Goal: Task Accomplishment & Management: Manage account settings

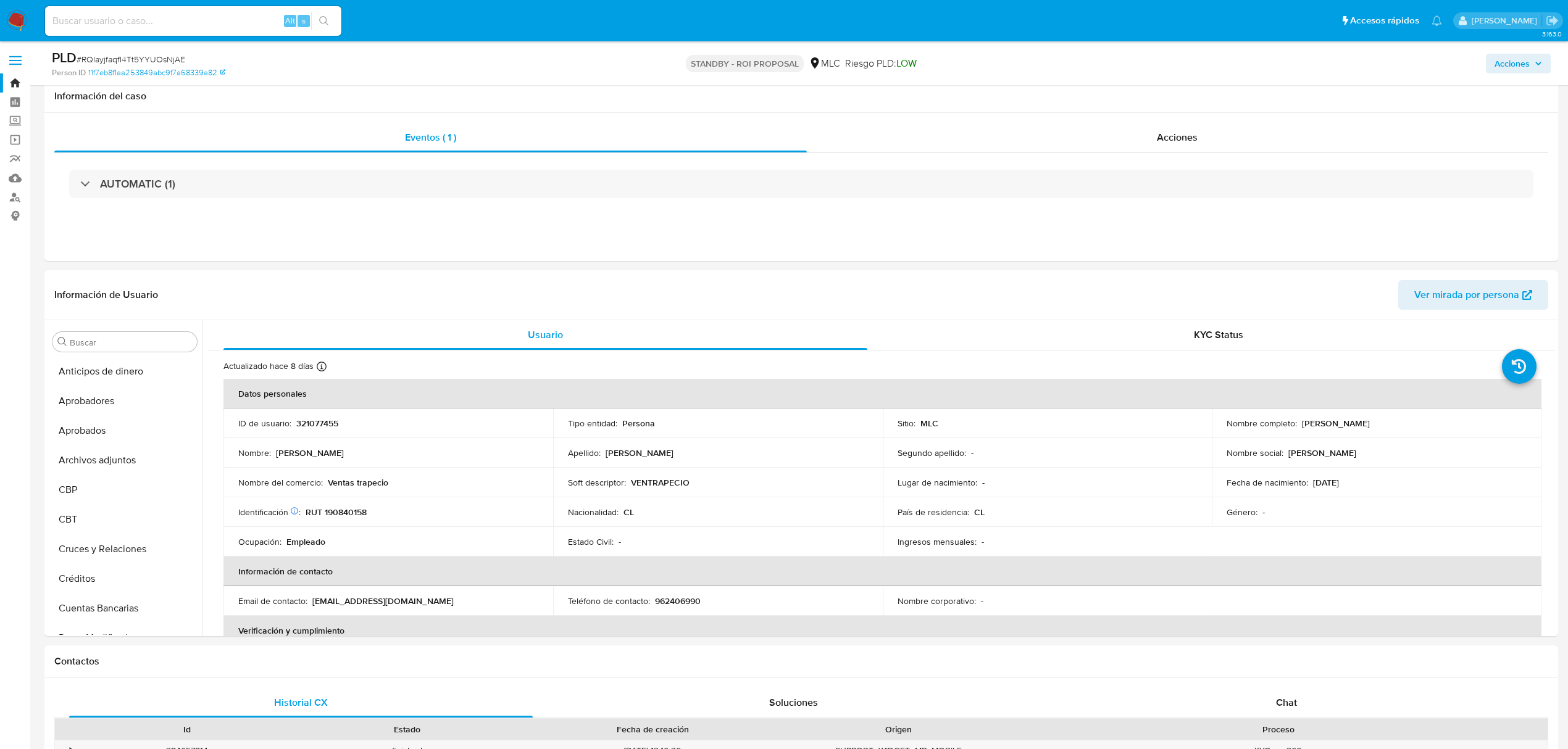
select select "10"
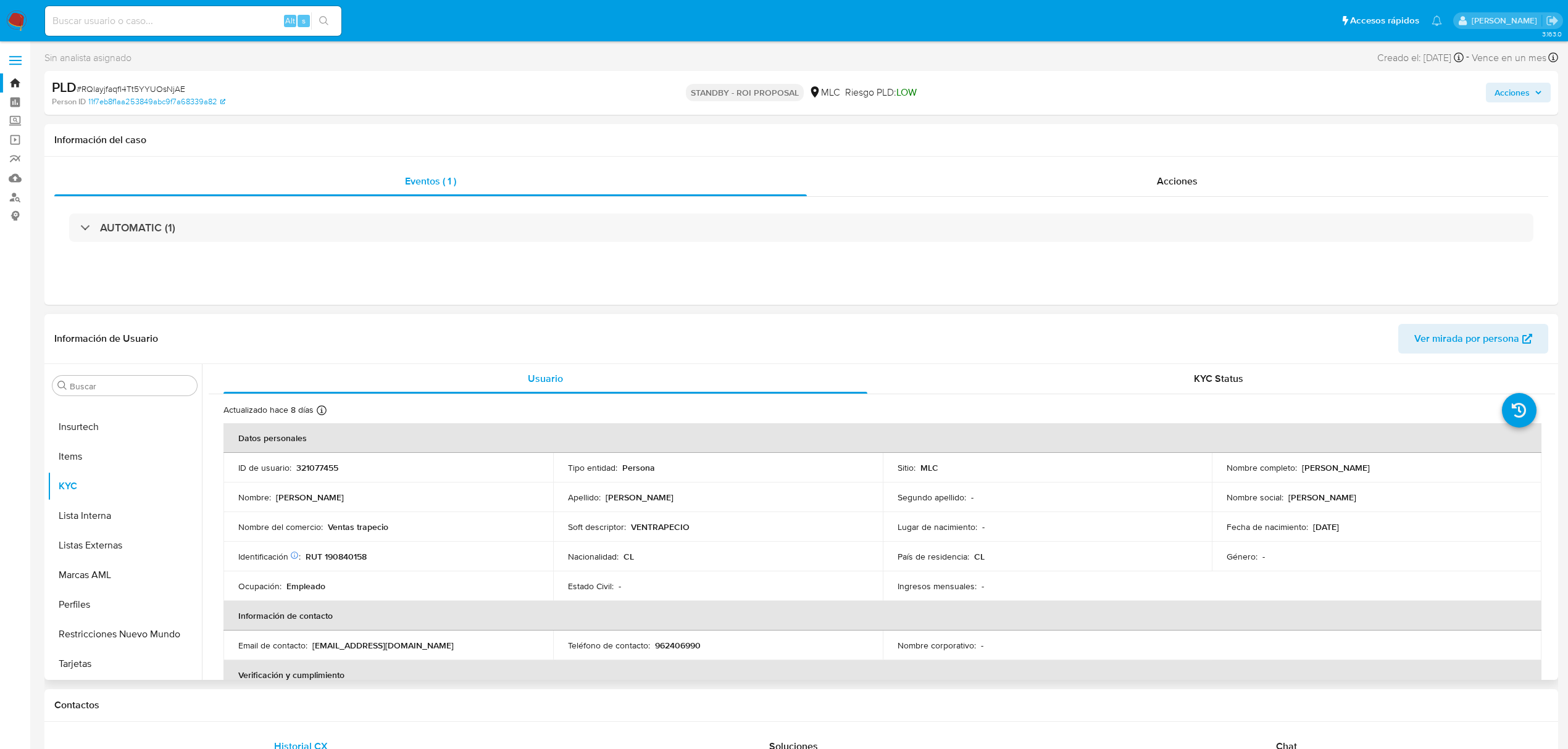
click at [652, 527] on p "VENTRAPECIO" at bounding box center [659, 527] width 59 height 11
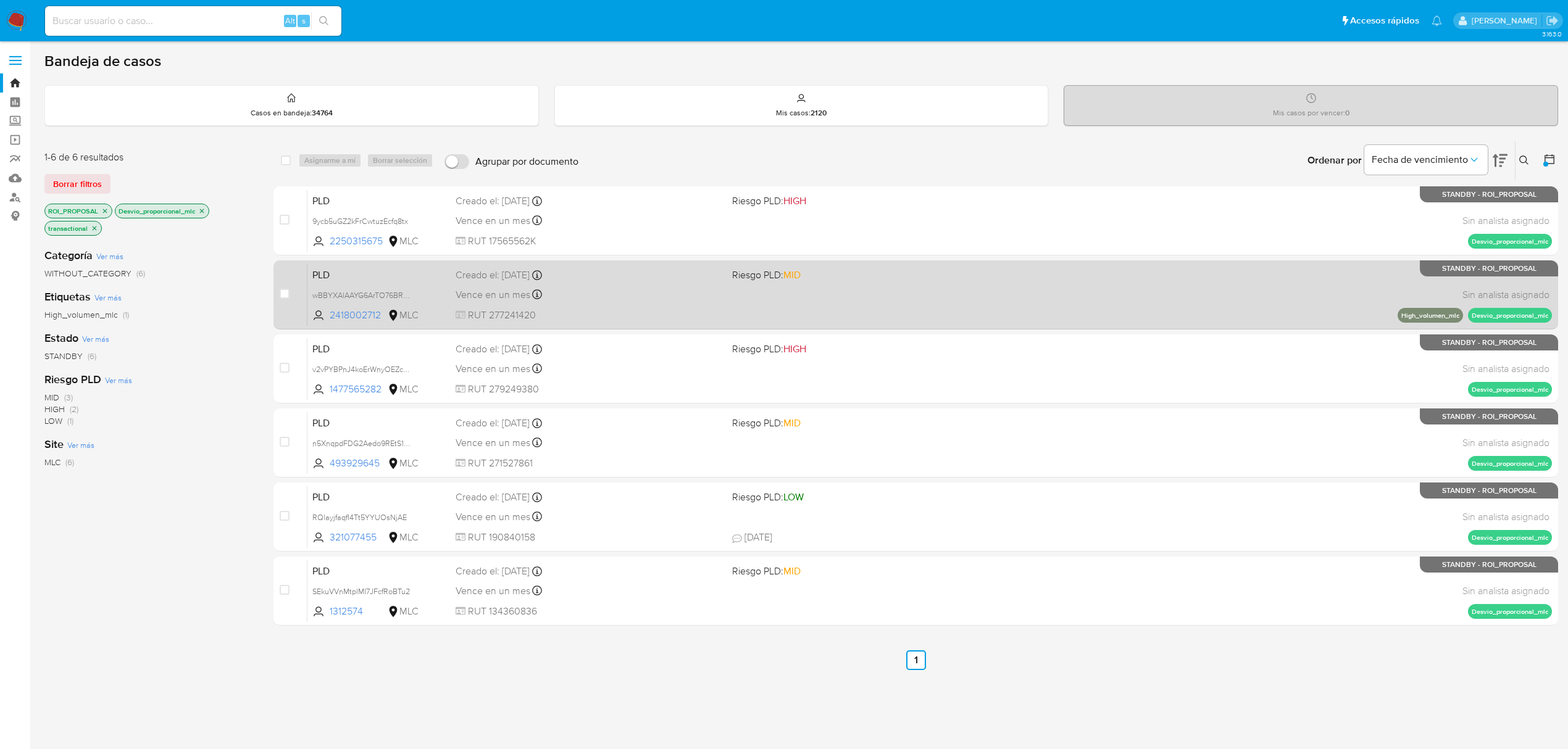
click at [820, 287] on div "PLD wBBYXAlAAYG6ArTO76BRXJGv 2418002712 MLC Riesgo PLD: MID Creado el: 12/08/20…" at bounding box center [929, 295] width 1244 height 63
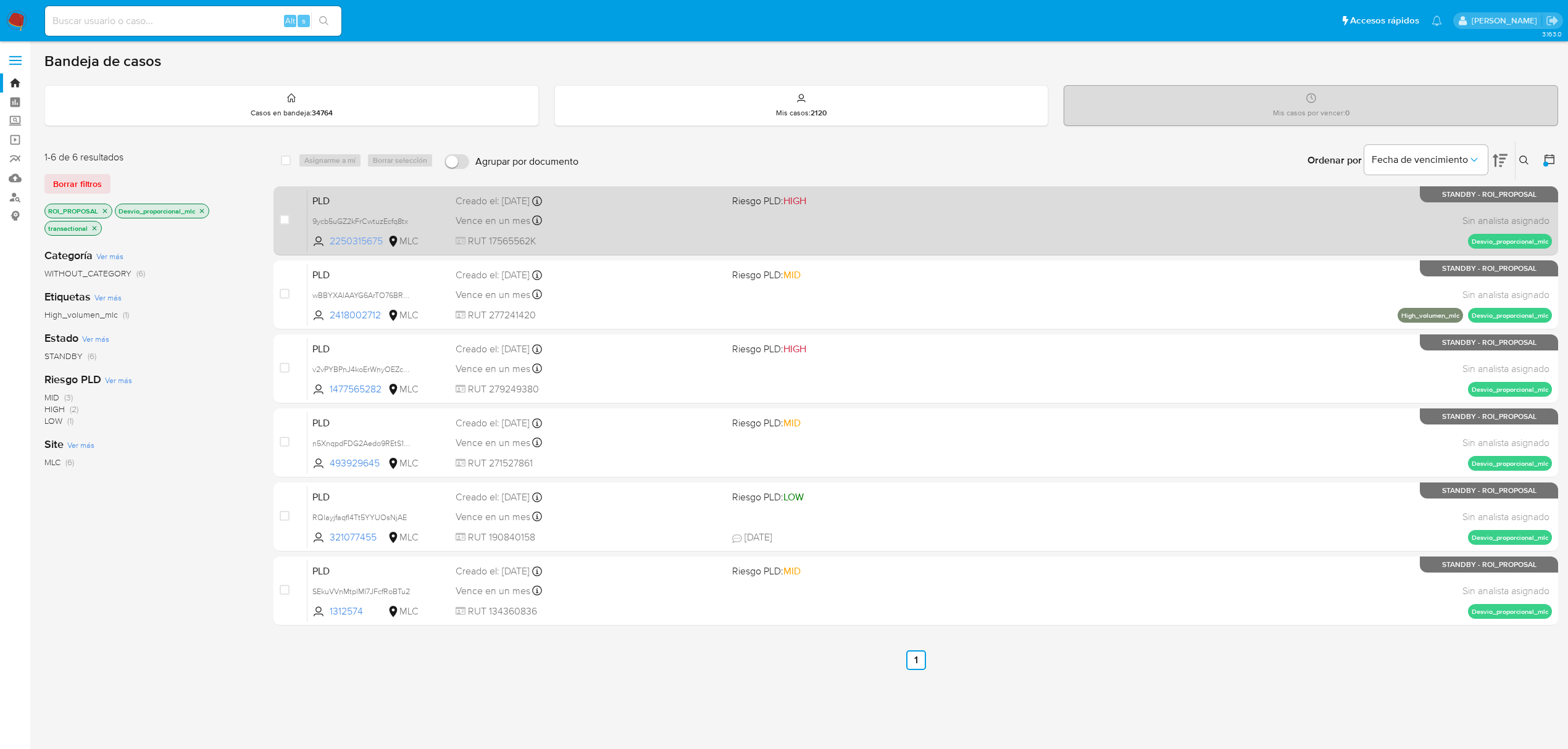
click at [359, 242] on span "2250315675" at bounding box center [357, 241] width 55 height 14
click at [646, 213] on div "Vence en un mes Vence el 10/11/2025 06:06:00" at bounding box center [589, 220] width 267 height 17
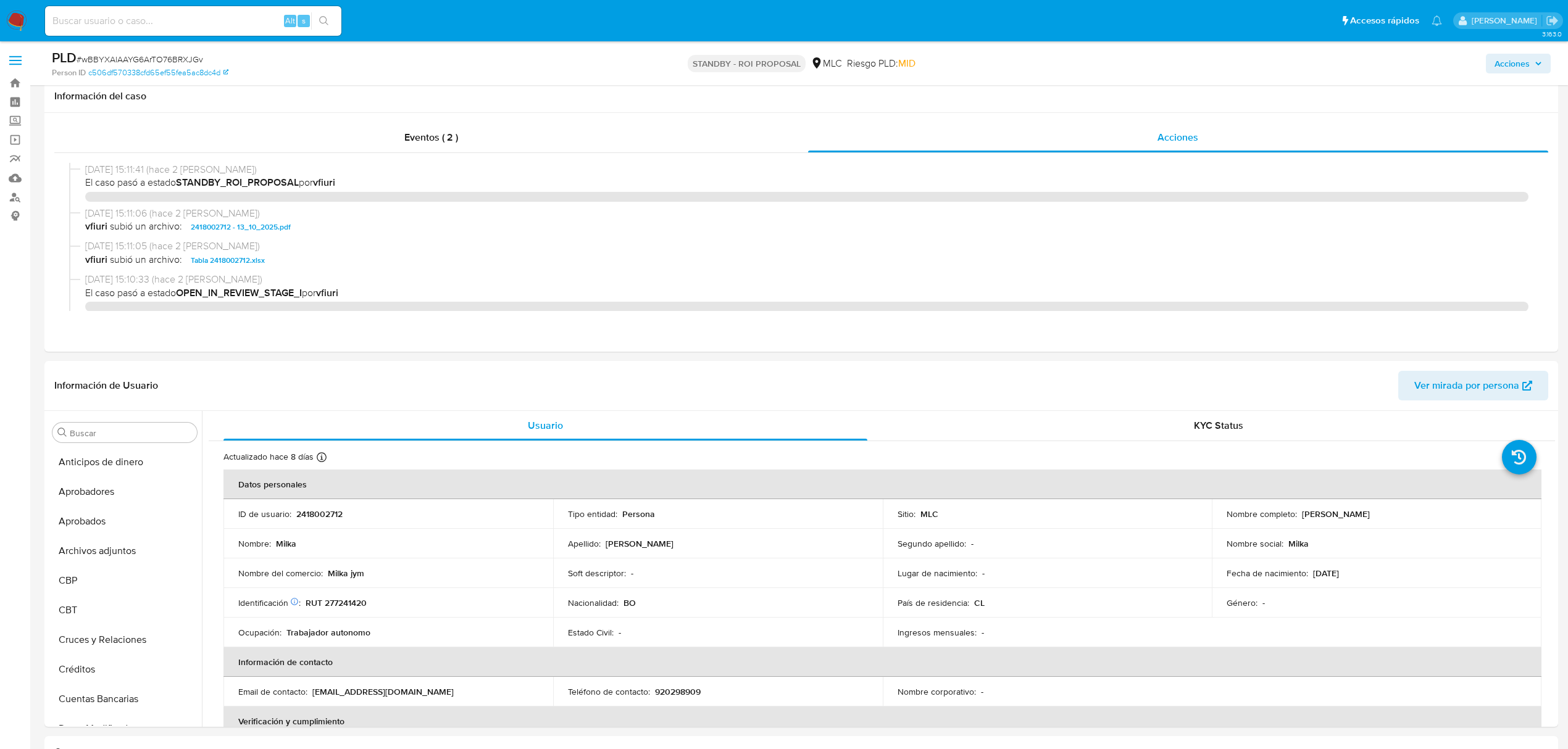
select select "10"
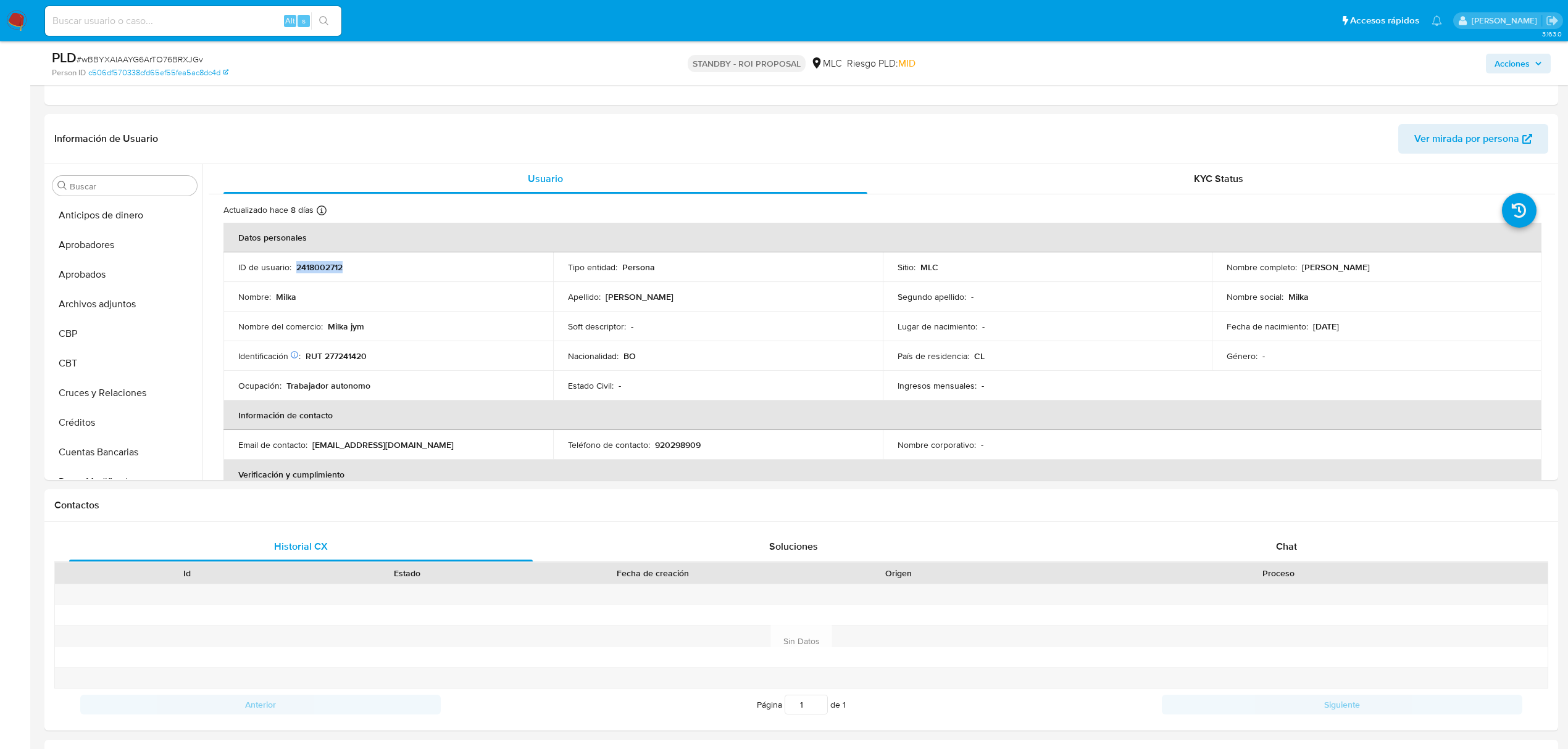
scroll to position [610, 0]
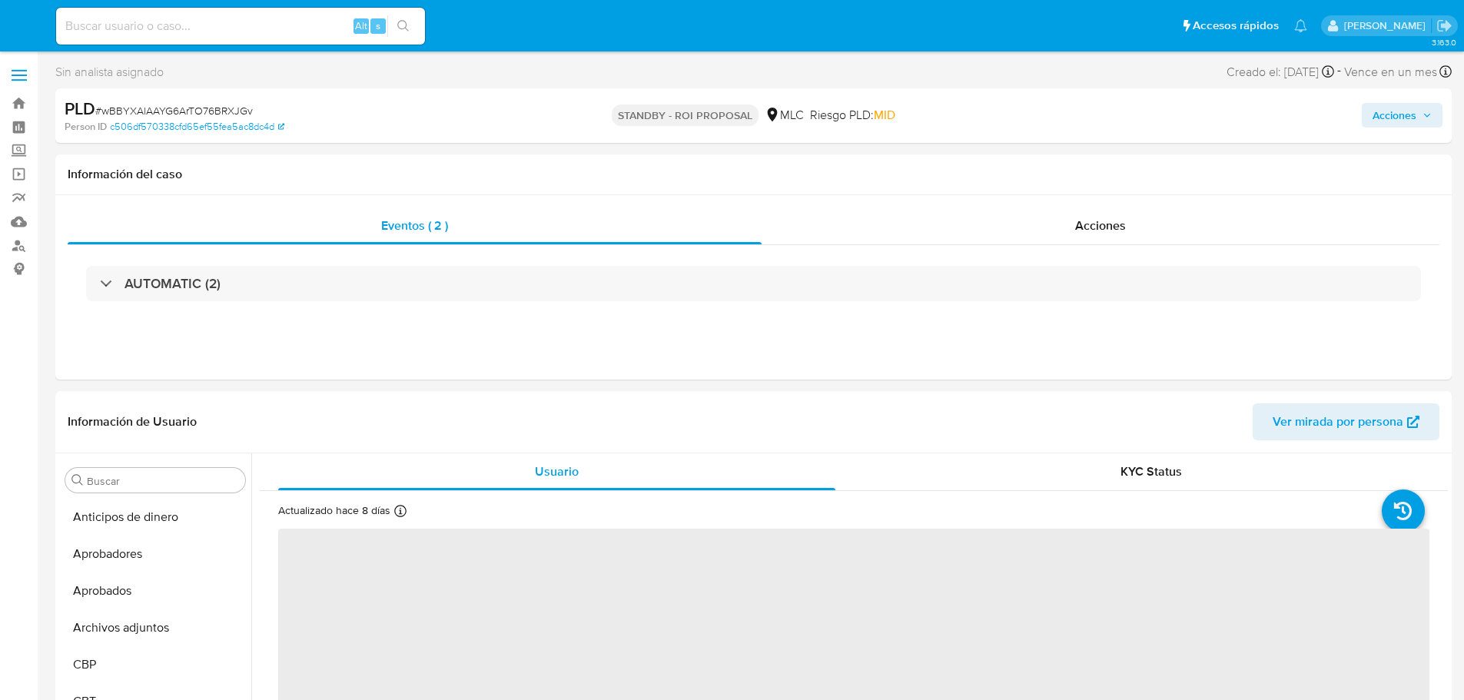
select select "10"
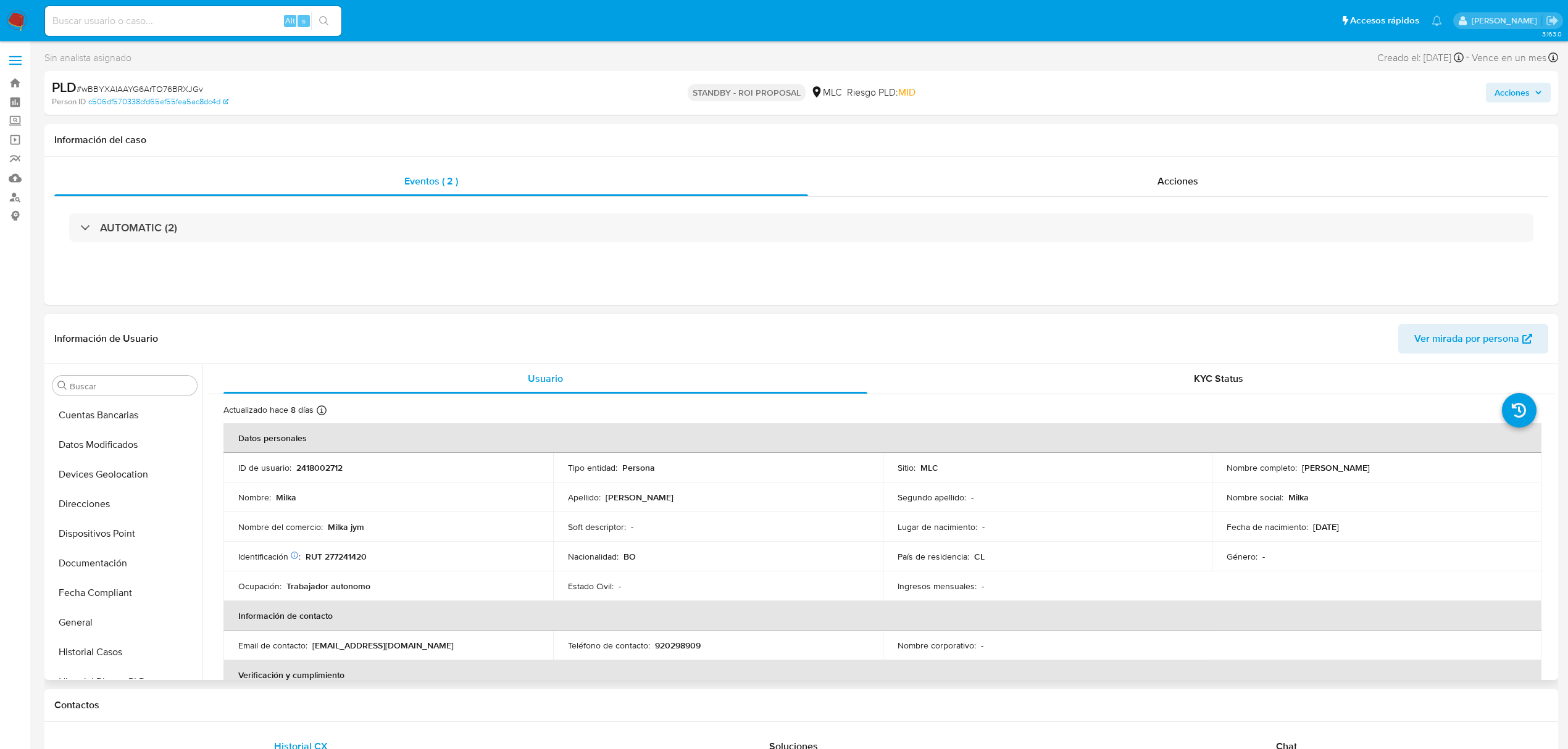
scroll to position [610, 0]
click at [351, 561] on p "RUT 277241420" at bounding box center [336, 556] width 61 height 11
copy p "277241420"
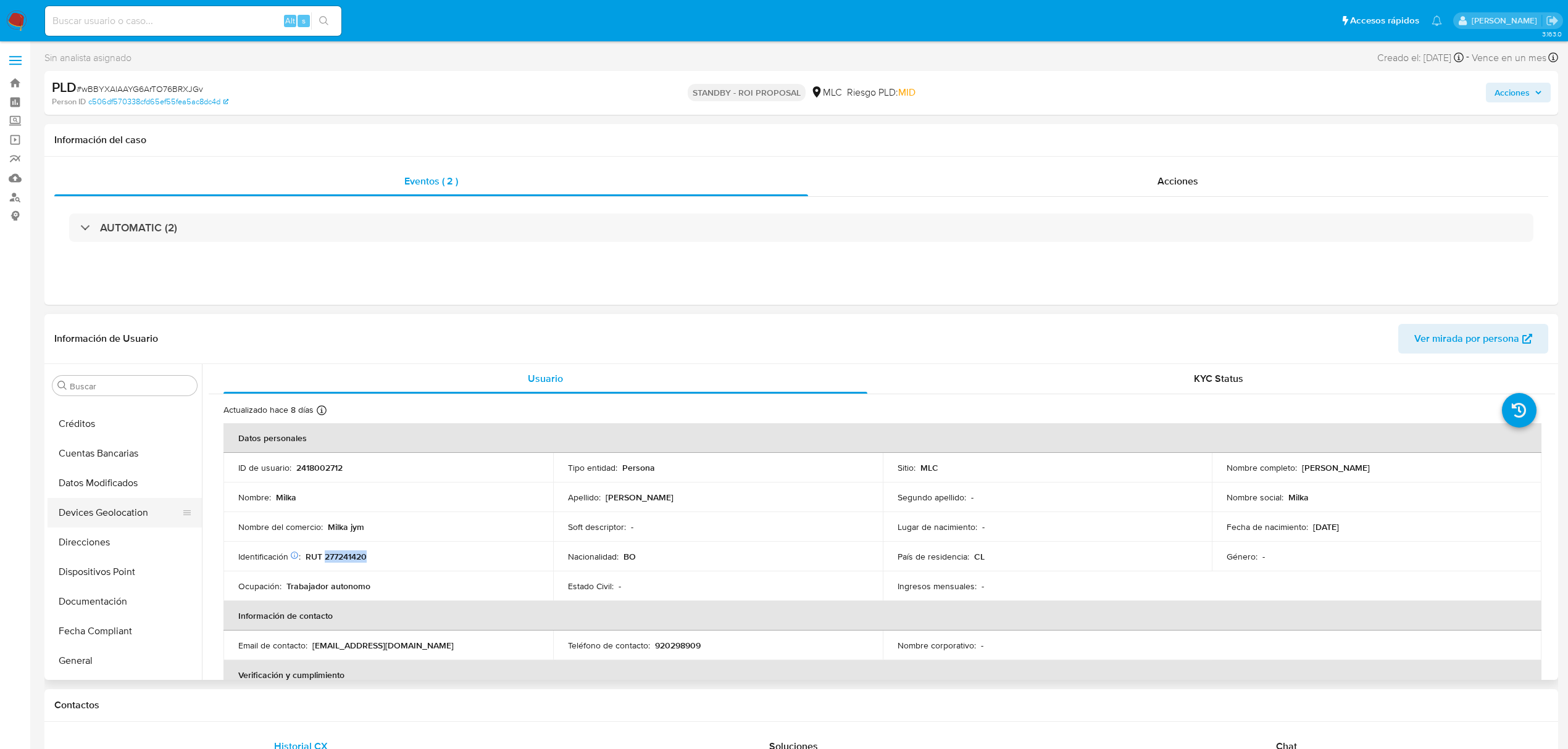
click at [105, 507] on button "Devices Geolocation" at bounding box center [120, 512] width 145 height 30
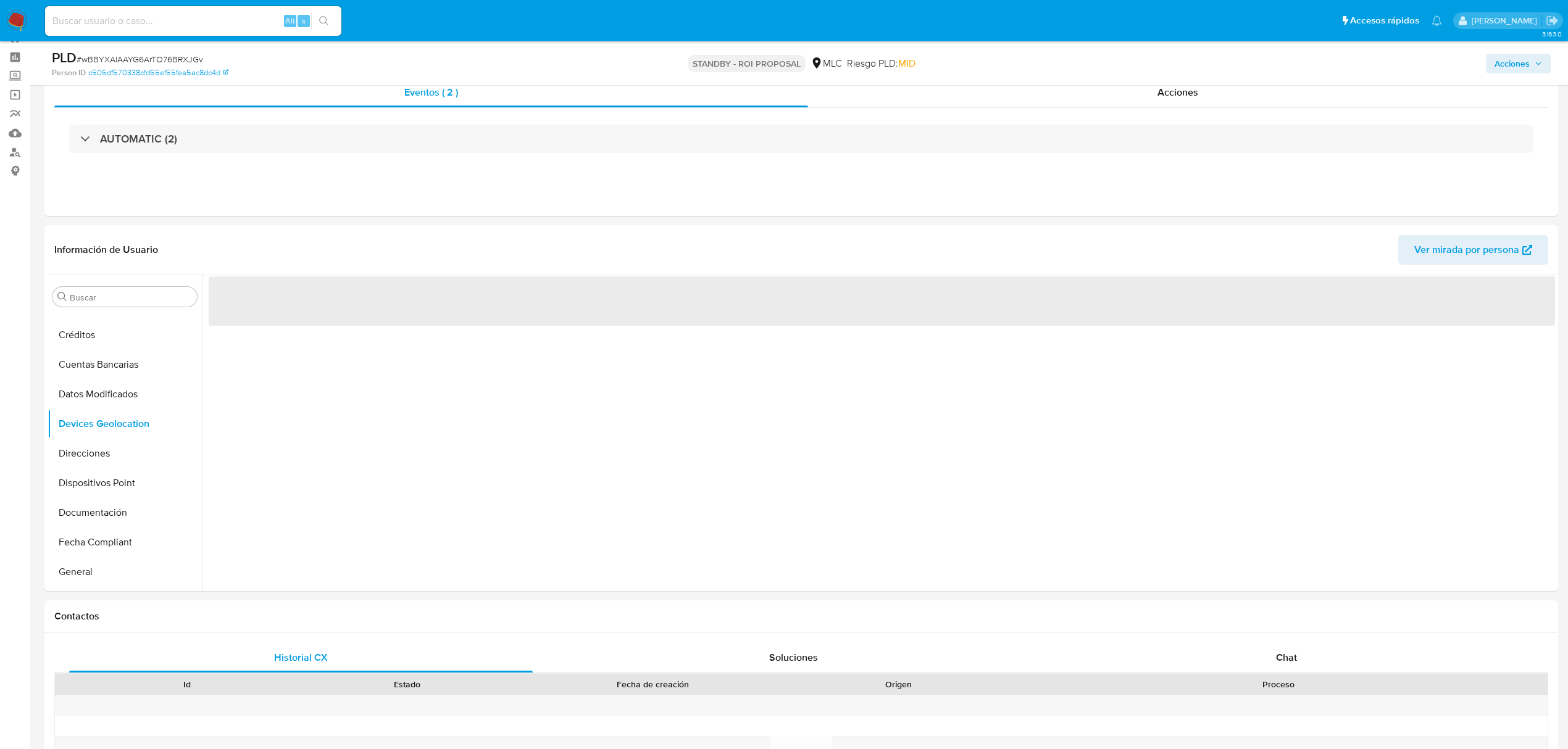
scroll to position [47, 0]
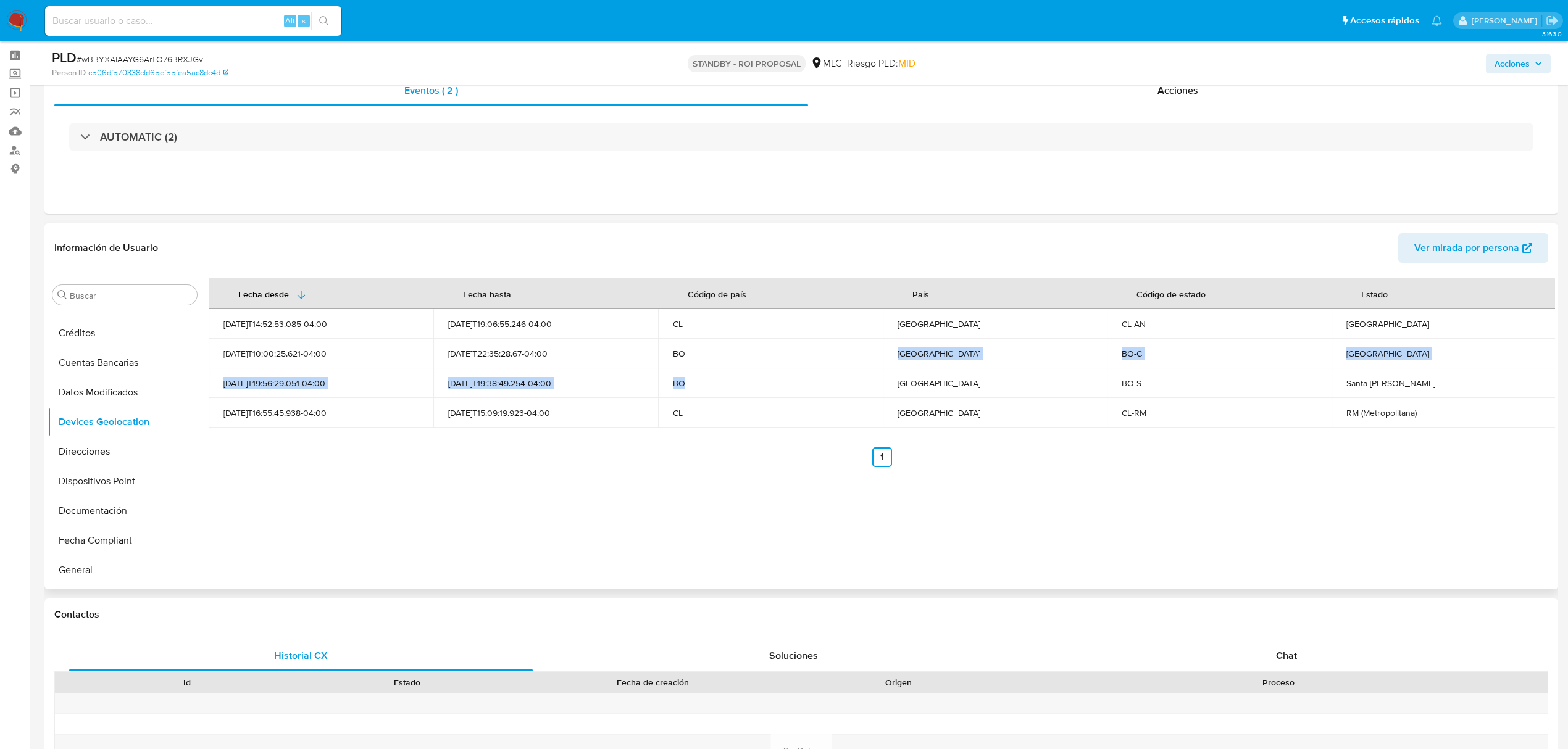
drag, startPoint x: 684, startPoint y: 342, endPoint x: 697, endPoint y: 389, distance: 48.8
click at [697, 389] on tbody "2025-08-12T14:52:53.085-04:00 2025-08-15T19:06:55.246-04:00 CL Chile CL-AN Anto…" at bounding box center [883, 368] width 1348 height 119
click at [598, 473] on div "Fecha desde Fecha hasta Código de país País Código de estado Estado 2025-08-12T…" at bounding box center [878, 431] width 1354 height 316
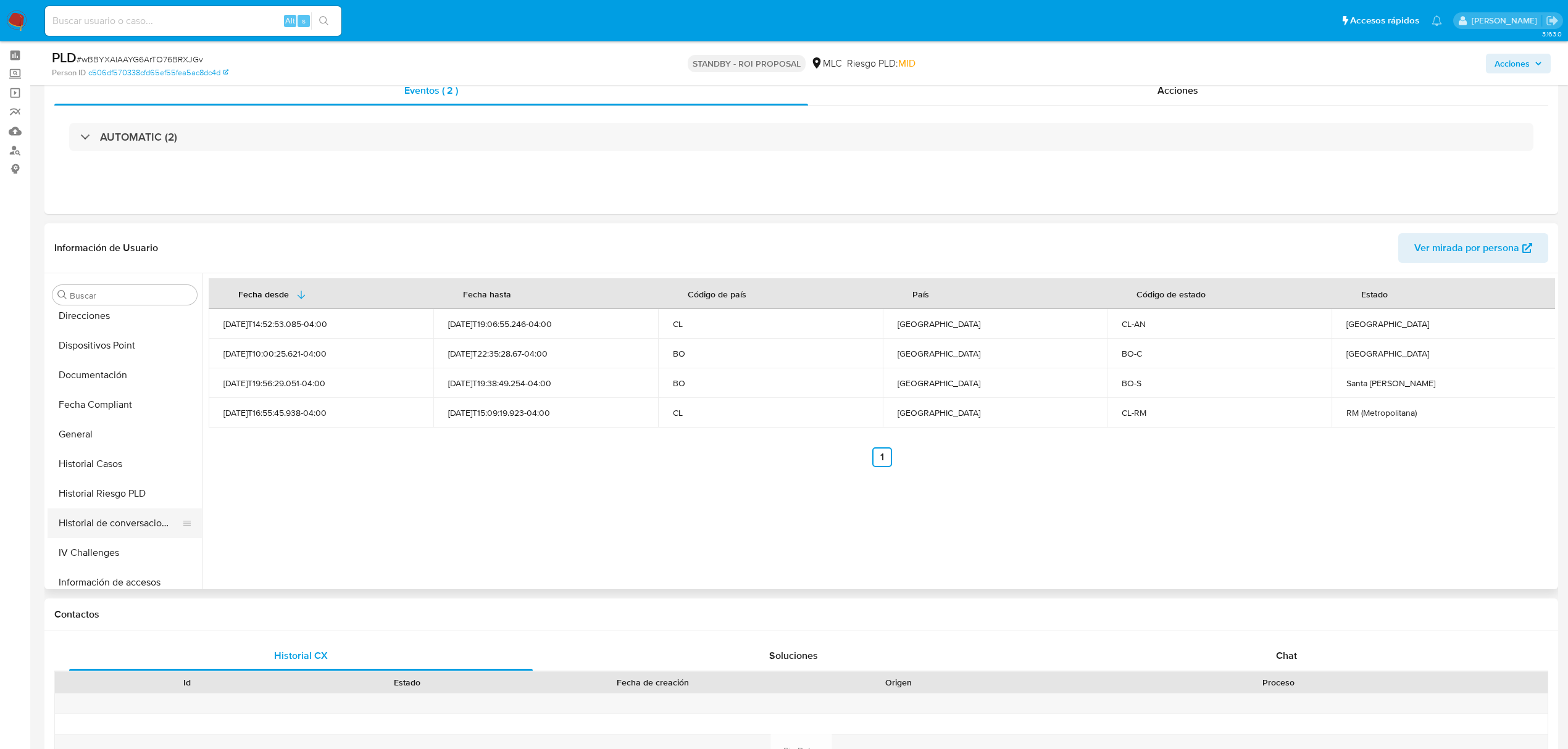
scroll to position [364, 0]
click at [127, 495] on button "Historial de conversaciones" at bounding box center [120, 494] width 145 height 30
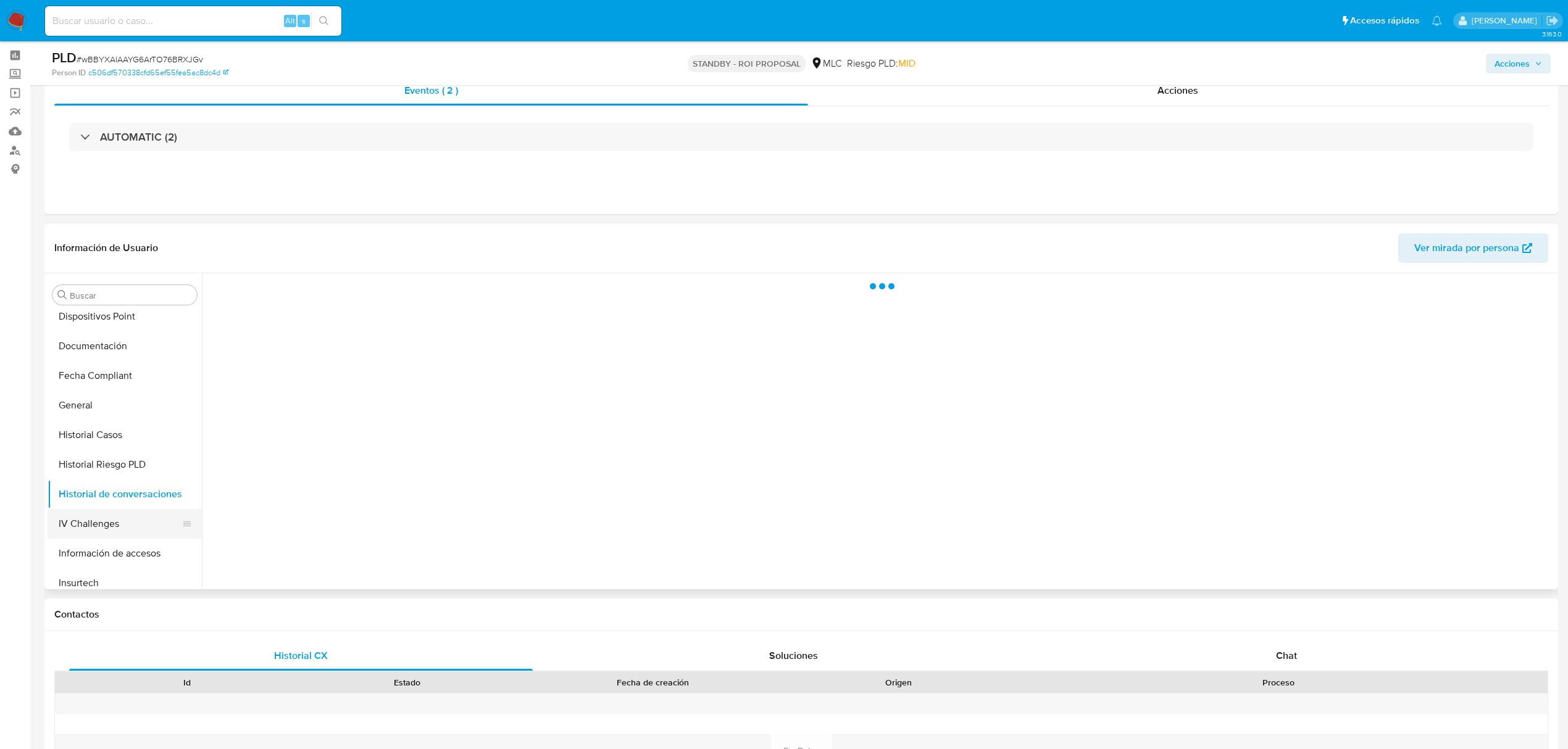
click at [120, 514] on button "IV Challenges" at bounding box center [120, 523] width 145 height 30
click at [78, 556] on button "Información de accesos" at bounding box center [120, 553] width 145 height 30
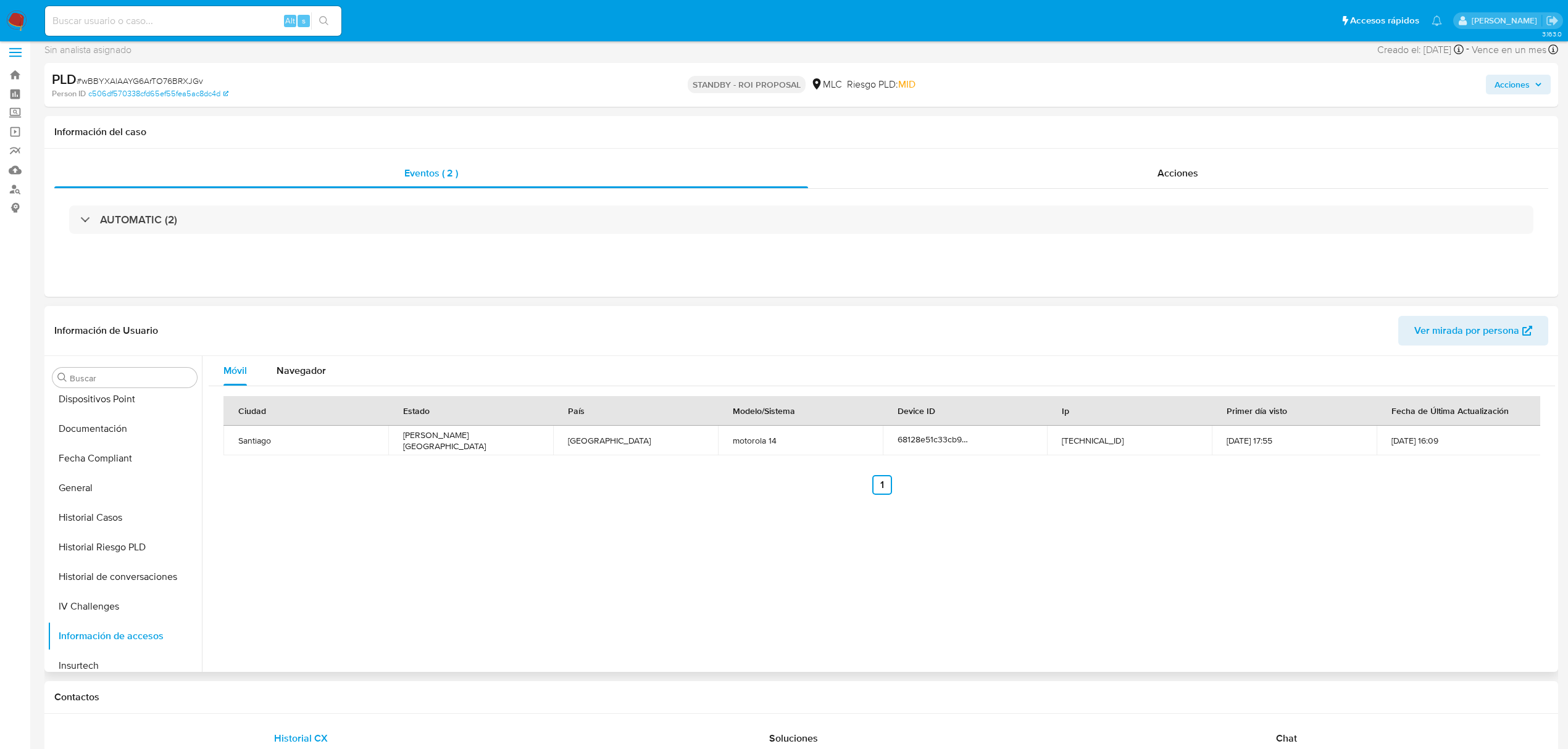
scroll to position [0, 0]
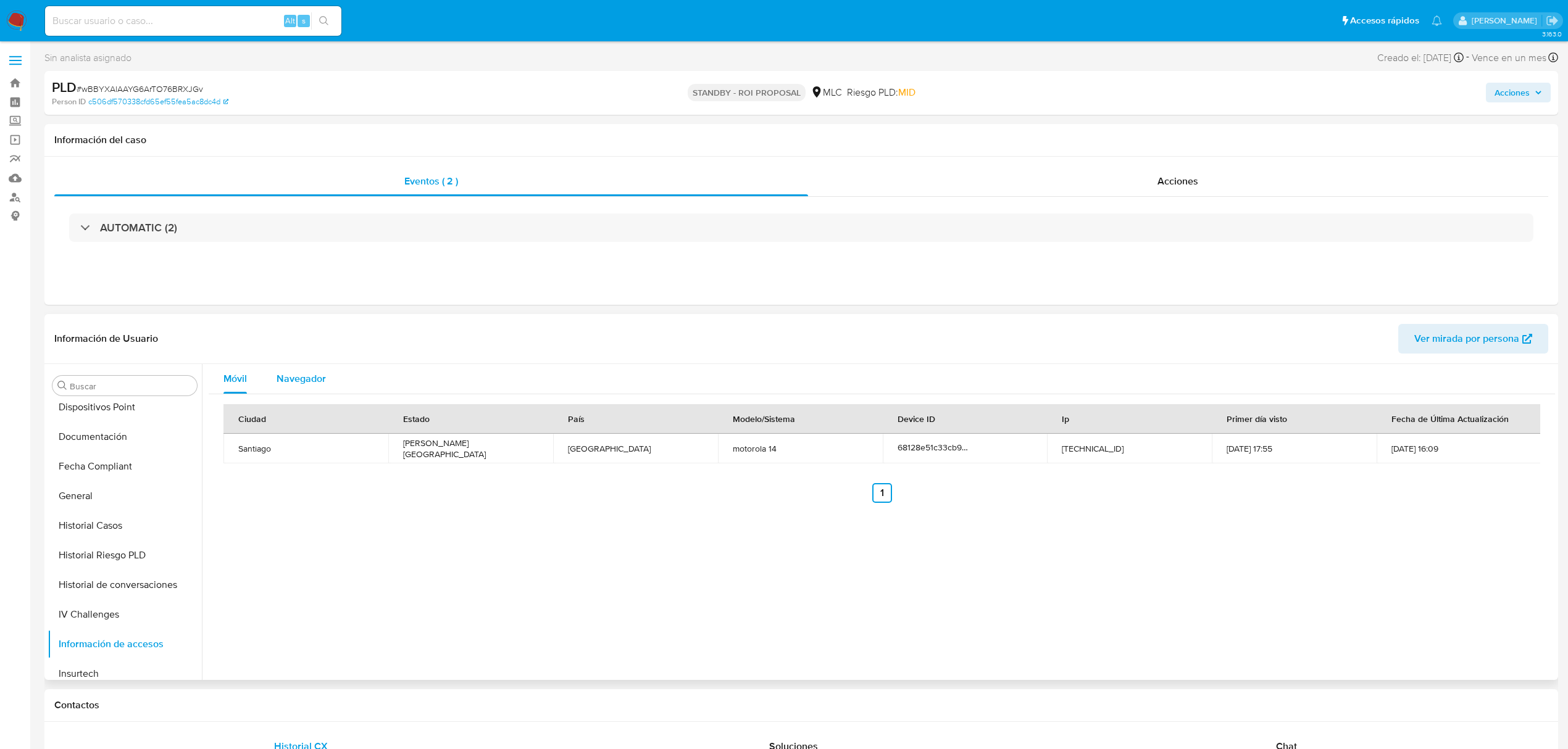
click at [304, 368] on div "Navegador" at bounding box center [300, 378] width 49 height 30
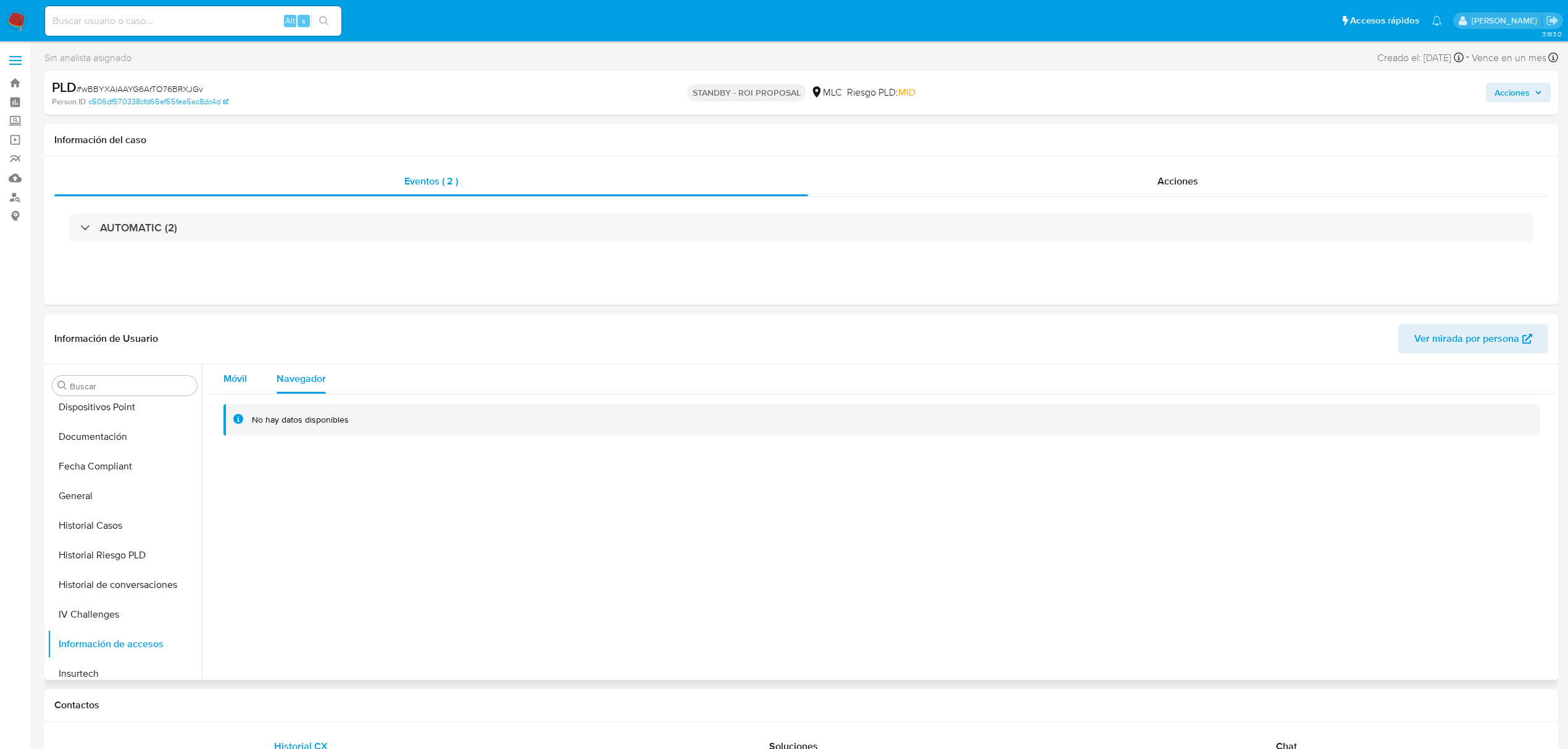
click at [238, 383] on span "Móvil" at bounding box center [235, 379] width 23 height 14
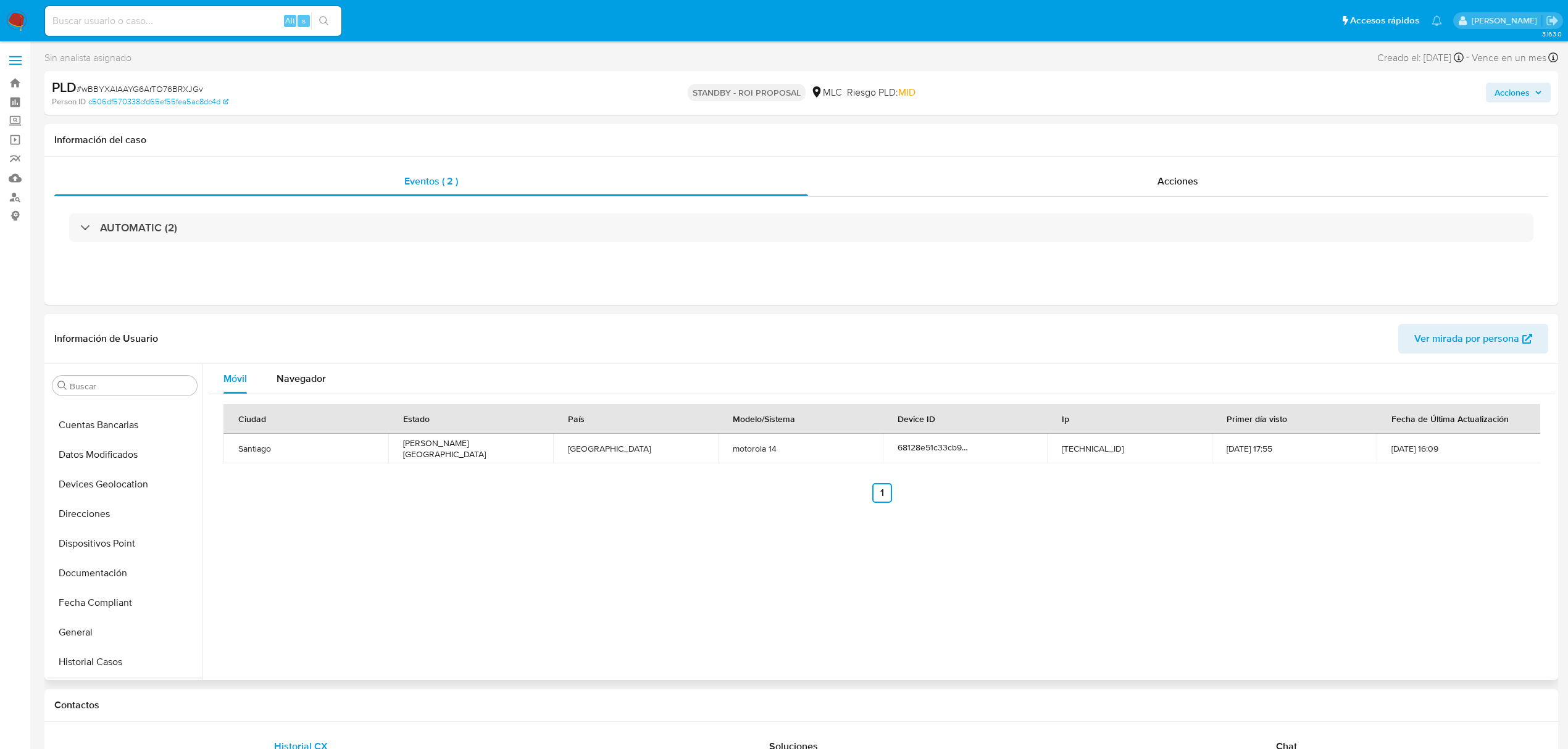
scroll to position [198, 0]
click at [134, 524] on button "Devices Geolocation" at bounding box center [120, 512] width 145 height 30
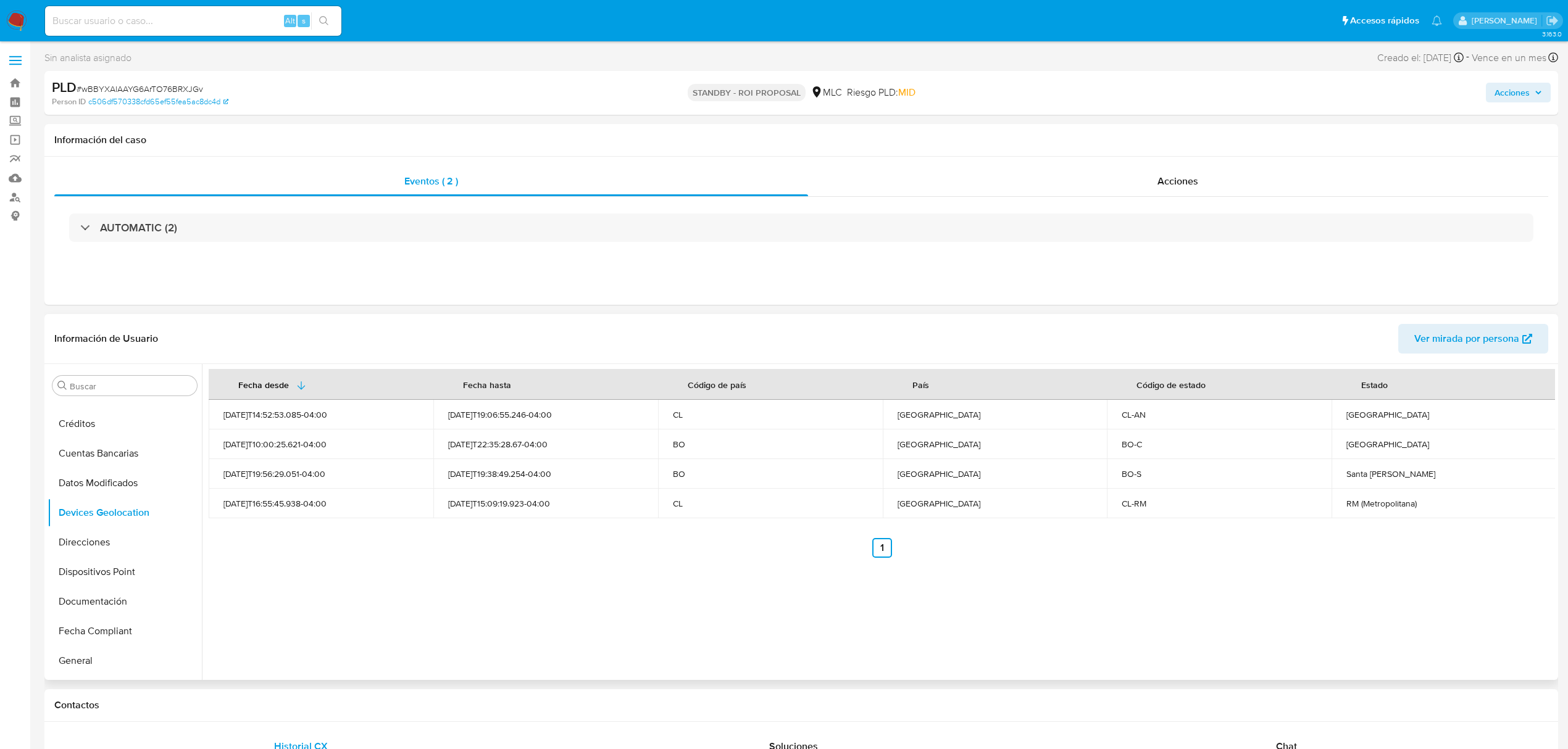
click at [508, 474] on div "2025-08-14T19:38:49.254-04:00" at bounding box center [545, 474] width 195 height 11
drag, startPoint x: 492, startPoint y: 476, endPoint x: 480, endPoint y: 442, distance: 36.1
click at [480, 442] on tbody "2025-08-12T14:52:53.085-04:00 2025-08-15T19:06:55.246-04:00 CL Chile CL-AN Anto…" at bounding box center [883, 459] width 1348 height 119
click at [535, 561] on div "Fecha desde Fecha hasta Código de país País Código de estado Estado 2025-08-12T…" at bounding box center [878, 522] width 1354 height 316
click at [223, 443] on div "2025-05-15T10:00:25.621-04:00" at bounding box center [321, 444] width 195 height 11
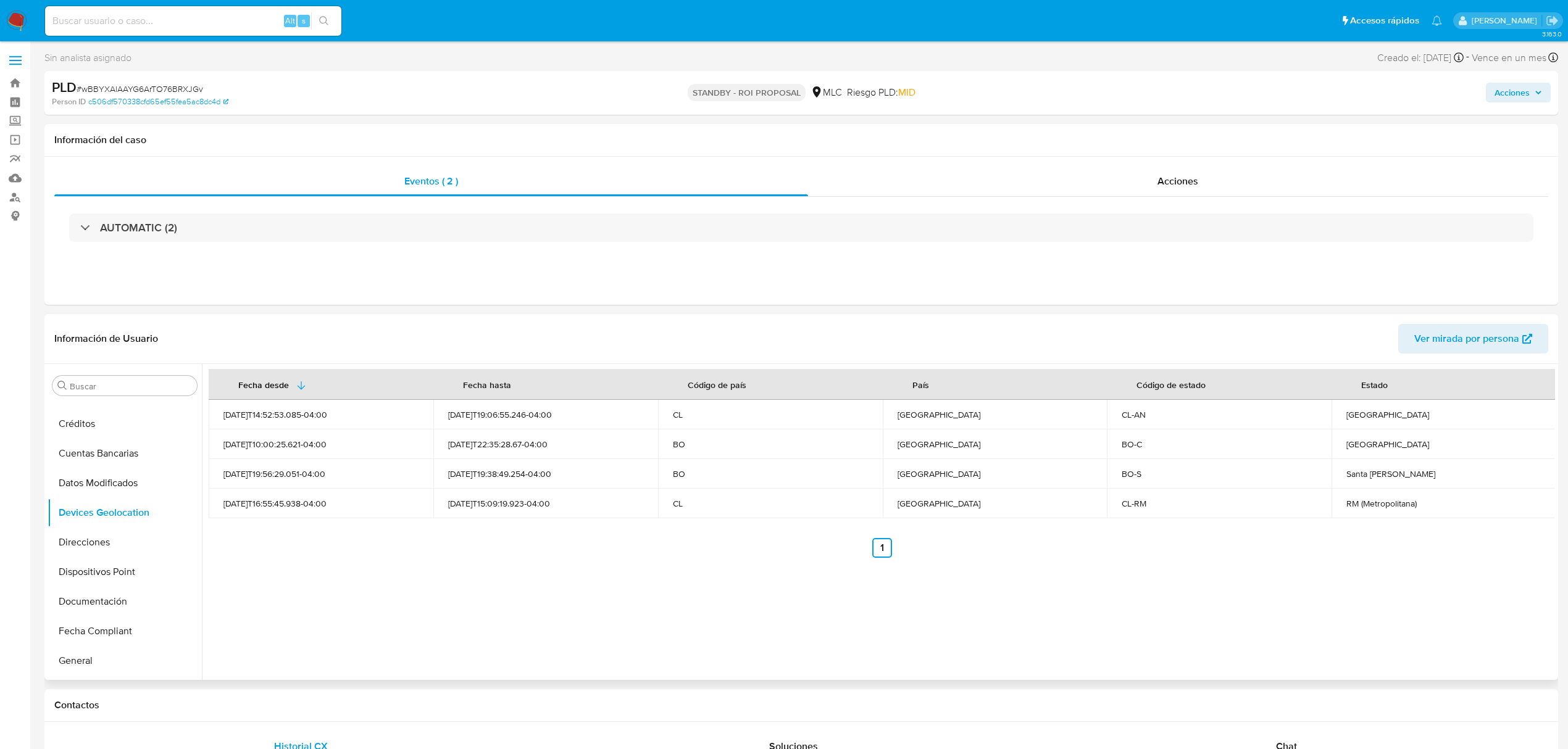
click at [484, 447] on div "2025-08-13T22:35:28.67-04:00" at bounding box center [545, 444] width 195 height 11
click at [269, 413] on div "2025-08-12T14:52:53.085-04:00" at bounding box center [321, 415] width 195 height 11
click at [517, 413] on div "2025-08-15T19:06:55.246-04:00" at bounding box center [545, 415] width 195 height 11
click at [478, 422] on td "2025-08-15T19:06:55.246-04:00" at bounding box center [546, 414] width 225 height 30
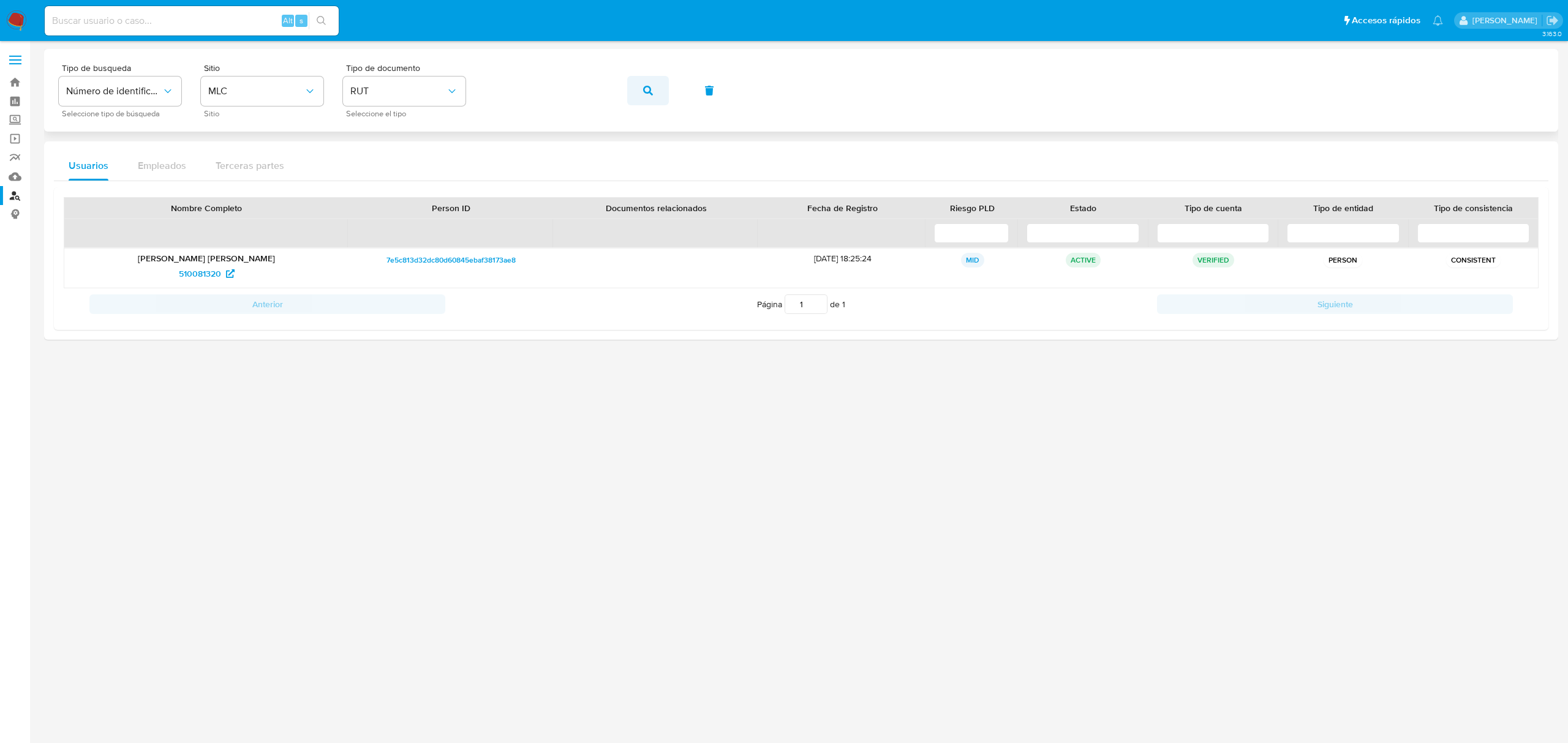
click at [645, 88] on icon "button" at bounding box center [648, 91] width 10 height 10
click at [196, 275] on span "1151337611" at bounding box center [199, 273] width 39 height 20
click at [647, 91] on icon "button" at bounding box center [648, 91] width 10 height 10
click at [182, 276] on span "583907605" at bounding box center [200, 273] width 45 height 20
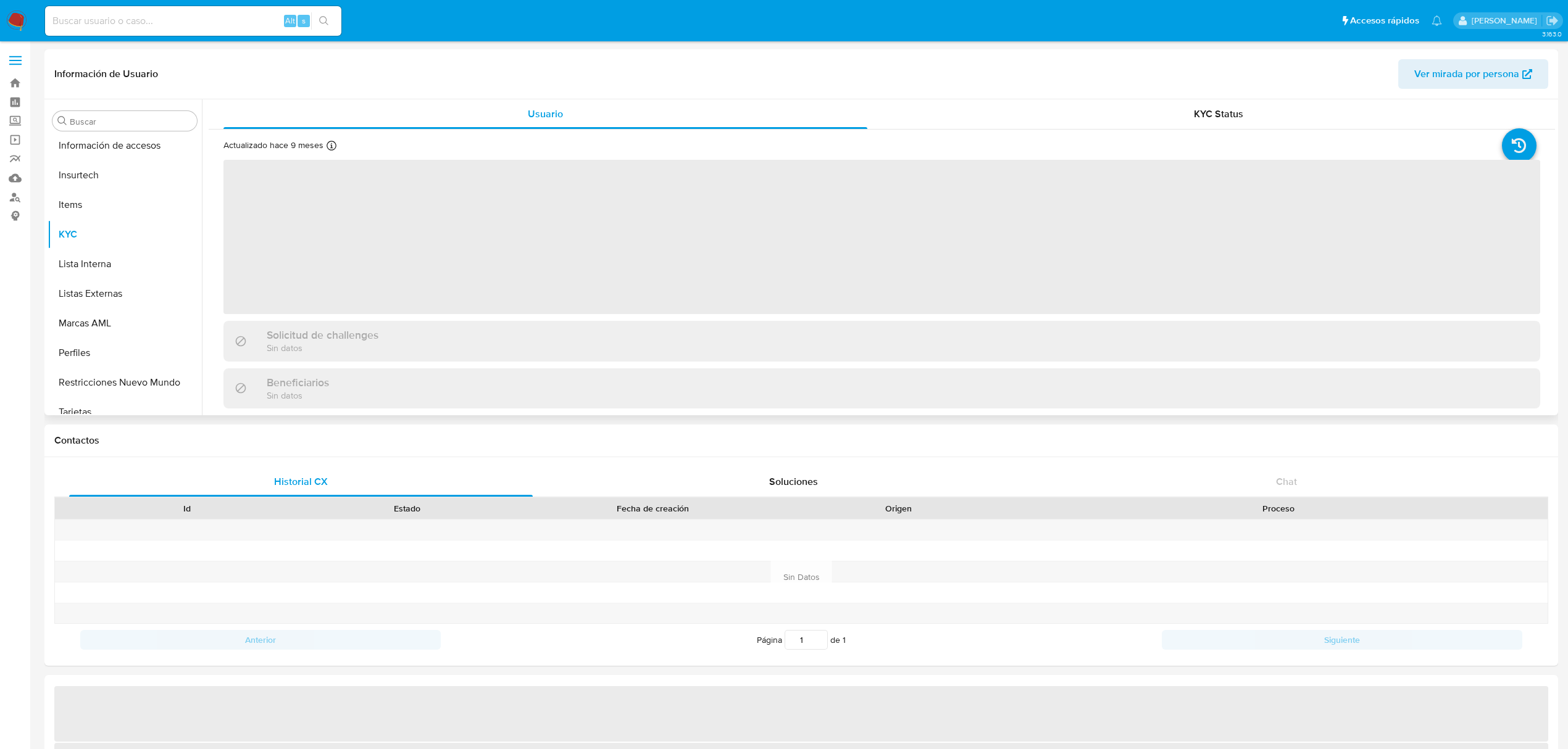
scroll to position [609, 0]
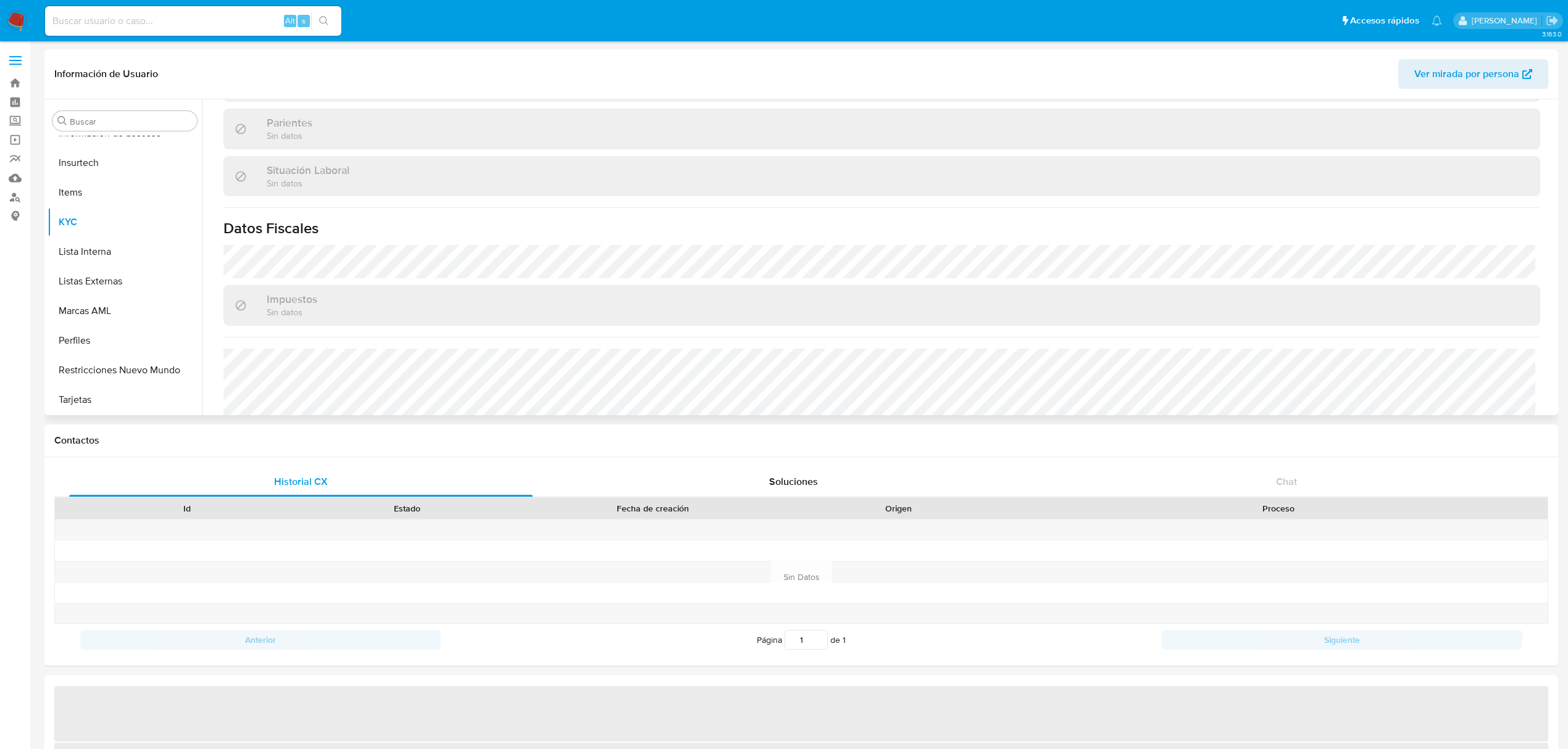
select select "10"
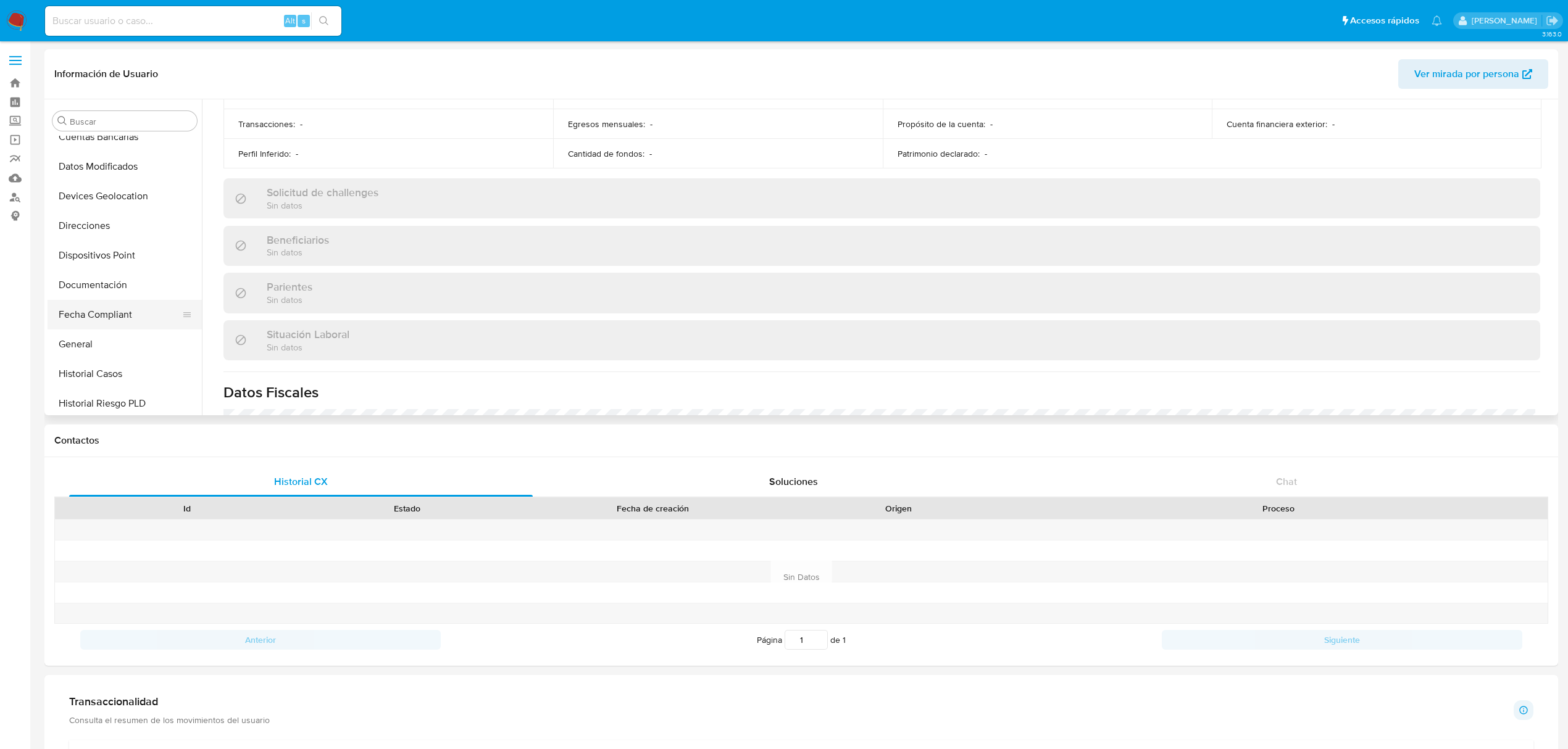
scroll to position [280, 0]
click at [116, 254] on button "Documentación" at bounding box center [120, 255] width 145 height 30
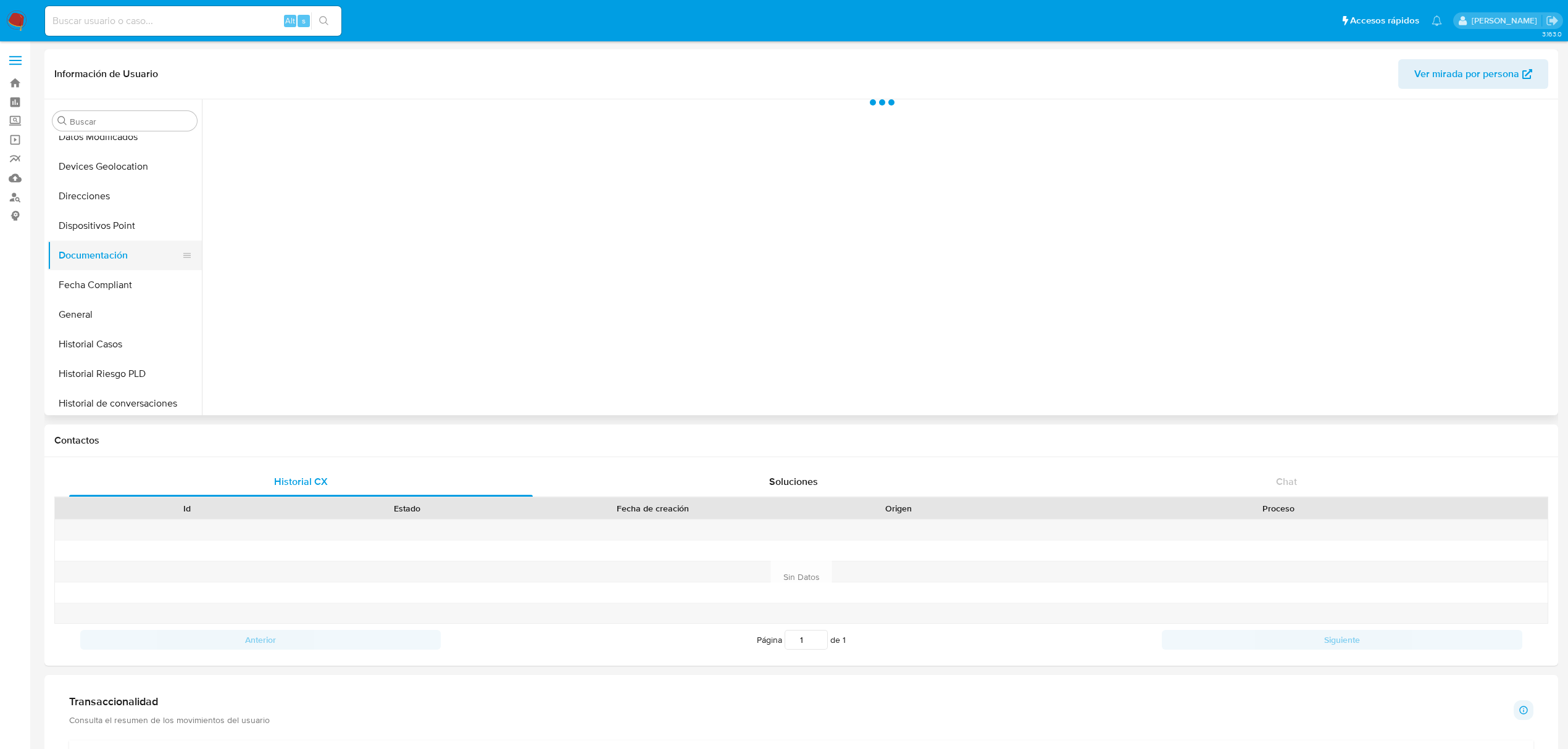
scroll to position [0, 0]
click at [70, 188] on button "Direcciones" at bounding box center [120, 196] width 145 height 30
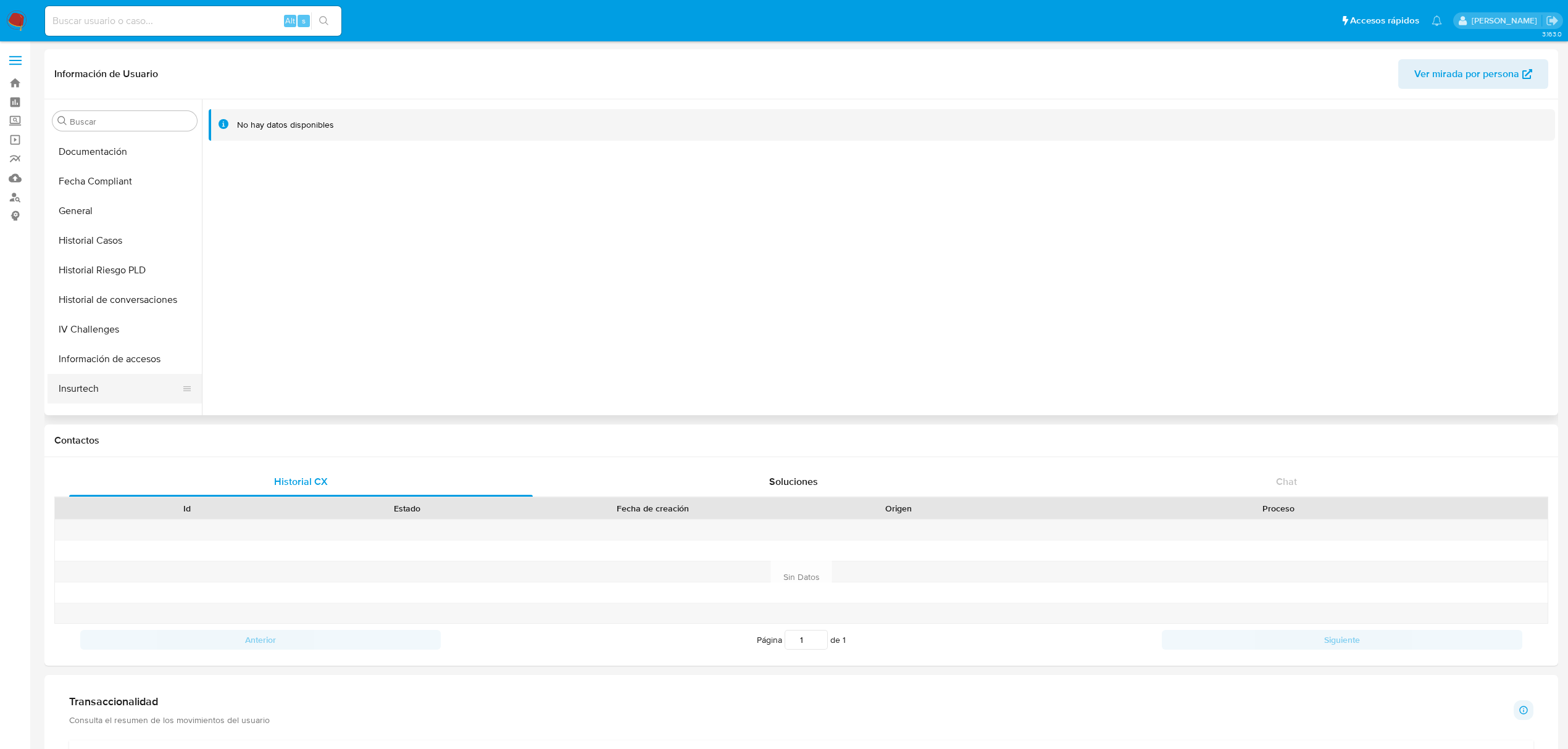
scroll to position [527, 0]
click at [103, 292] on button "KYC" at bounding box center [120, 304] width 145 height 30
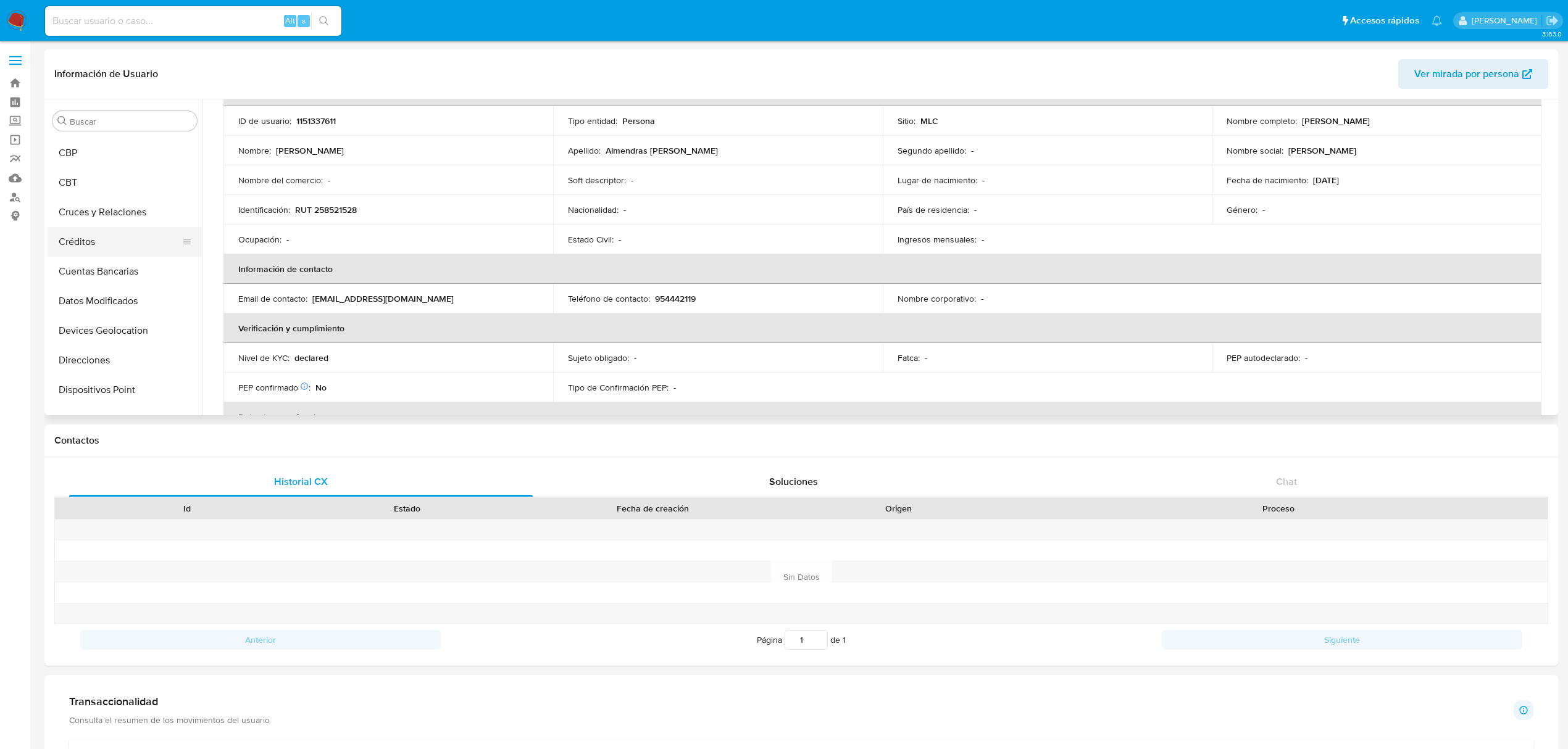
scroll to position [280, 0]
click at [109, 250] on button "Documentación" at bounding box center [120, 255] width 145 height 30
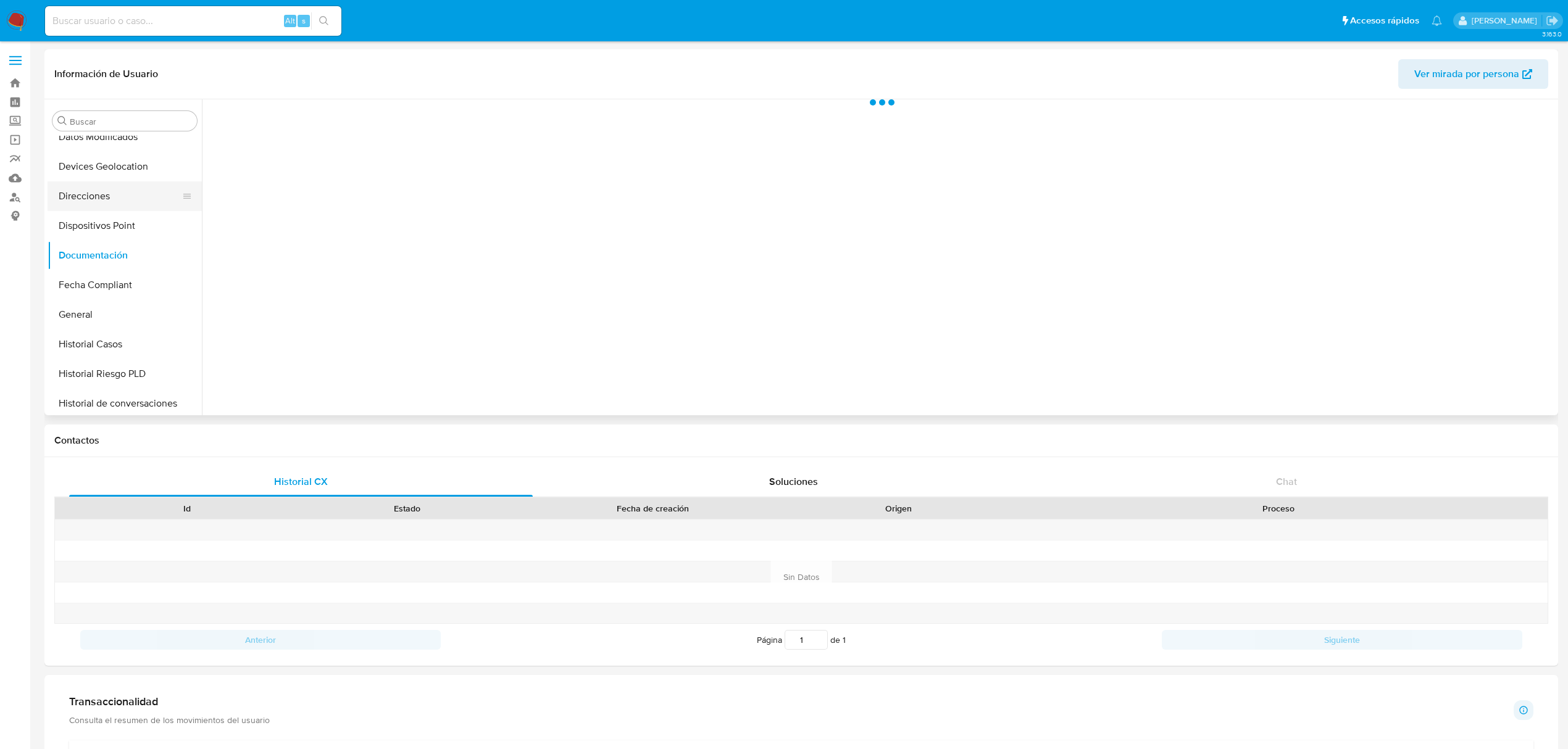
scroll to position [0, 0]
click at [297, 172] on ul at bounding box center [377, 292] width 337 height 356
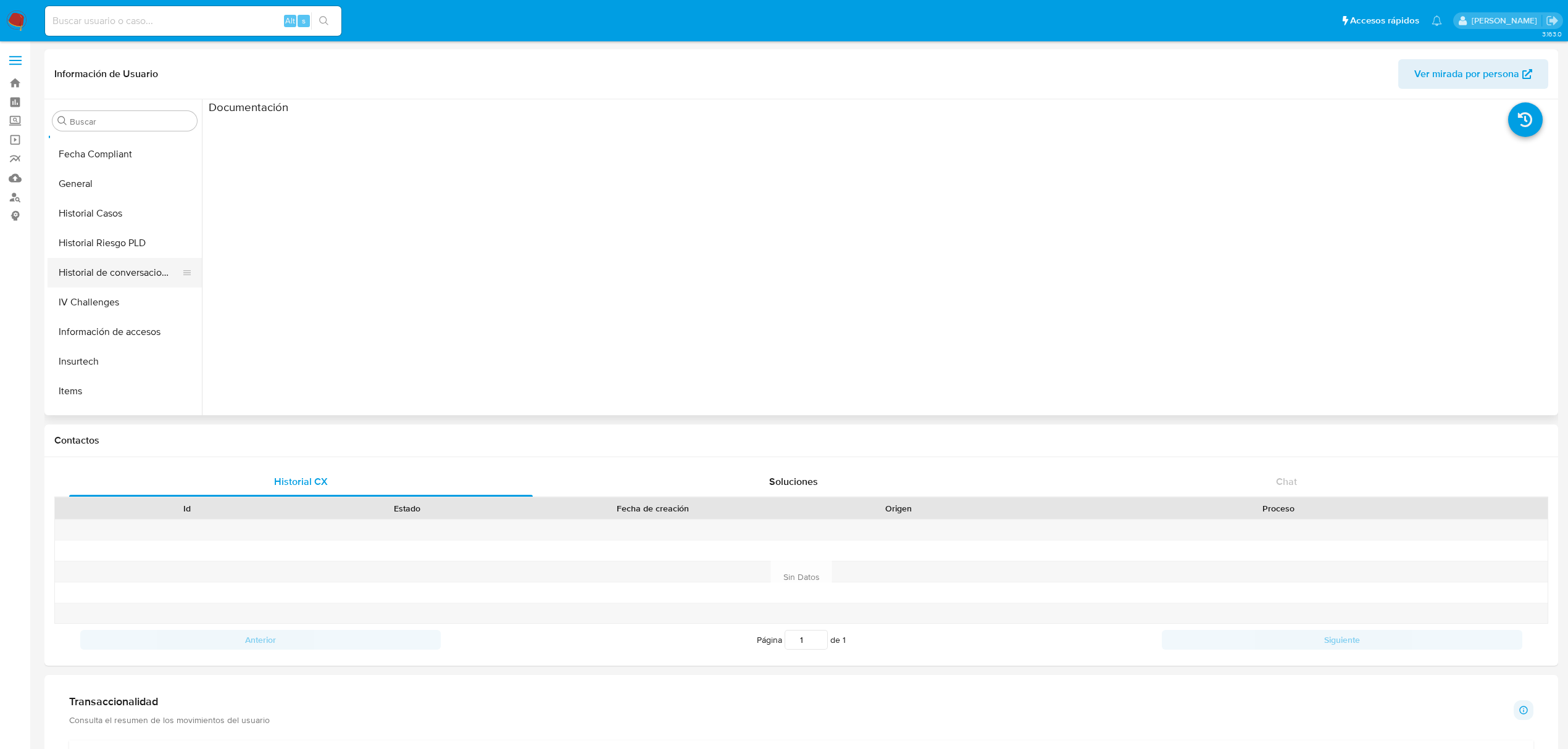
scroll to position [494, 0]
click at [103, 332] on button "KYC" at bounding box center [120, 338] width 145 height 30
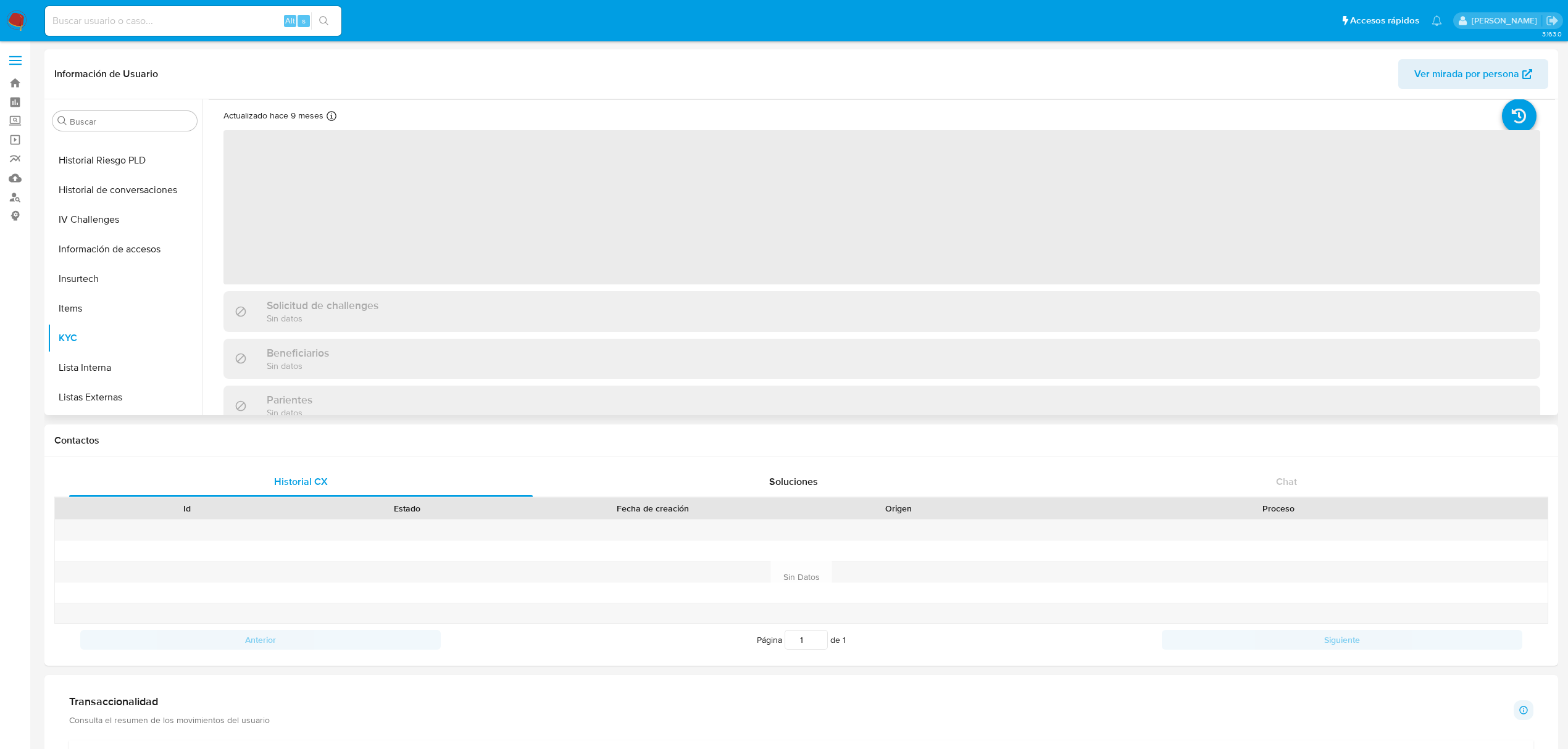
scroll to position [0, 0]
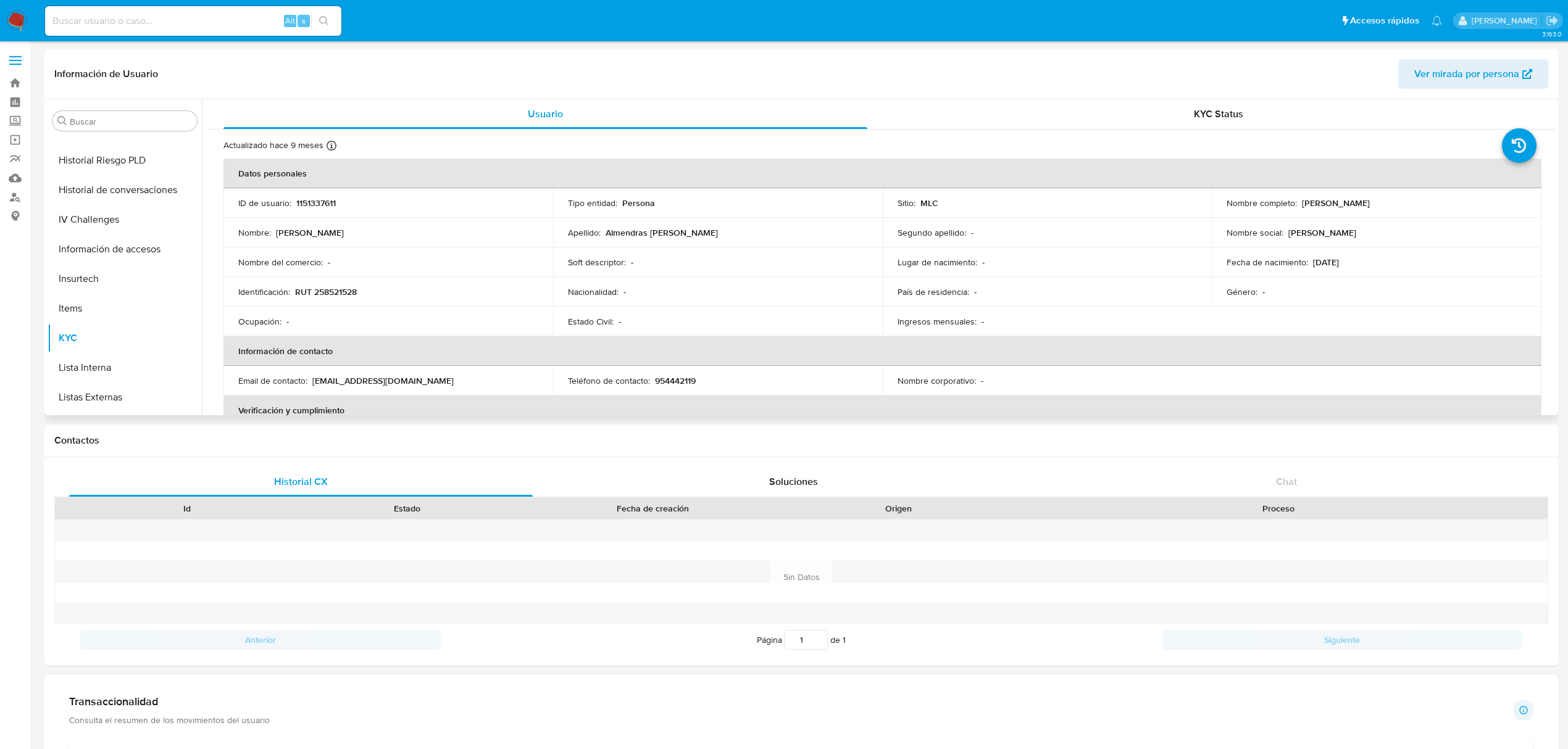
drag, startPoint x: 1301, startPoint y: 203, endPoint x: 1383, endPoint y: 206, distance: 82.1
click at [1370, 206] on p "Javier Almendras Soliz" at bounding box center [1336, 203] width 68 height 11
copy p "avier Almendras Soliz"
click at [1370, 206] on p "Javier Almendras Soliz" at bounding box center [1336, 203] width 68 height 11
drag, startPoint x: 1405, startPoint y: 206, endPoint x: 1298, endPoint y: 205, distance: 107.0
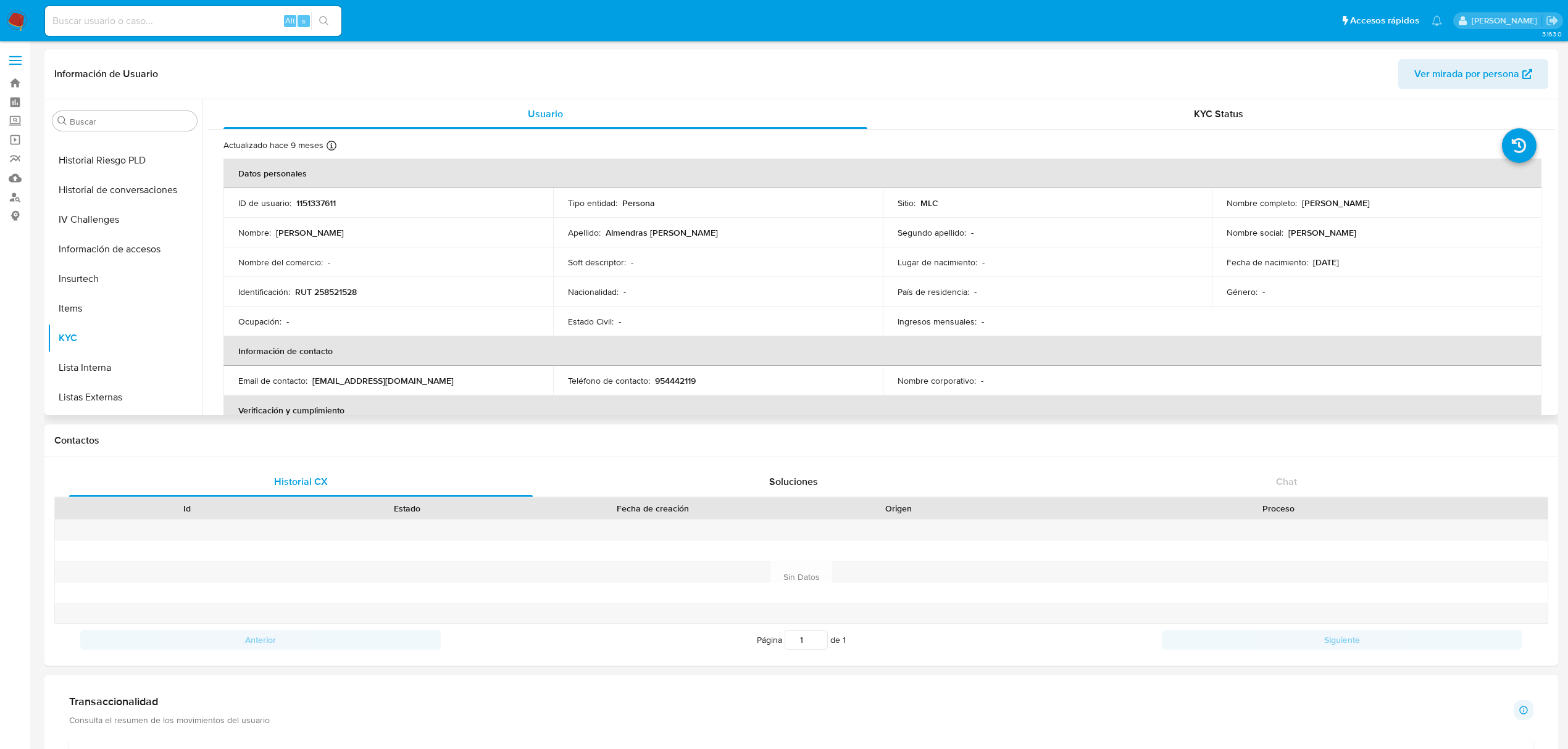
click at [1298, 205] on div "Nombre completo : Javier Almendras Soliz" at bounding box center [1377, 203] width 300 height 11
copy p "Javier Almendras Soliz"
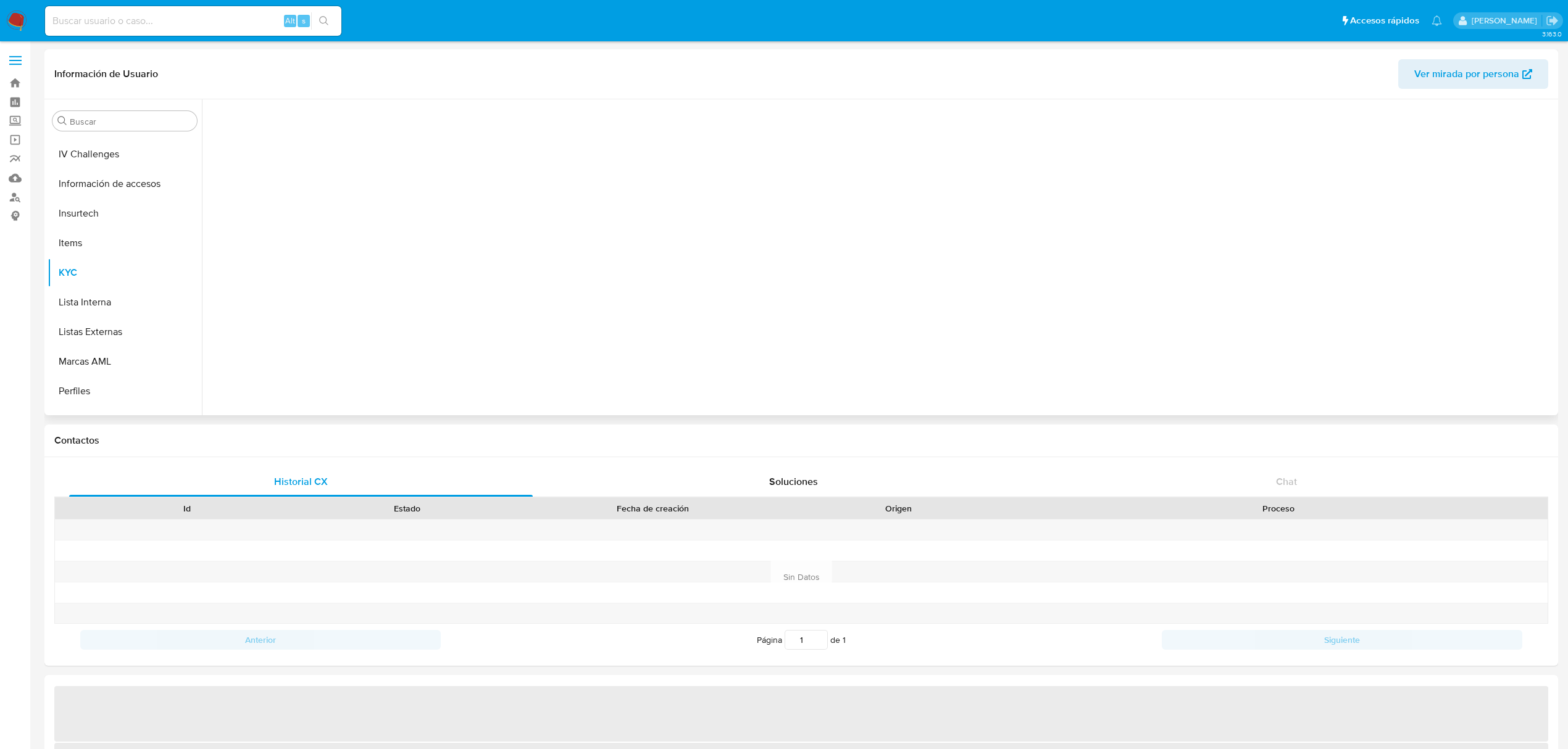
scroll to position [609, 0]
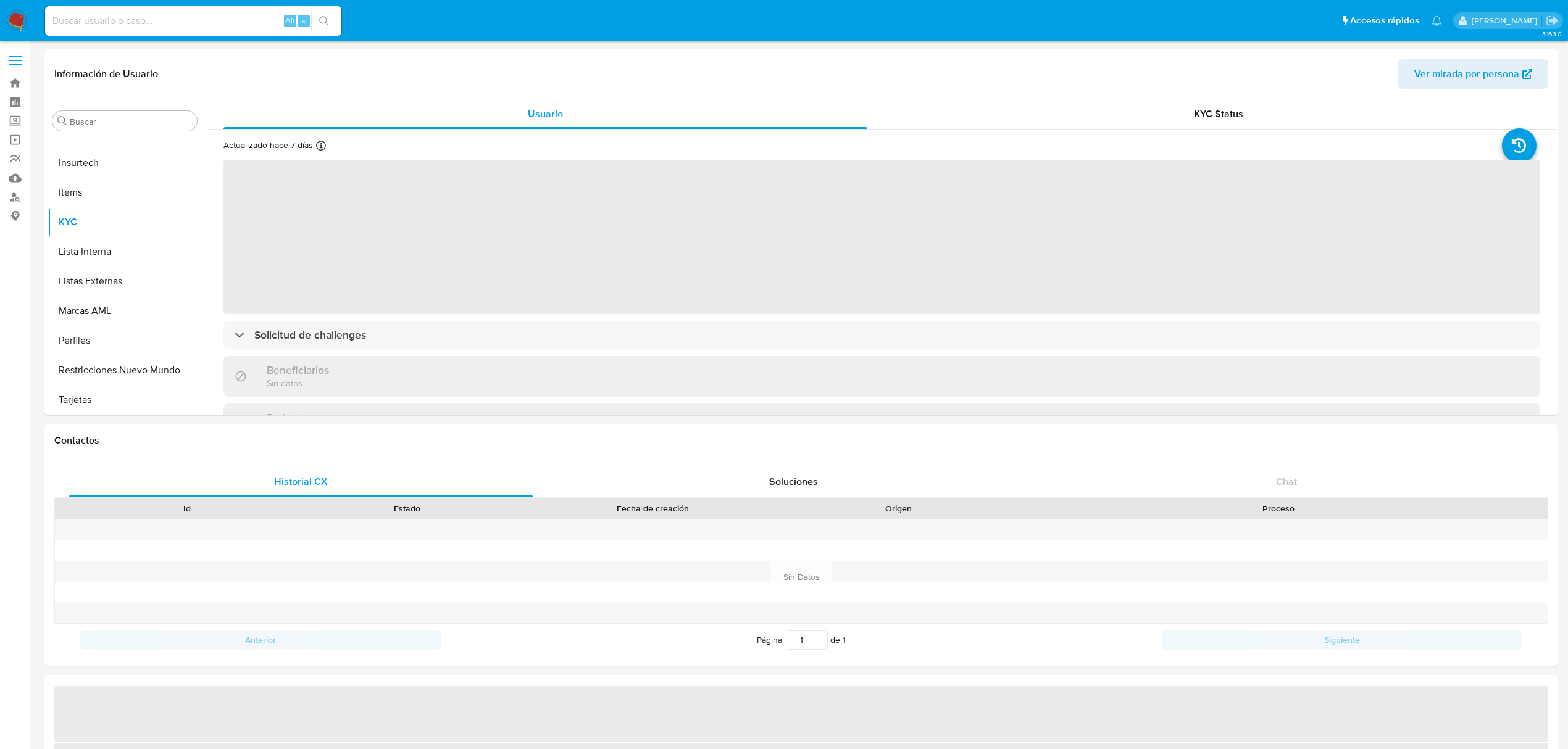
select select "10"
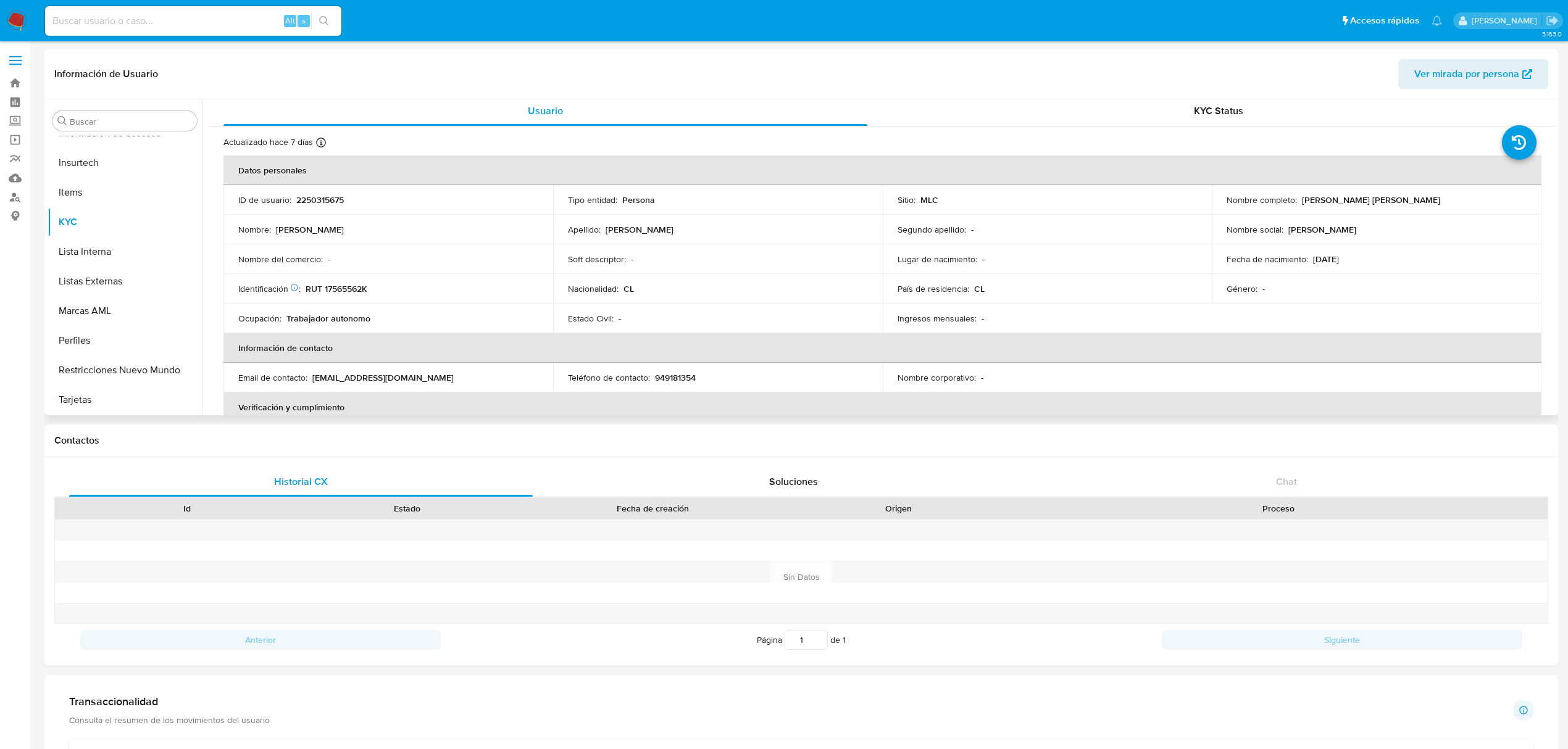
scroll to position [0, 0]
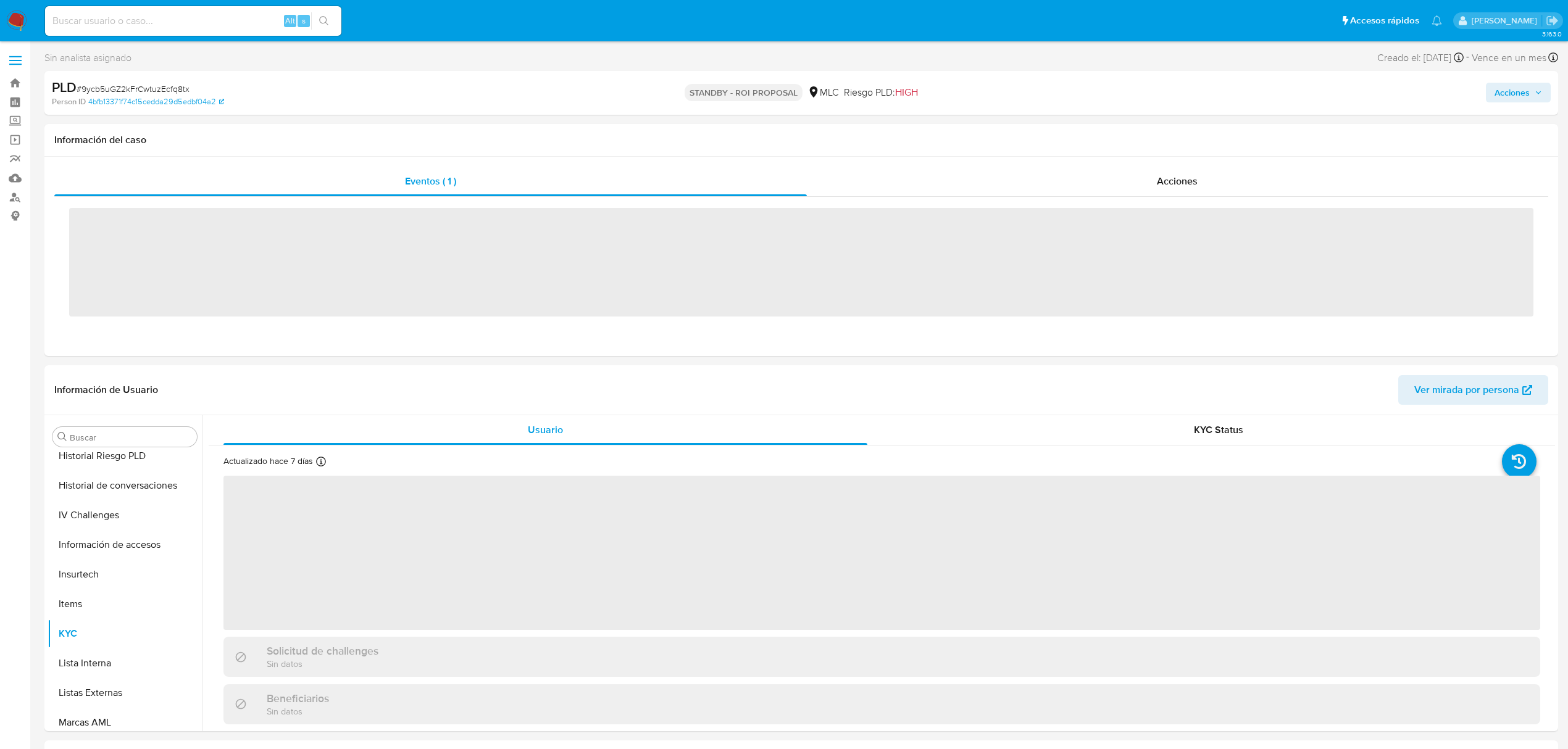
scroll to position [610, 0]
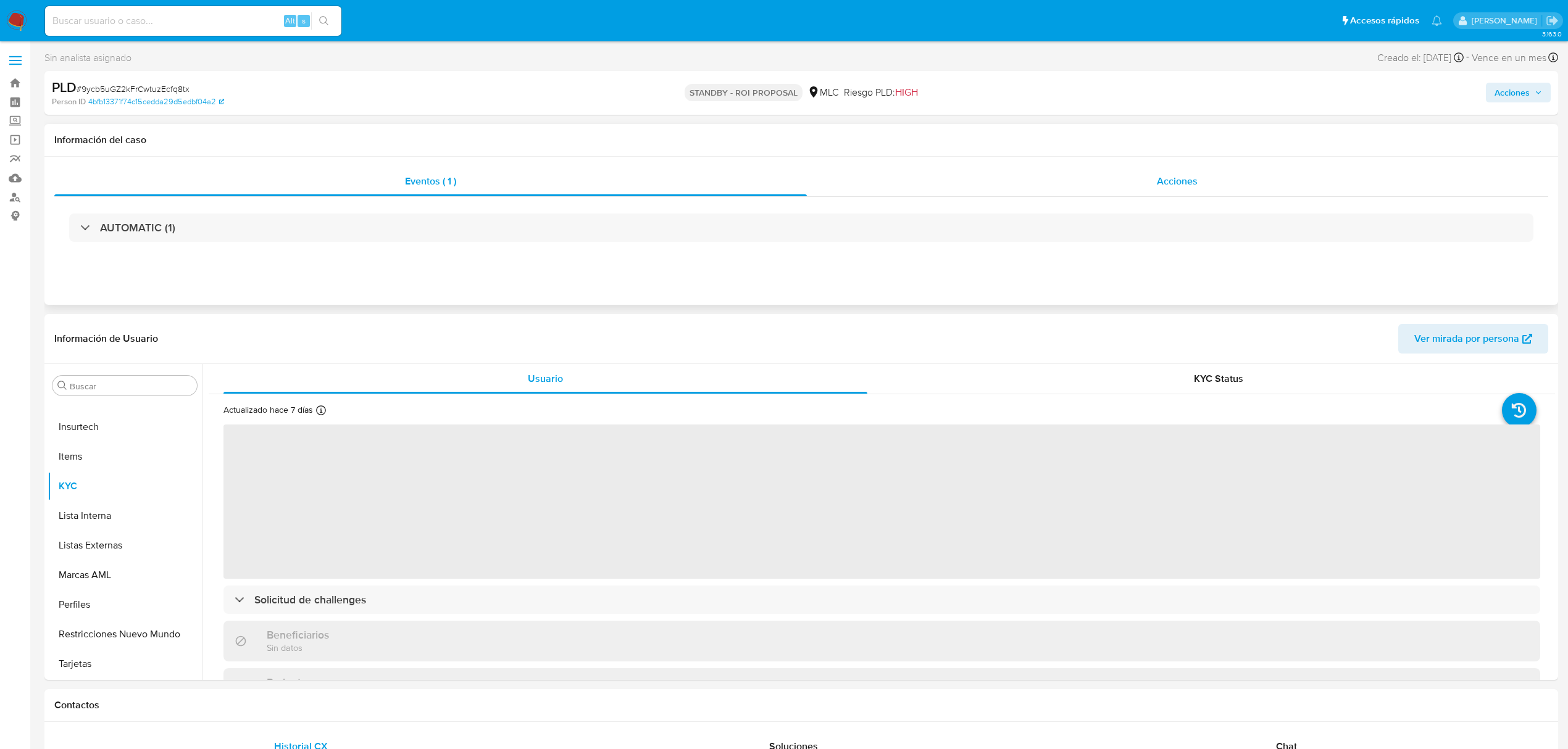
click at [973, 189] on div "Acciones" at bounding box center [1178, 181] width 742 height 30
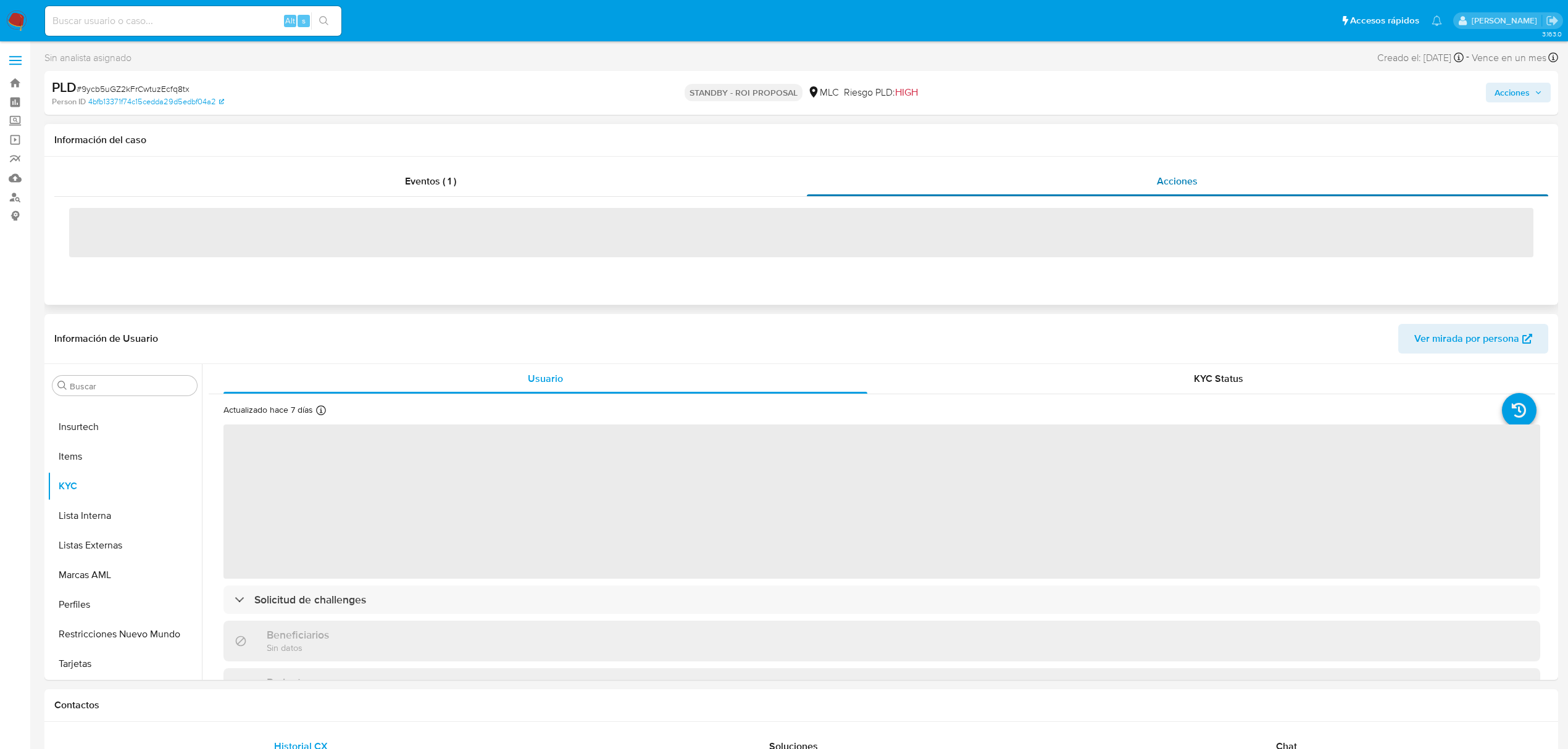
select select "10"
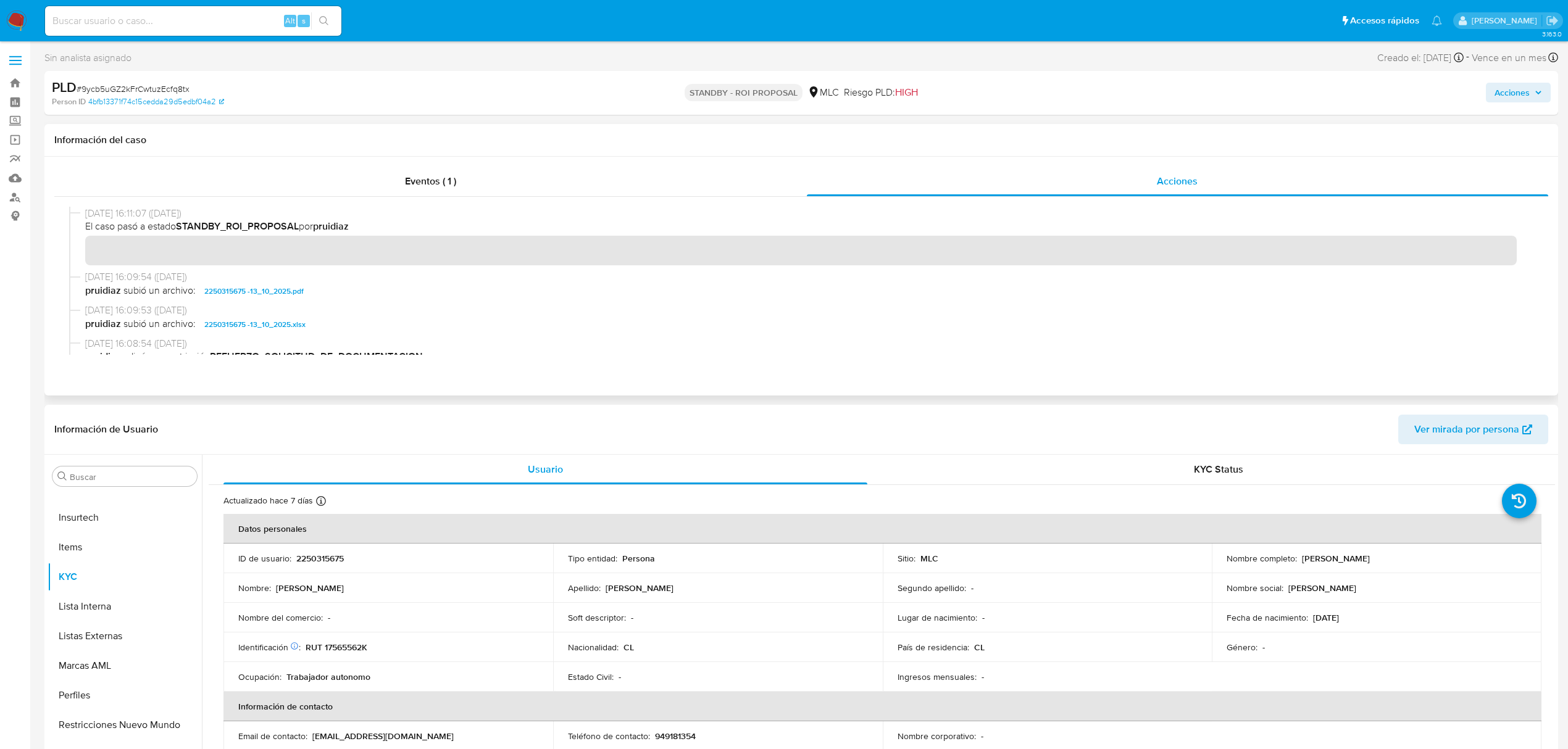
scroll to position [164, 0]
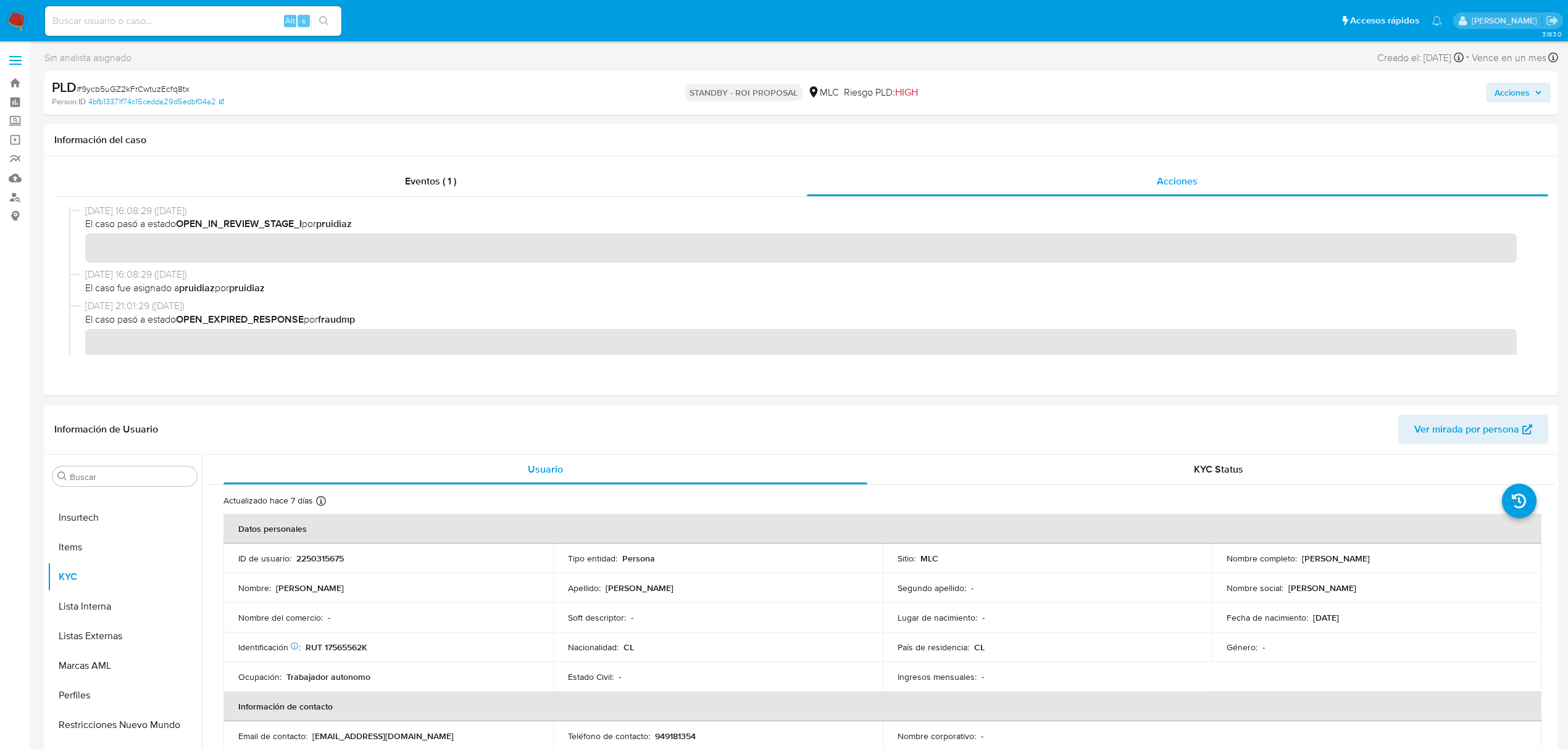
click at [320, 546] on td "ID de usuario : 2250315675" at bounding box center [388, 558] width 329 height 30
click at [324, 563] on p "2250315675" at bounding box center [320, 559] width 47 height 11
copy p "2250315675"
click at [300, 560] on p "2250315675" at bounding box center [320, 559] width 47 height 11
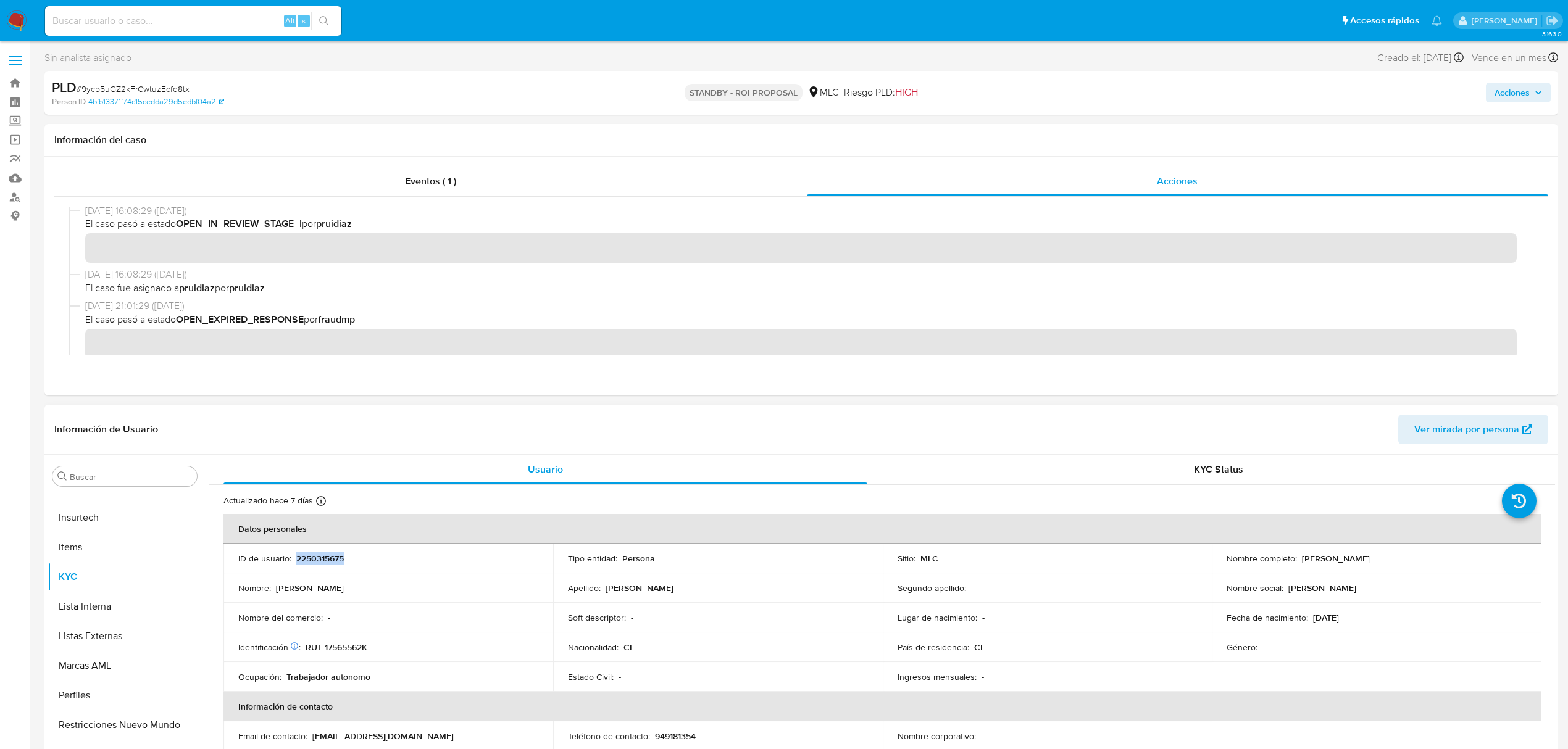
click at [300, 560] on p "2250315675" at bounding box center [320, 559] width 47 height 11
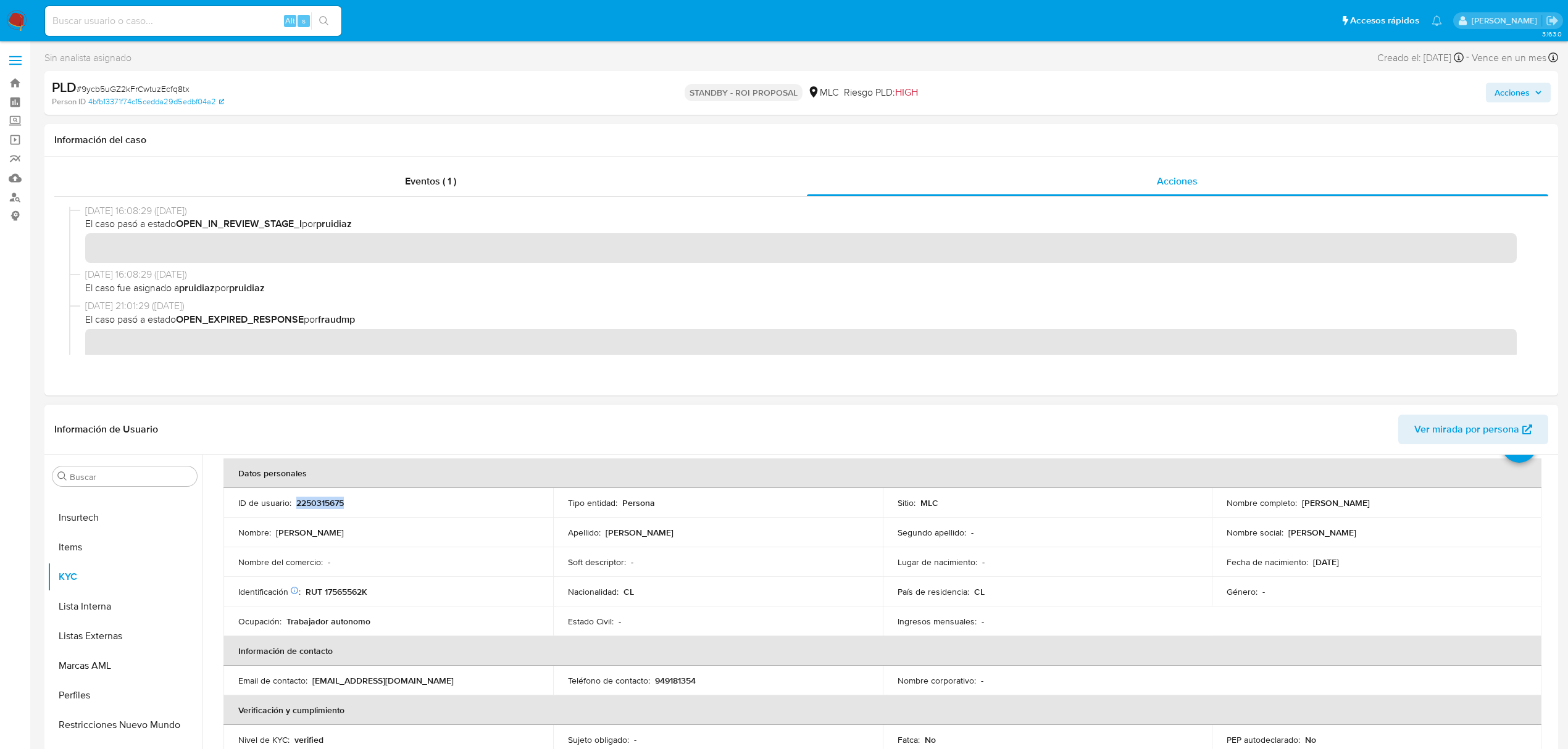
scroll to position [82, 0]
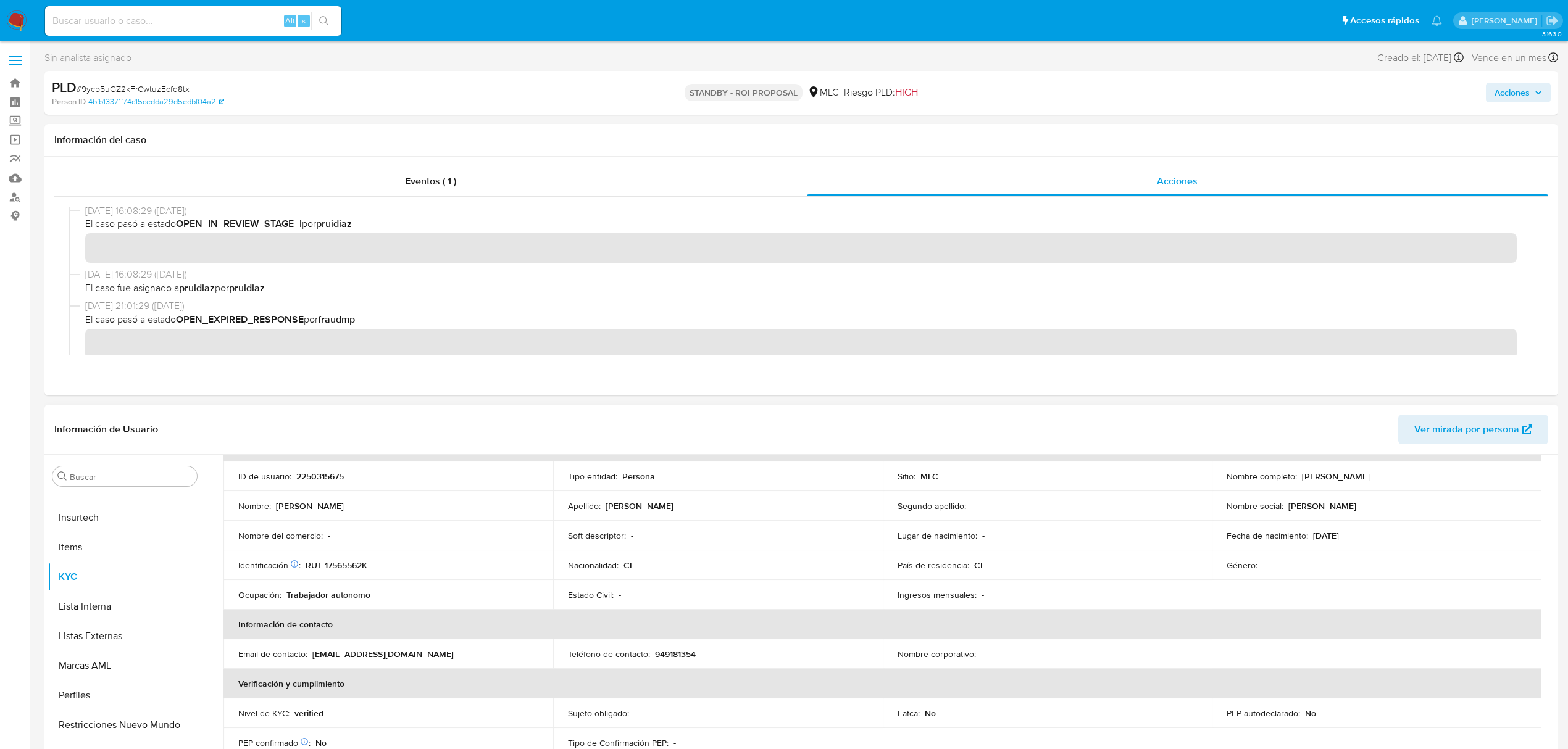
click at [345, 567] on p "RUT 17565562K" at bounding box center [336, 565] width 62 height 11
copy p "17565562K"
drag, startPoint x: 1299, startPoint y: 474, endPoint x: 1510, endPoint y: 479, distance: 211.1
click at [1510, 479] on div "Nombre completo : Mauricio Rodrigo Gálvez Alegría" at bounding box center [1377, 476] width 300 height 11
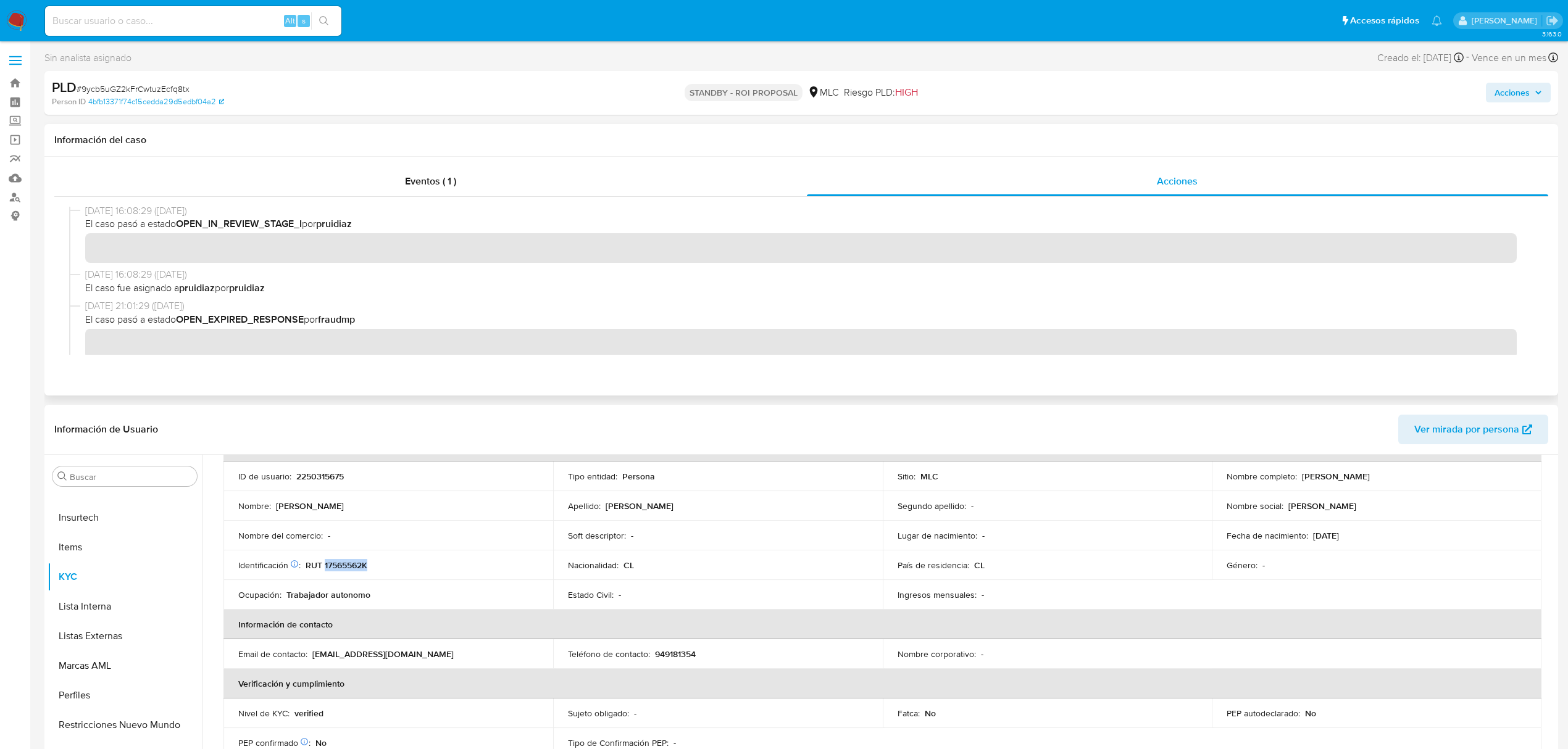
copy p "Mauricio Rodrigo Gálvez Alegría"
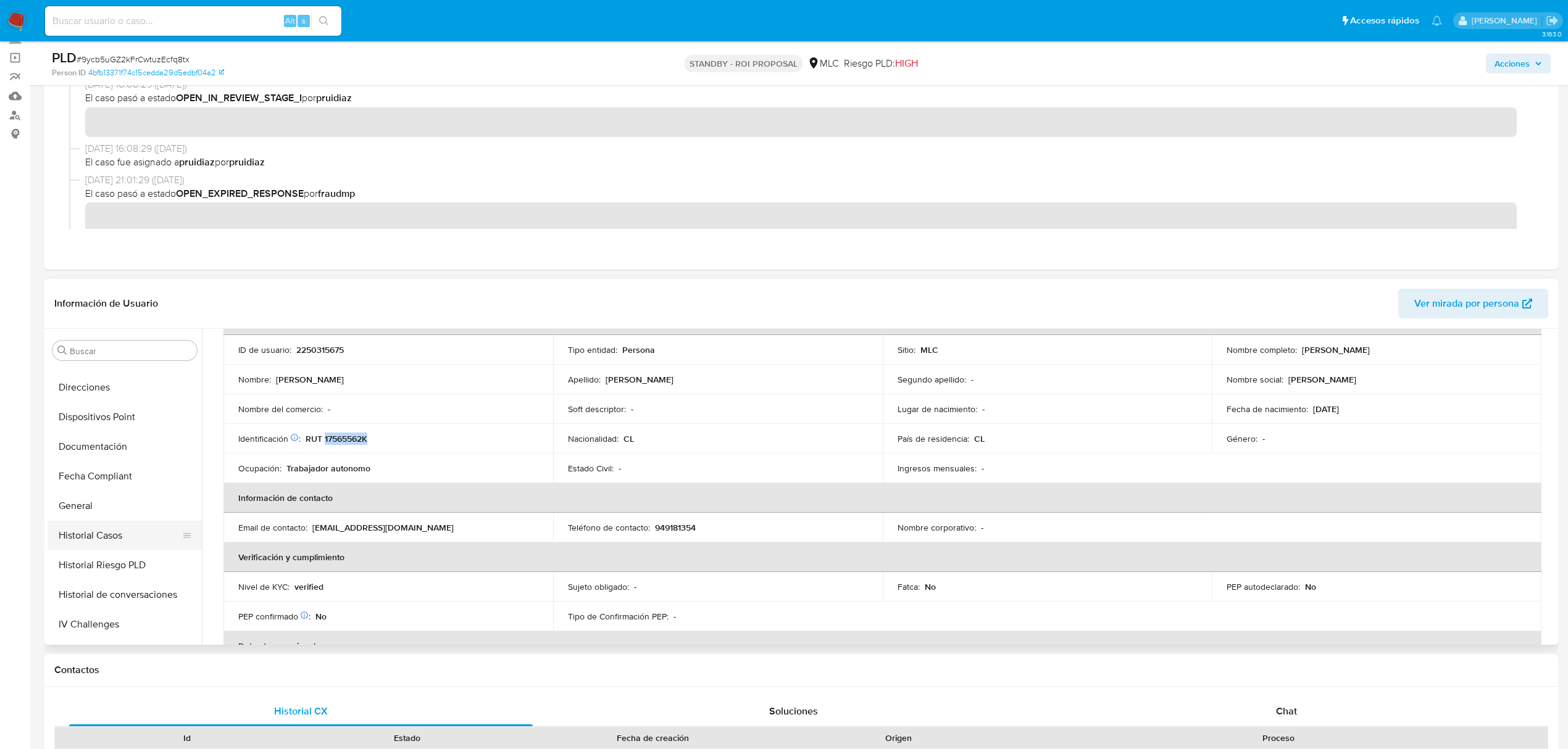
scroll to position [364, 0]
click at [104, 405] on button "Documentación" at bounding box center [120, 401] width 145 height 30
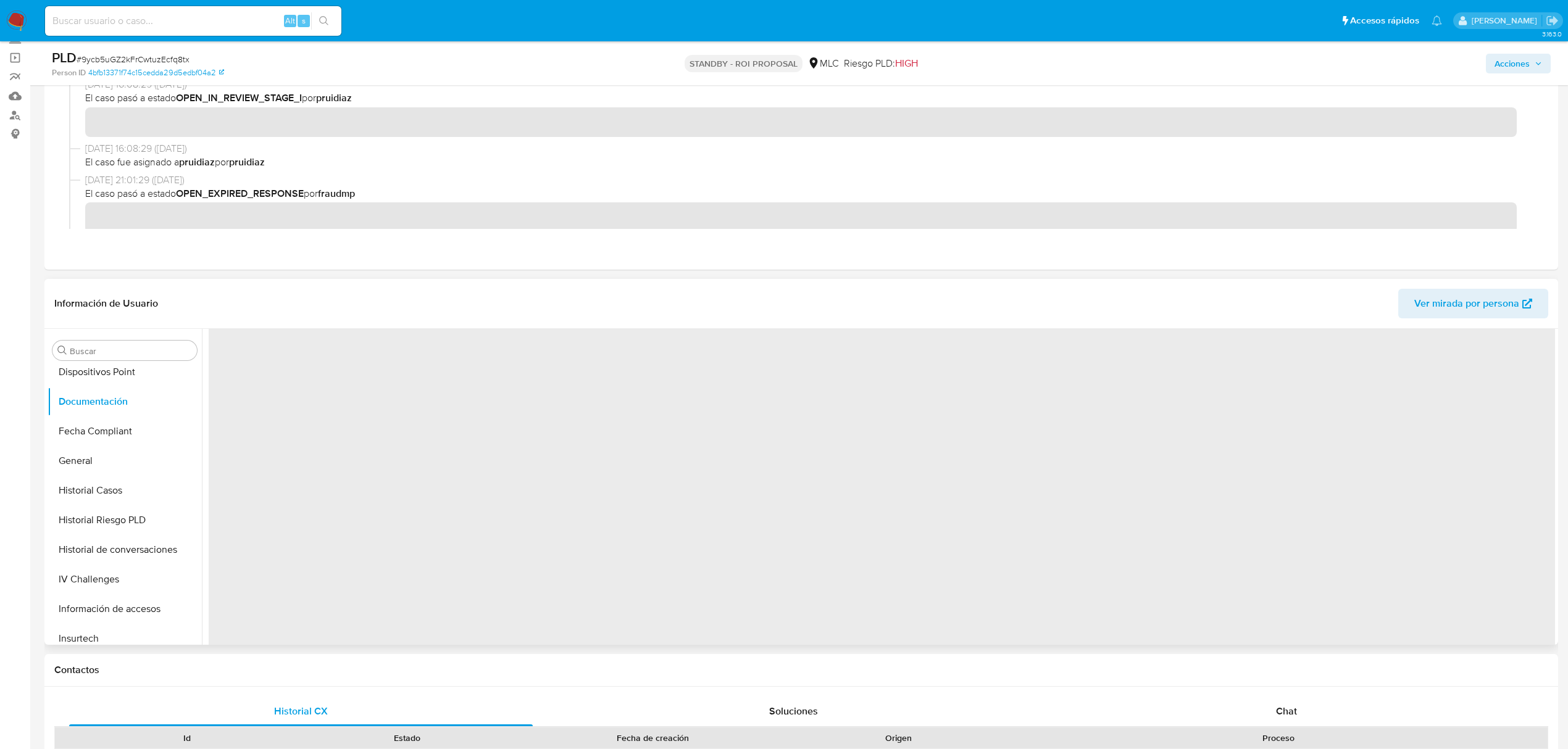
scroll to position [0, 0]
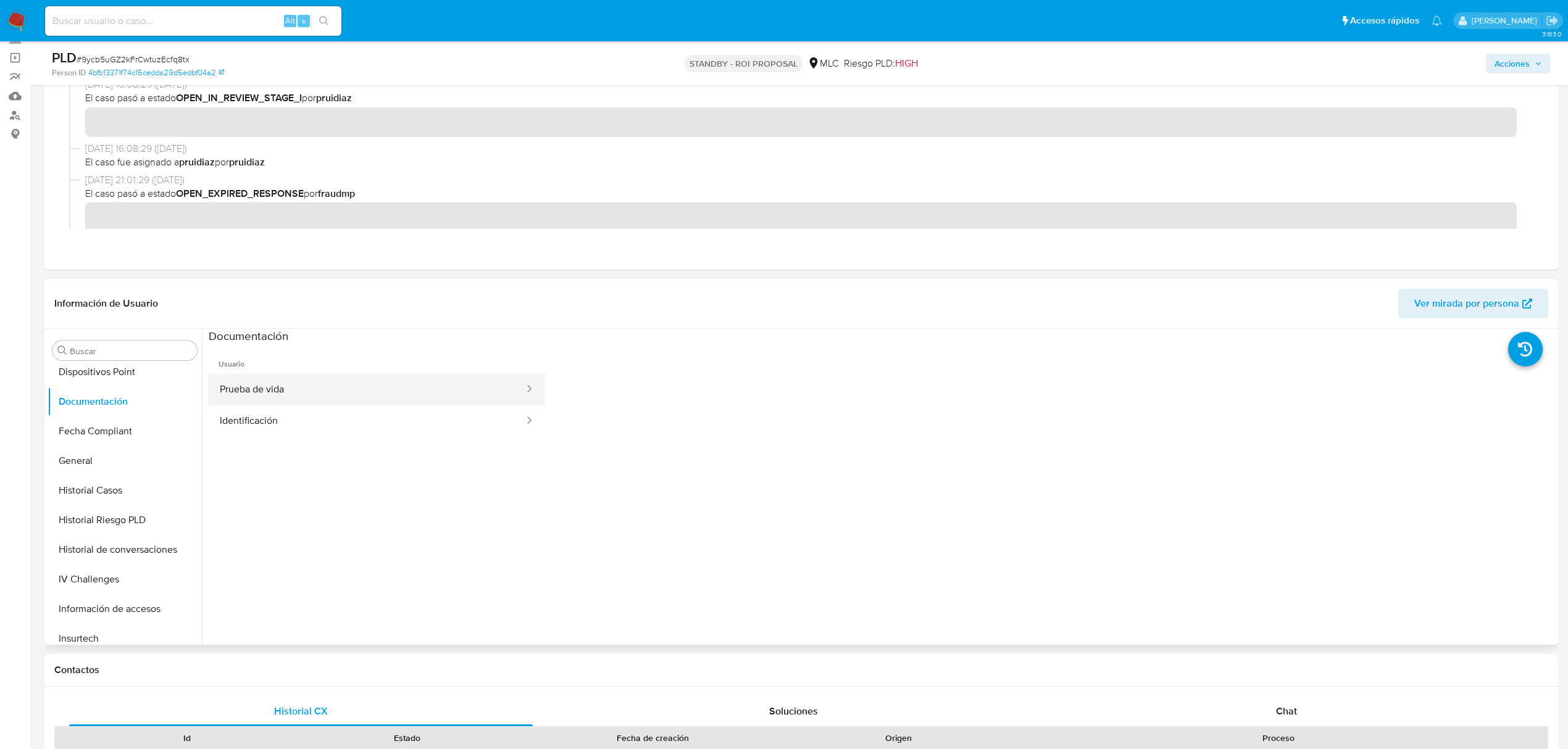
click at [289, 388] on button "Prueba de vida" at bounding box center [367, 389] width 316 height 31
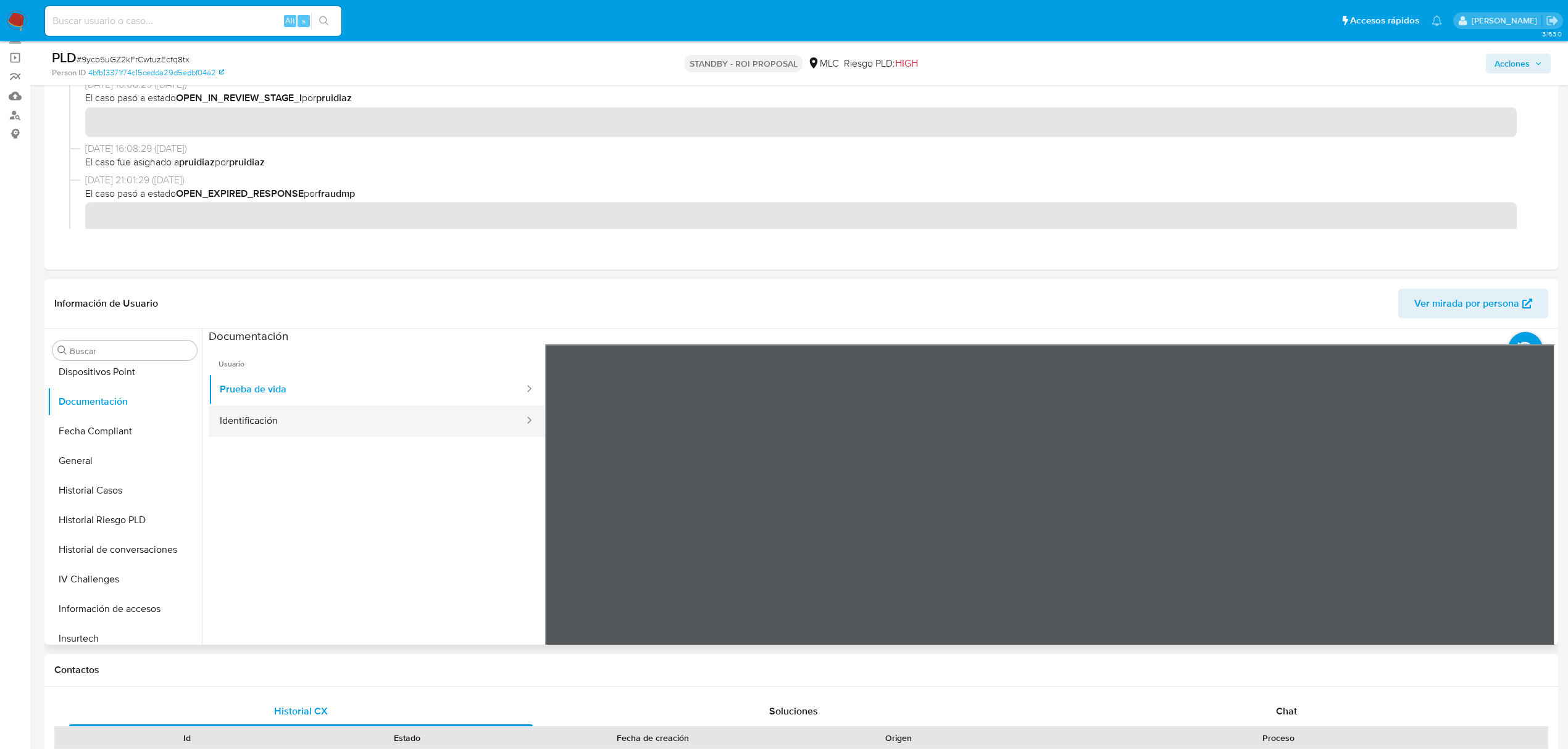
click at [333, 411] on button "Identificación" at bounding box center [367, 421] width 316 height 31
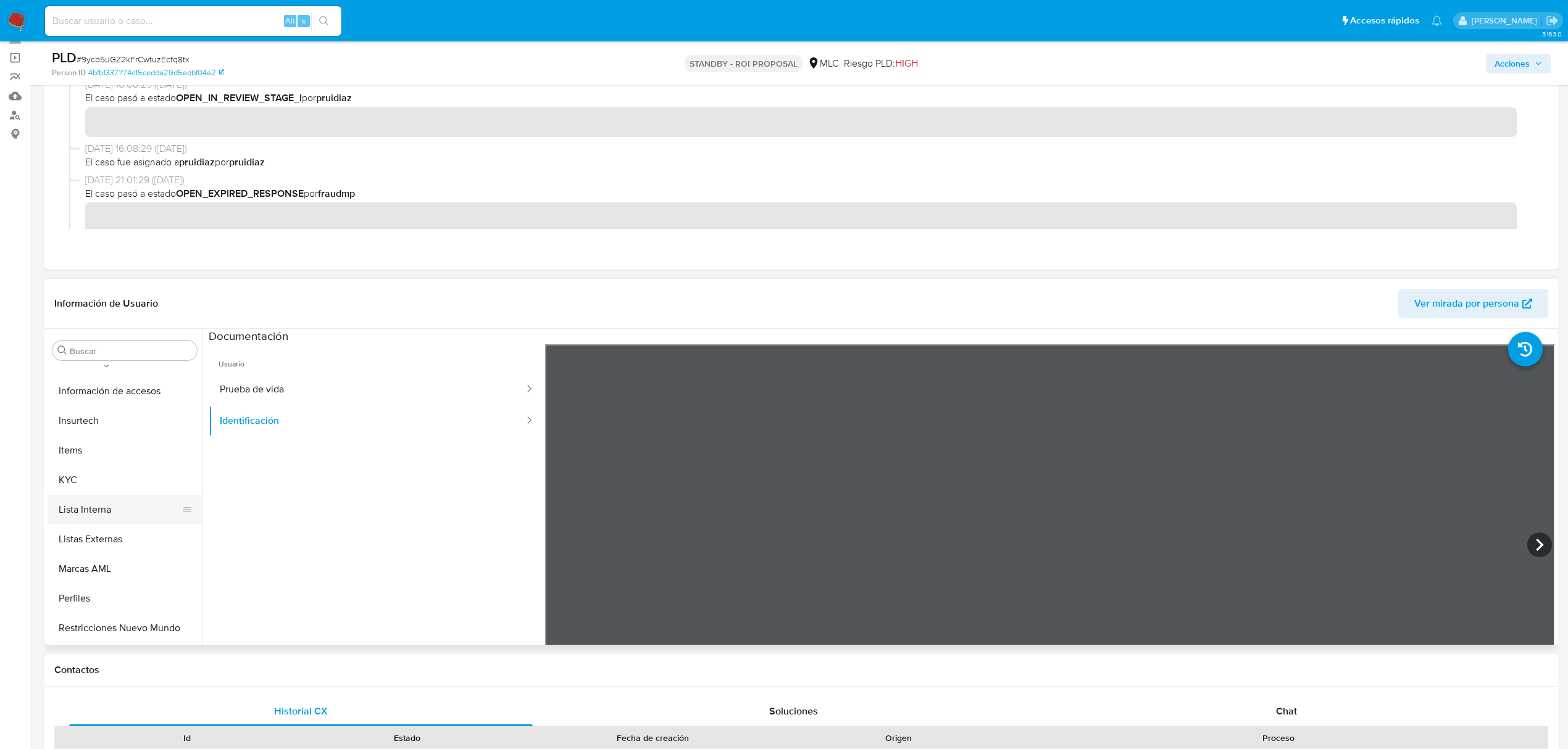
scroll to position [610, 0]
click at [71, 435] on button "Items" at bounding box center [120, 421] width 145 height 30
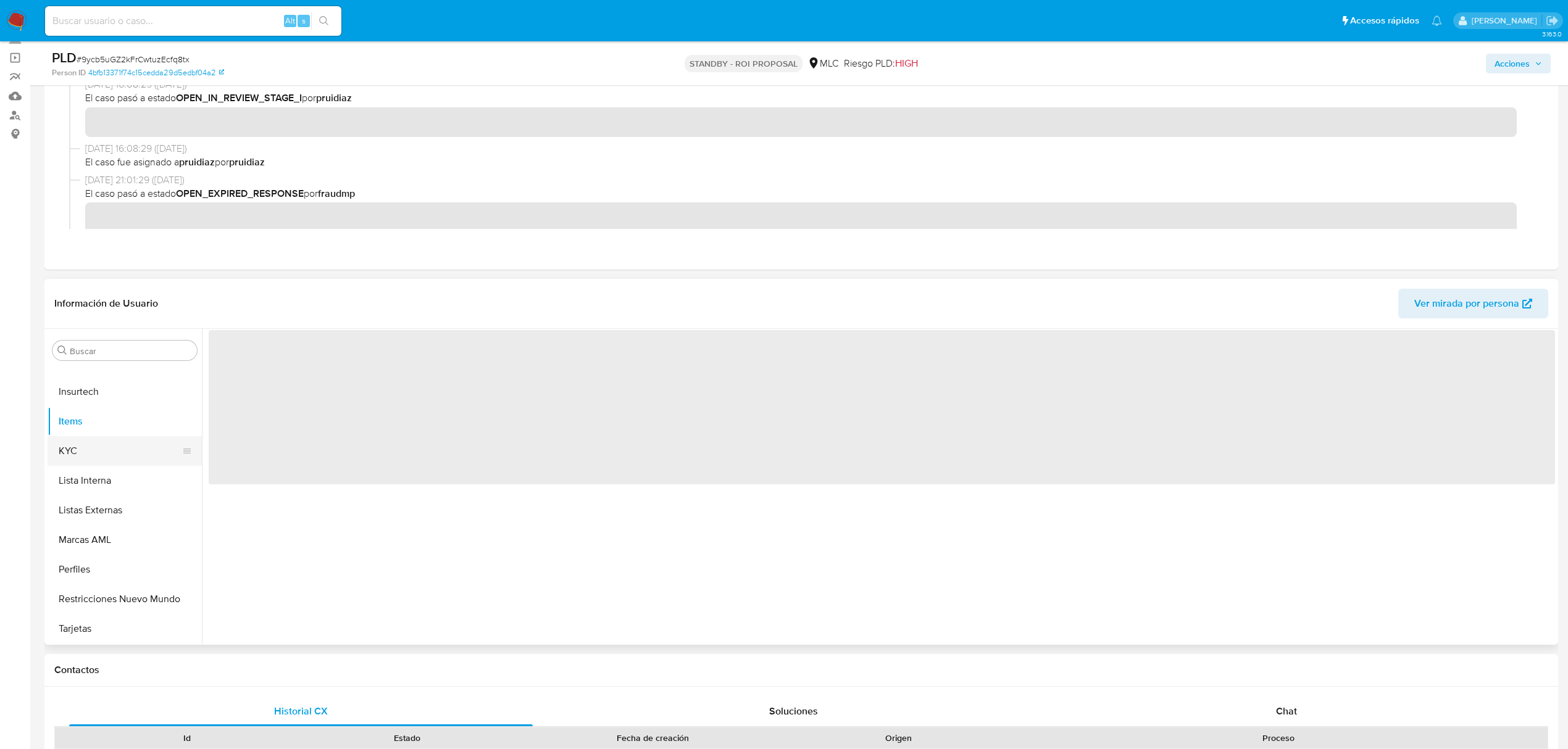
click at [76, 444] on button "KYC" at bounding box center [120, 450] width 145 height 30
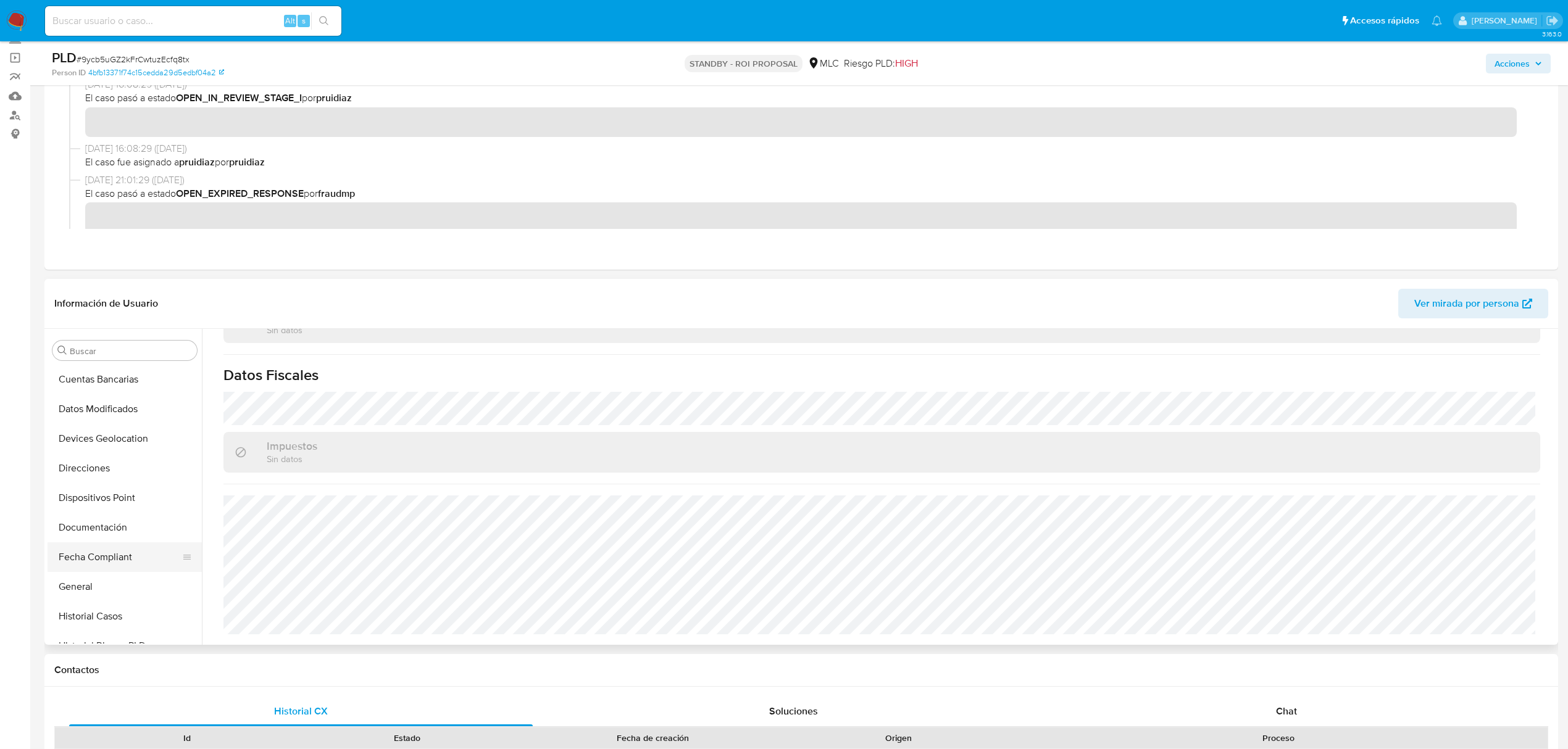
scroll to position [198, 0]
click at [105, 505] on button "Direcciones" at bounding box center [120, 507] width 145 height 30
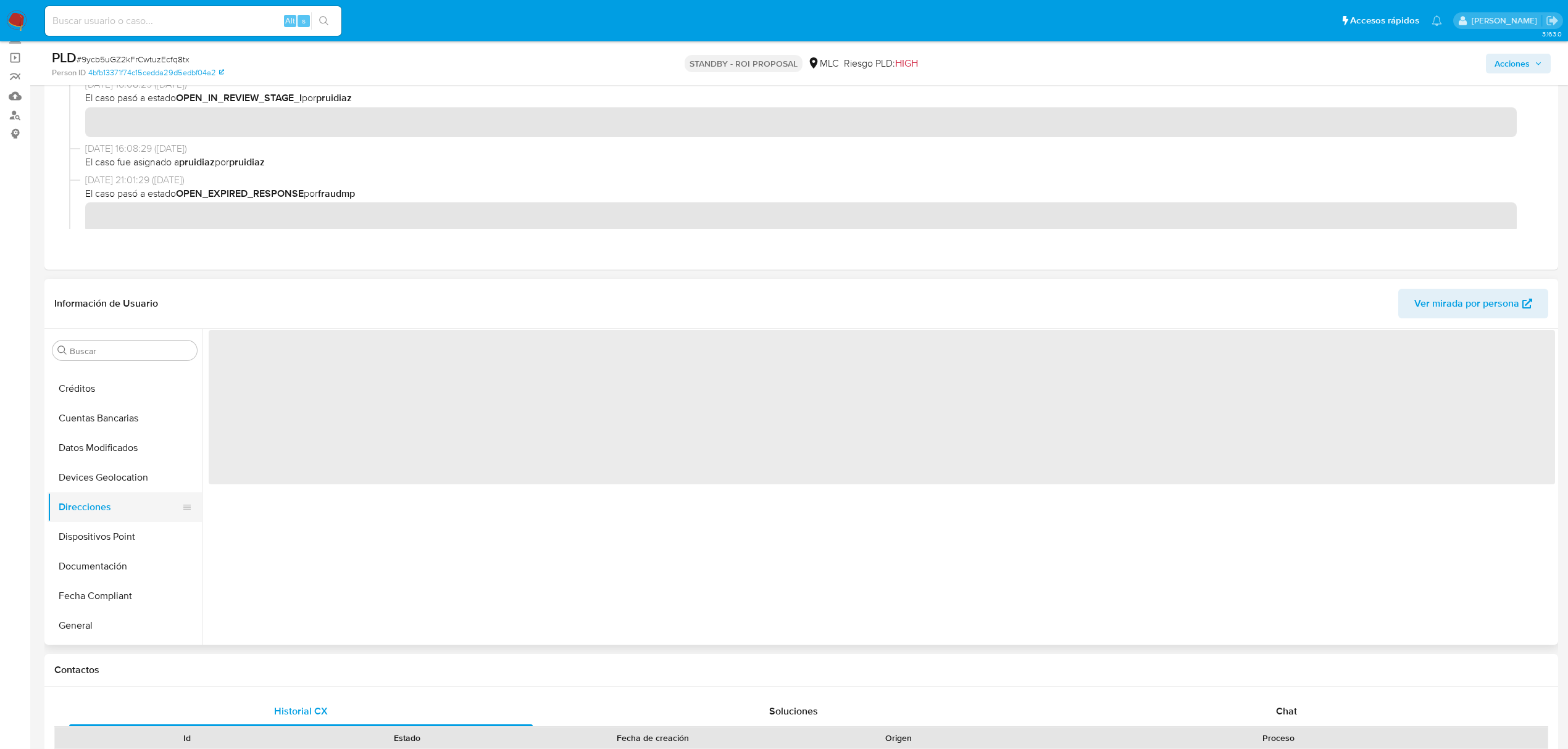
scroll to position [0, 0]
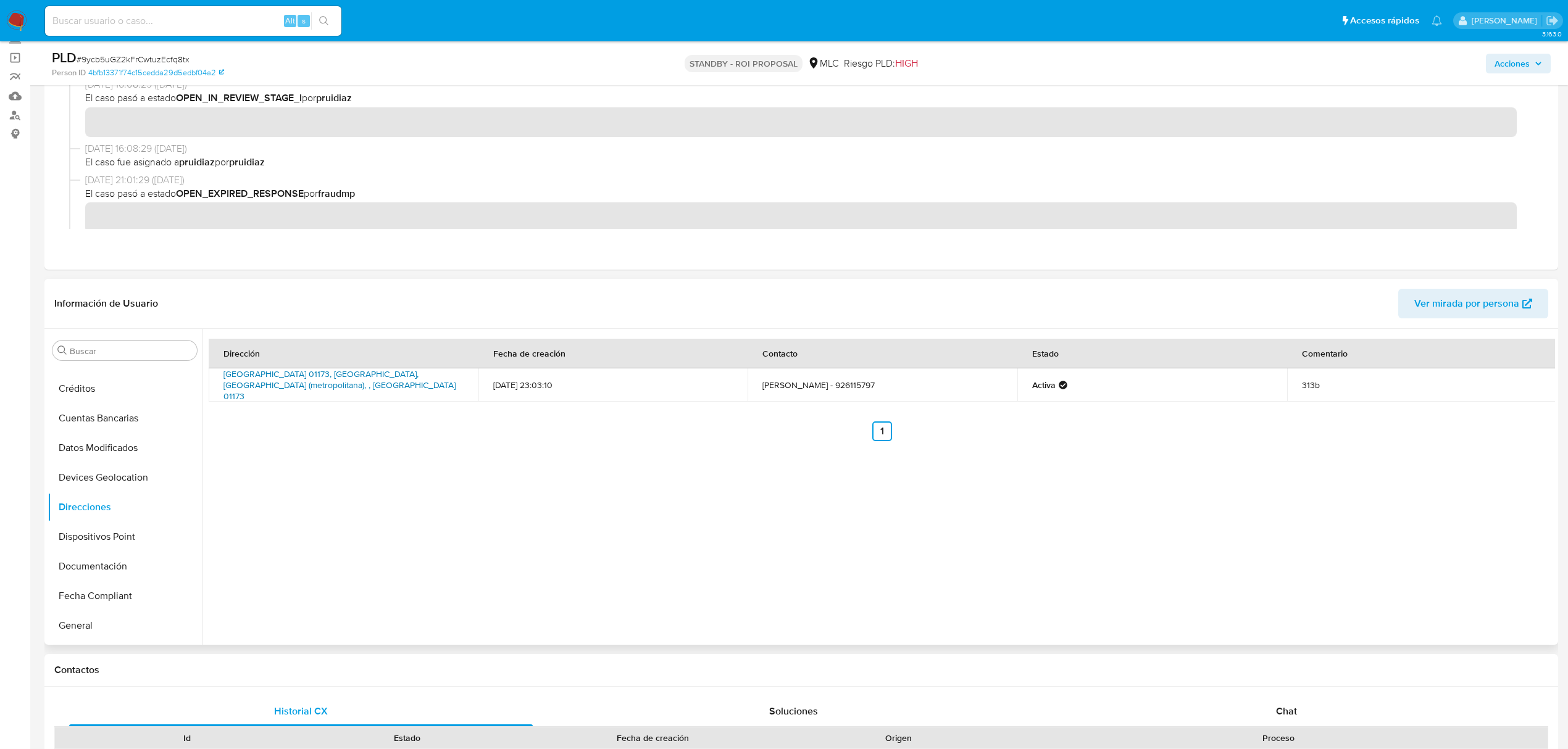
click at [313, 377] on link "Avenida Lo Espejo 01173, La Cisterna, Rm (metropolitana), , Chile 01173" at bounding box center [339, 385] width 232 height 35
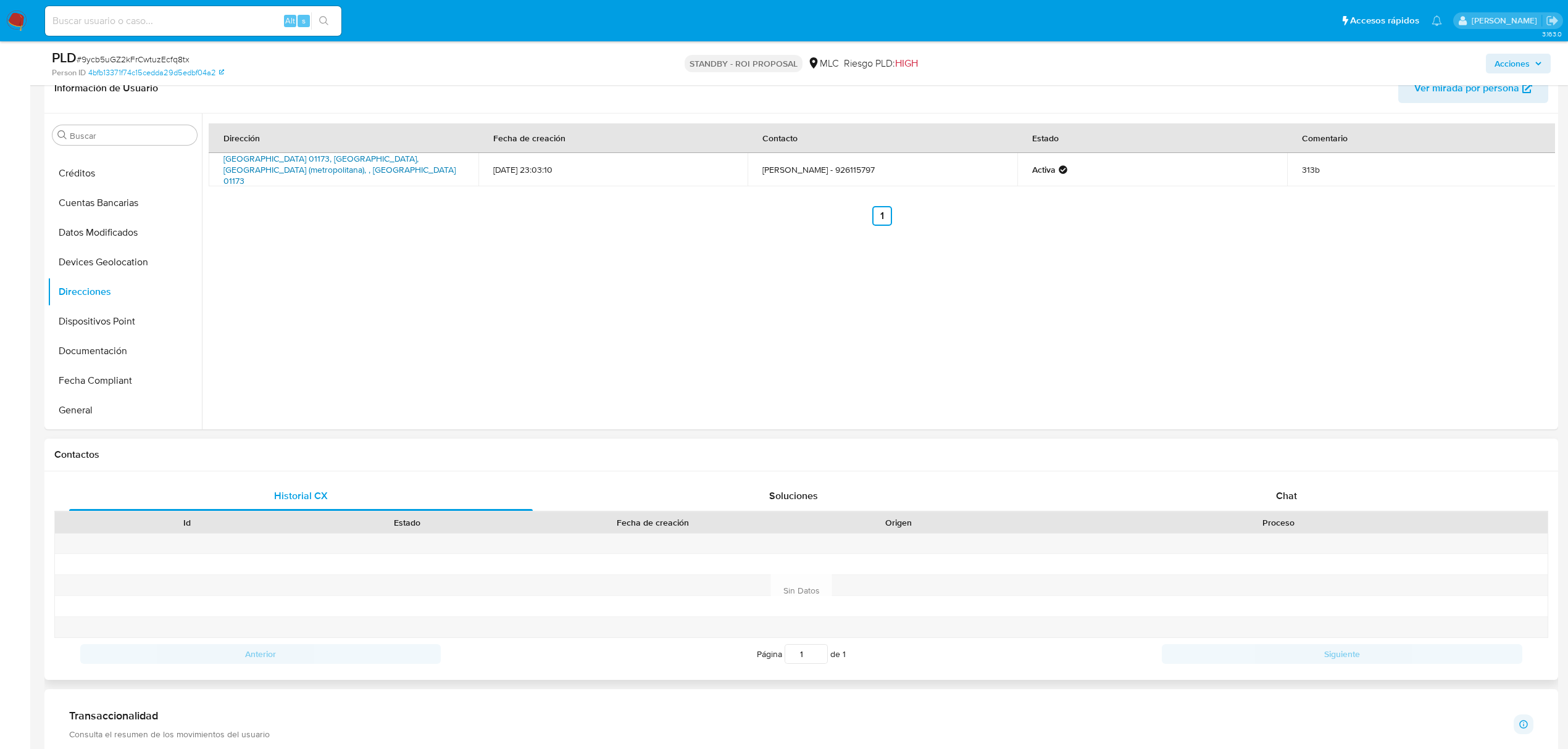
scroll to position [329, 0]
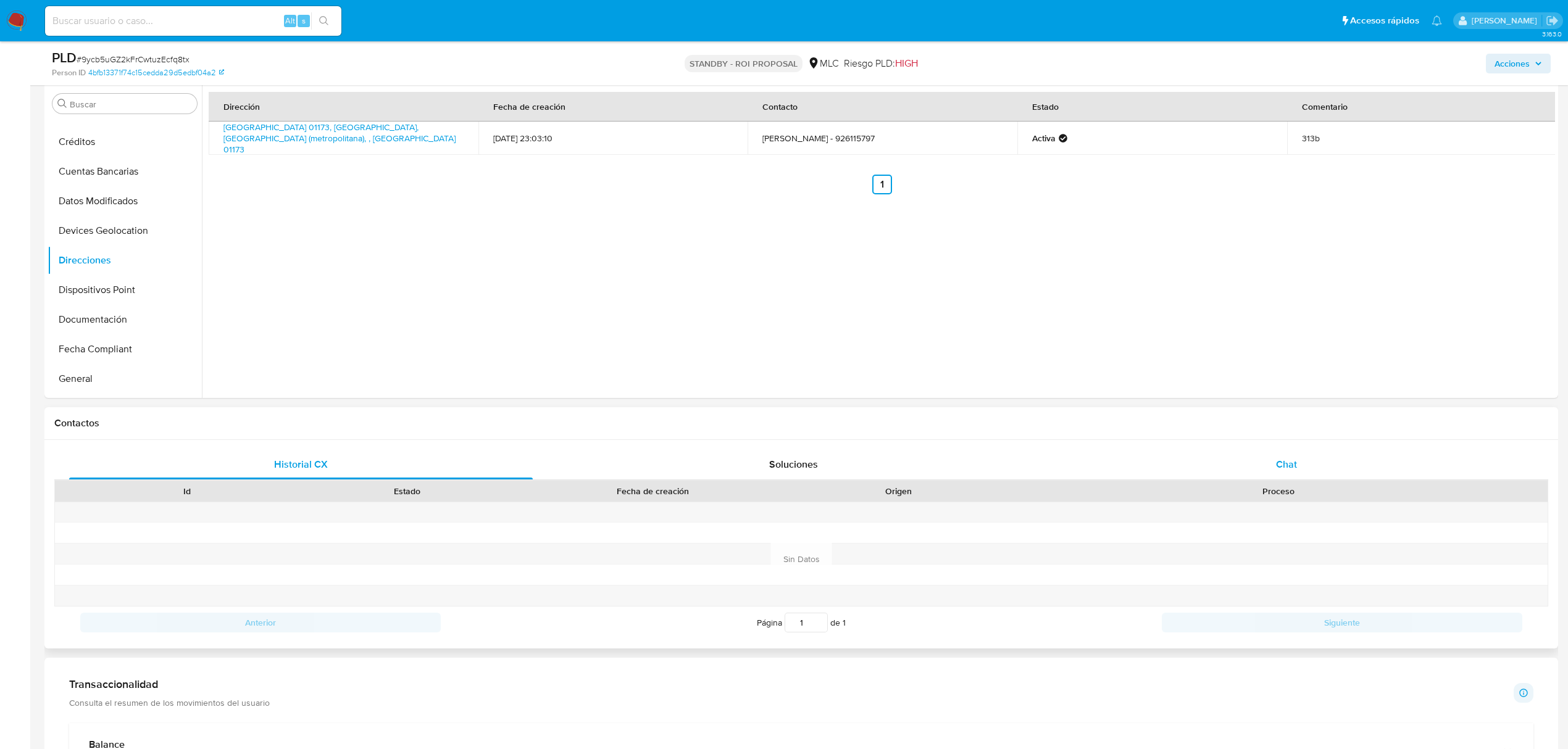
click at [1294, 462] on span "Chat" at bounding box center [1287, 465] width 21 height 14
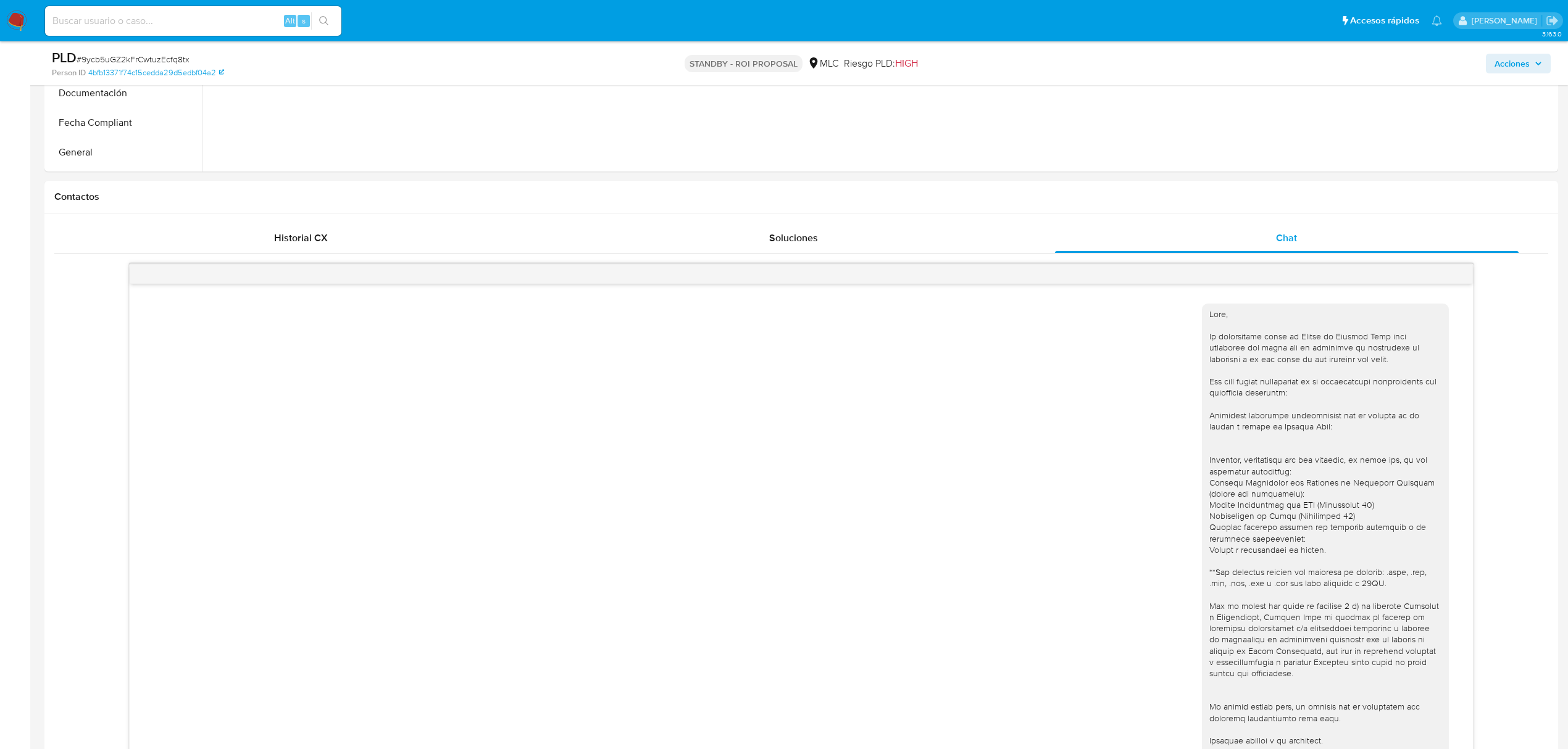
scroll to position [657, 0]
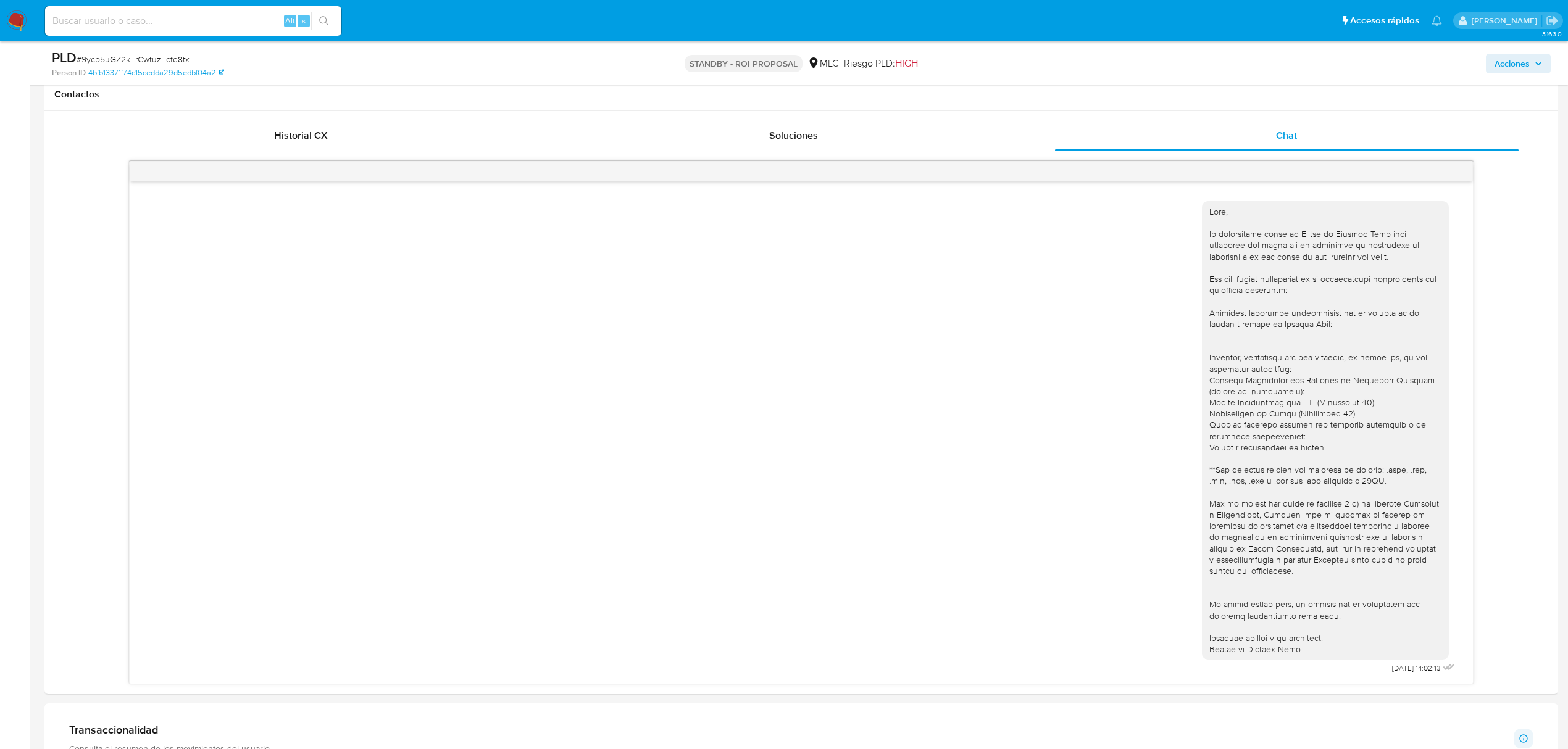
click at [159, 59] on span "# 9ycb5uGZ2kFrCwtuzEcfq8tx" at bounding box center [133, 59] width 113 height 12
copy span "9ycb5uGZ2kFrCwtuzEcfq8tx"
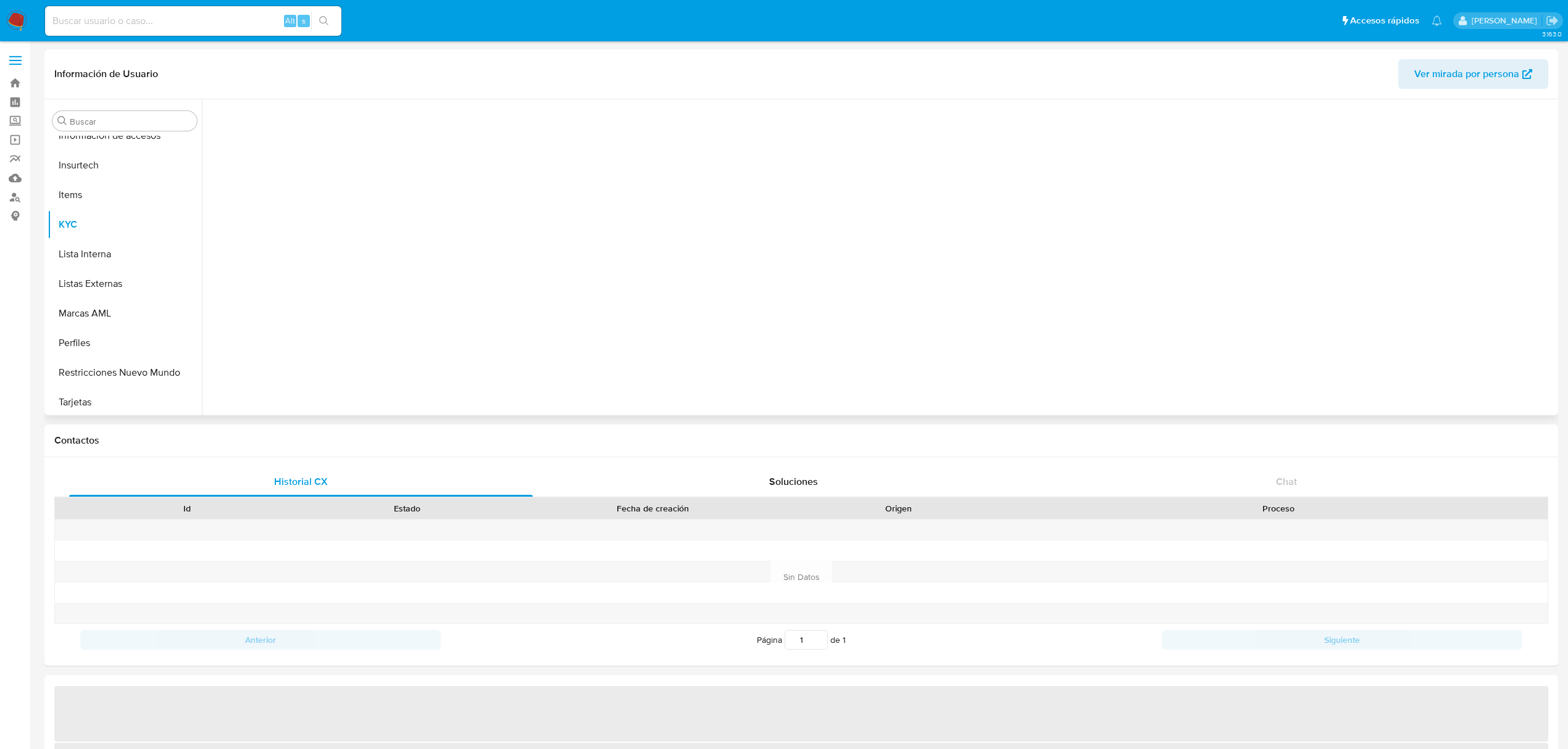
scroll to position [609, 0]
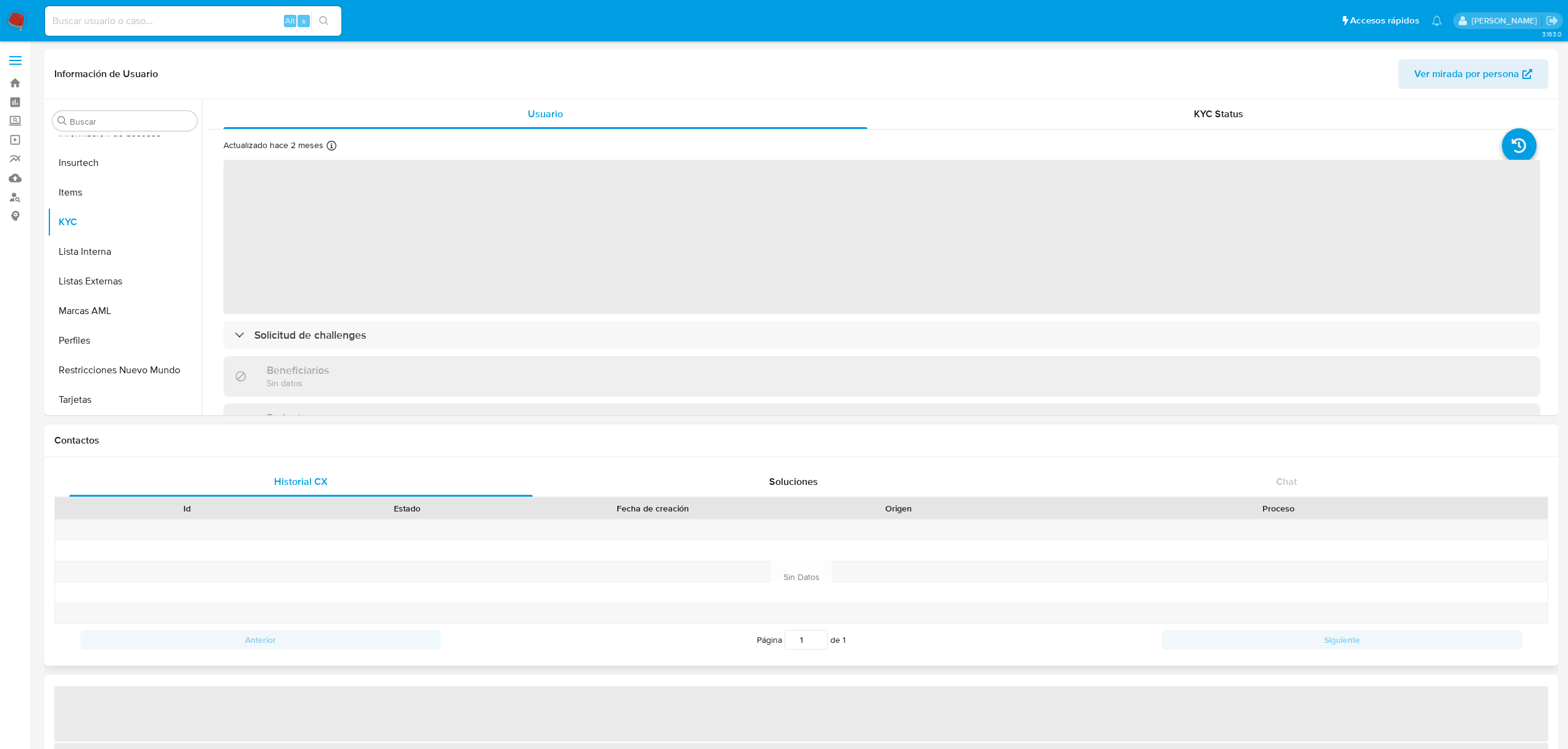
select select "10"
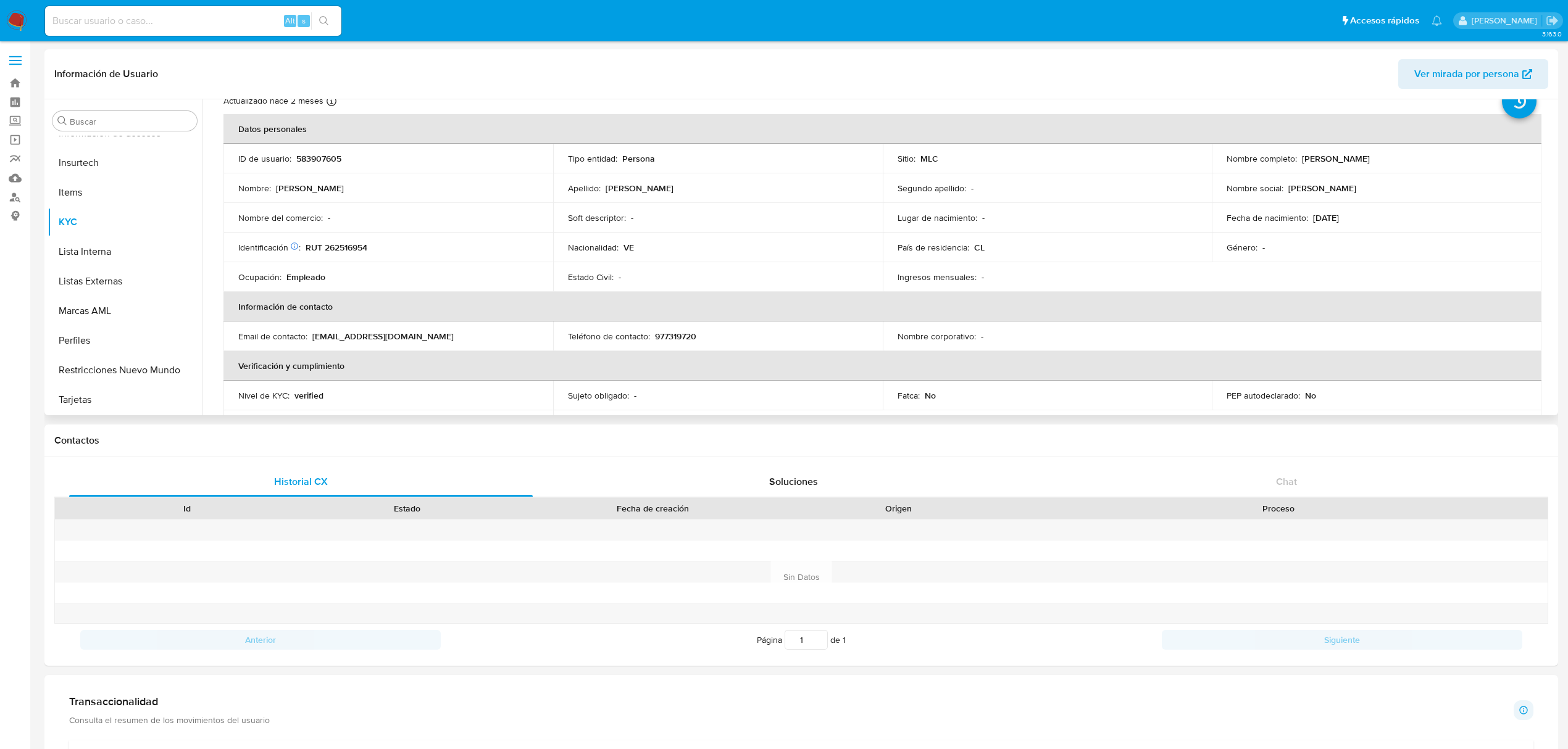
scroll to position [0, 0]
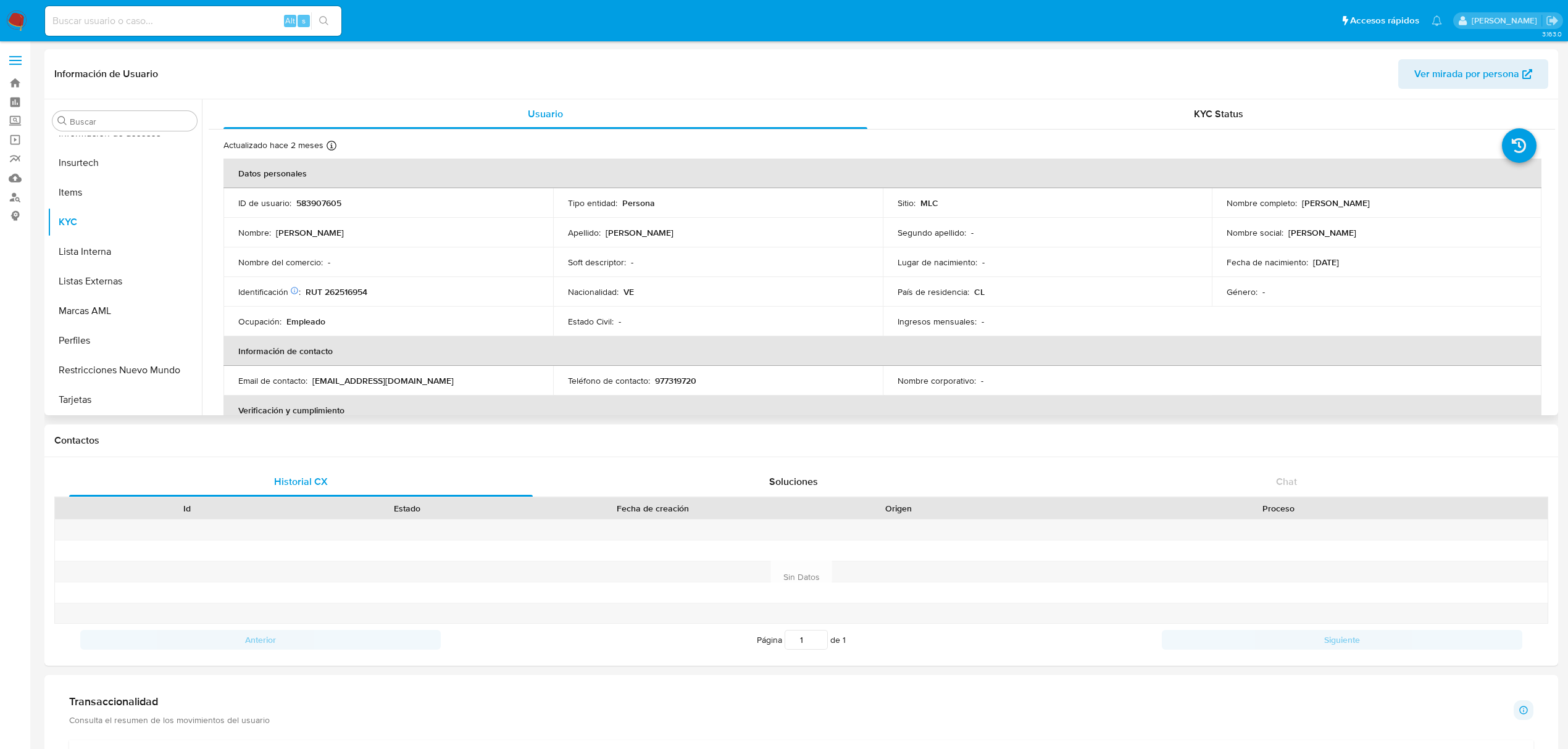
click at [655, 299] on td "Nacionalidad : VE" at bounding box center [718, 291] width 329 height 30
click at [367, 292] on p "RUT 262516954" at bounding box center [336, 292] width 62 height 11
click at [351, 292] on p "RUT 262516954" at bounding box center [336, 292] width 62 height 11
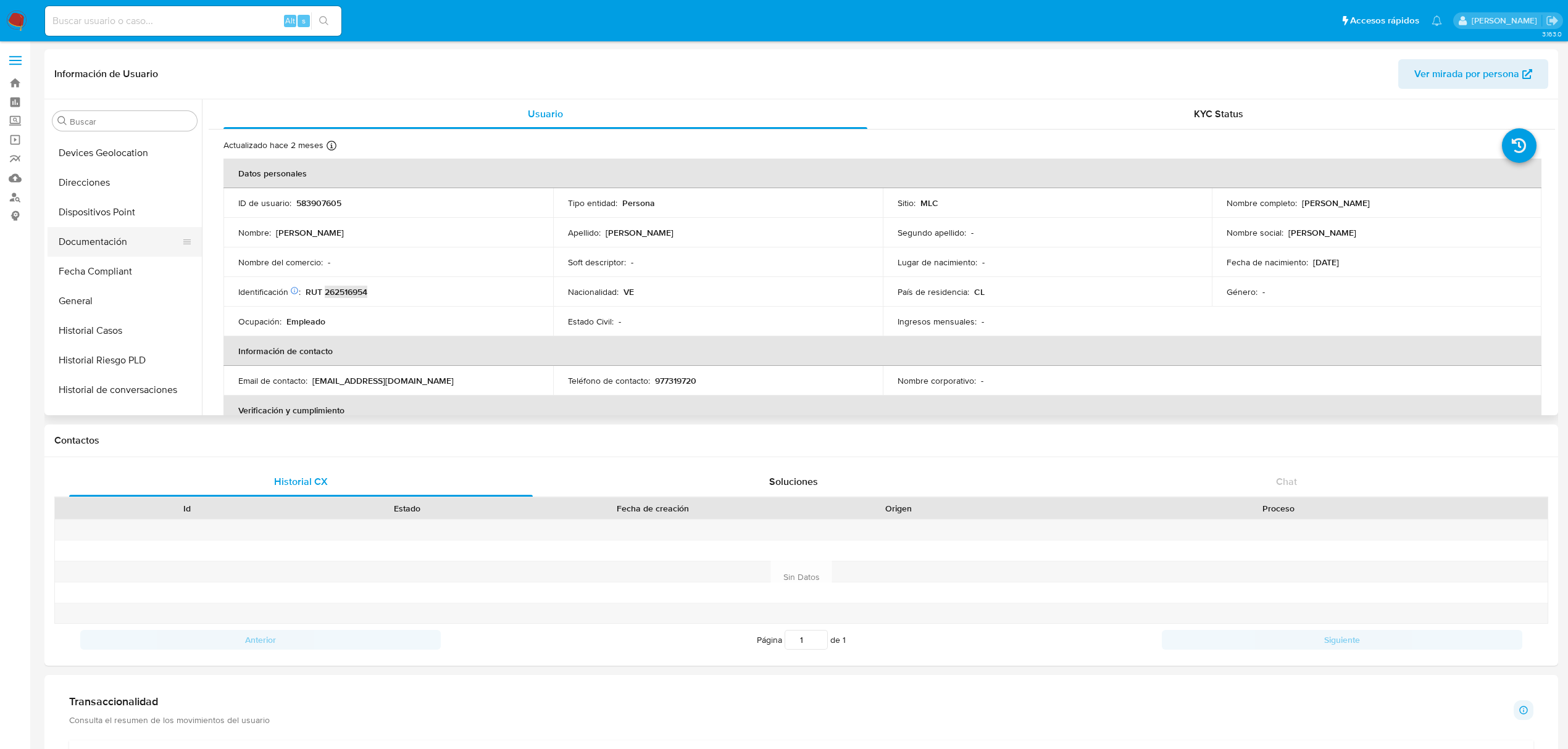
scroll to position [280, 0]
click at [108, 242] on button "Documentación" at bounding box center [120, 255] width 145 height 30
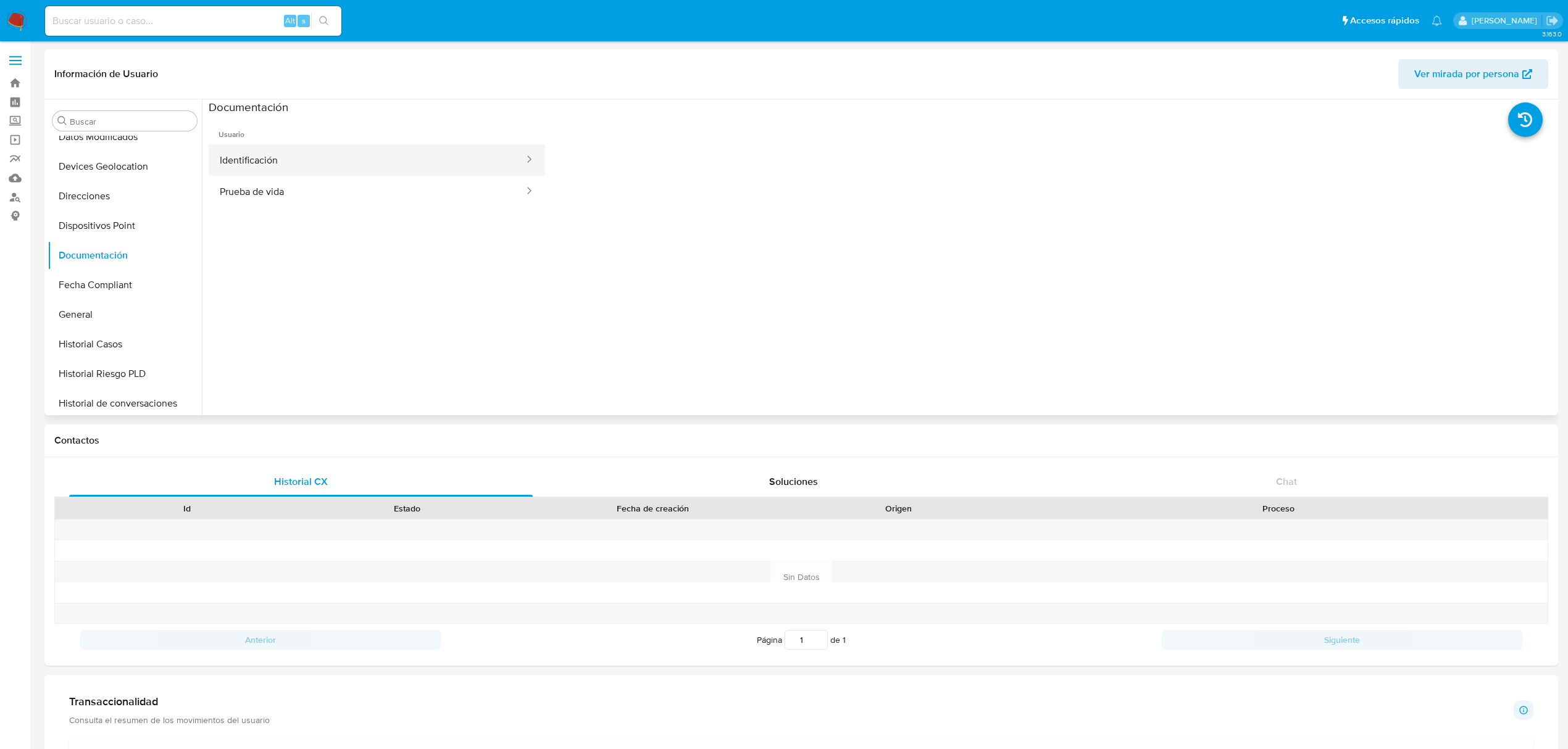
click at [295, 159] on button "Identificación" at bounding box center [367, 160] width 316 height 31
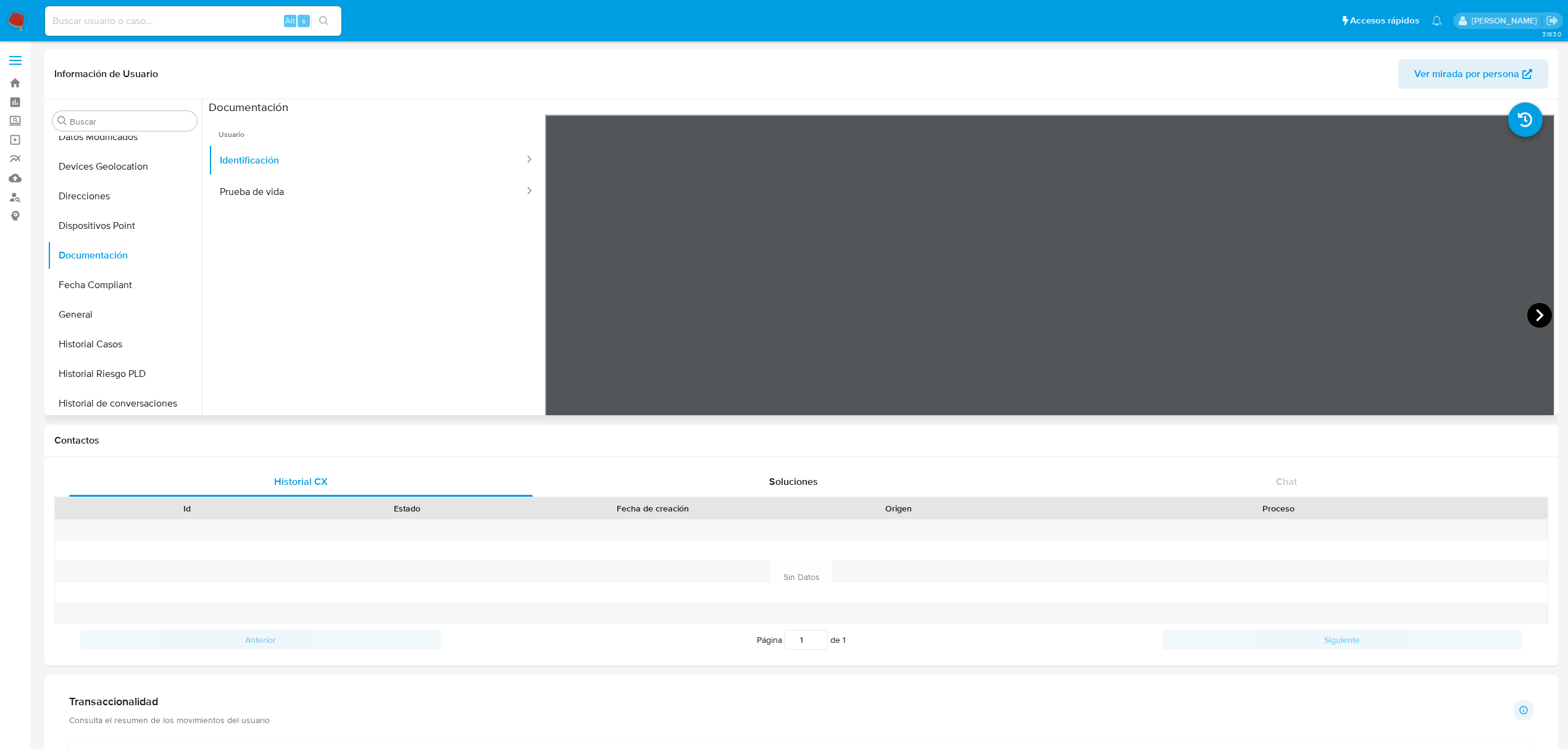
click at [1537, 310] on icon at bounding box center [1539, 315] width 25 height 25
click at [300, 189] on button "Prueba de vida" at bounding box center [367, 191] width 316 height 31
click at [335, 148] on button "Identificación" at bounding box center [367, 160] width 316 height 31
click at [106, 193] on button "Direcciones" at bounding box center [120, 196] width 145 height 30
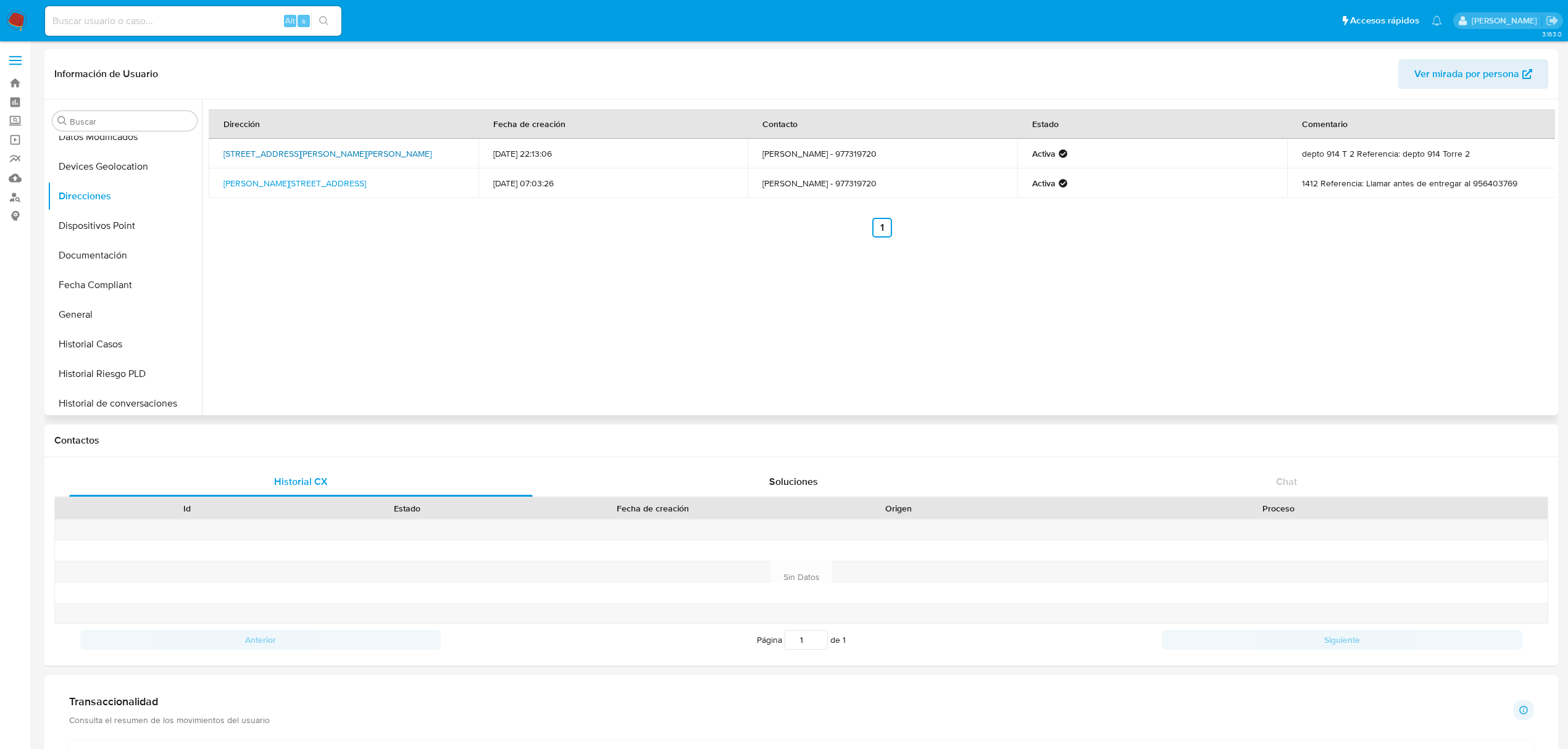
click at [320, 148] on link "Avenida Vicuna Mackenna 4192, Macul, Rm (metropolitana), , Chile 4192" at bounding box center [327, 153] width 208 height 12
click at [259, 179] on link "Morandé 696, Santiago, Rm (metropolitana), , Chile 696" at bounding box center [295, 183] width 143 height 12
click at [95, 386] on button "KYC" at bounding box center [120, 386] width 145 height 30
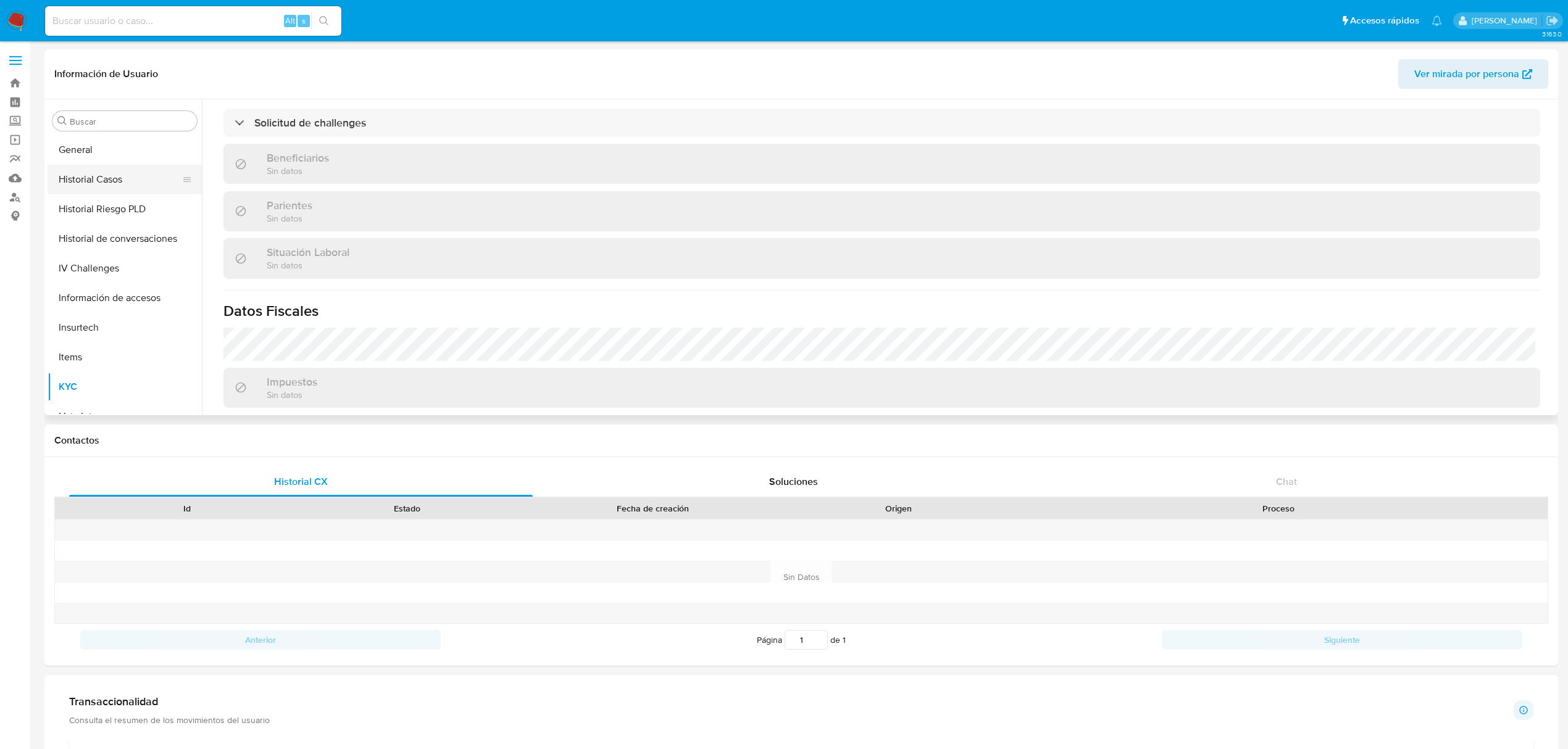
click at [122, 181] on button "Historial Casos" at bounding box center [120, 179] width 145 height 30
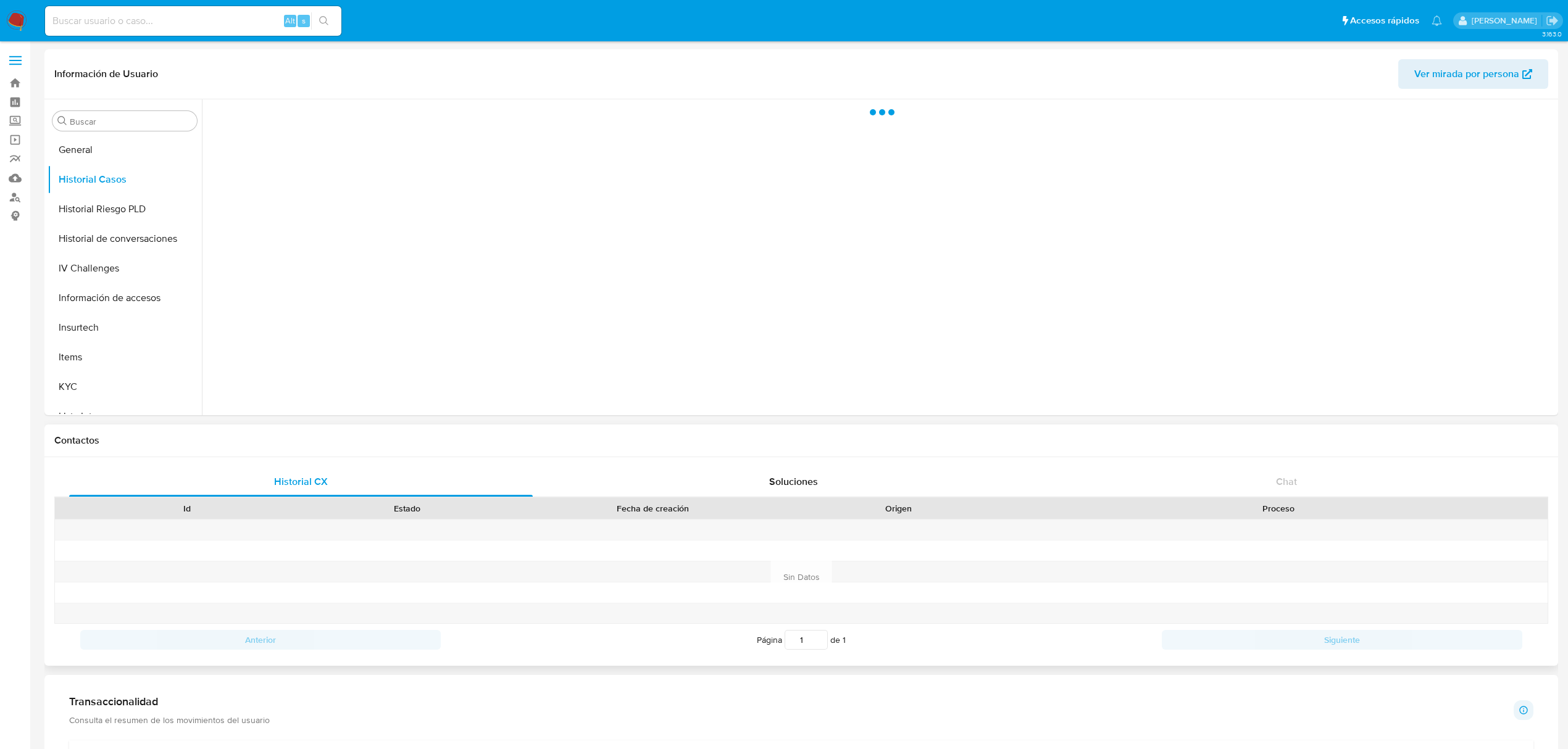
scroll to position [0, 0]
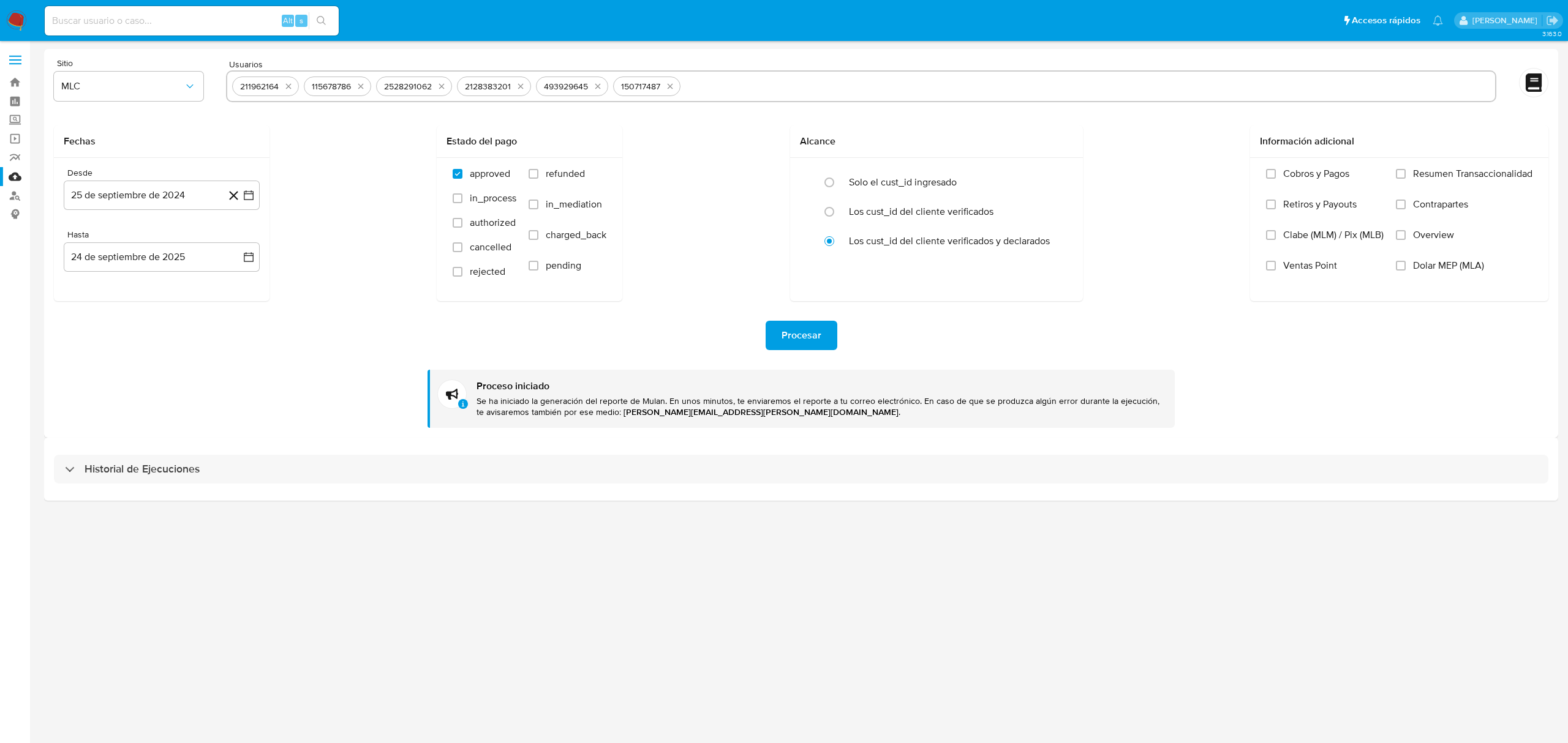
click at [332, 297] on div "Fechas Desde [DATE] [DATE] Hasta [DATE] [DATE] Estado del pago approved in_proc…" at bounding box center [801, 213] width 1494 height 176
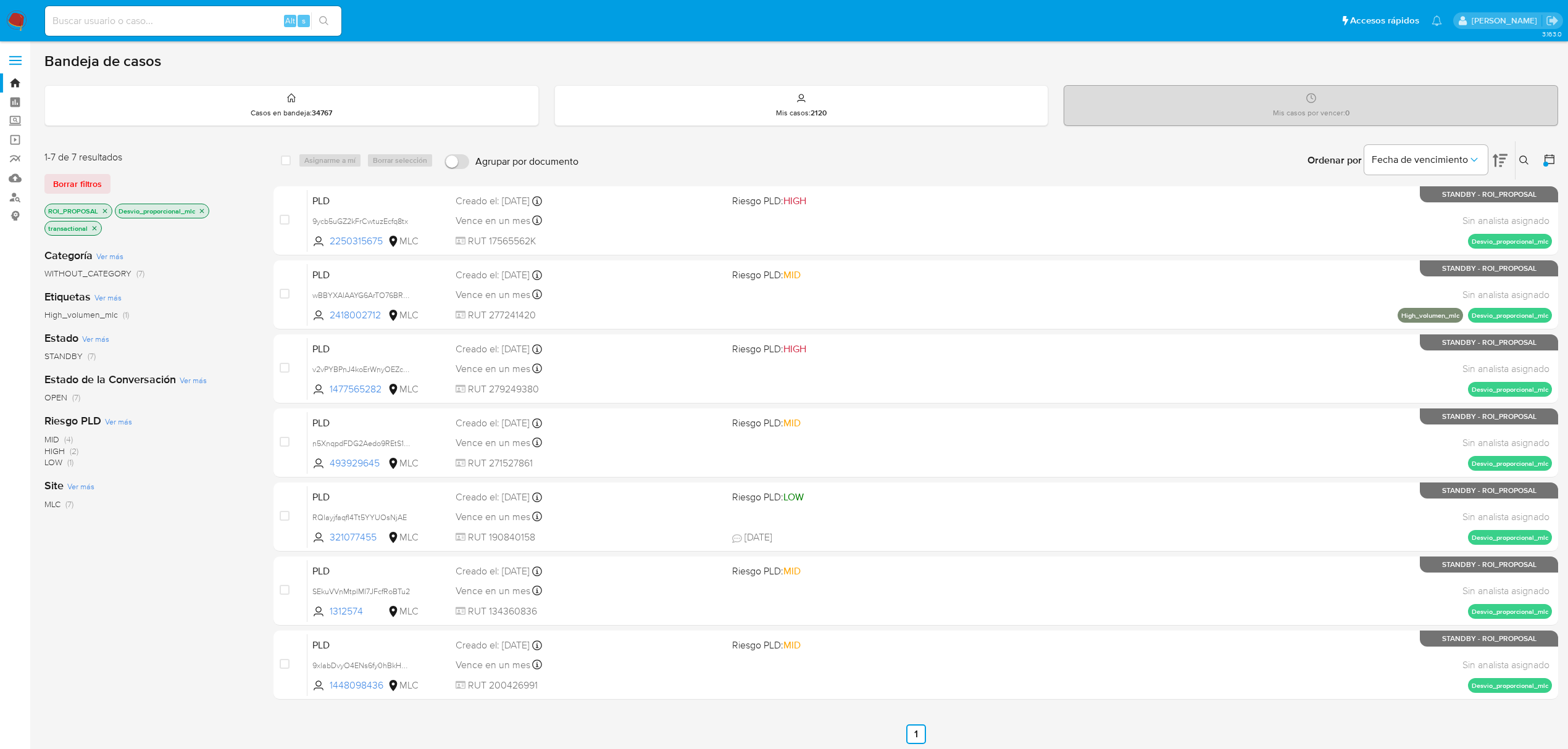
click at [104, 213] on icon "close-filter" at bounding box center [104, 210] width 7 height 7
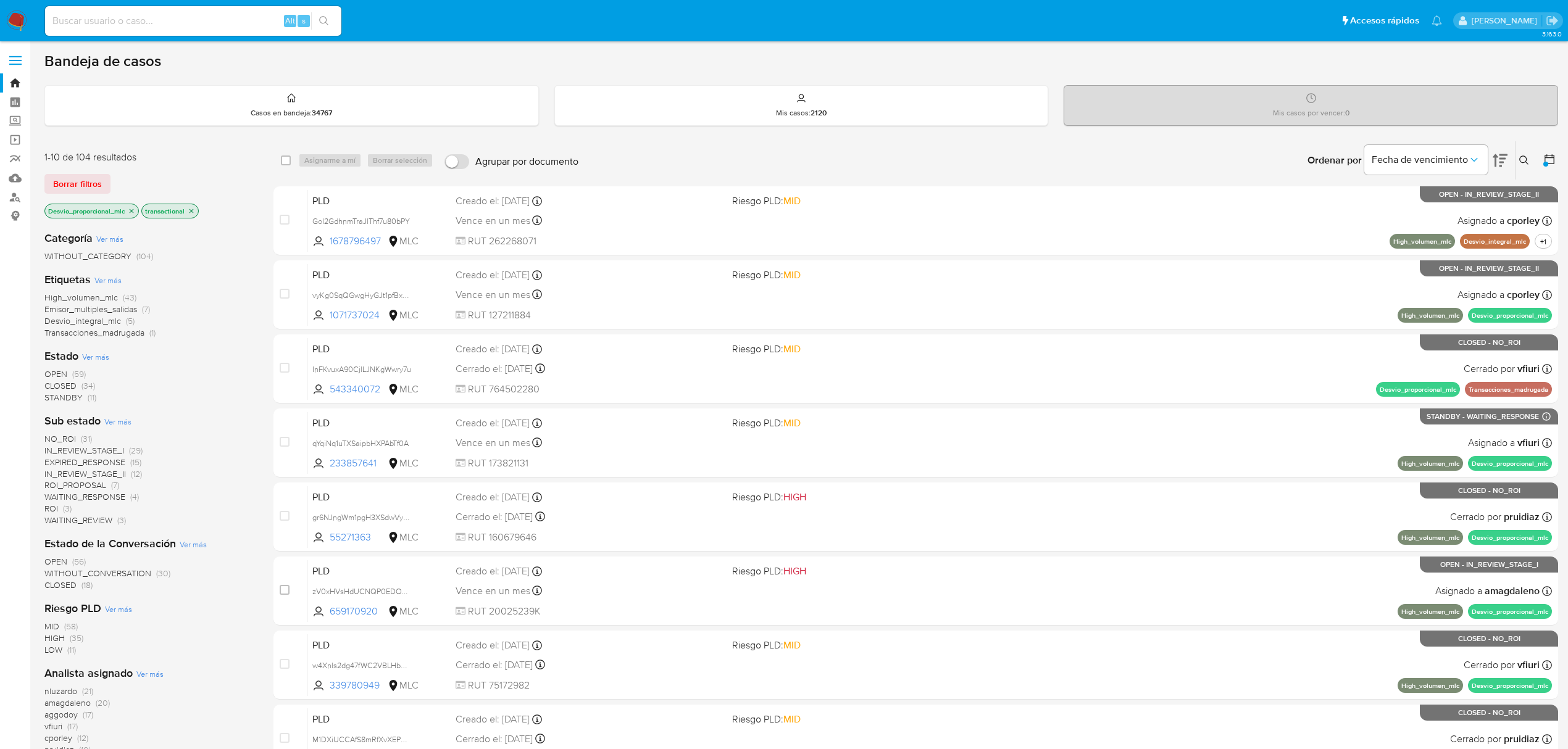
click at [133, 214] on icon "close-filter" at bounding box center [131, 210] width 7 height 7
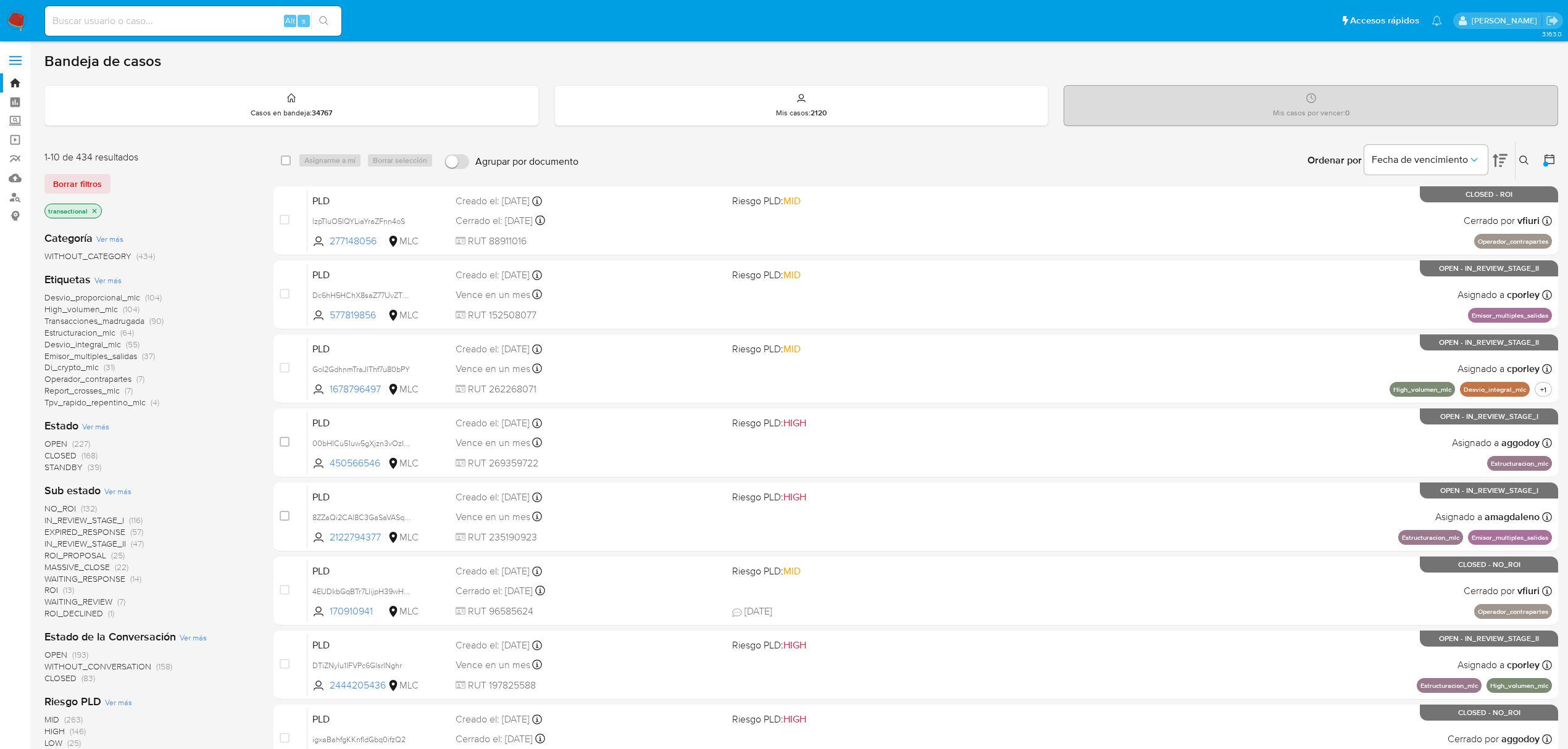
click at [117, 302] on span "Desvio_proporcional_mlc" at bounding box center [92, 297] width 96 height 12
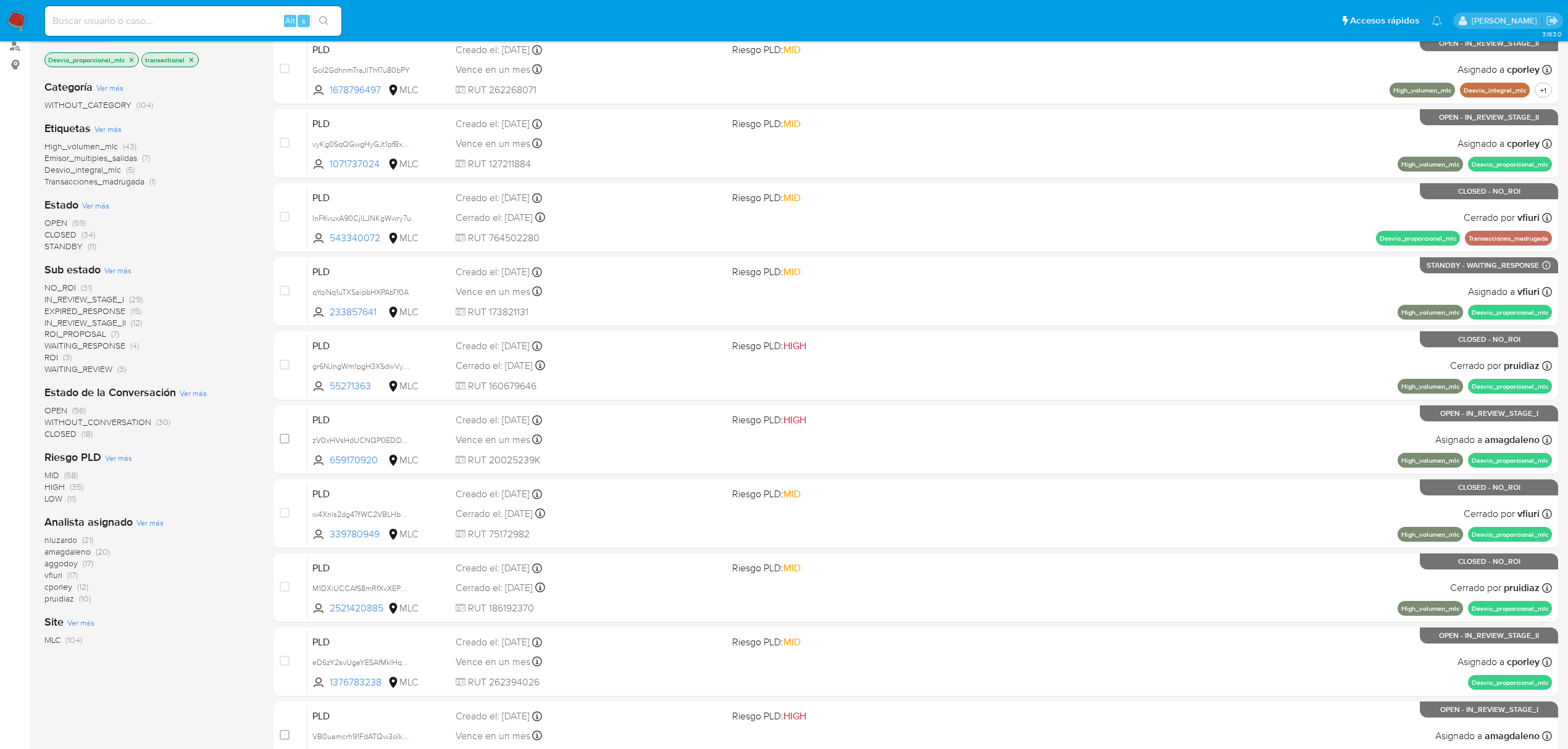
scroll to position [164, 0]
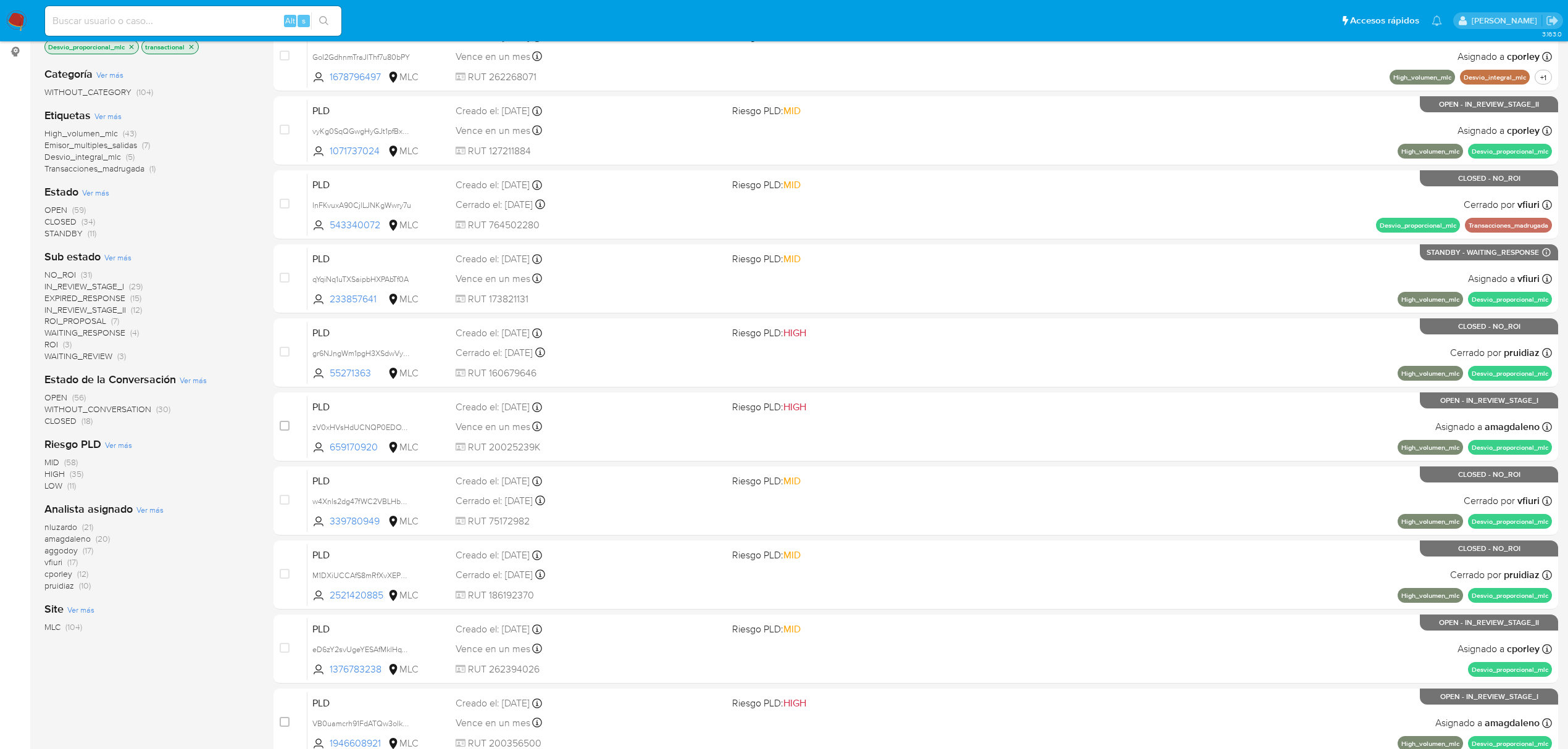
click at [80, 535] on span "amagdaleno" at bounding box center [67, 538] width 47 height 12
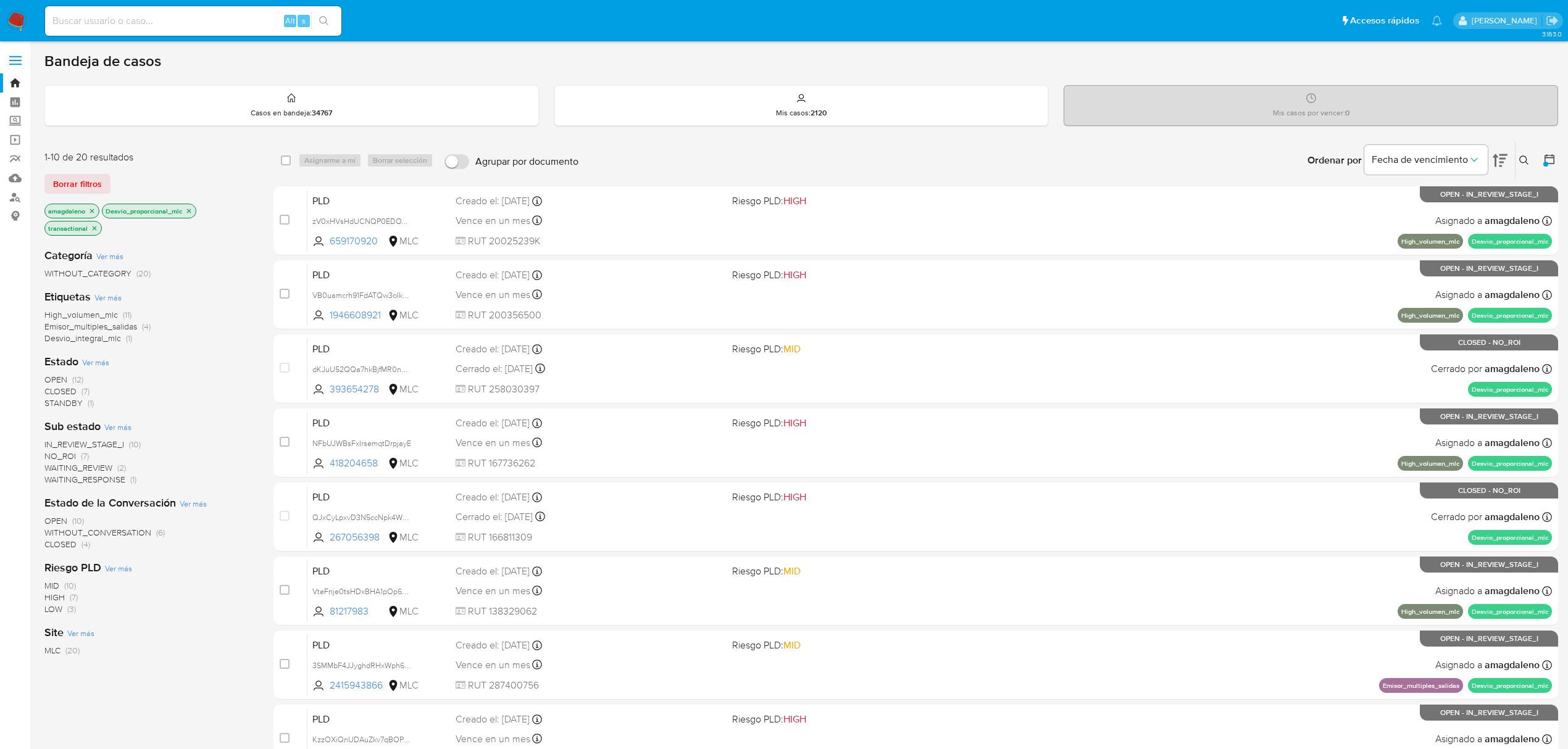
click at [47, 519] on span "OPEN" at bounding box center [55, 520] width 22 height 12
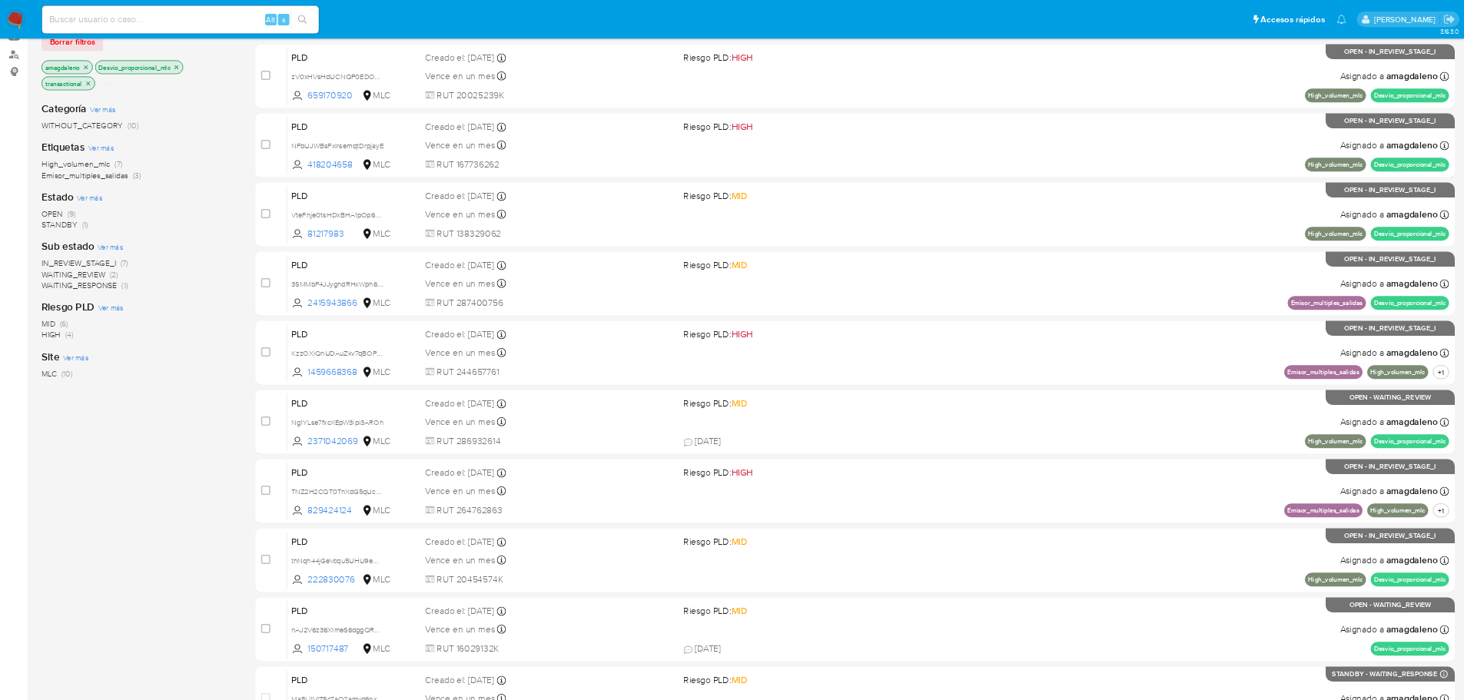
scroll to position [335, 0]
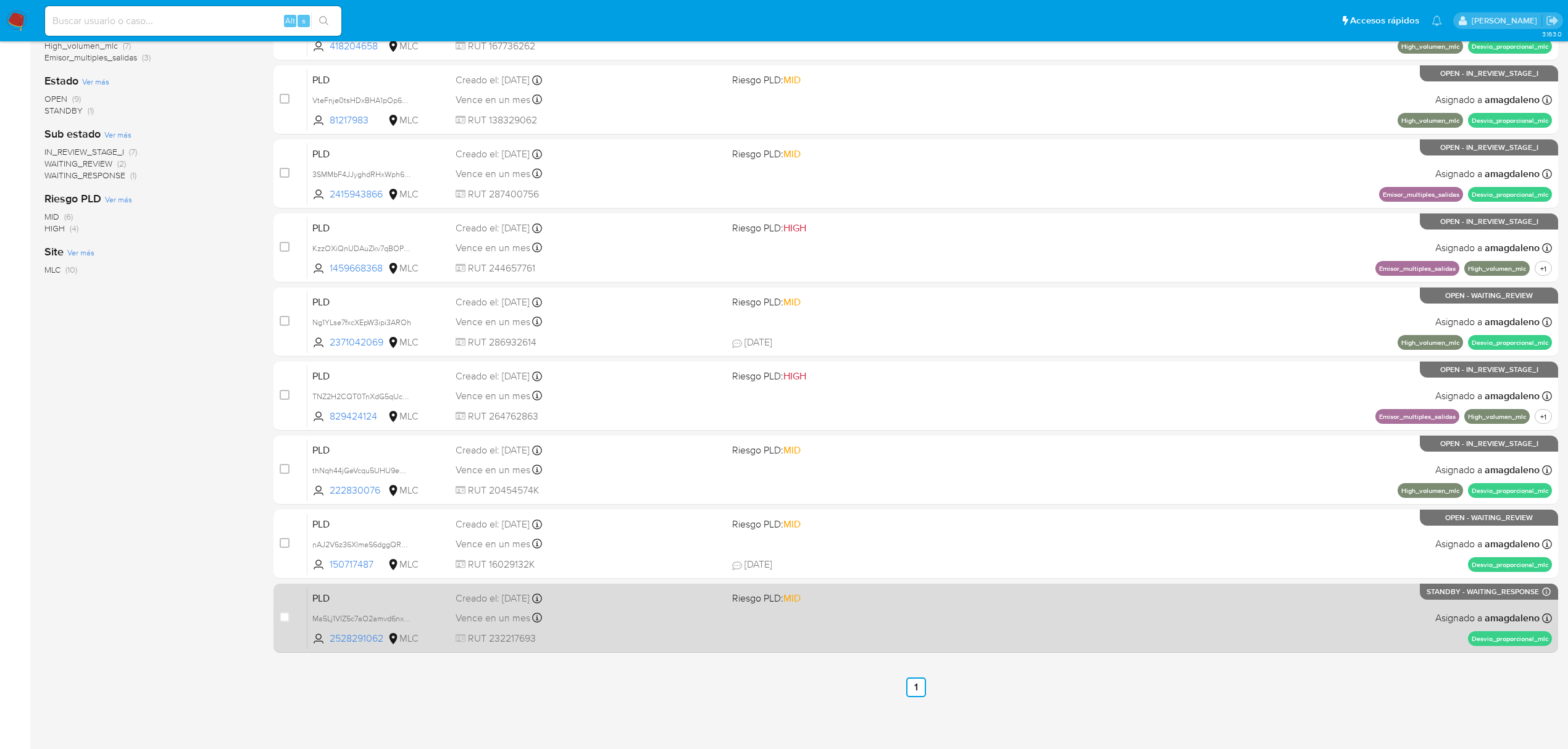
click at [663, 634] on span "RUT 232217693" at bounding box center [589, 638] width 267 height 14
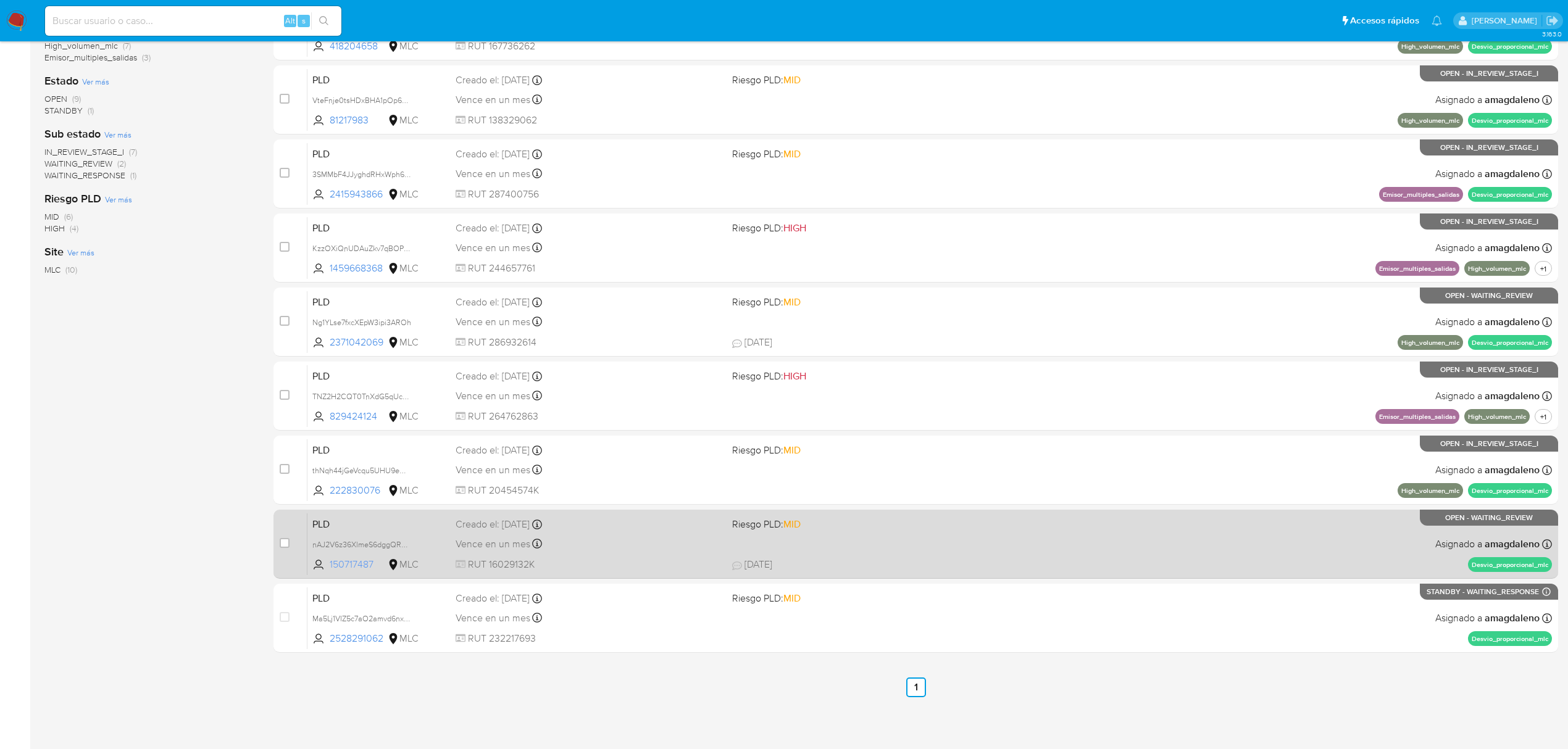
click at [340, 564] on span "150717487" at bounding box center [357, 564] width 55 height 14
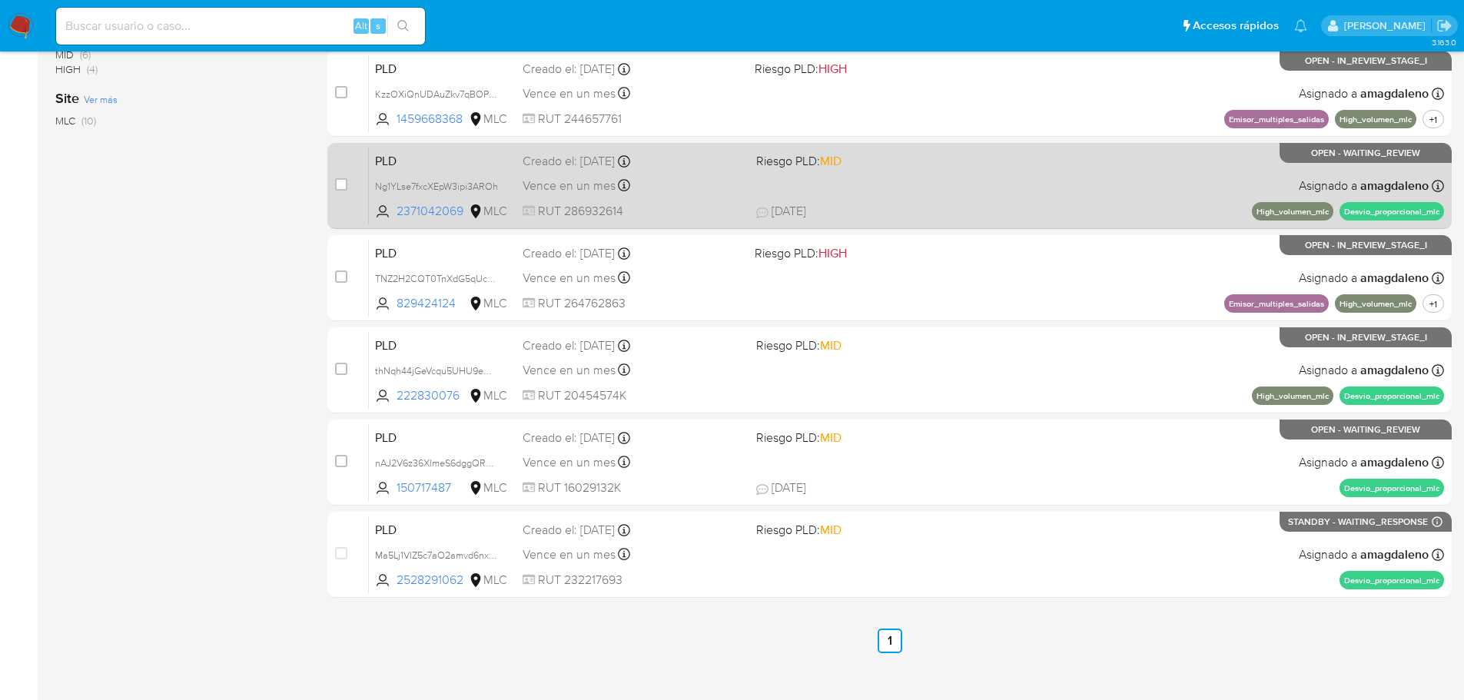
scroll to position [569, 0]
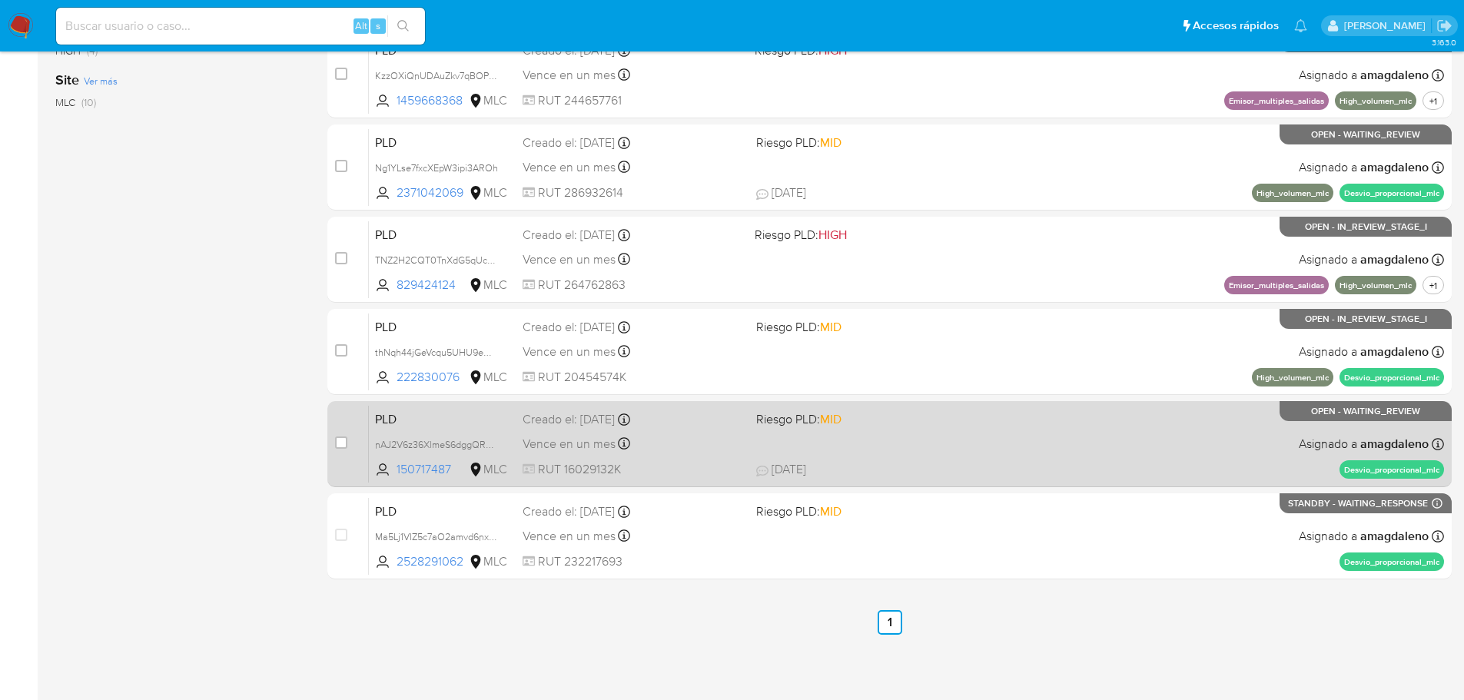
click at [710, 458] on div "PLD nAJ2V6z36XlmeS6dggQR0jV3 150717487 MLC Riesgo PLD: MID Creado el: [DATE] Cr…" at bounding box center [906, 444] width 1075 height 78
click at [344, 439] on input "checkbox" at bounding box center [341, 443] width 12 height 12
checkbox input "true"
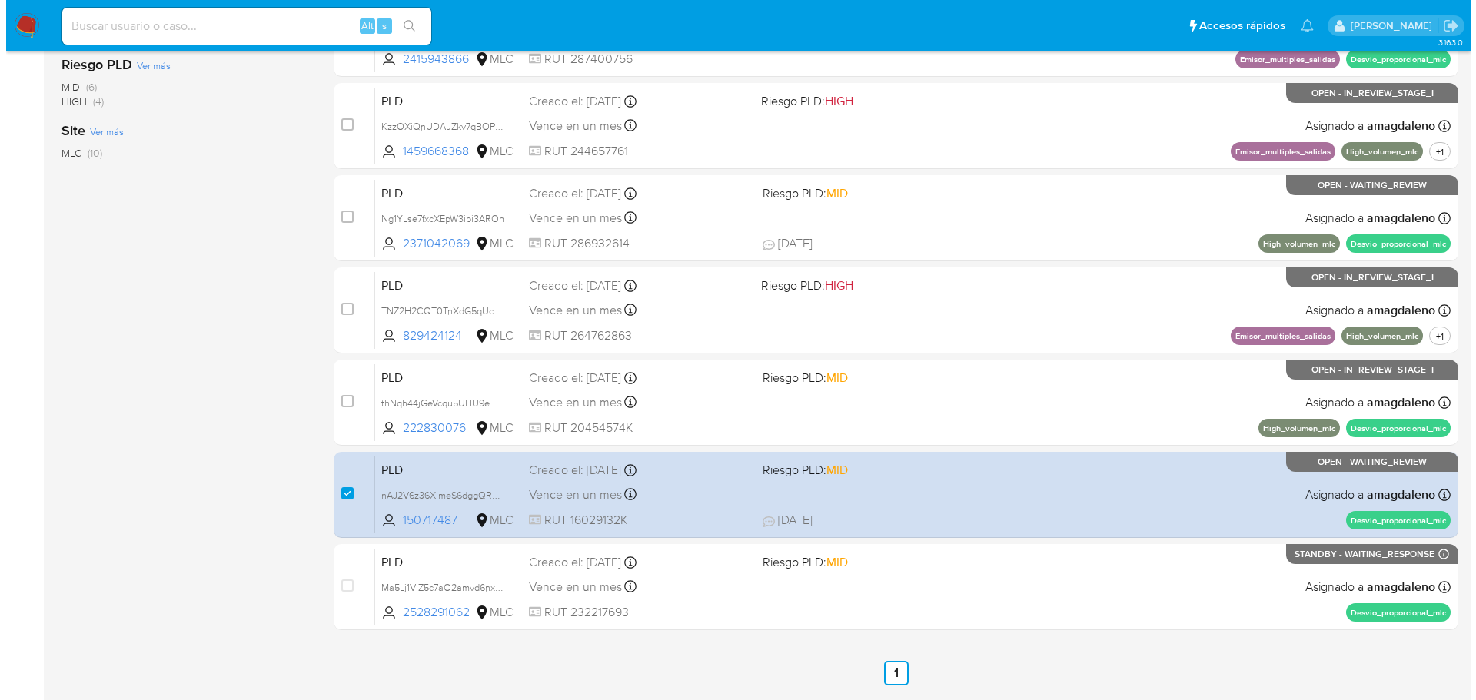
scroll to position [31, 0]
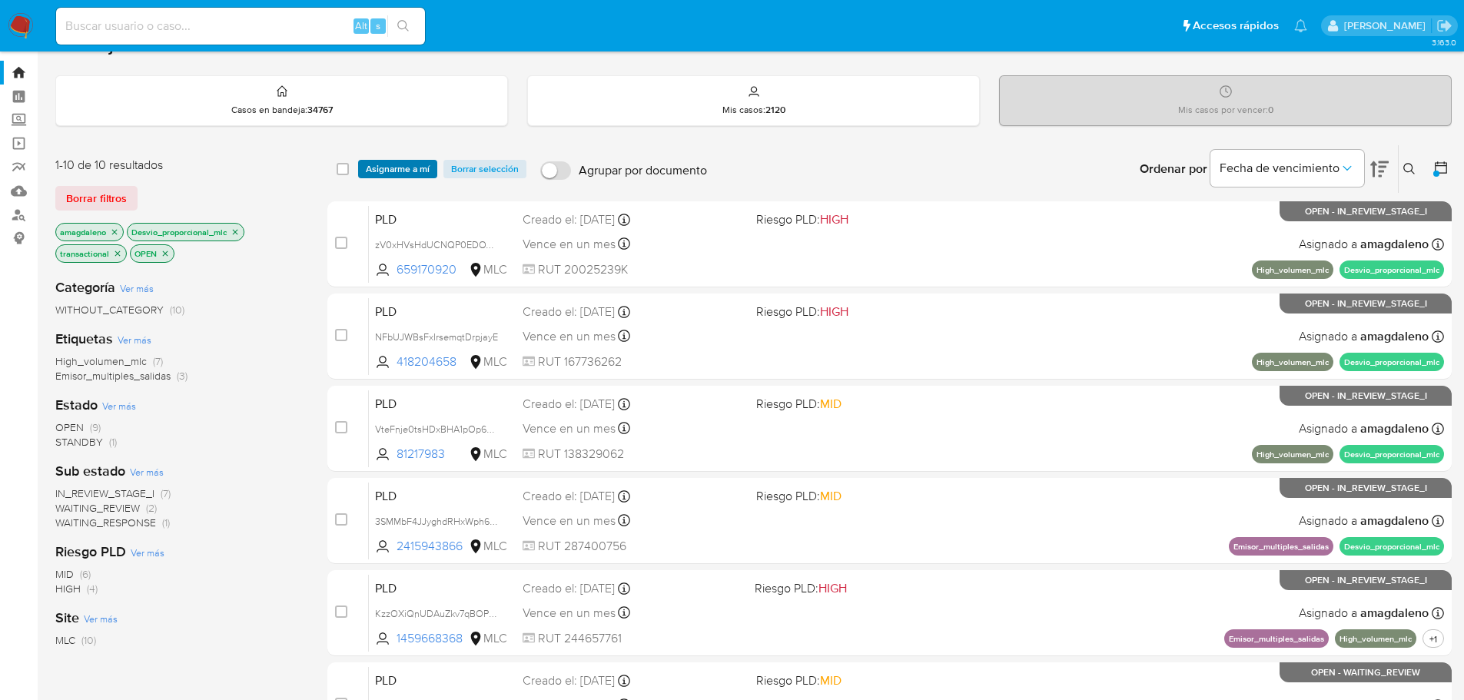
click at [397, 165] on span "Asignarme a mí" at bounding box center [398, 168] width 64 height 15
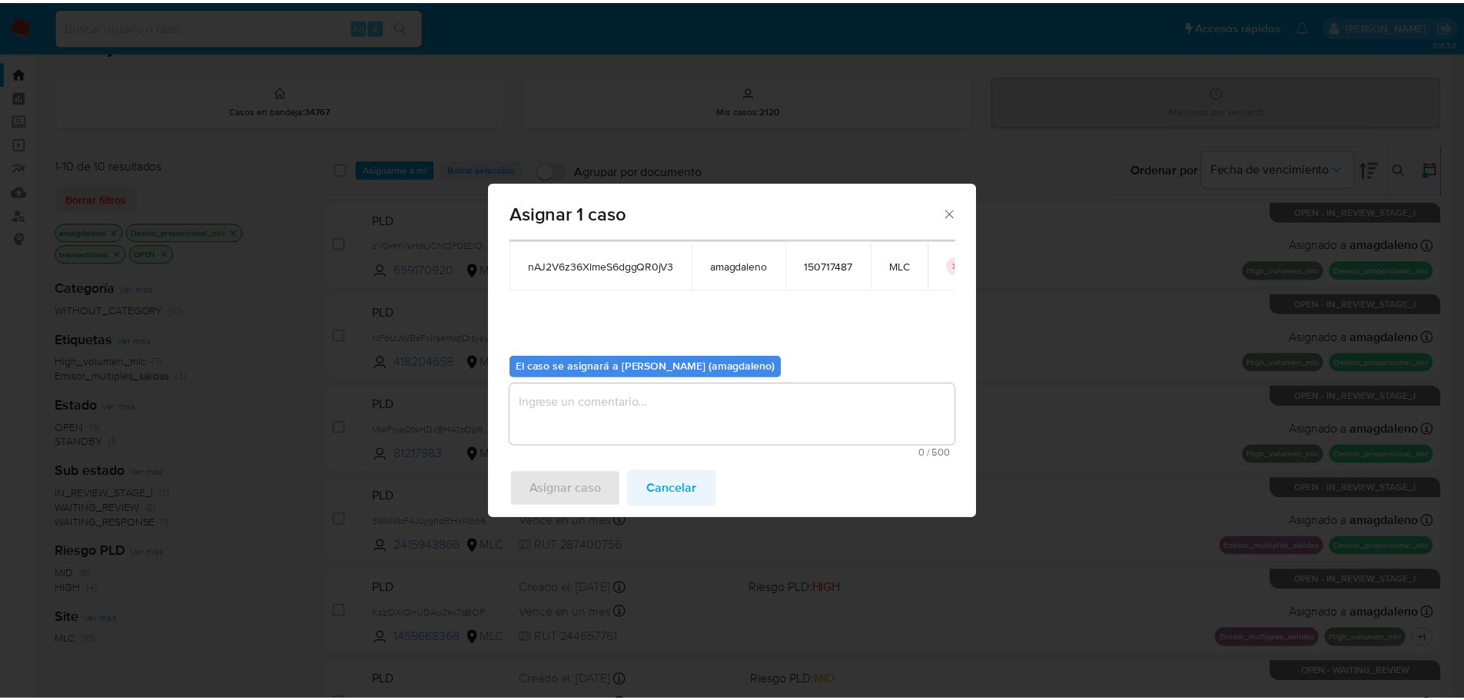
scroll to position [80, 0]
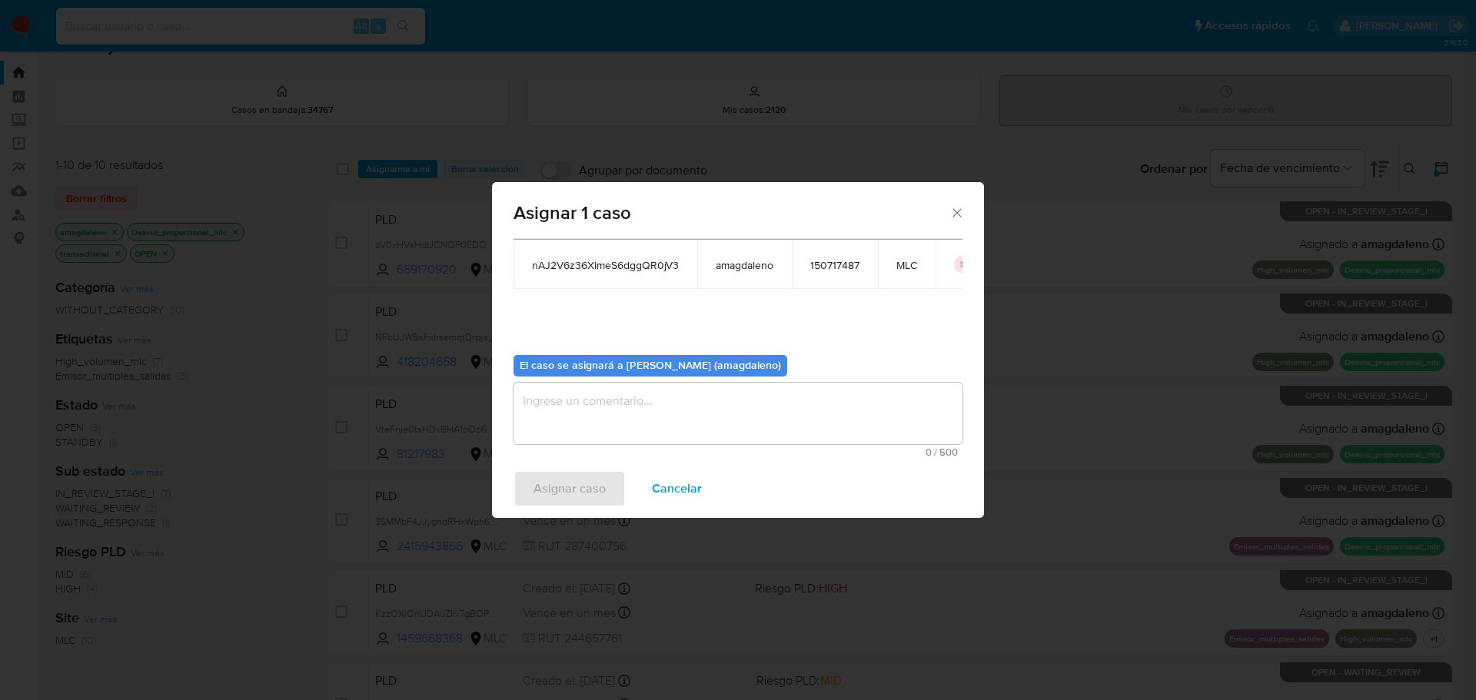
click at [718, 410] on textarea "assign-modal" at bounding box center [737, 413] width 449 height 61
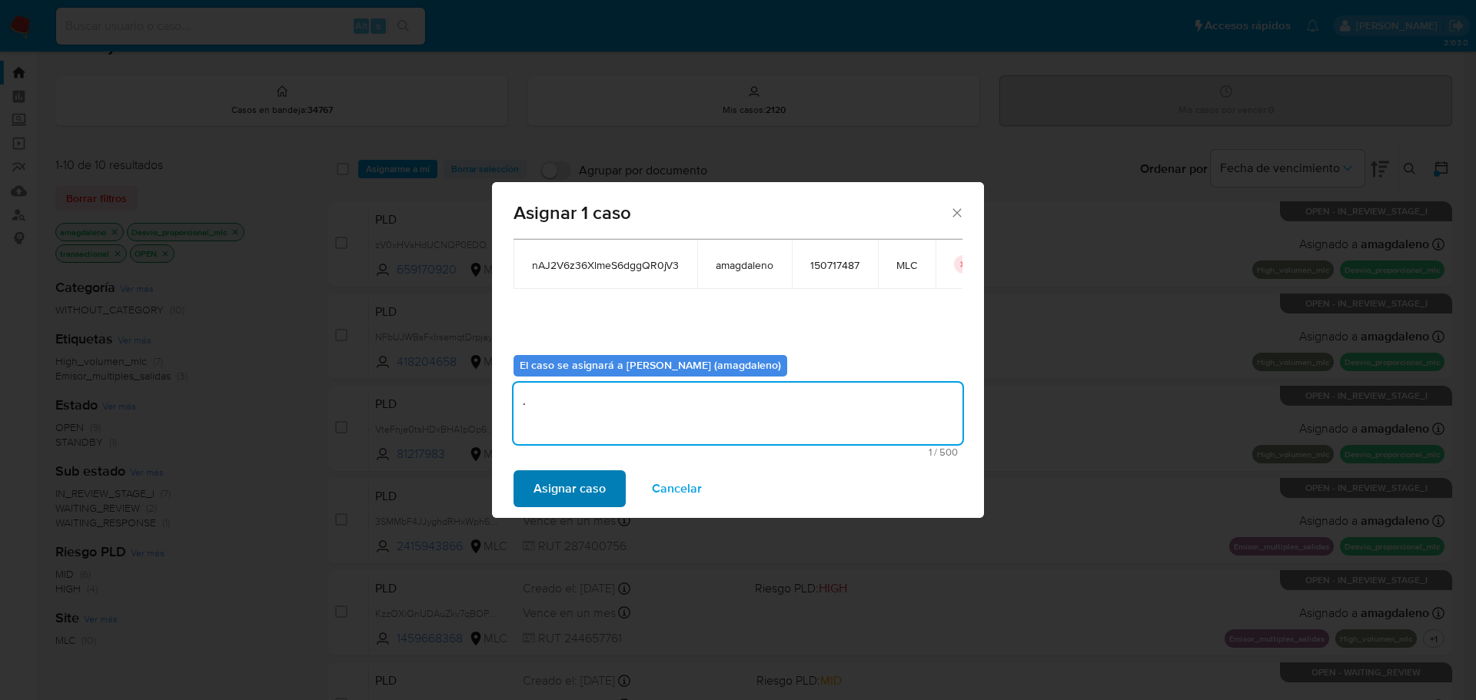
type textarea "."
click at [576, 503] on span "Asignar caso" at bounding box center [569, 489] width 72 height 34
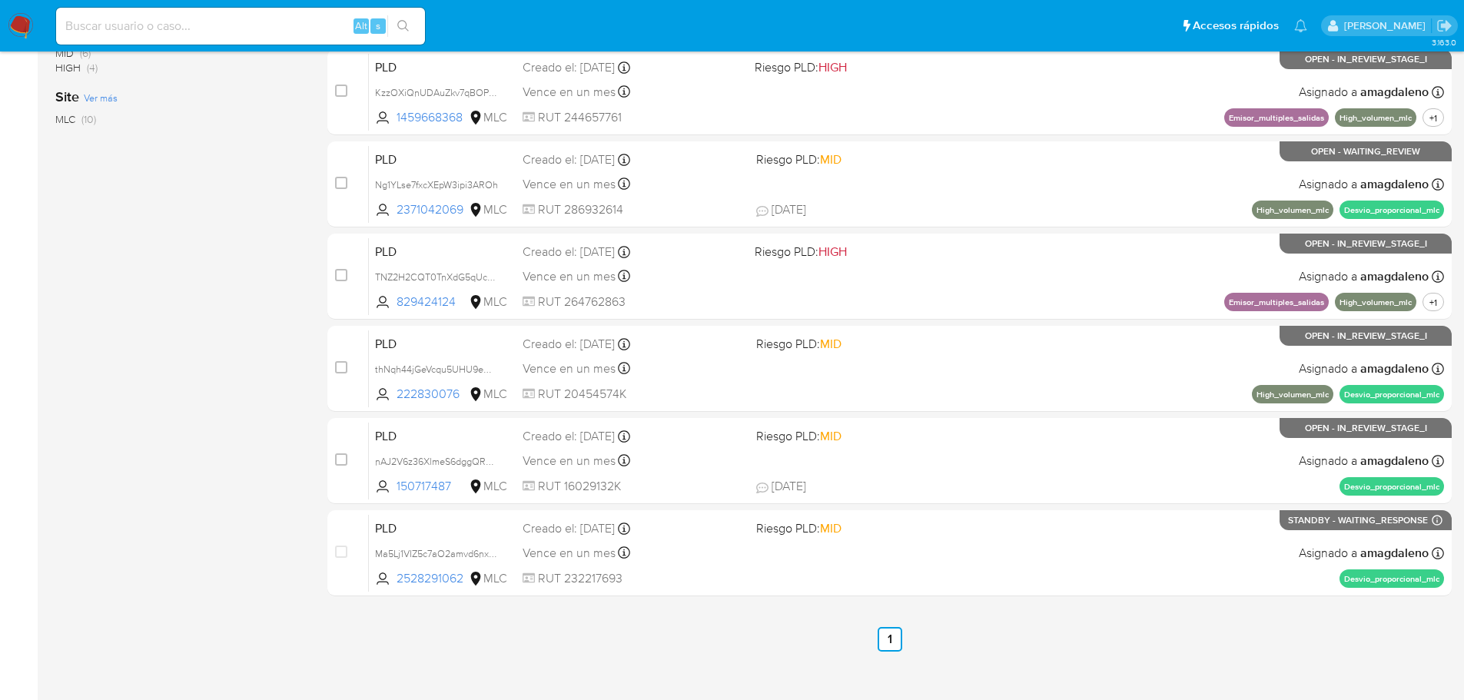
scroll to position [569, 0]
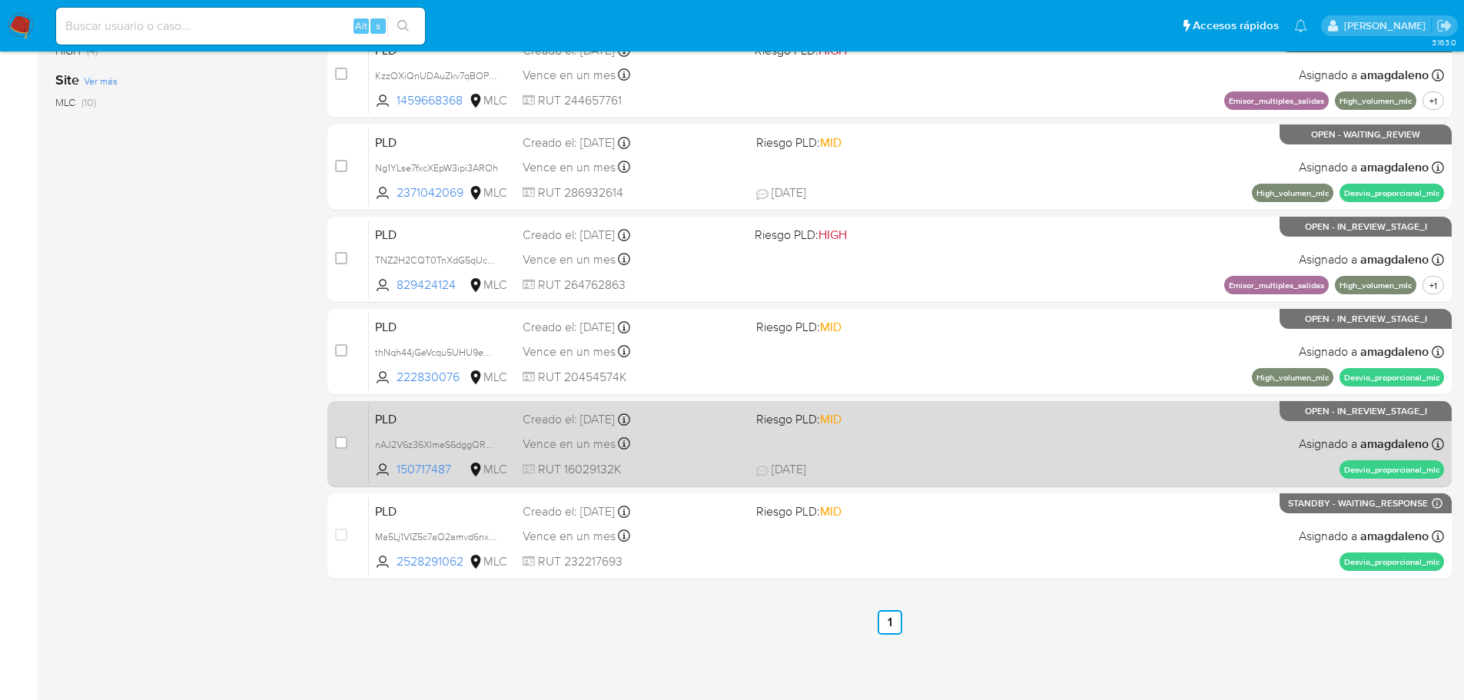
click at [672, 443] on div "Vence en un mes Vence el 10/11/2025 06:07:18" at bounding box center [633, 443] width 221 height 21
click at [666, 464] on span "RUT 16029132K" at bounding box center [633, 469] width 221 height 17
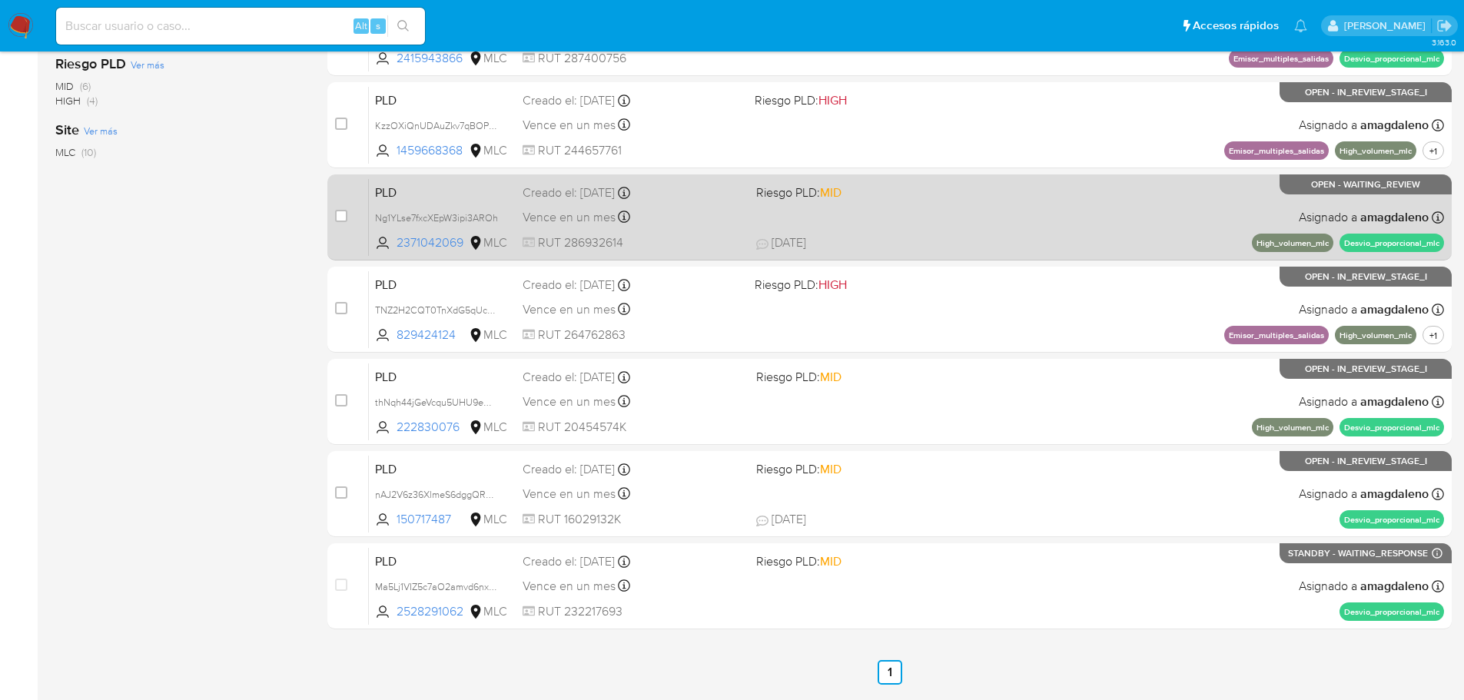
scroll to position [492, 0]
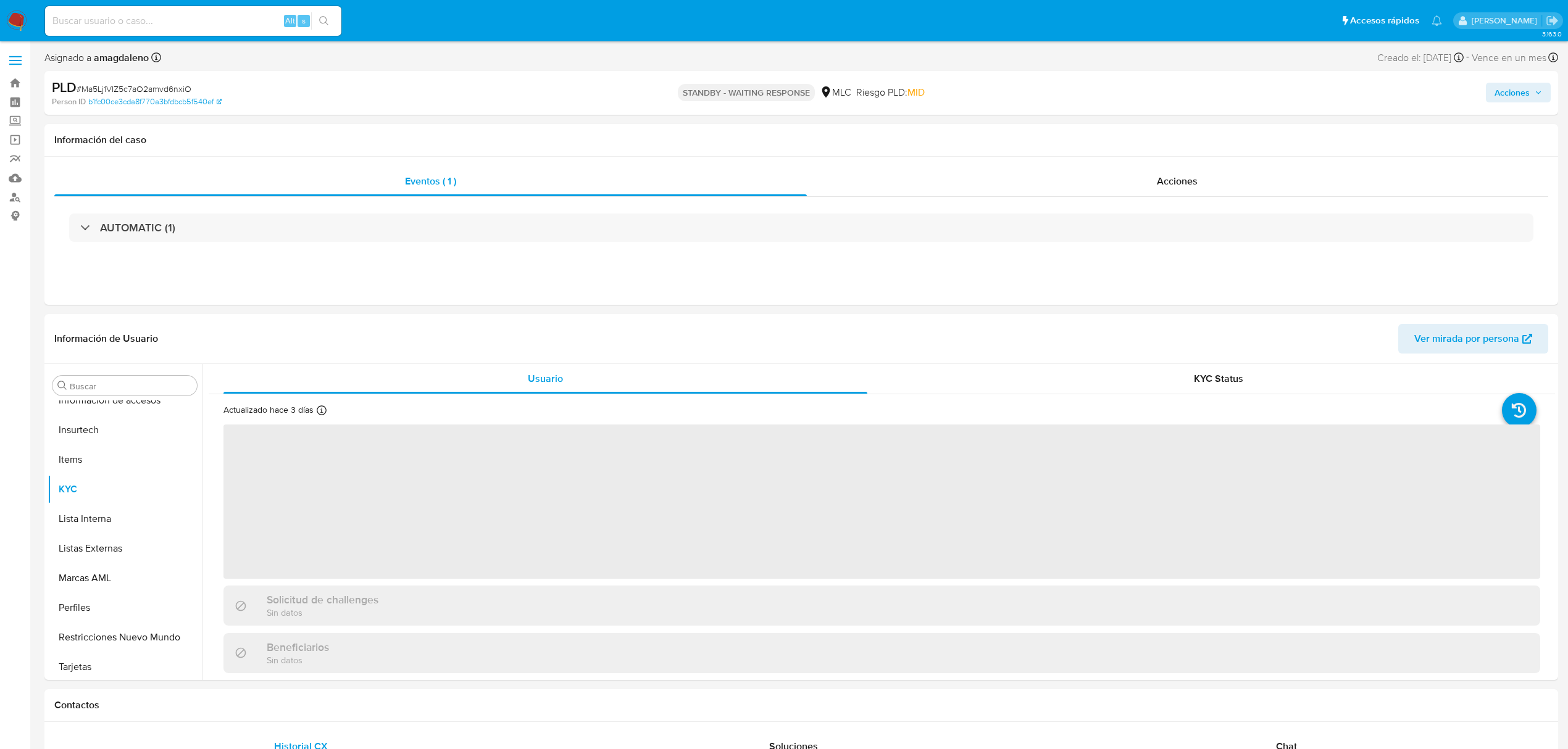
scroll to position [610, 0]
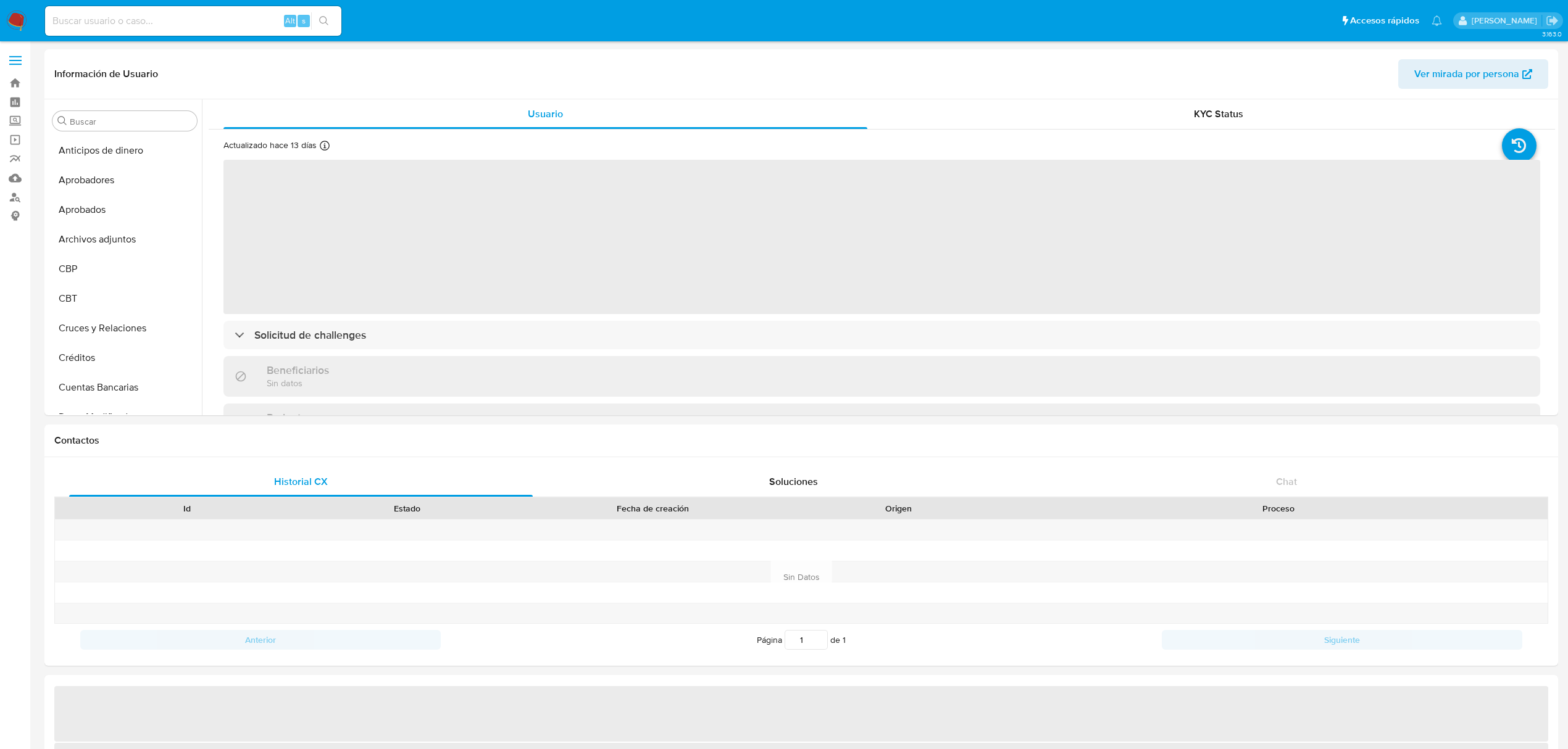
select select "10"
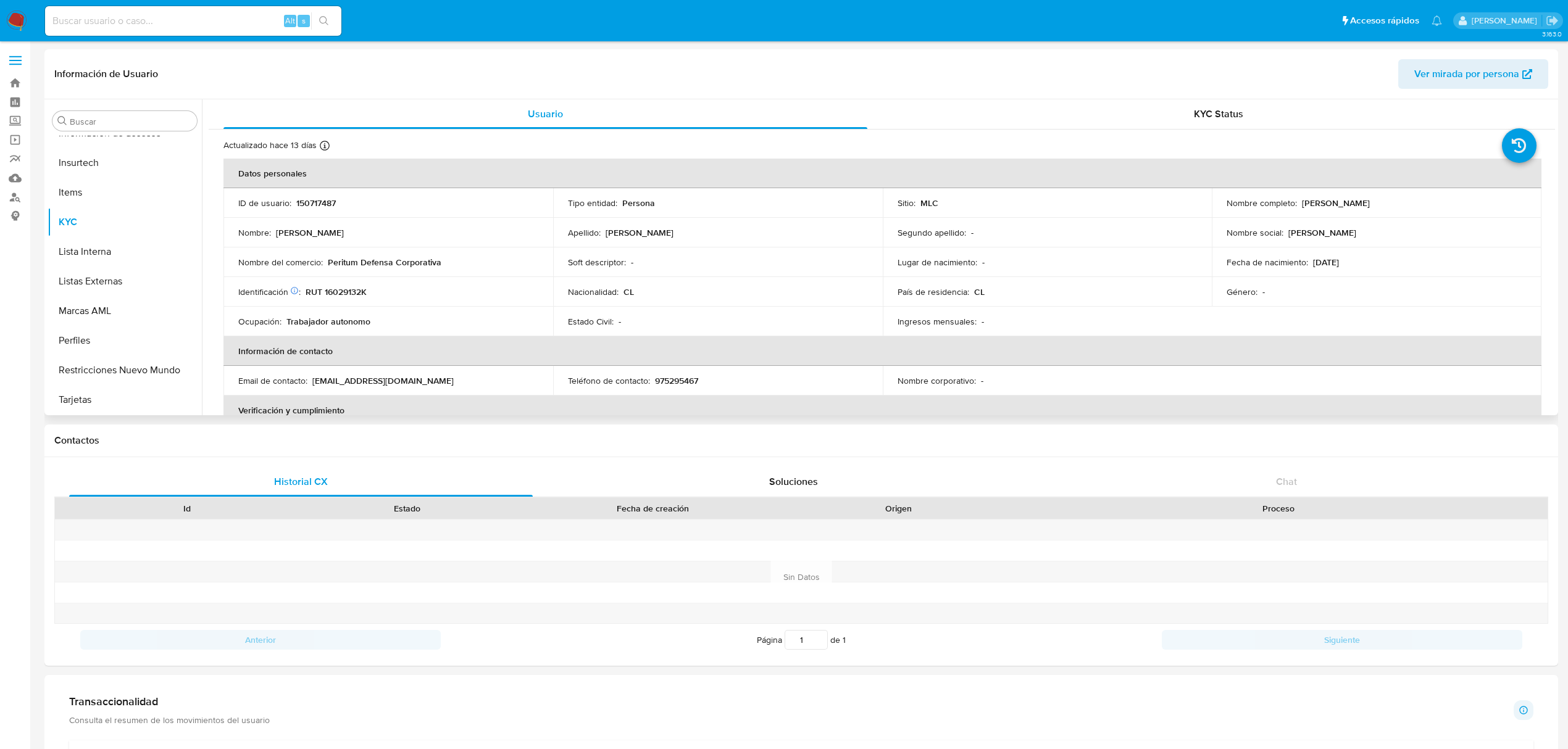
click at [348, 289] on p "RUT 16029132K" at bounding box center [336, 292] width 61 height 11
copy p "16029132K"
click at [108, 218] on button "KYC" at bounding box center [120, 222] width 145 height 30
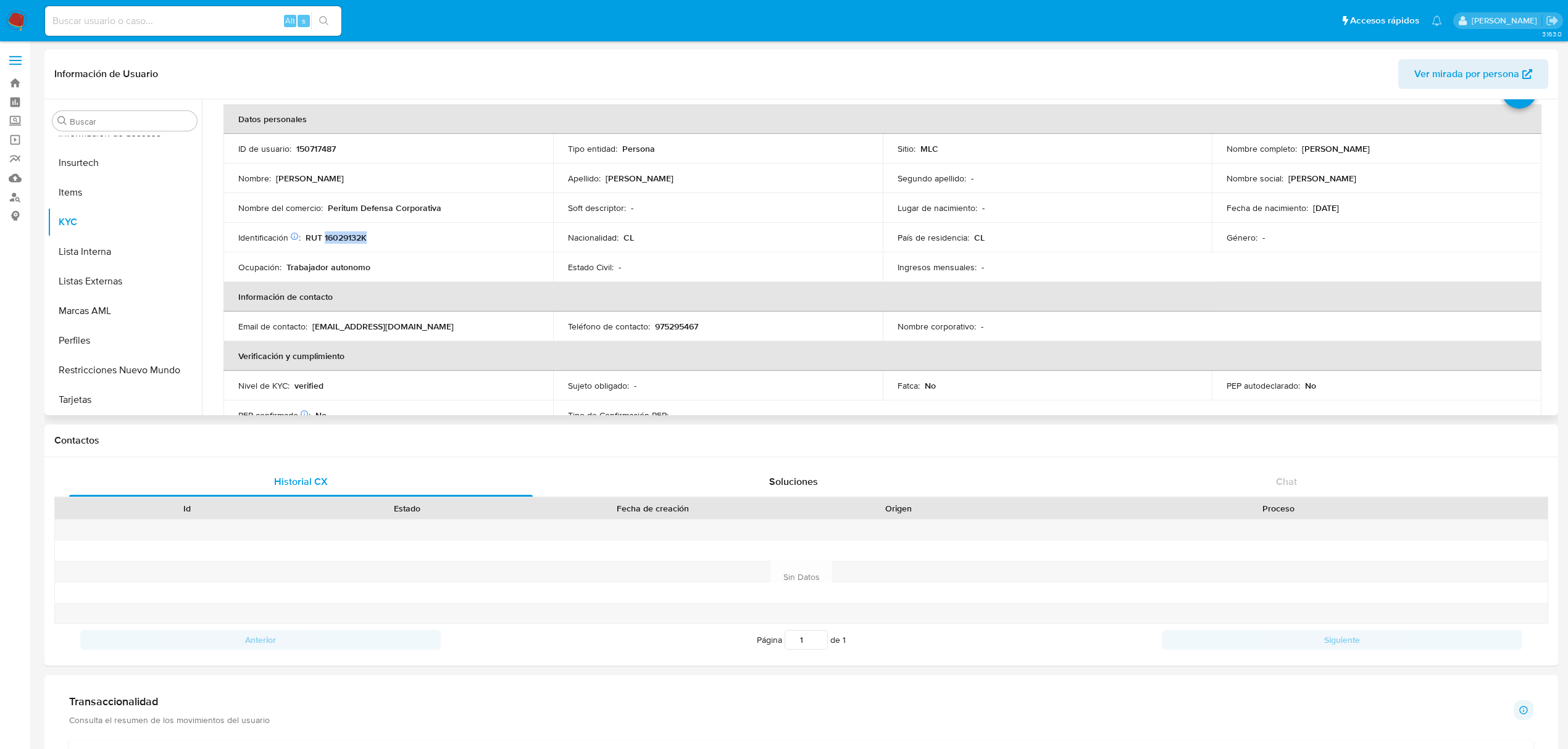
scroll to position [82, 0]
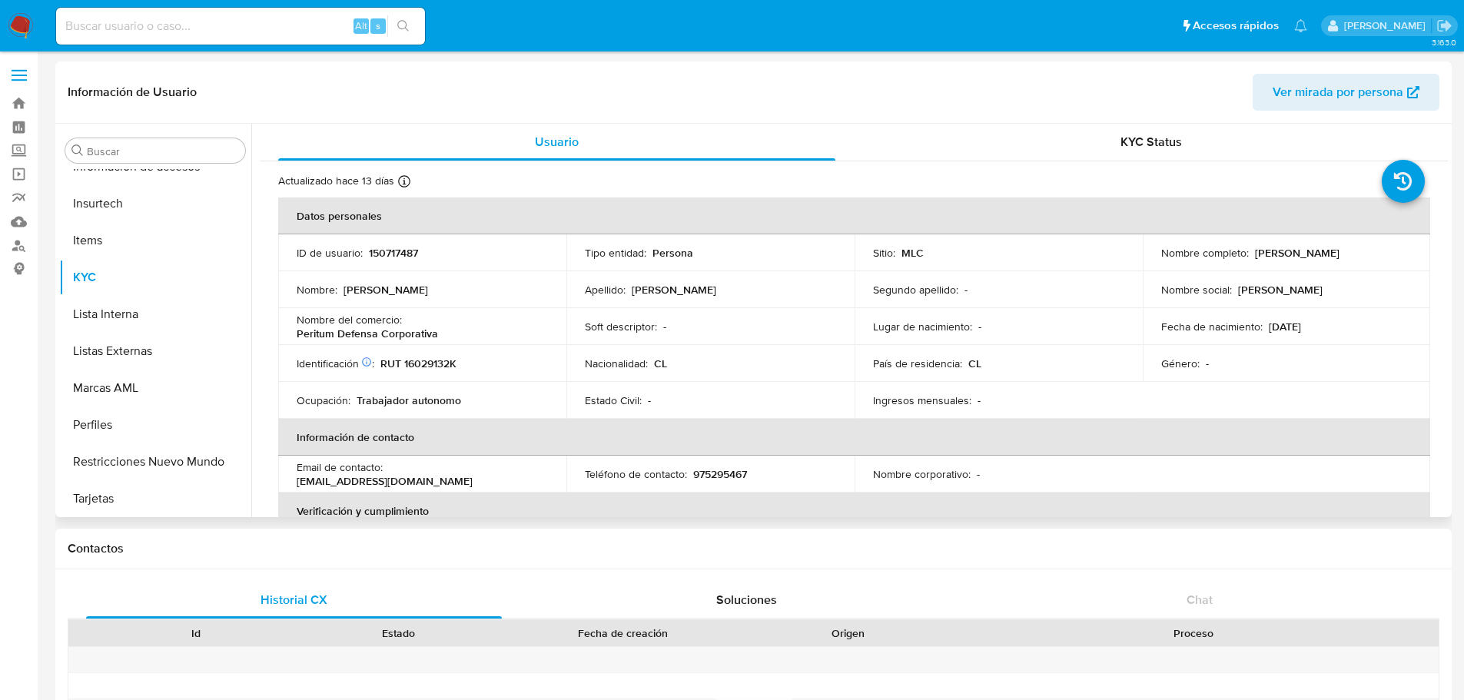
scroll to position [759, 0]
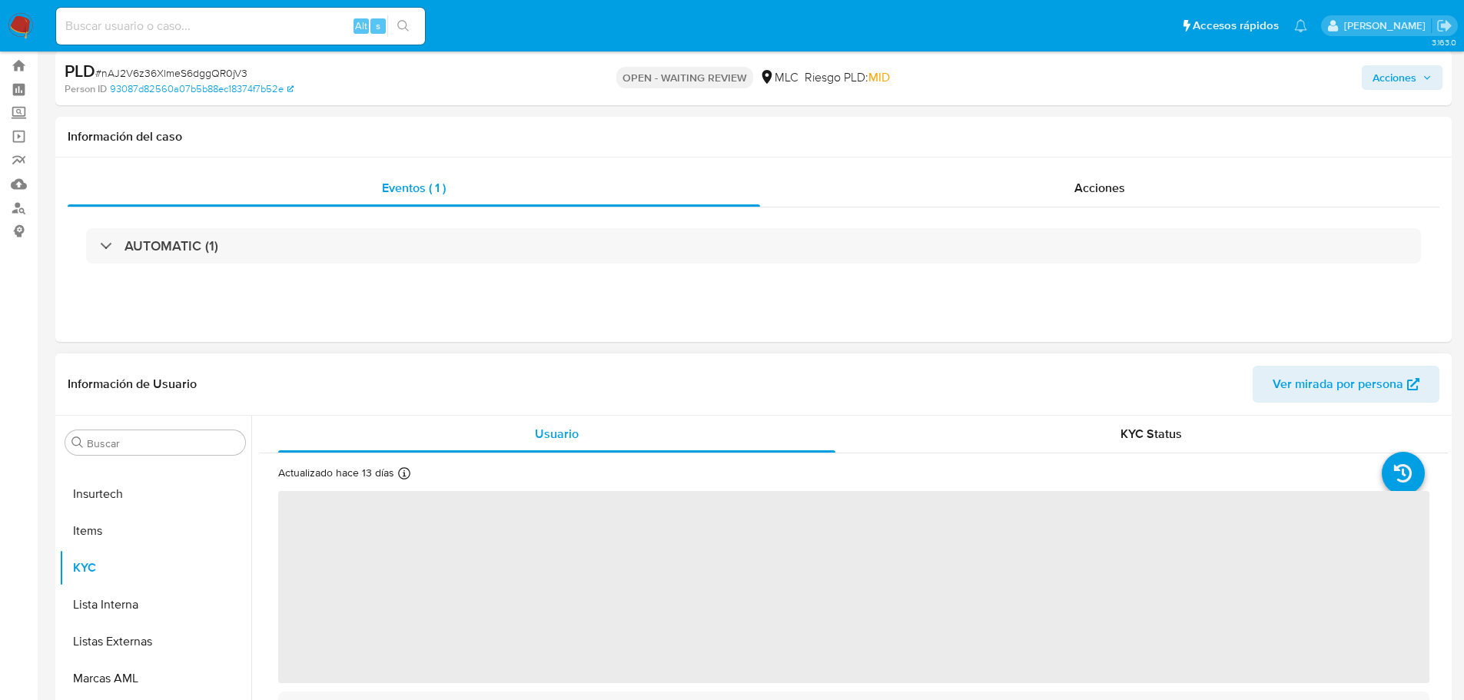
scroll to position [154, 0]
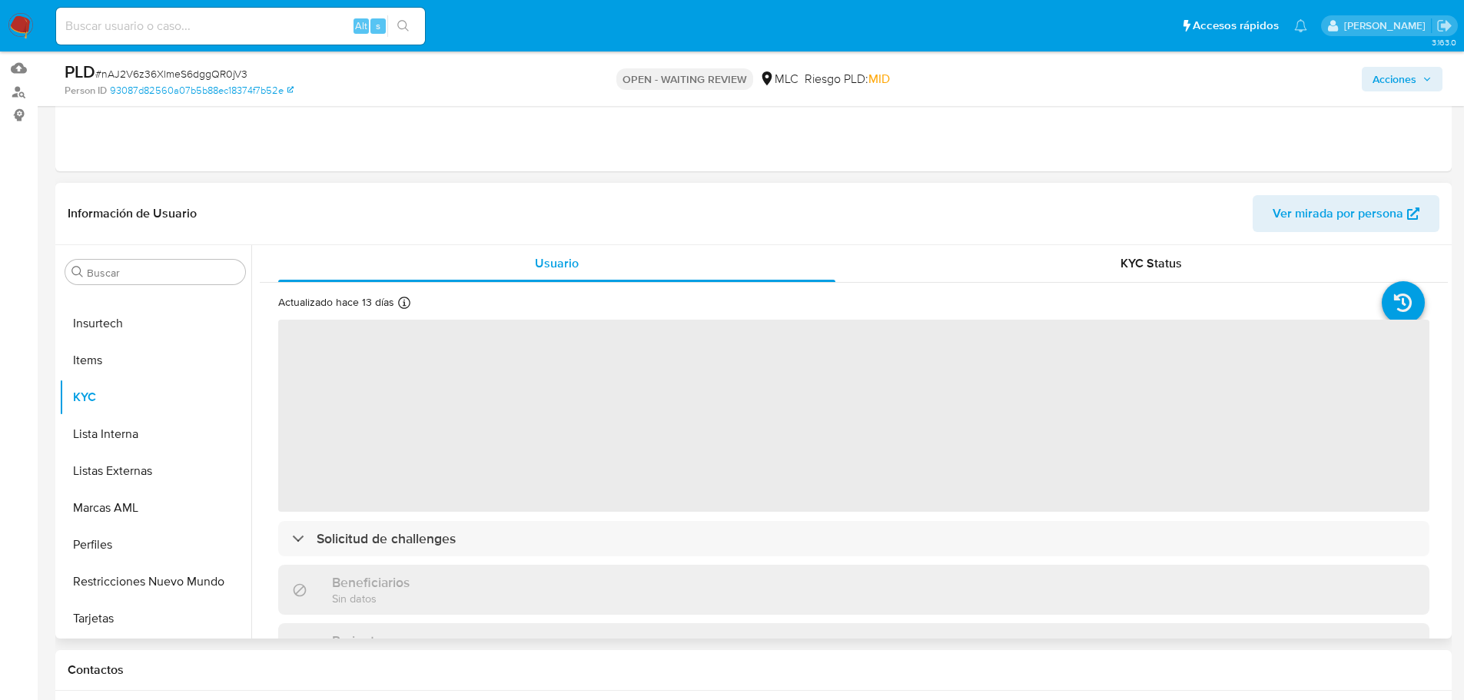
select select "10"
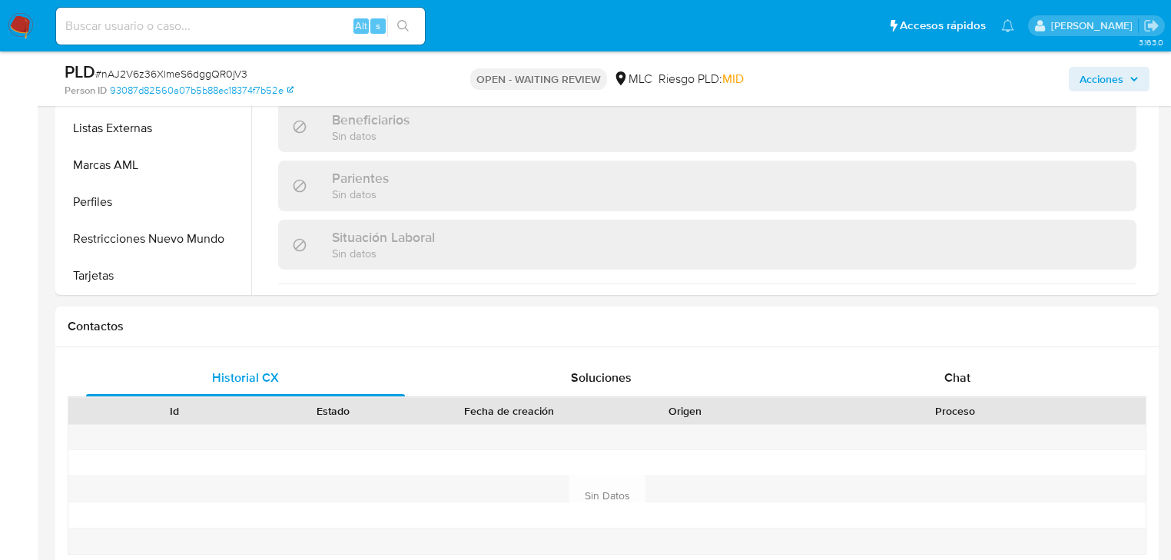
scroll to position [605, 0]
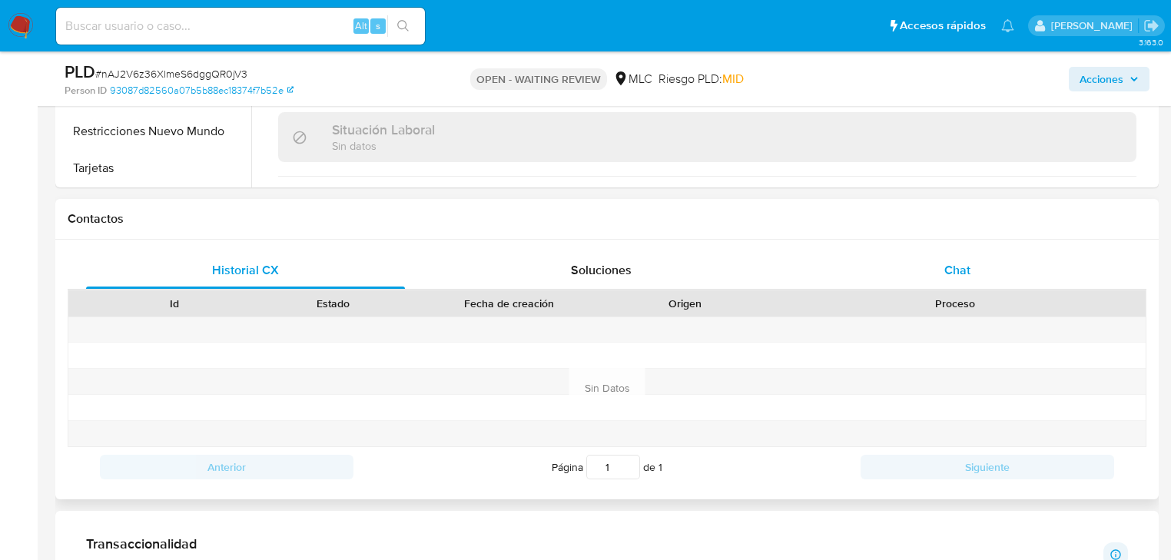
click at [950, 265] on span "Chat" at bounding box center [958, 270] width 26 height 18
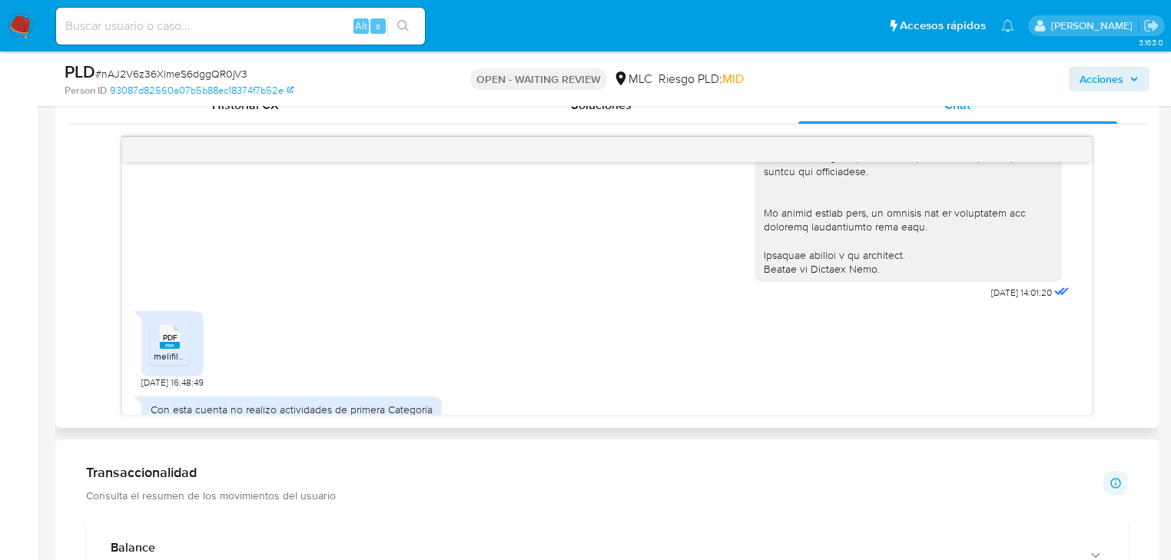
scroll to position [498, 0]
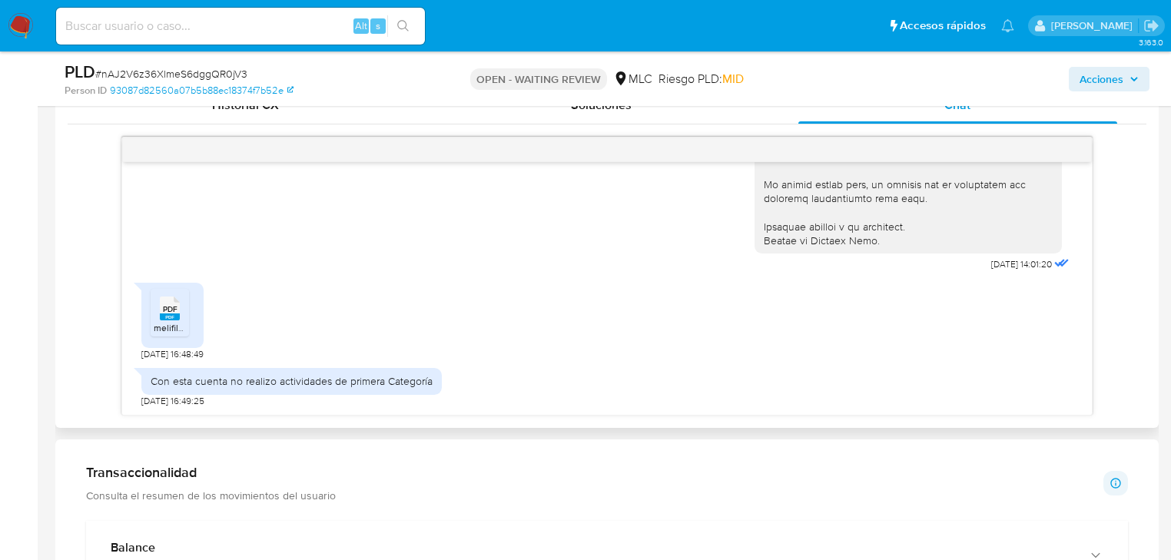
click at [171, 314] on rect at bounding box center [170, 317] width 20 height 7
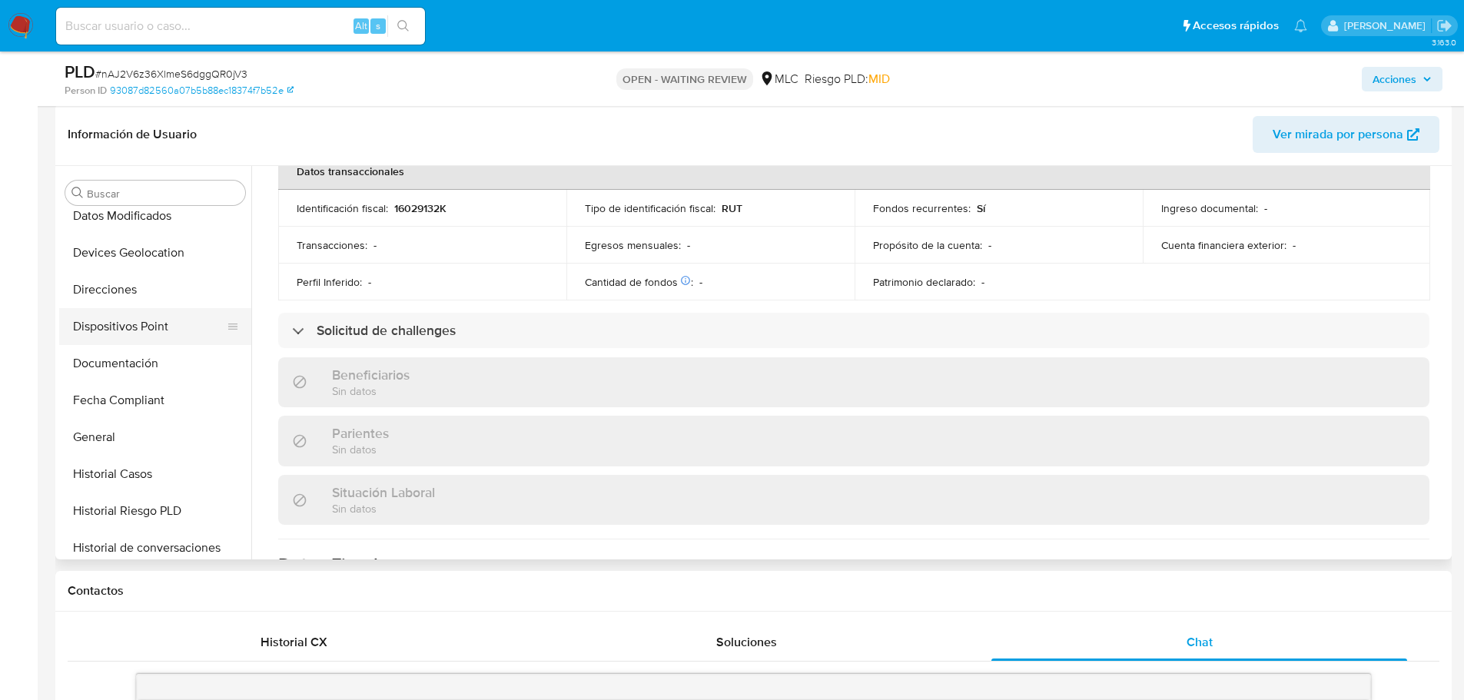
scroll to position [298, 0]
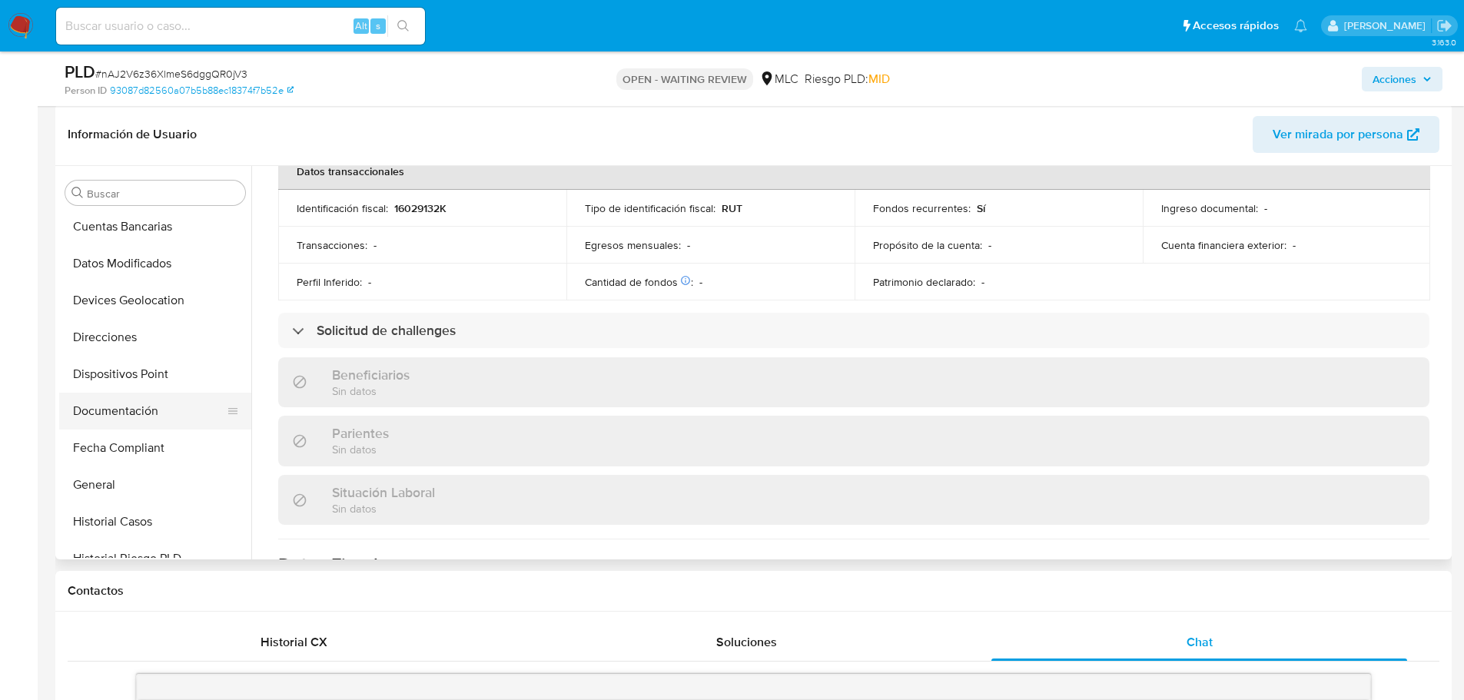
click at [125, 420] on button "Documentación" at bounding box center [149, 411] width 180 height 37
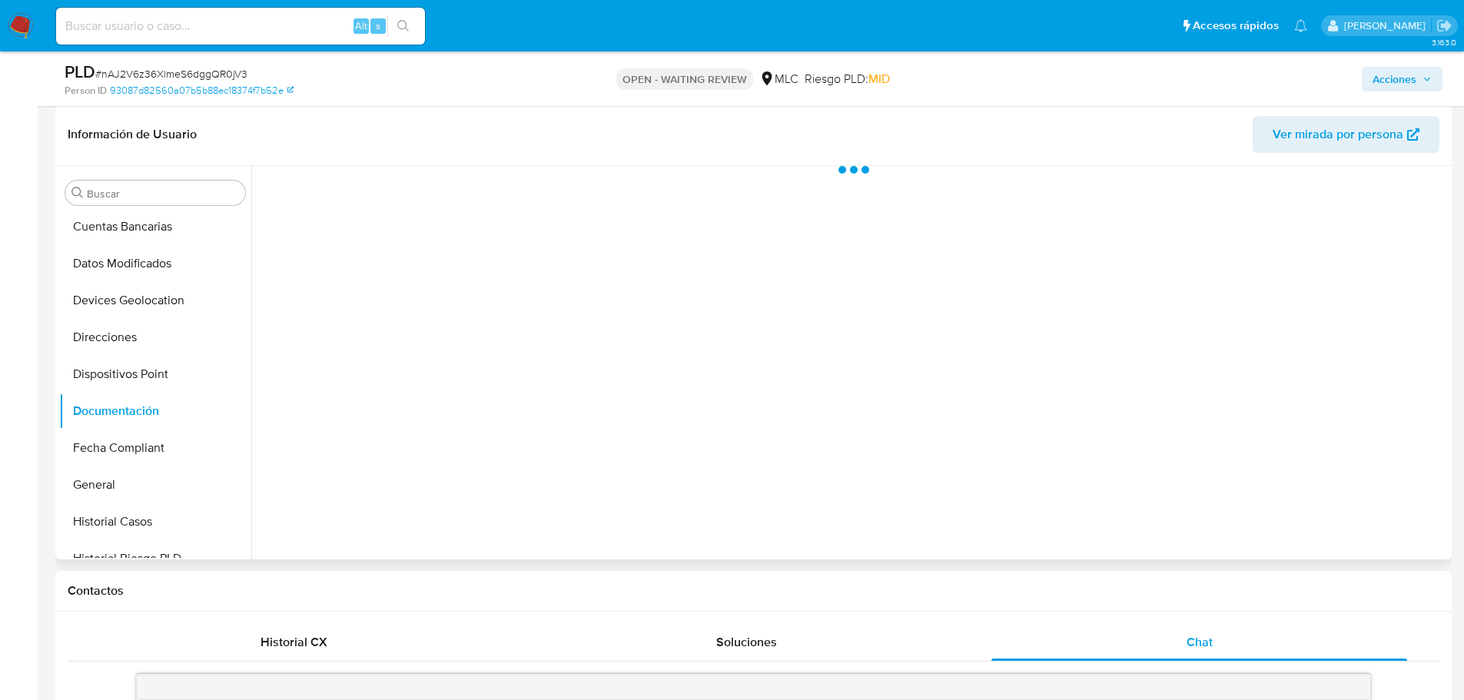
scroll to position [0, 0]
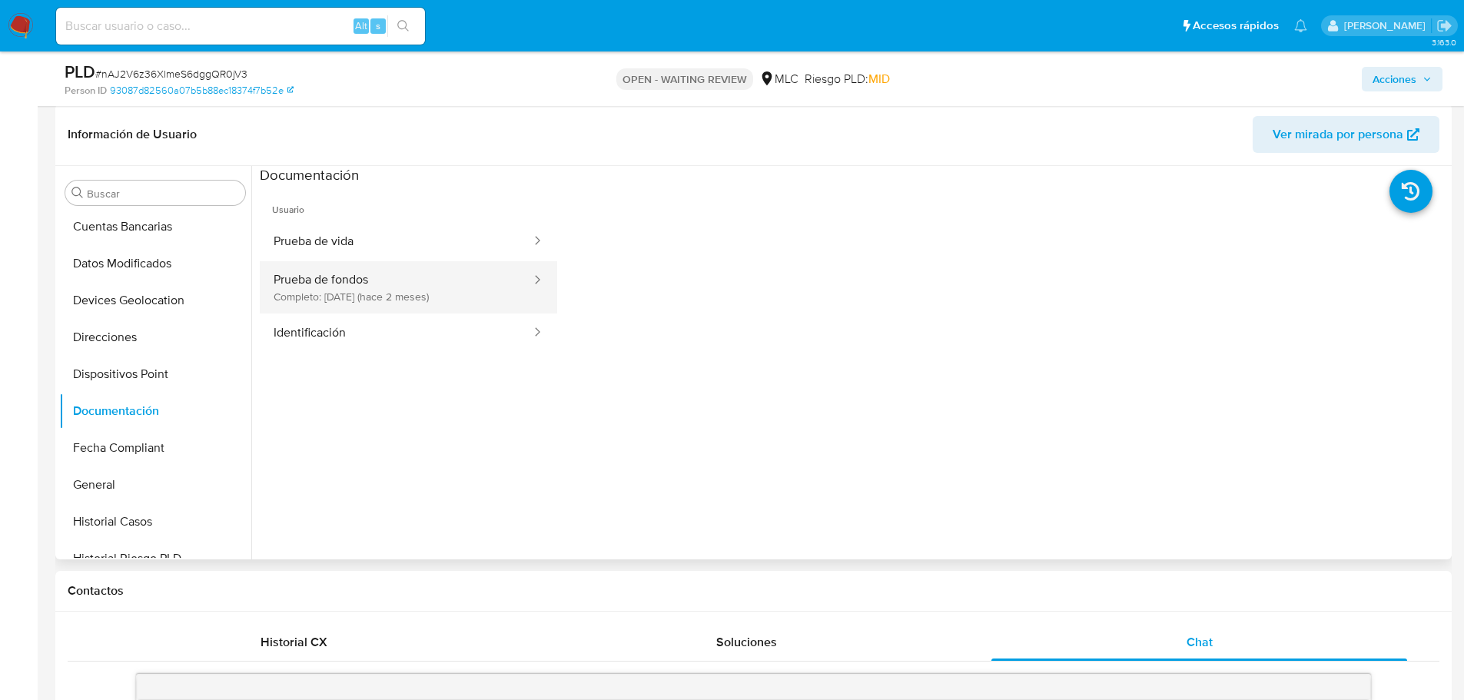
click at [395, 291] on button "Prueba de fondos Completo: 18/08/2025 (hace 2 meses)" at bounding box center [396, 287] width 273 height 52
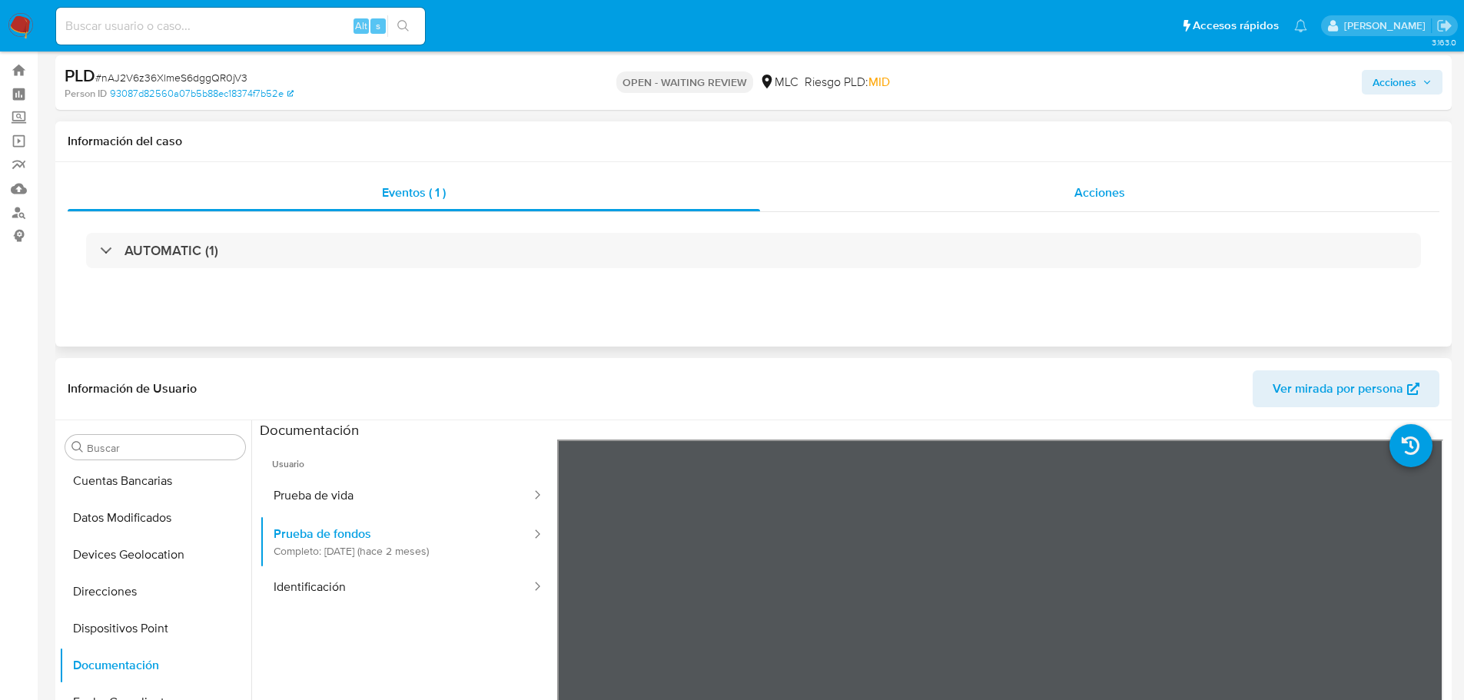
click at [810, 191] on div "Acciones" at bounding box center [1099, 192] width 679 height 37
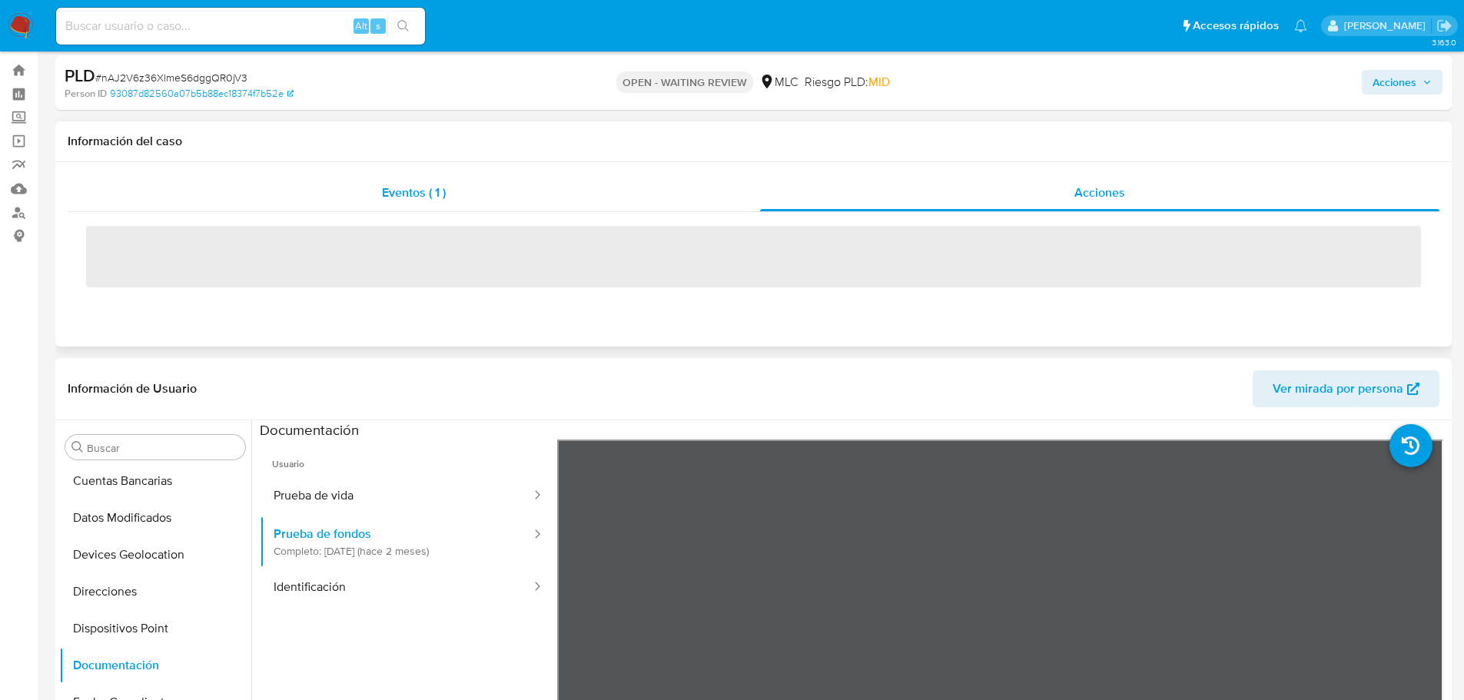
click at [472, 192] on div "Eventos ( 1 )" at bounding box center [414, 192] width 692 height 37
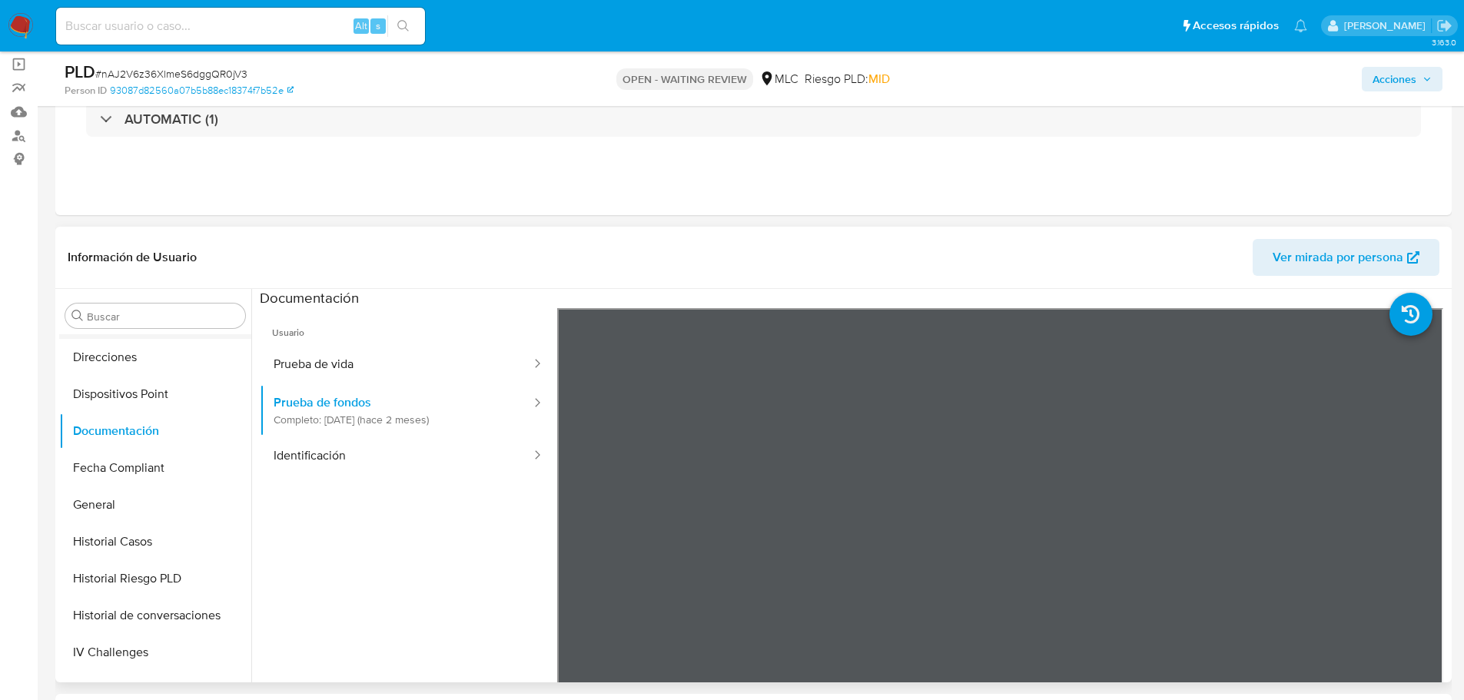
scroll to position [452, 0]
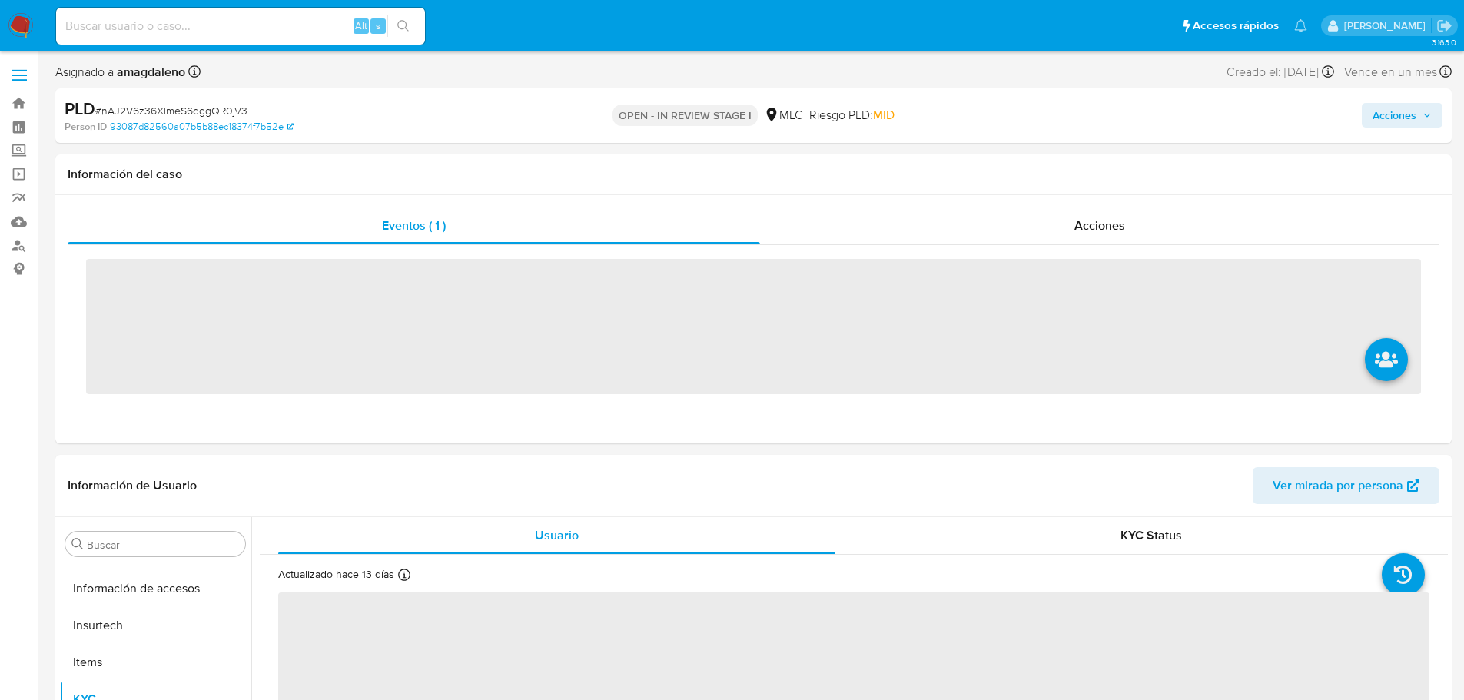
scroll to position [760, 0]
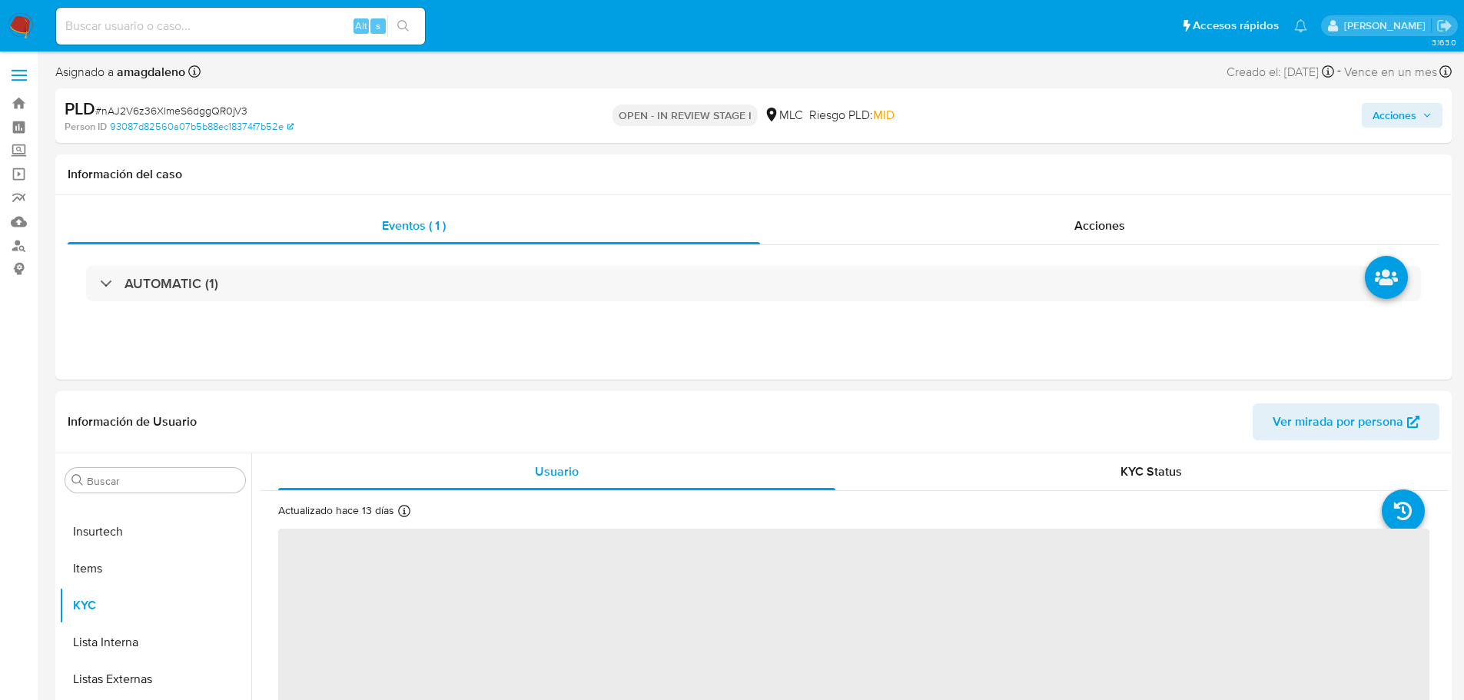
select select "10"
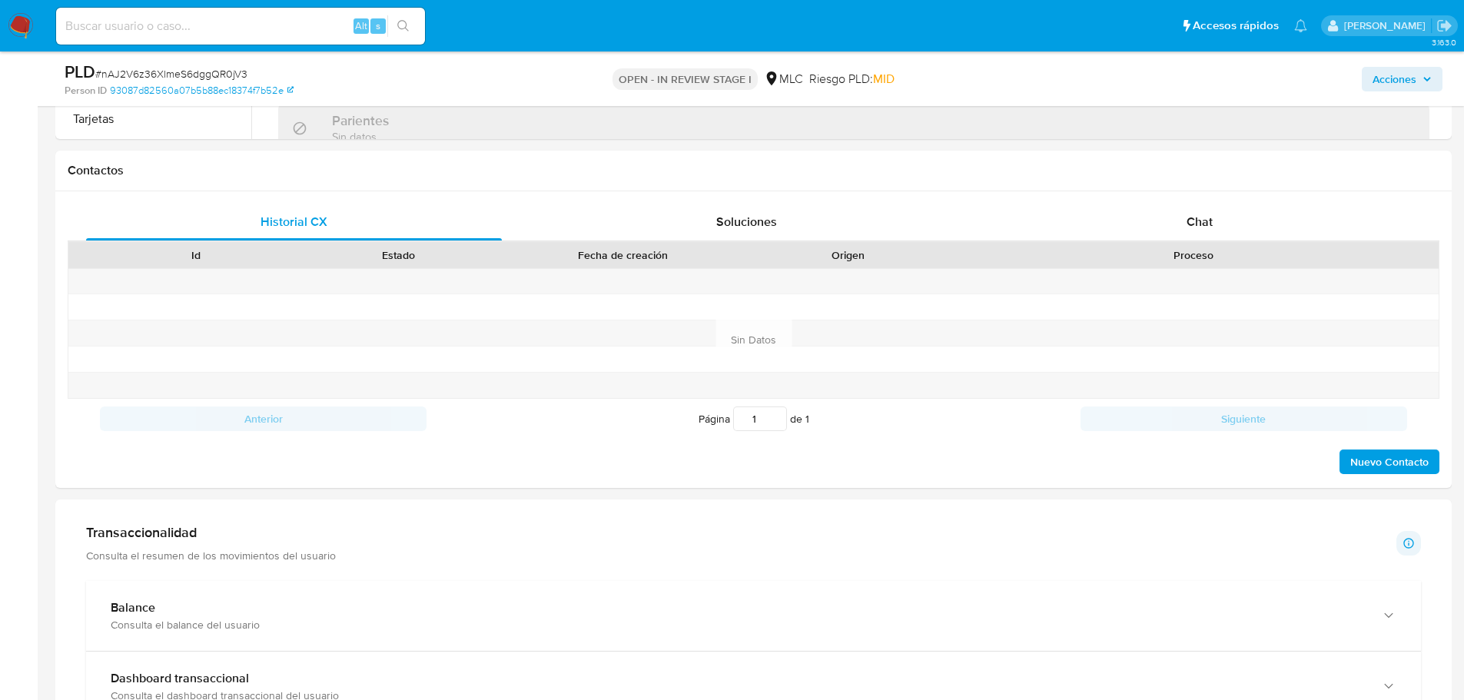
scroll to position [538, 0]
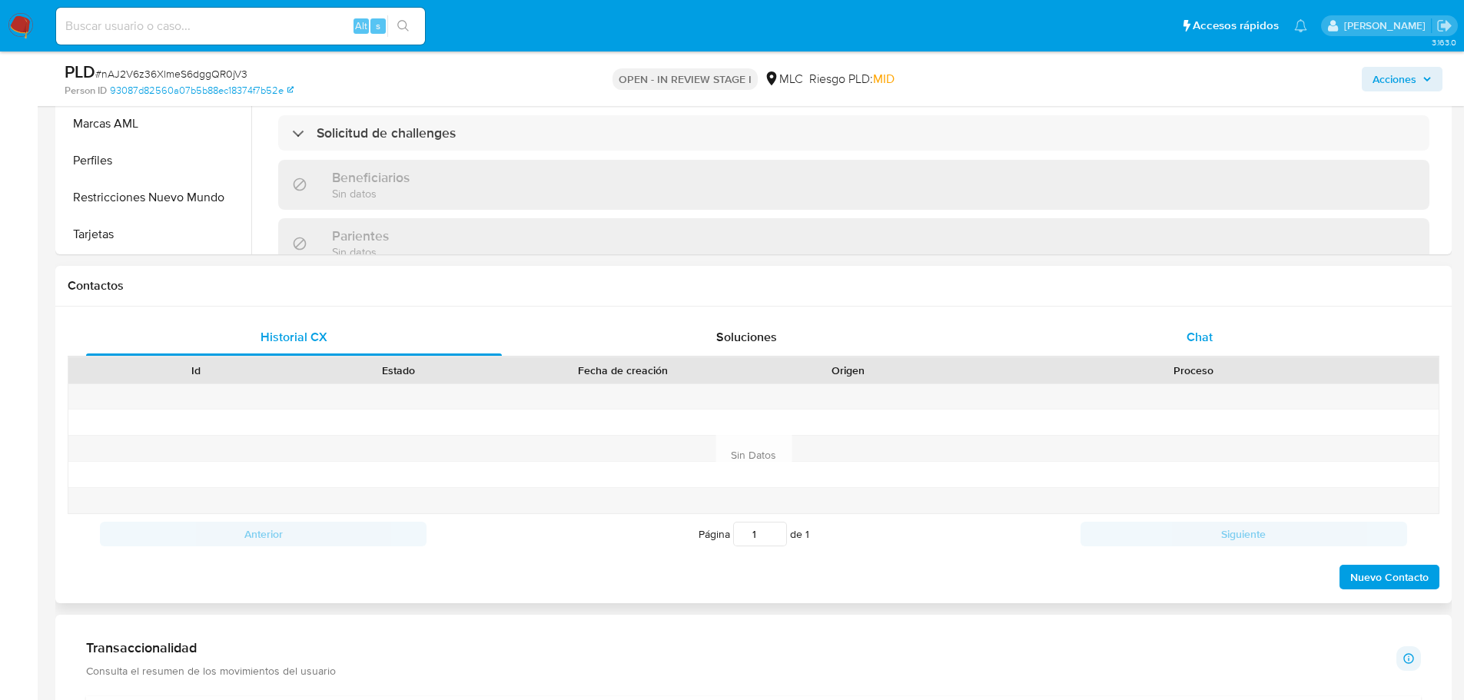
click at [1177, 333] on div "Chat" at bounding box center [1199, 337] width 416 height 37
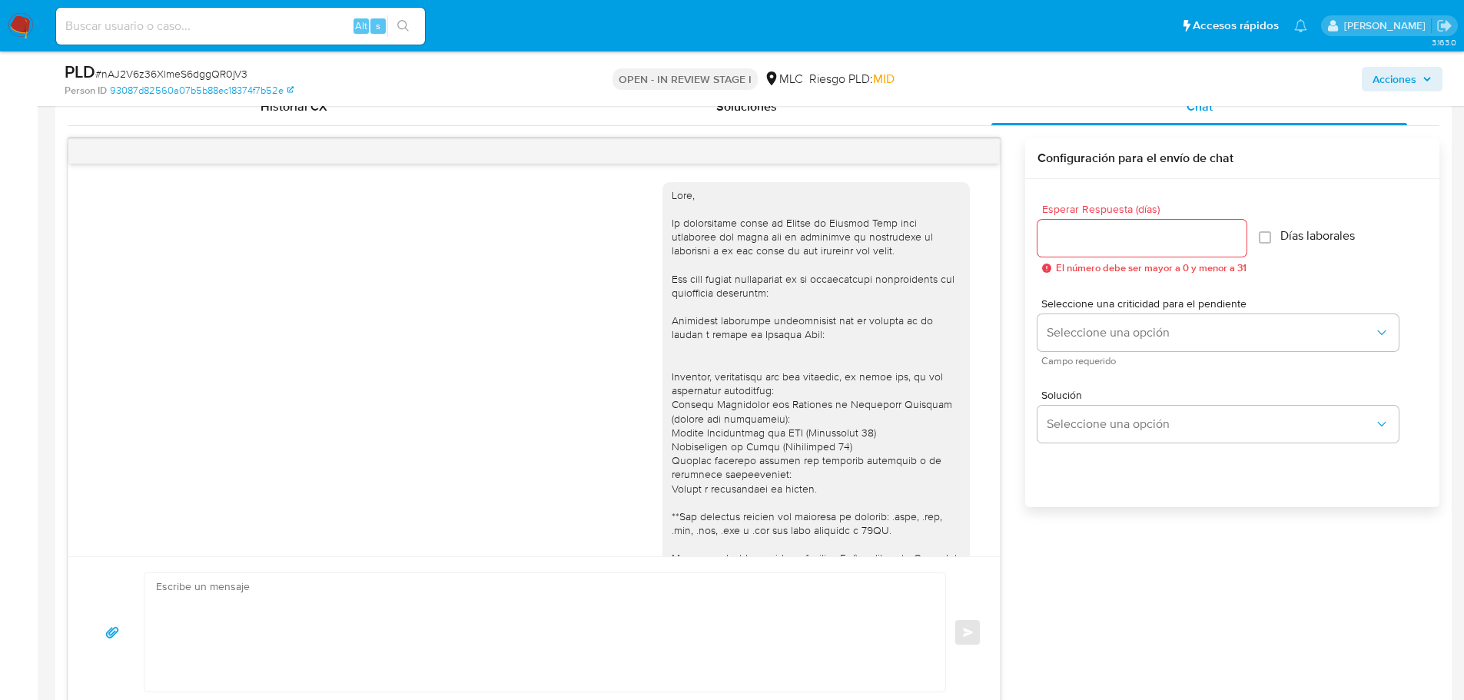
scroll to position [358, 0]
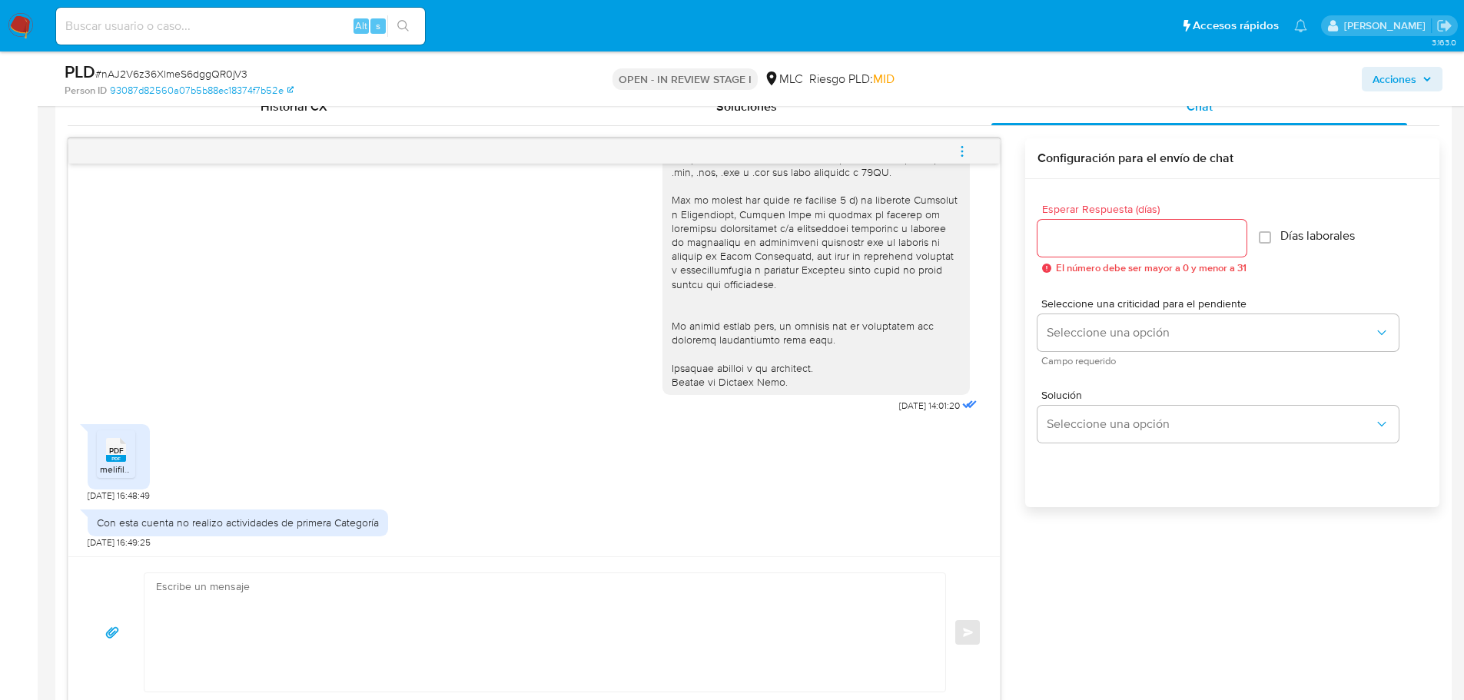
click at [358, 589] on textarea at bounding box center [541, 632] width 770 height 118
paste textarea "Hola XXX, Te agradecemos por tu respuesta y el tiempo dedicado. Necesitábamos v…"
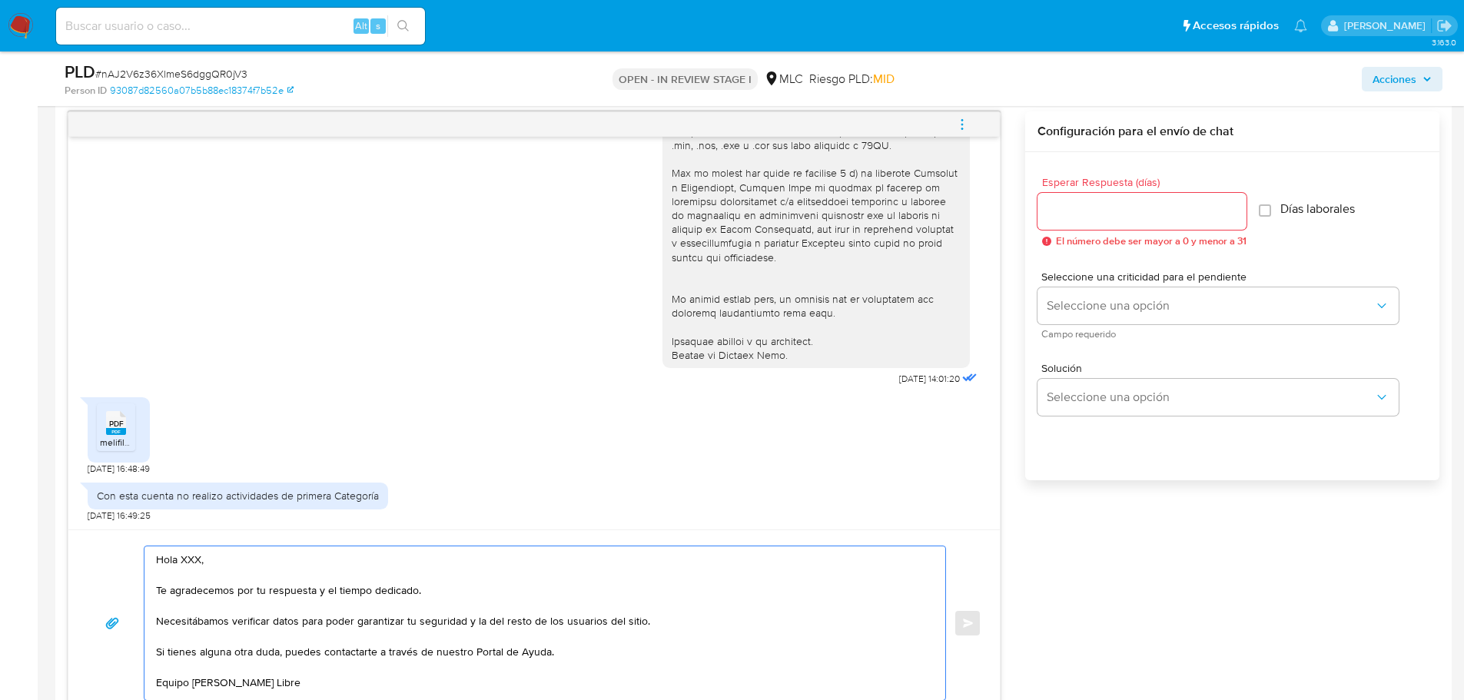
scroll to position [5, 0]
click at [191, 560] on textarea "Hola XXX, Te agradecemos por tu respuesta y el tiempo dedicado. Necesitábamos v…" at bounding box center [541, 623] width 770 height 154
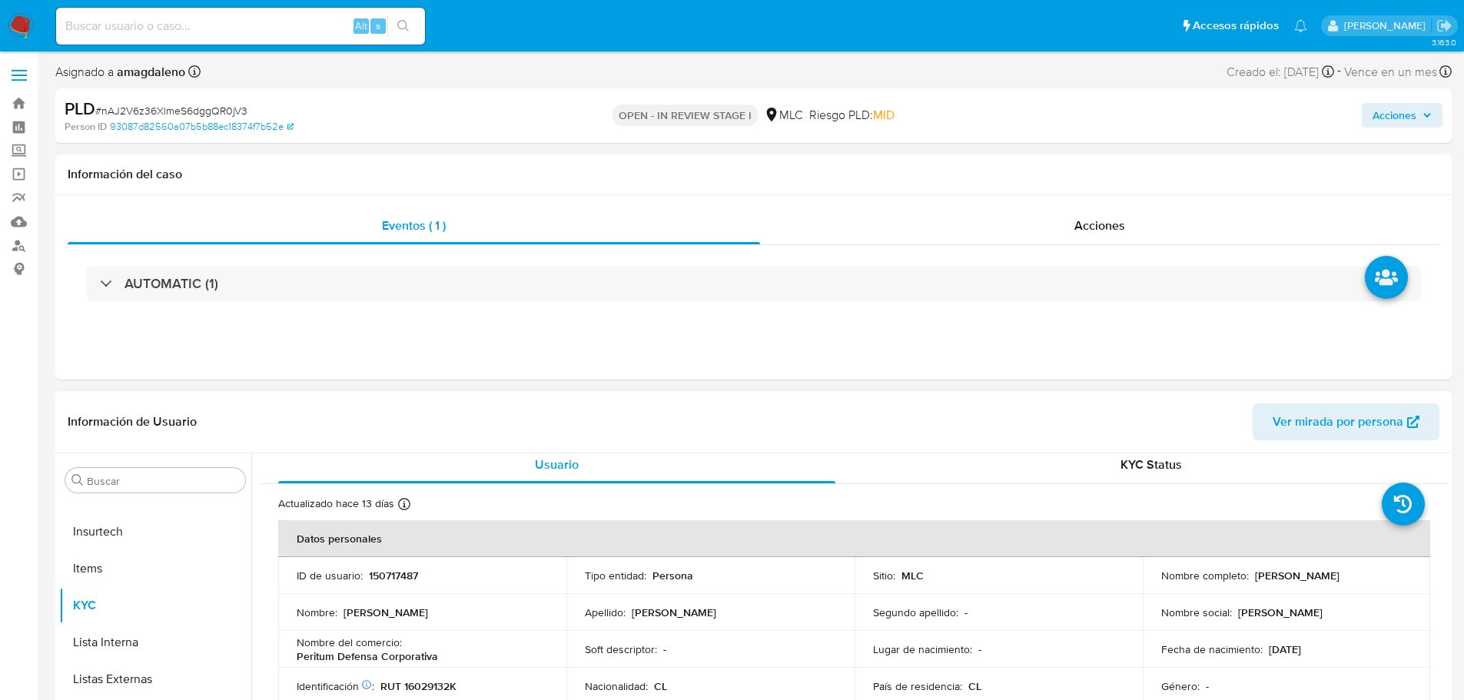
scroll to position [0, 0]
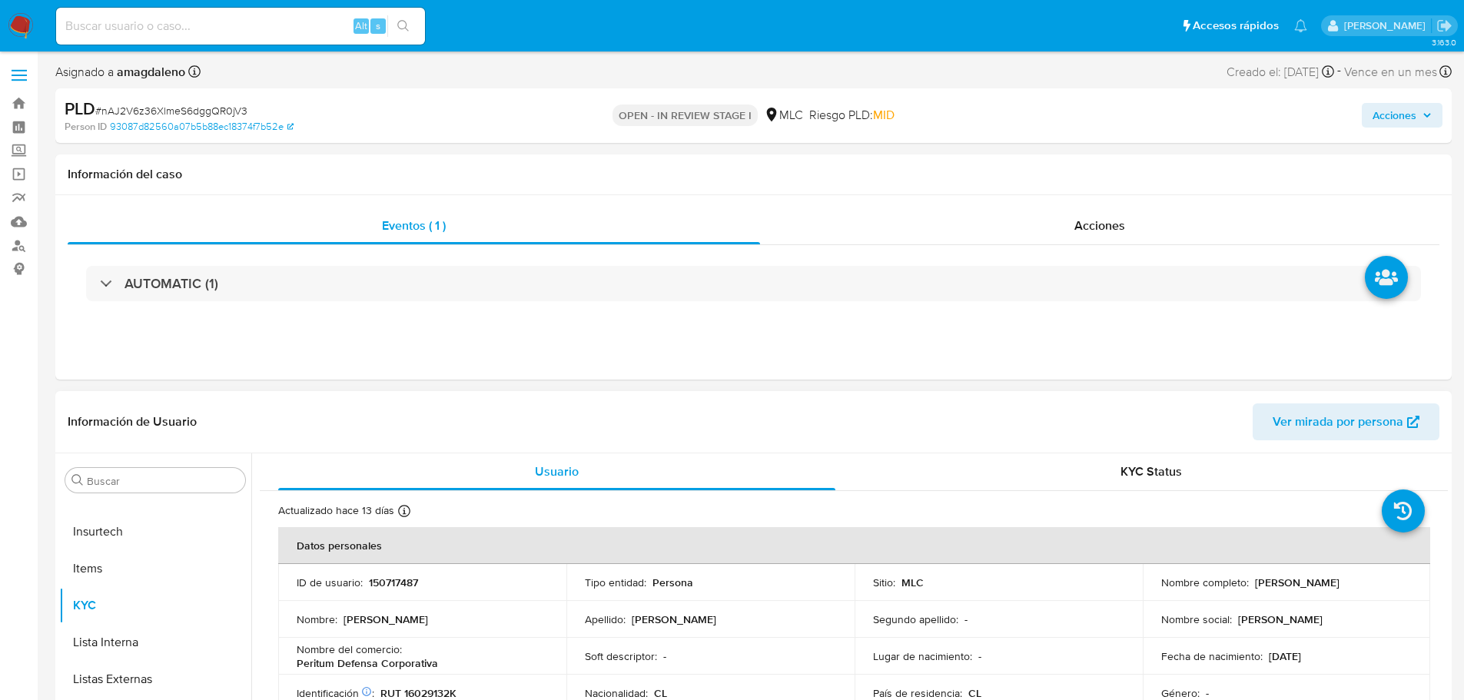
drag, startPoint x: 1249, startPoint y: 583, endPoint x: 1403, endPoint y: 585, distance: 154.5
click at [1403, 585] on div "Nombre completo : Carlos Patricio Moreno Solorza" at bounding box center [1286, 583] width 251 height 14
copy p "[PERSON_NAME] [PERSON_NAME]"
click at [1260, 581] on p "[PERSON_NAME] [PERSON_NAME]" at bounding box center [1297, 583] width 85 height 14
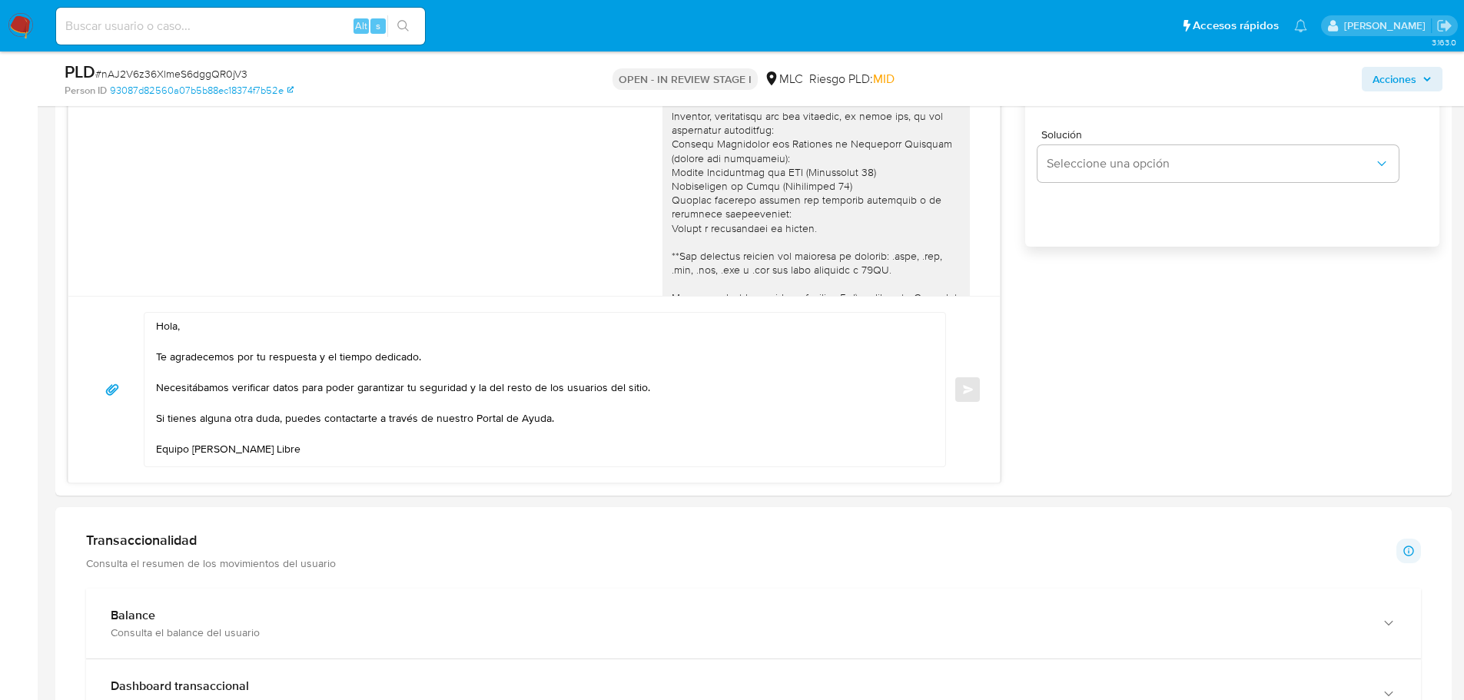
scroll to position [996, 0]
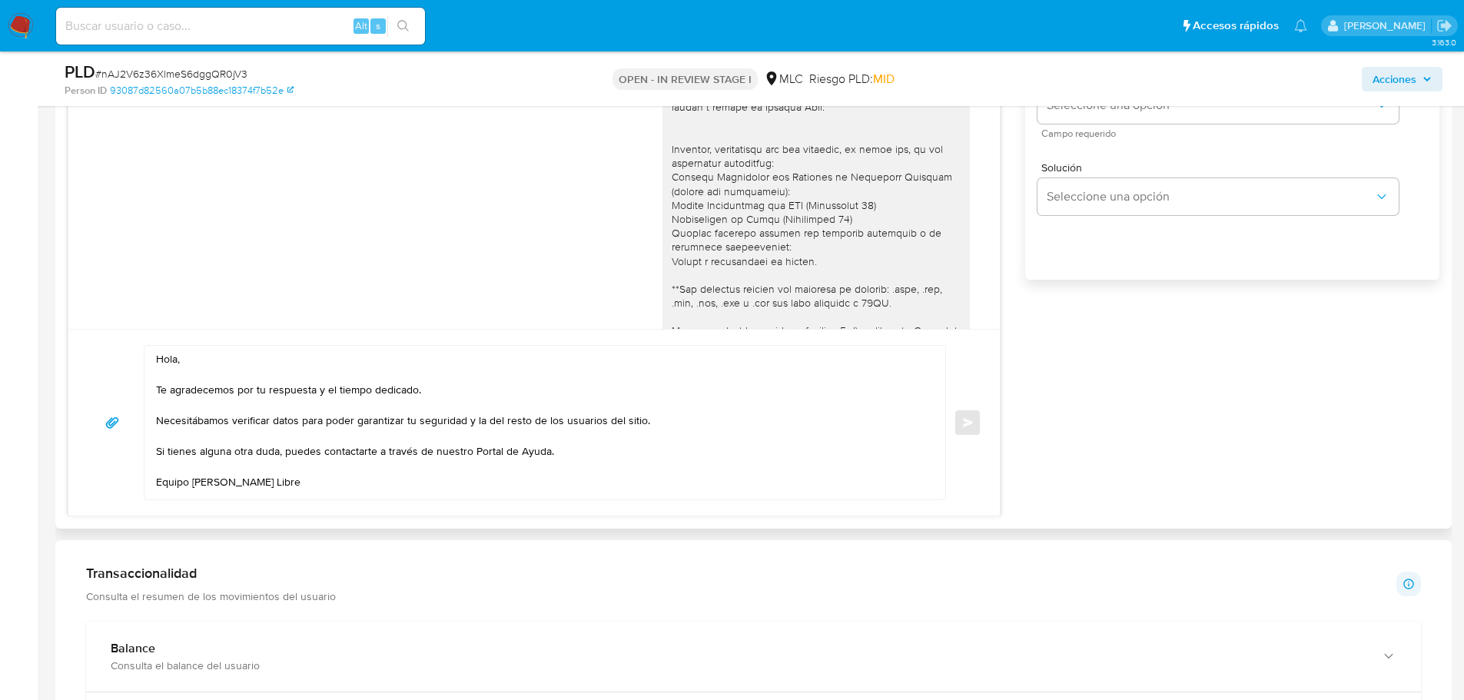
click at [271, 356] on textarea "Hola, Te agradecemos por tu respuesta y el tiempo dedicado. Necesitábamos verif…" at bounding box center [541, 423] width 770 height 154
paste textarea "[PERSON_NAME]"
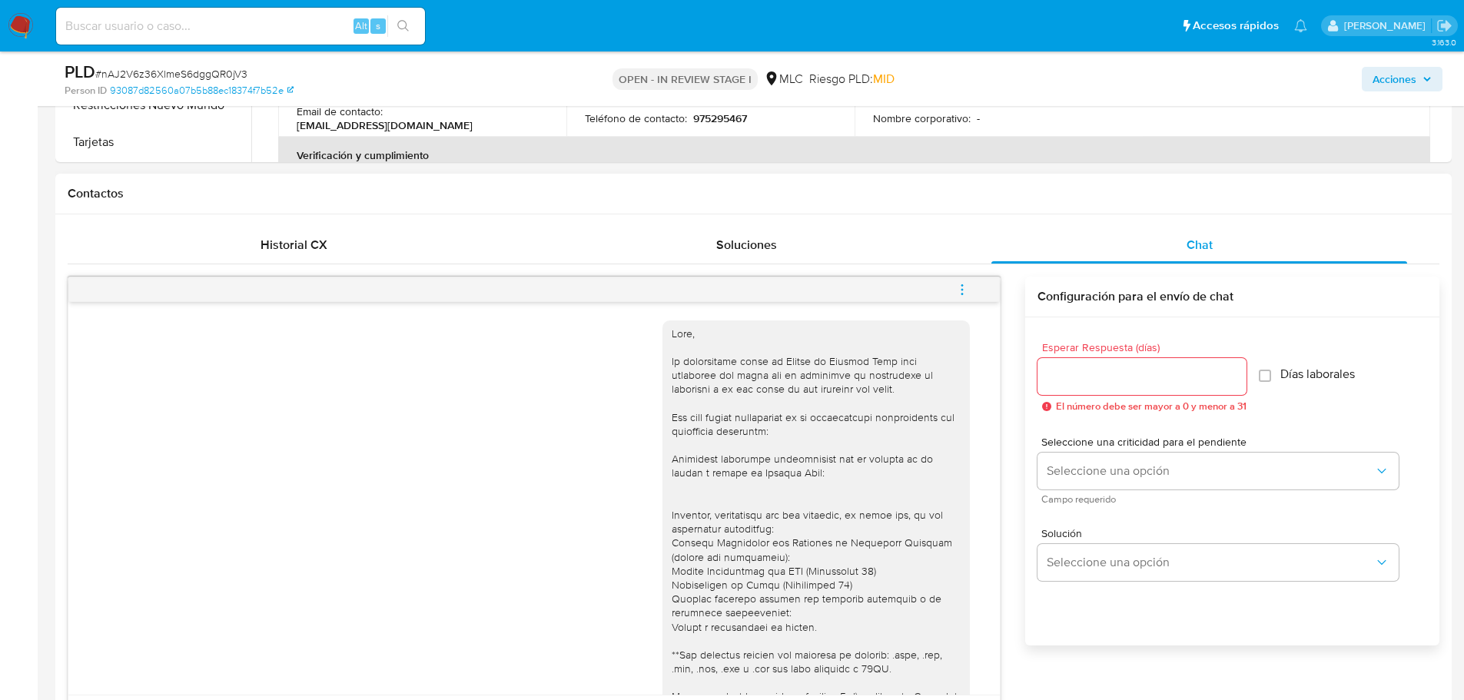
scroll to position [612, 0]
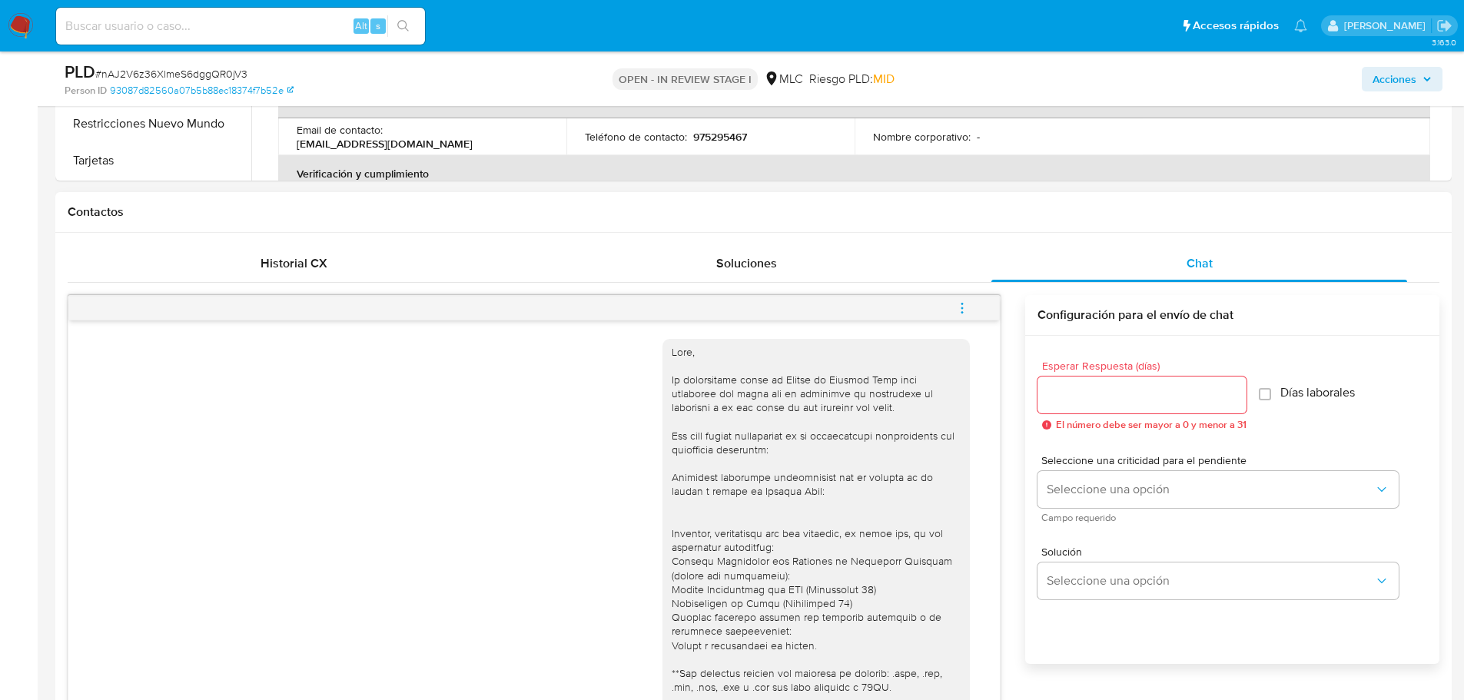
type textarea "Hola, Carlos. Te agradecemos por tu respuesta y el tiempo dedicado. Necesitábam…"
click at [1117, 403] on input "Esperar Respuesta (días)" at bounding box center [1142, 395] width 209 height 20
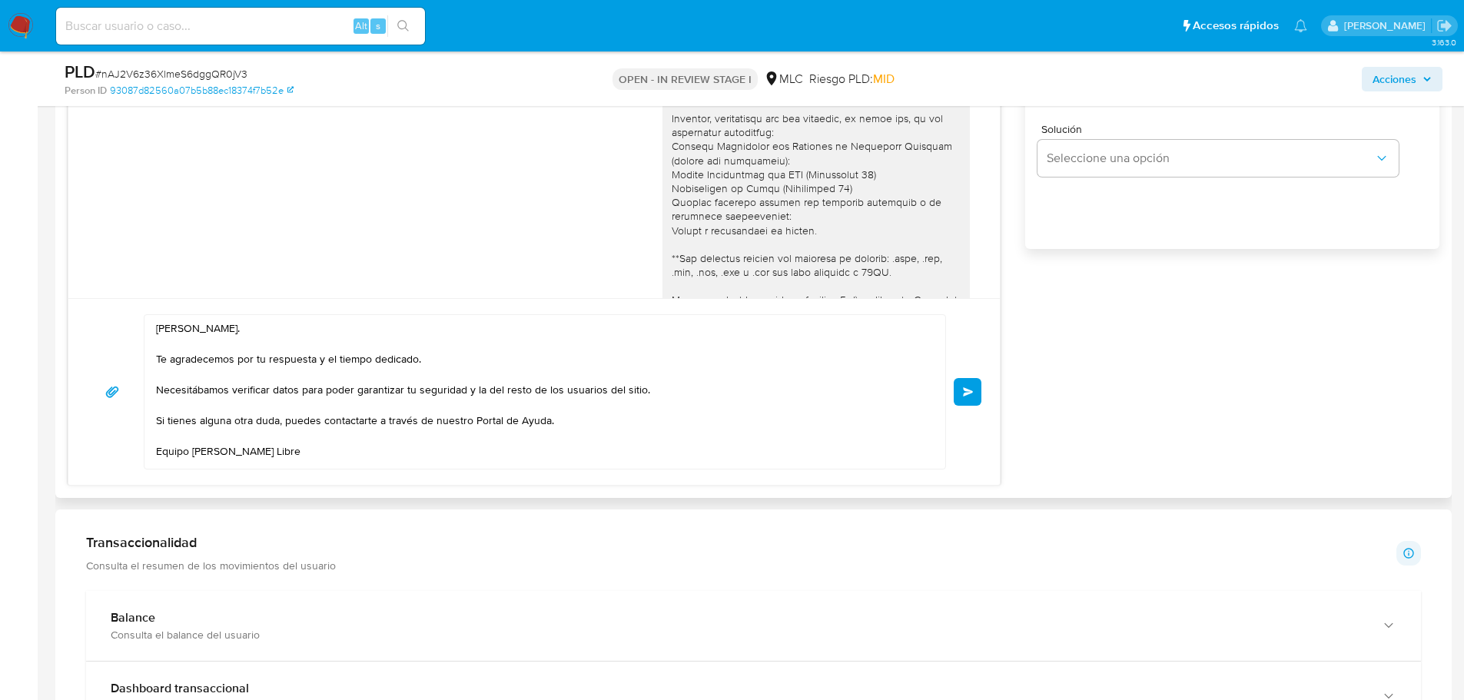
scroll to position [1073, 0]
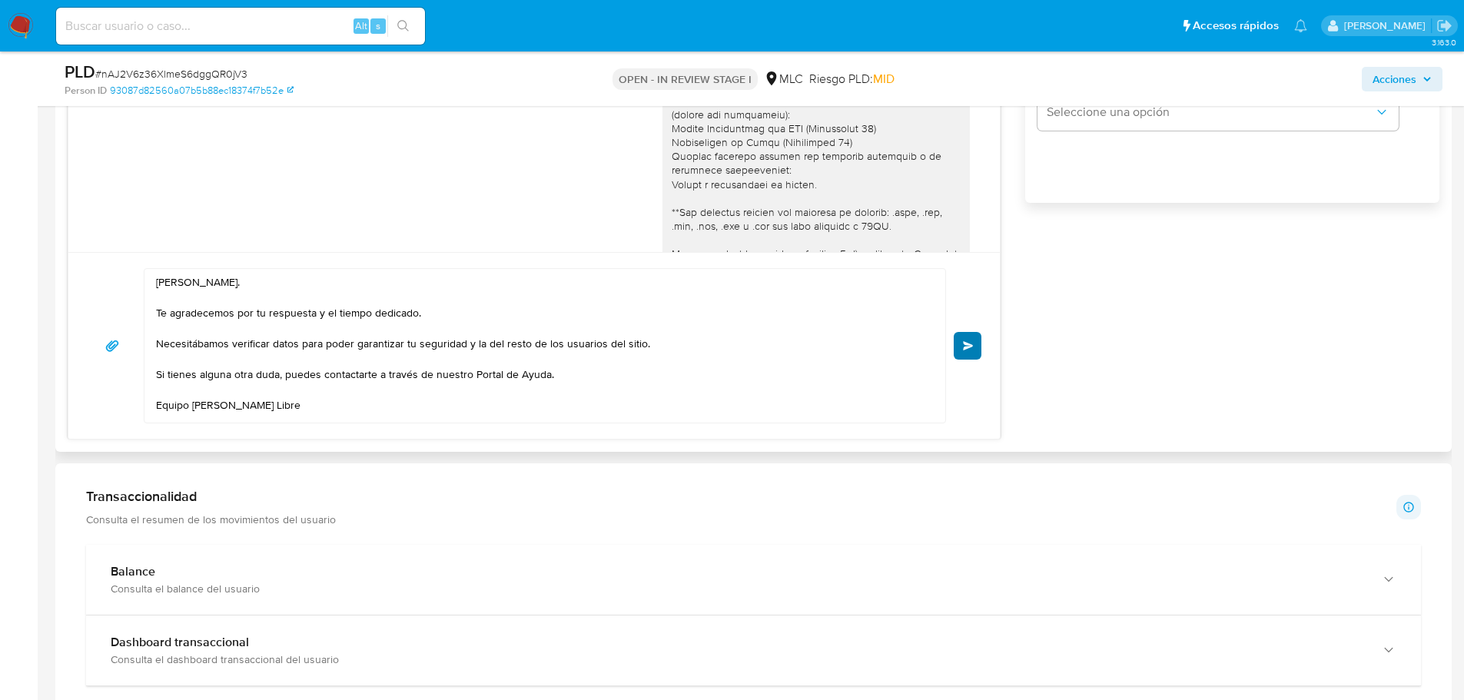
type input "0"
click at [963, 349] on span "Enviar" at bounding box center [968, 345] width 11 height 9
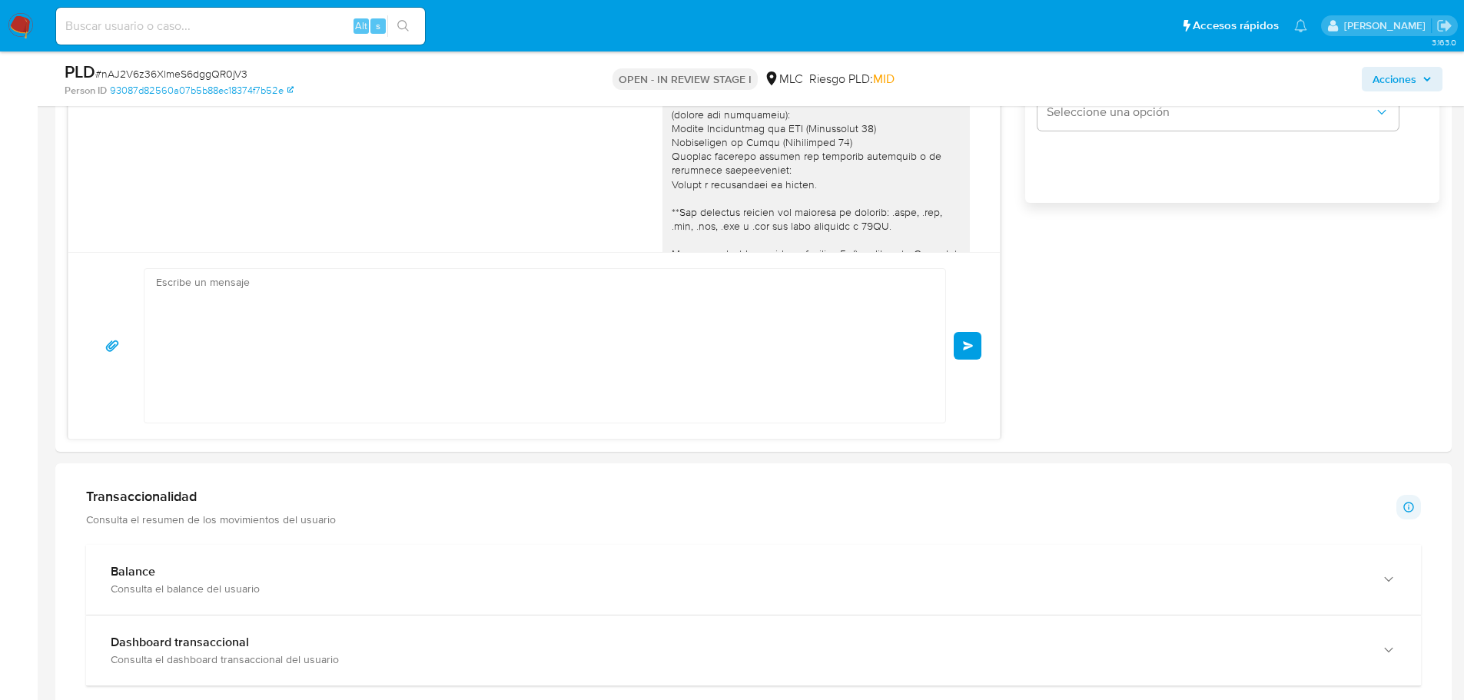
scroll to position [557, 0]
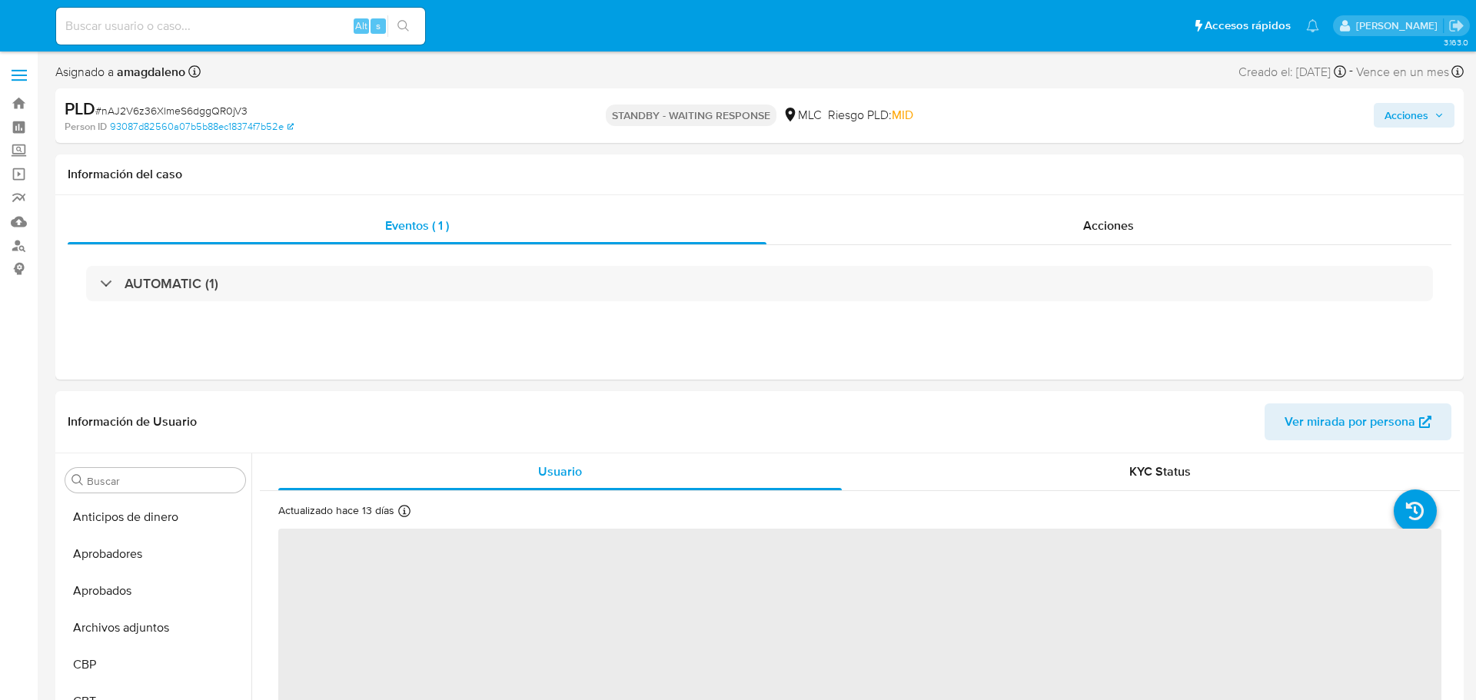
select select "10"
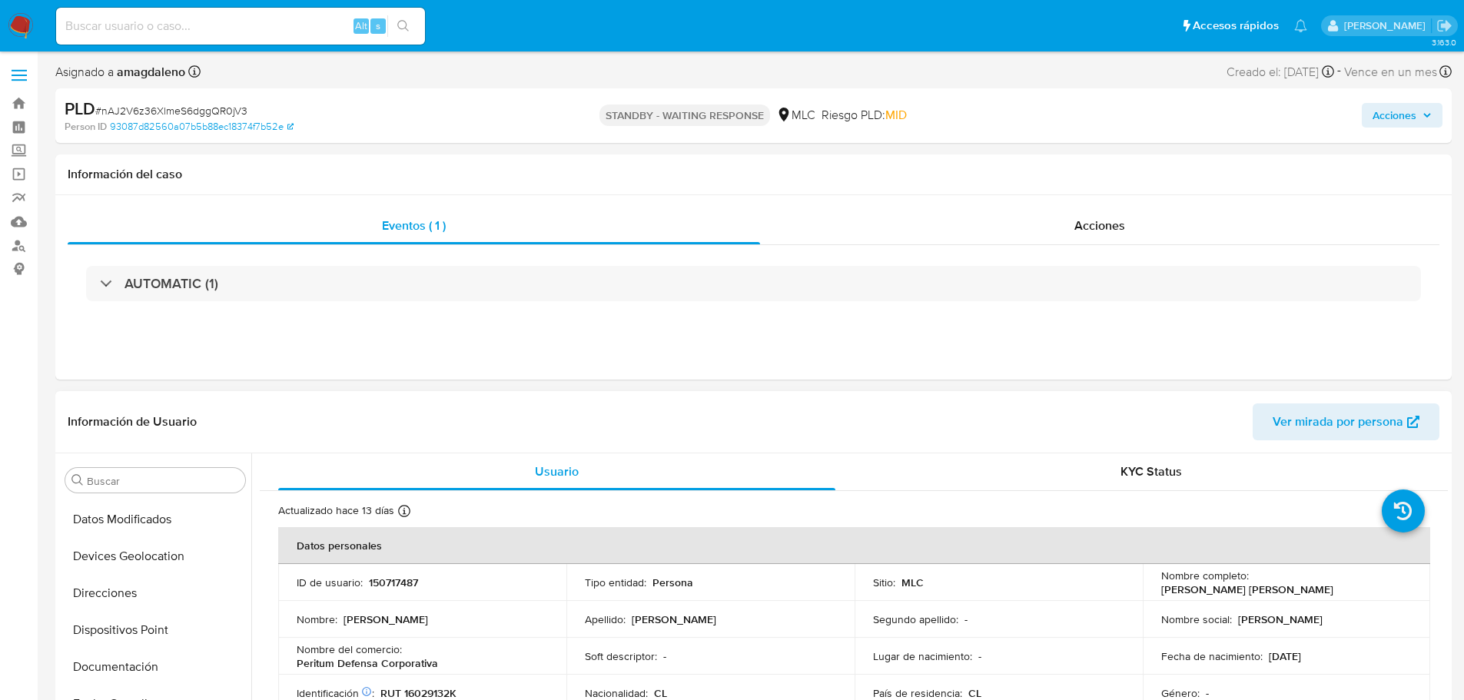
scroll to position [222, 0]
click at [151, 522] on button "Cruces y Relaciones" at bounding box center [149, 516] width 180 height 37
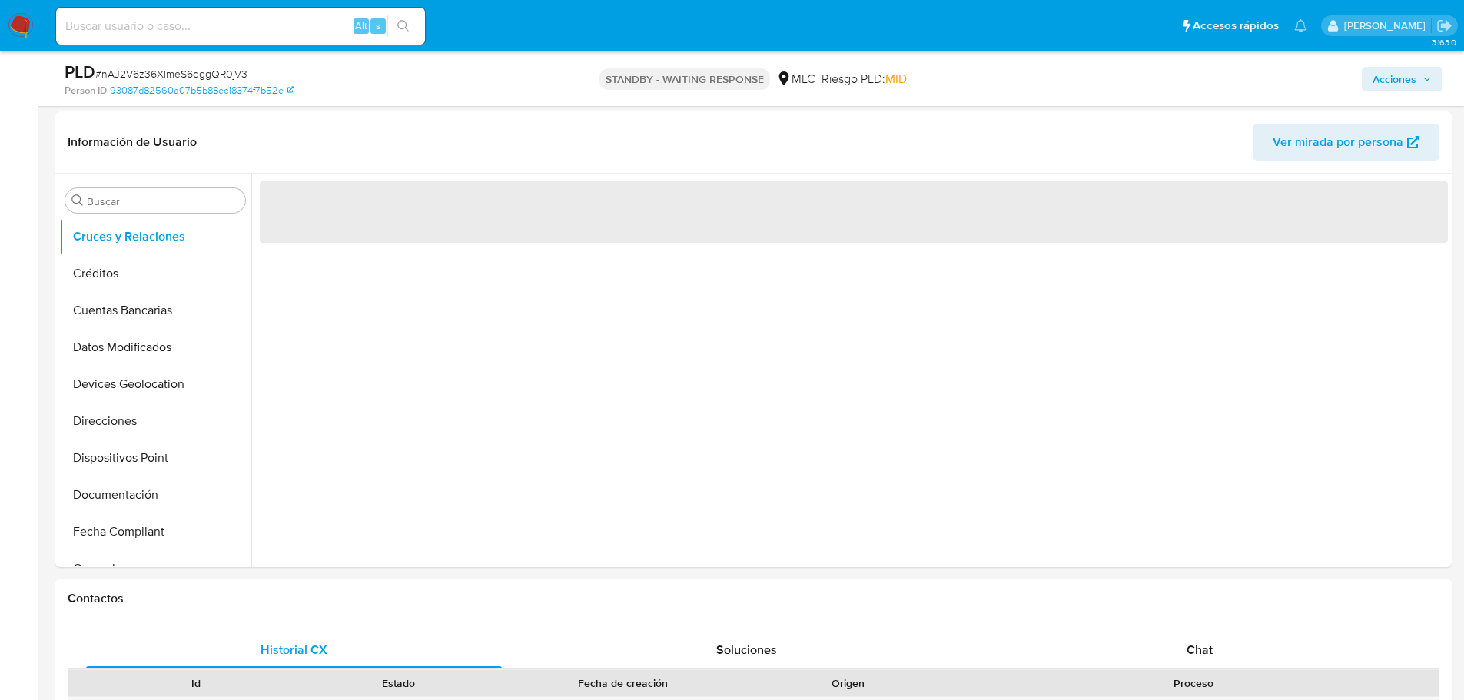
scroll to position [203, 0]
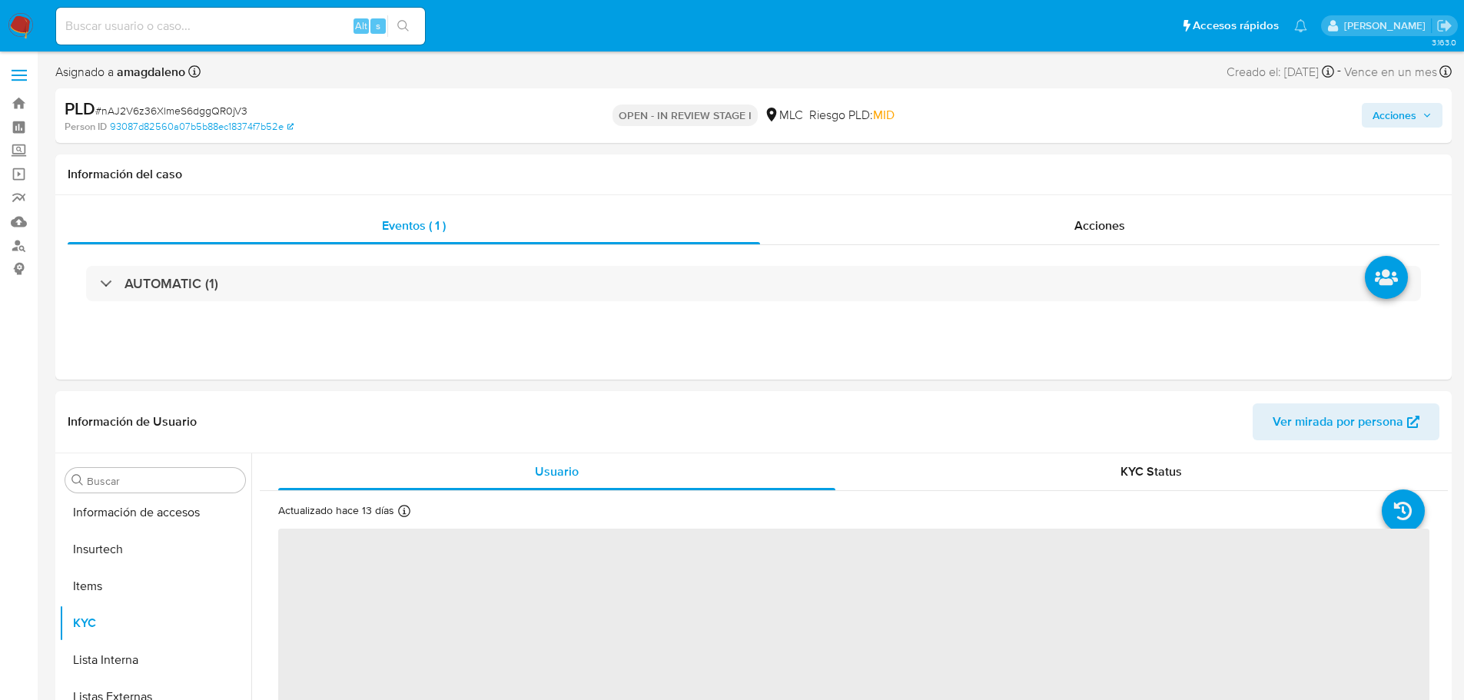
scroll to position [760, 0]
select select "10"
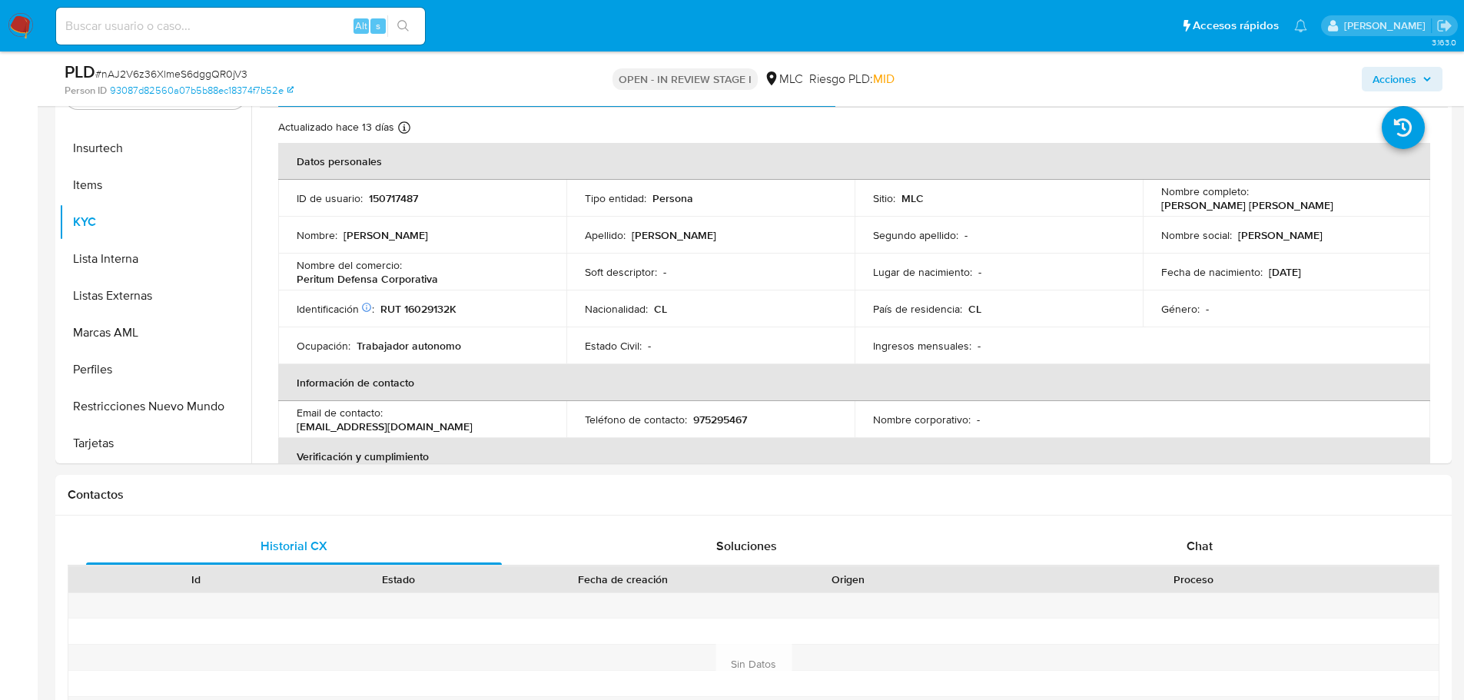
scroll to position [355, 0]
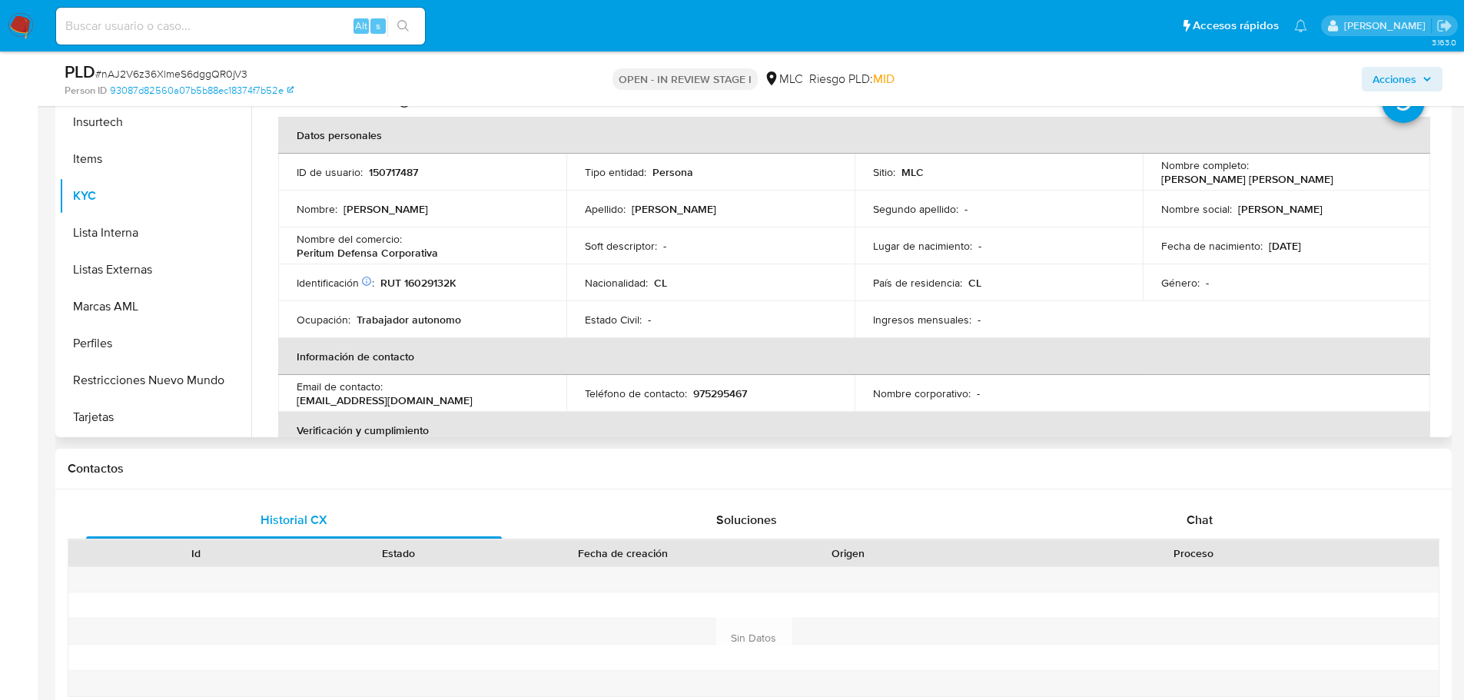
click at [353, 254] on p "Peritum Defensa Corporativa" at bounding box center [367, 253] width 141 height 14
drag, startPoint x: 297, startPoint y: 254, endPoint x: 450, endPoint y: 257, distance: 152.2
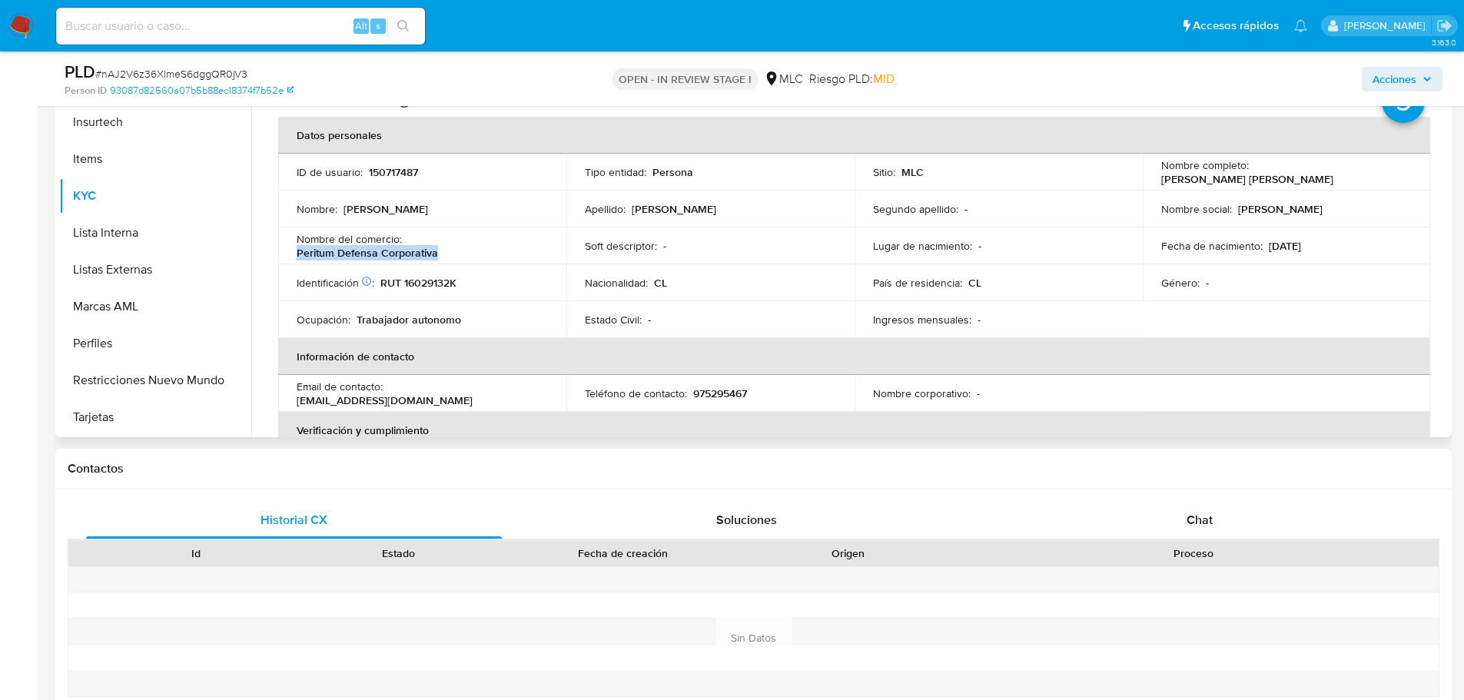
click at [450, 257] on div "Nombre del comercio : Peritum Defensa Corporativa" at bounding box center [422, 246] width 251 height 28
copy p "Peritum Defensa Corporativa"
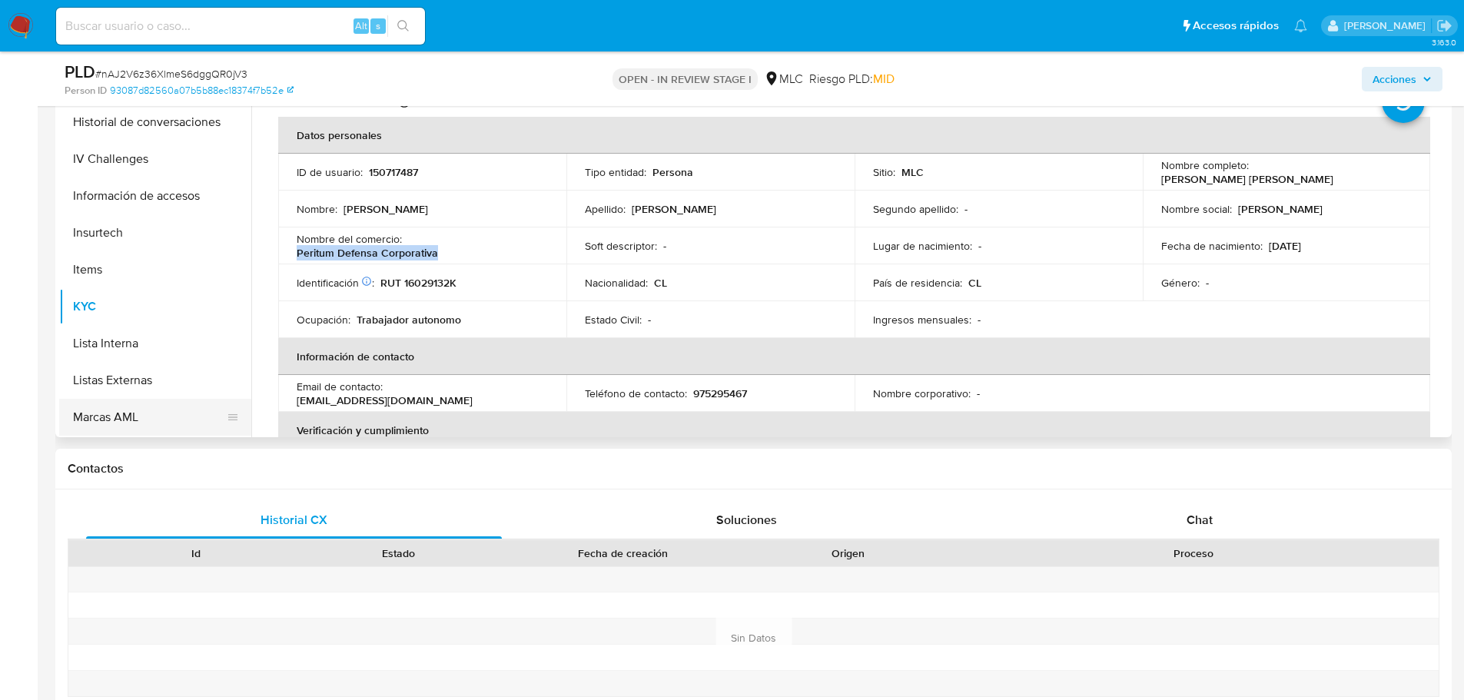
scroll to position [530, 0]
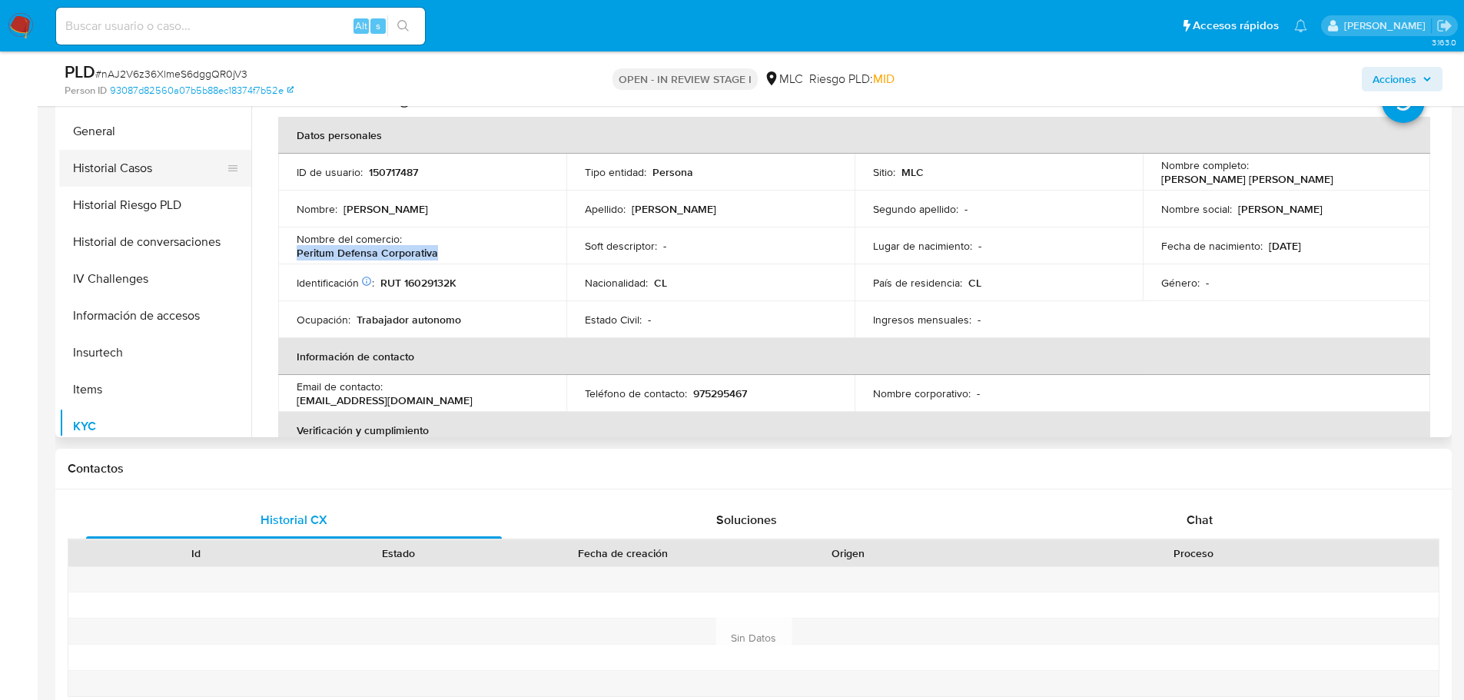
click at [137, 161] on button "Historial Casos" at bounding box center [149, 168] width 180 height 37
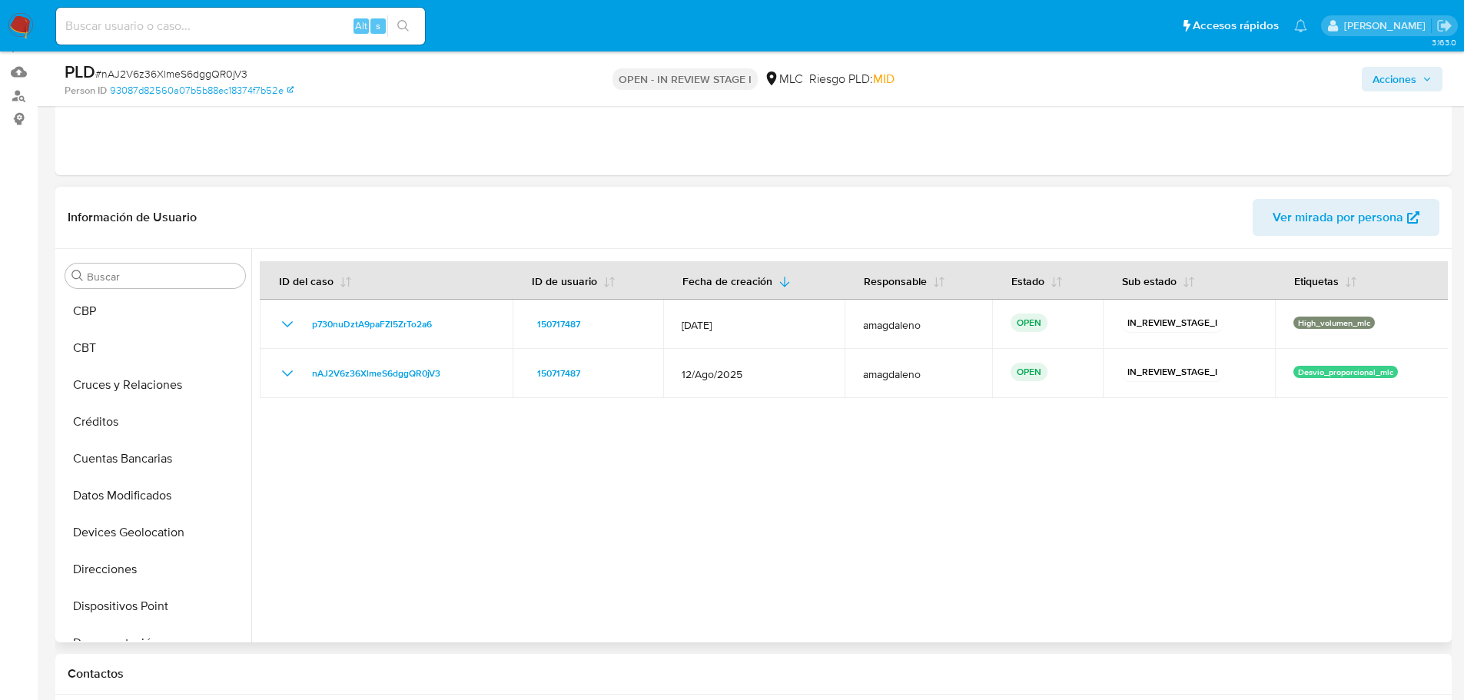
scroll to position [154, 0]
click at [146, 380] on button "Cruces y Relaciones" at bounding box center [149, 380] width 180 height 37
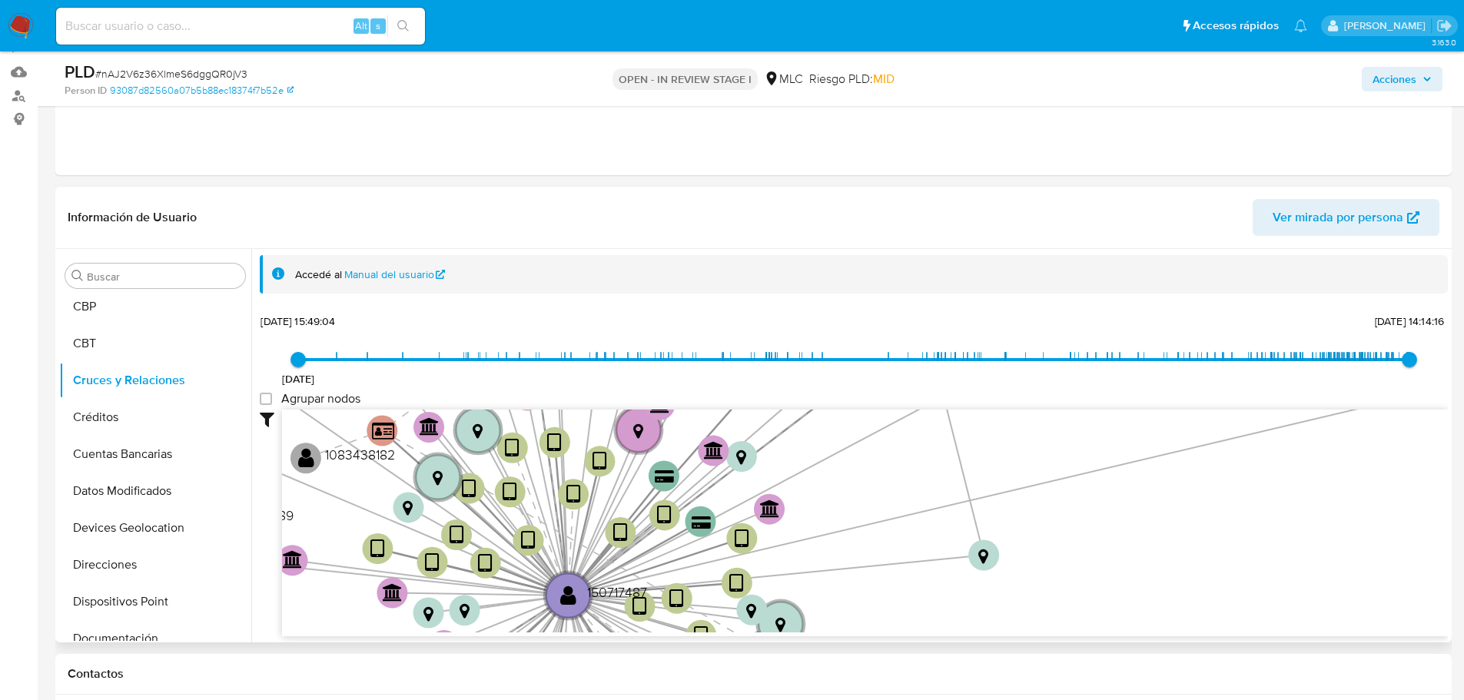
scroll to position [57, 0]
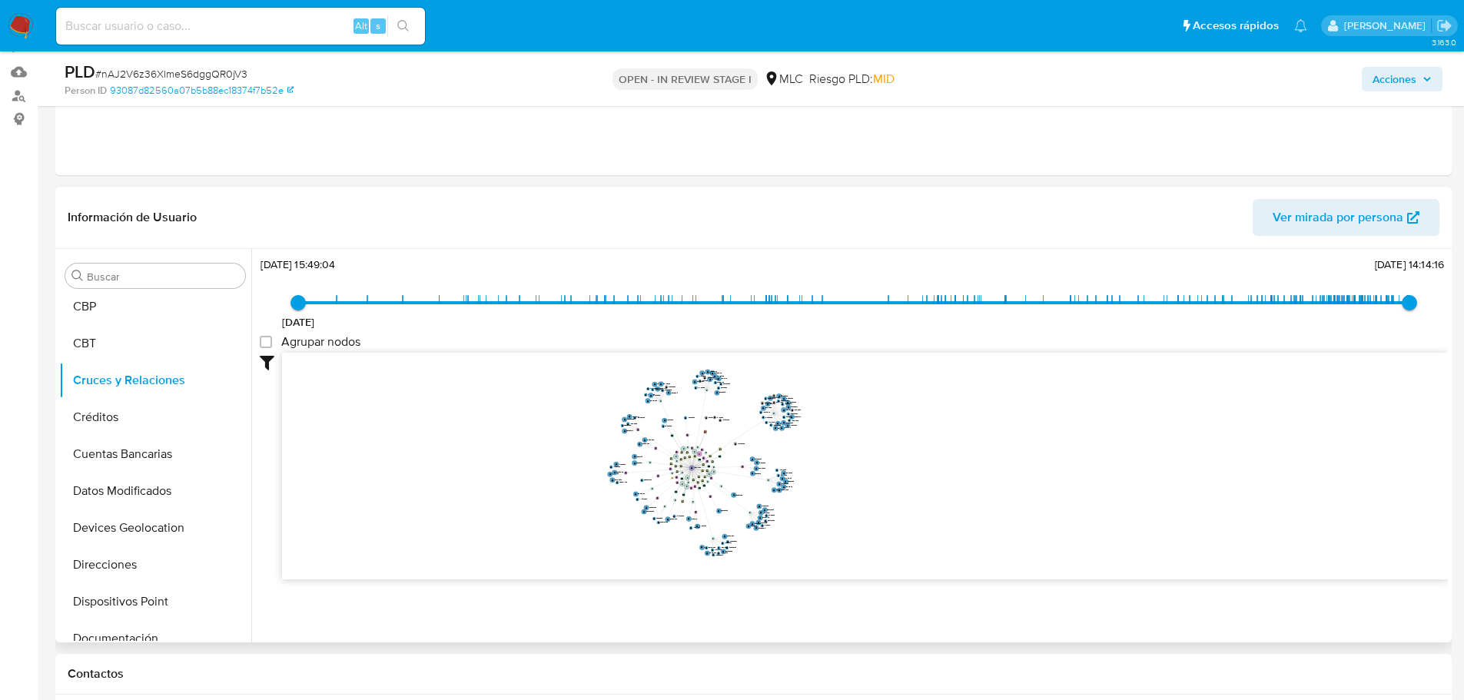
drag, startPoint x: 932, startPoint y: 420, endPoint x: 898, endPoint y: 461, distance: 54.0
click at [898, 461] on icon "device-62b6187e08813b0018471104  device-65aec69639d96dee77201753  device-614b…" at bounding box center [865, 464] width 1166 height 223
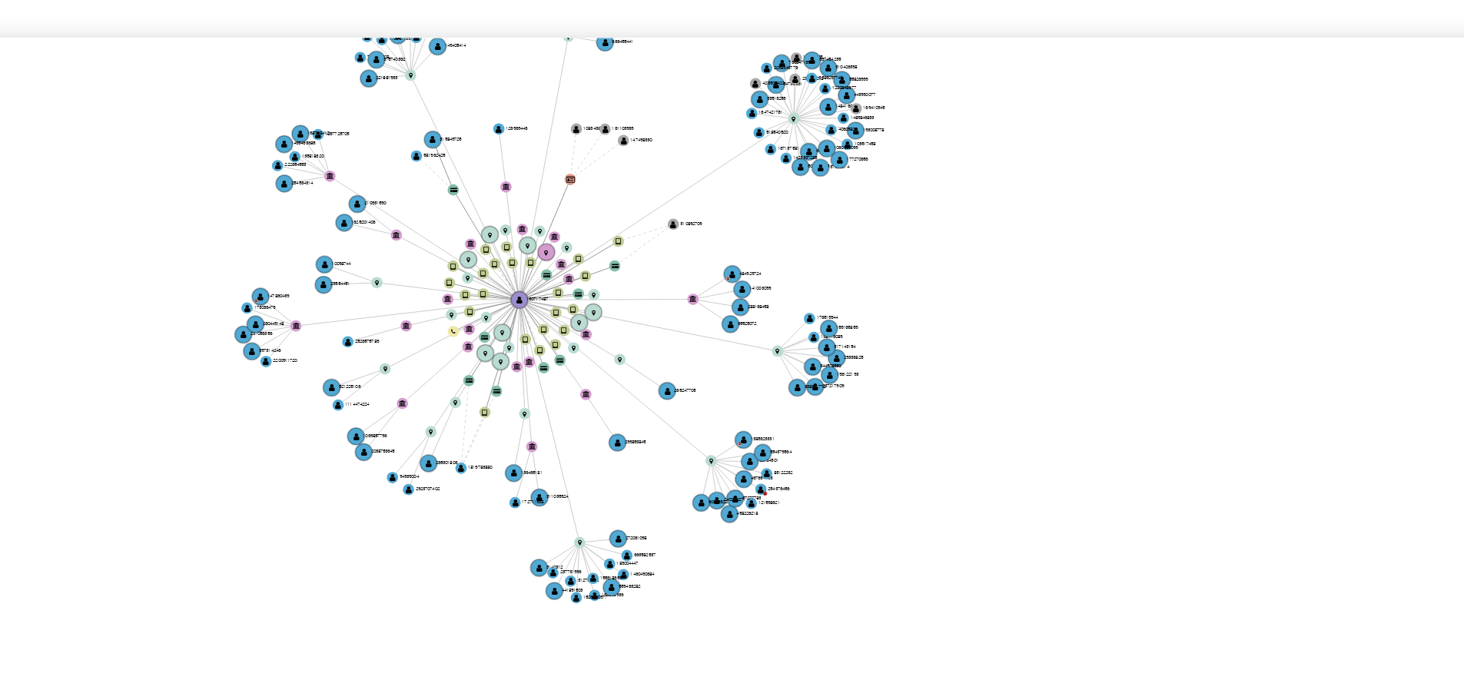
drag, startPoint x: 983, startPoint y: 447, endPoint x: 983, endPoint y: 418, distance: 29.2
click at [983, 418] on icon "device-62b6187e08813b0018471104  device-65aec69639d96dee77201753  device-614b…" at bounding box center [865, 465] width 1166 height 223
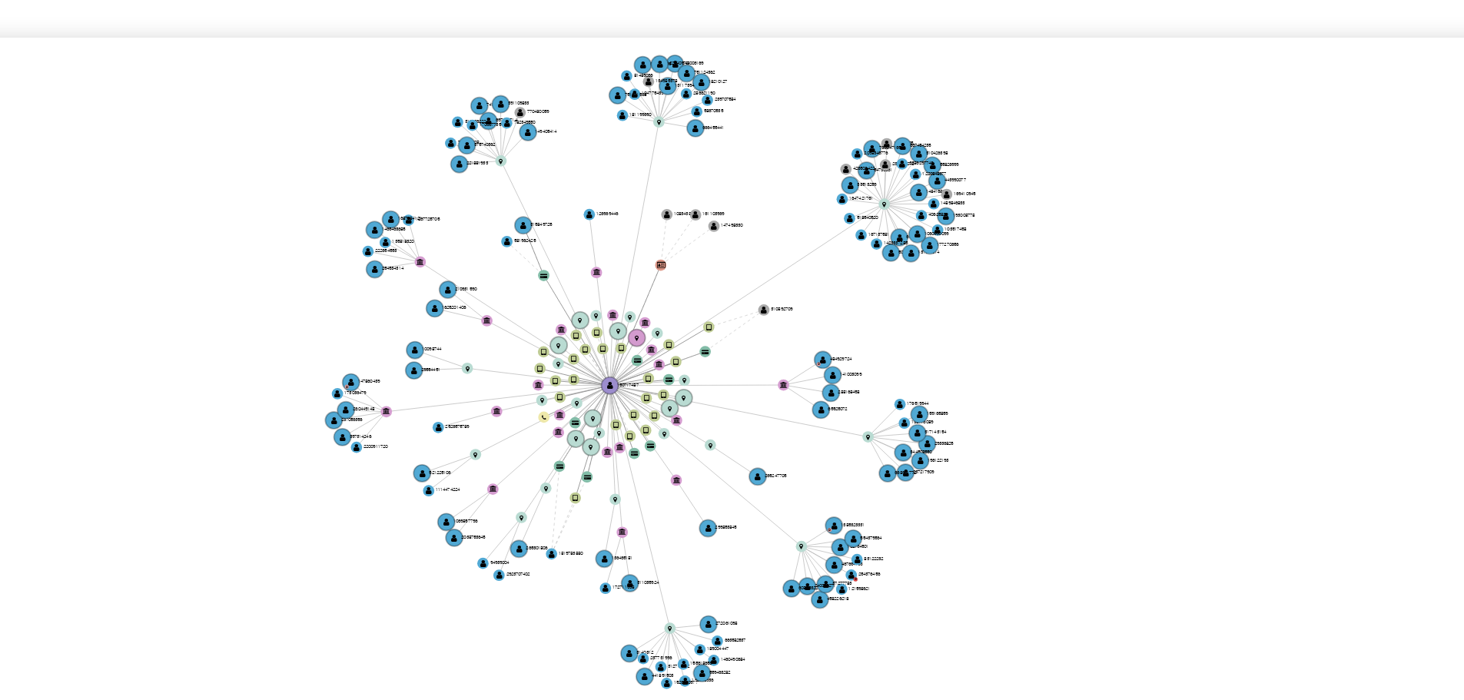
drag, startPoint x: 888, startPoint y: 450, endPoint x: 904, endPoint y: 450, distance: 16.1
click at [904, 450] on icon "device-62b6187e08813b0018471104  device-65aec69639d96dee77201753  device-614b…" at bounding box center [865, 465] width 1166 height 223
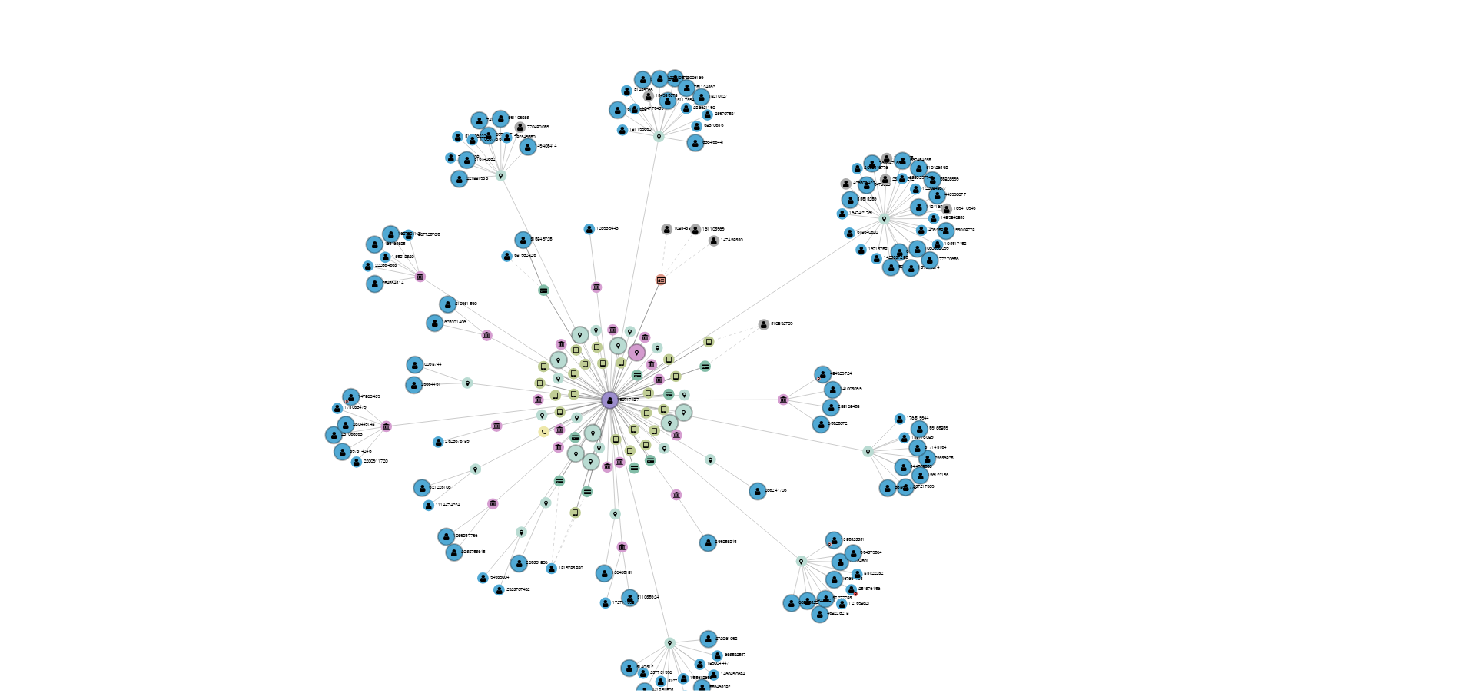
drag, startPoint x: 983, startPoint y: 412, endPoint x: 983, endPoint y: 428, distance: 16.1
click at [983, 424] on icon "device-62b6187e08813b0018471104  device-65aec69639d96dee77201753  device-614b…" at bounding box center [865, 465] width 1166 height 223
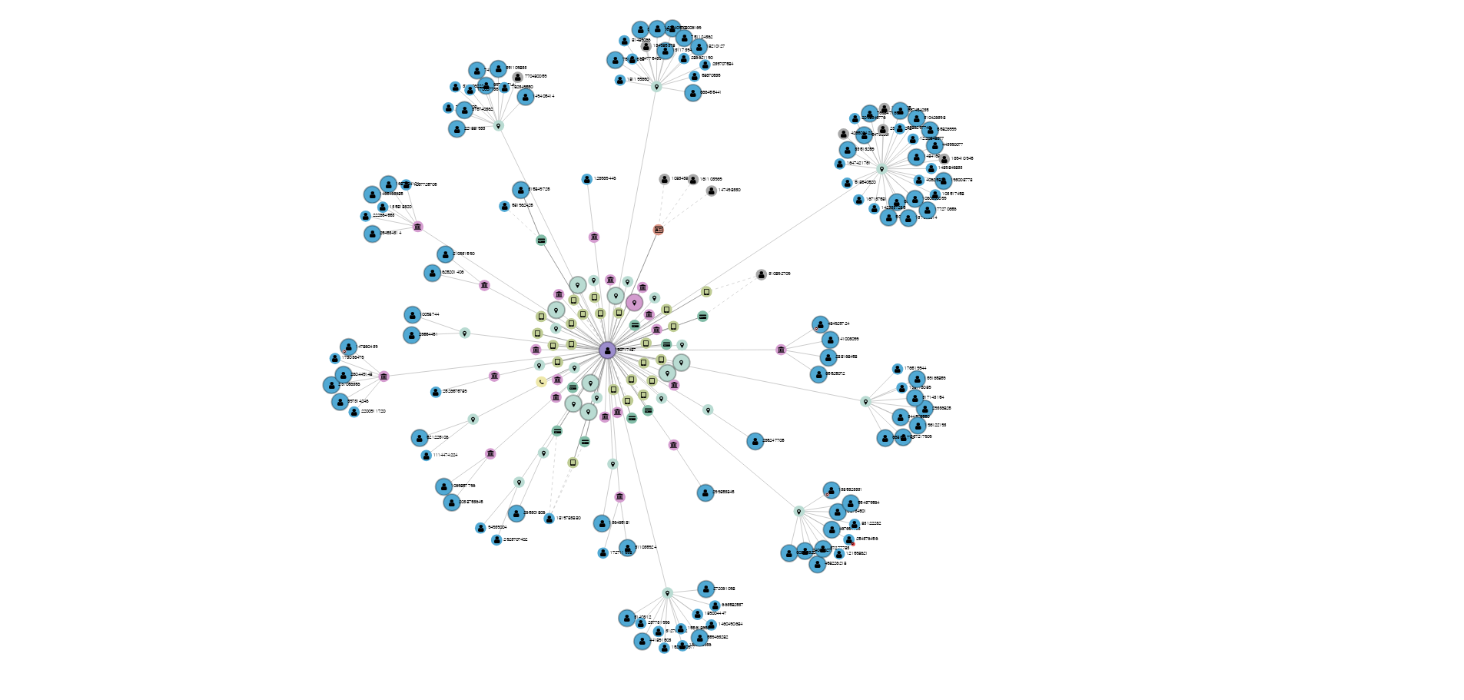
click at [877, 456] on icon "device-62b6187e08813b0018471104  device-65aec69639d96dee77201753  device-614b…" at bounding box center [865, 465] width 1166 height 223
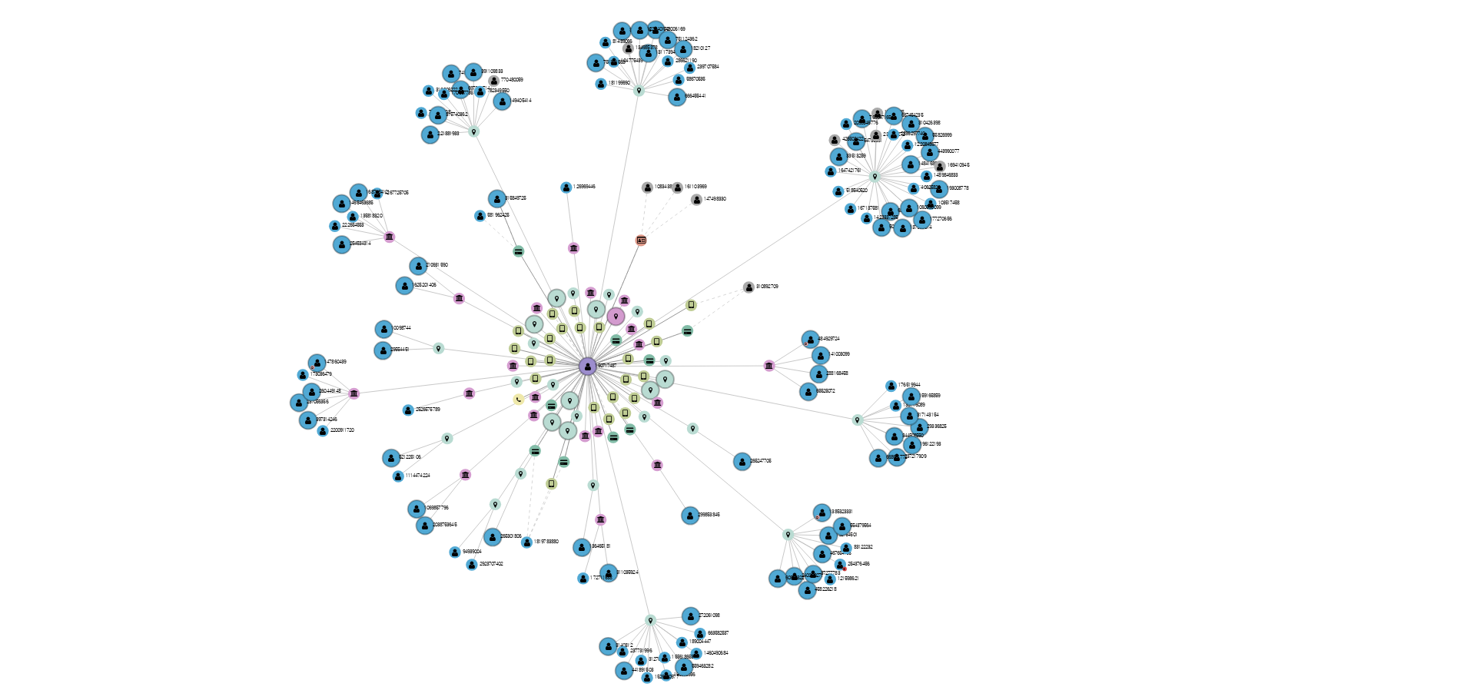
click at [878, 458] on icon "device-62b6187e08813b0018471104  device-65aec69639d96dee77201753  device-614b…" at bounding box center [865, 465] width 1166 height 223
